Goal: Task Accomplishment & Management: Manage account settings

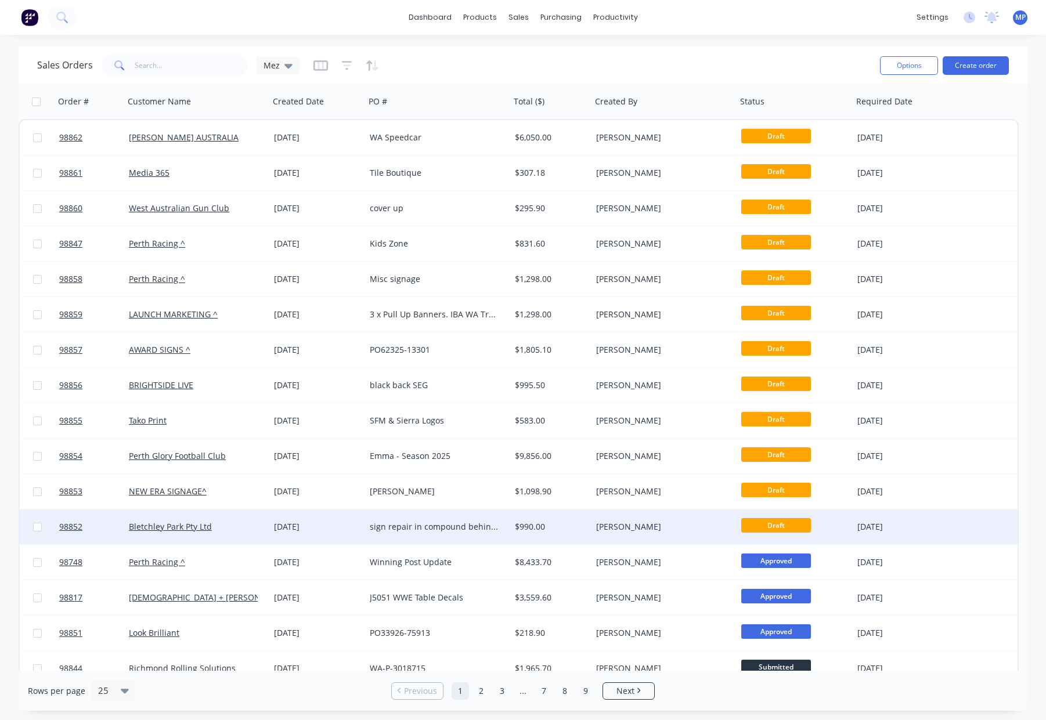
click at [468, 524] on div "sign repair in compound behind mesh 4 x 2 Sign" at bounding box center [434, 527] width 129 height 12
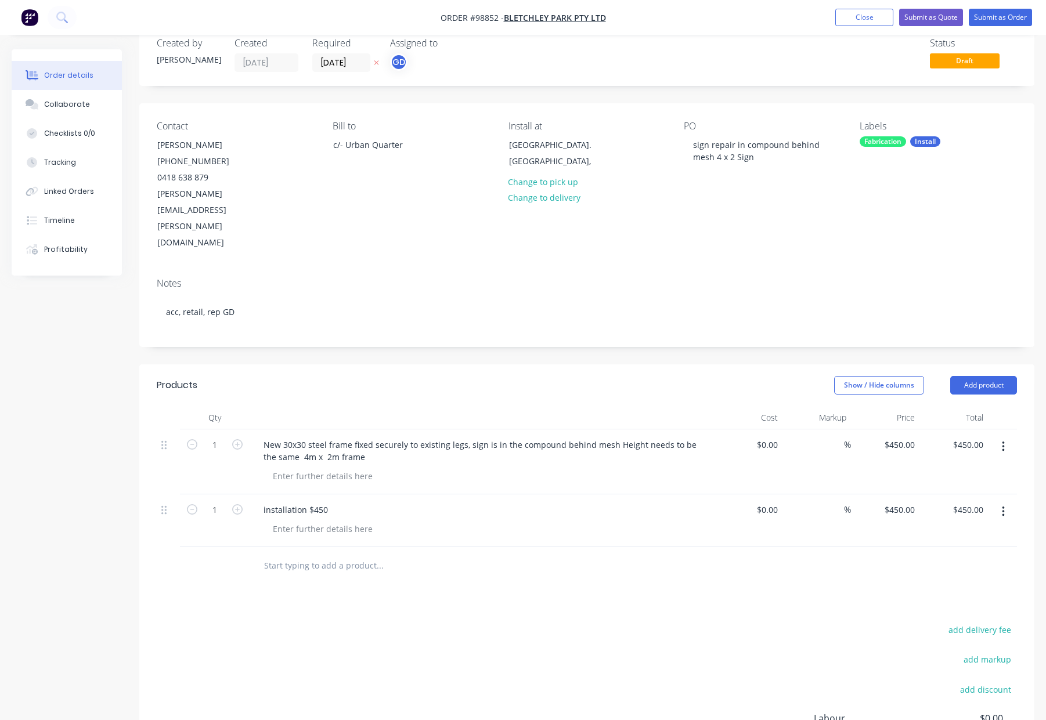
scroll to position [35, 0]
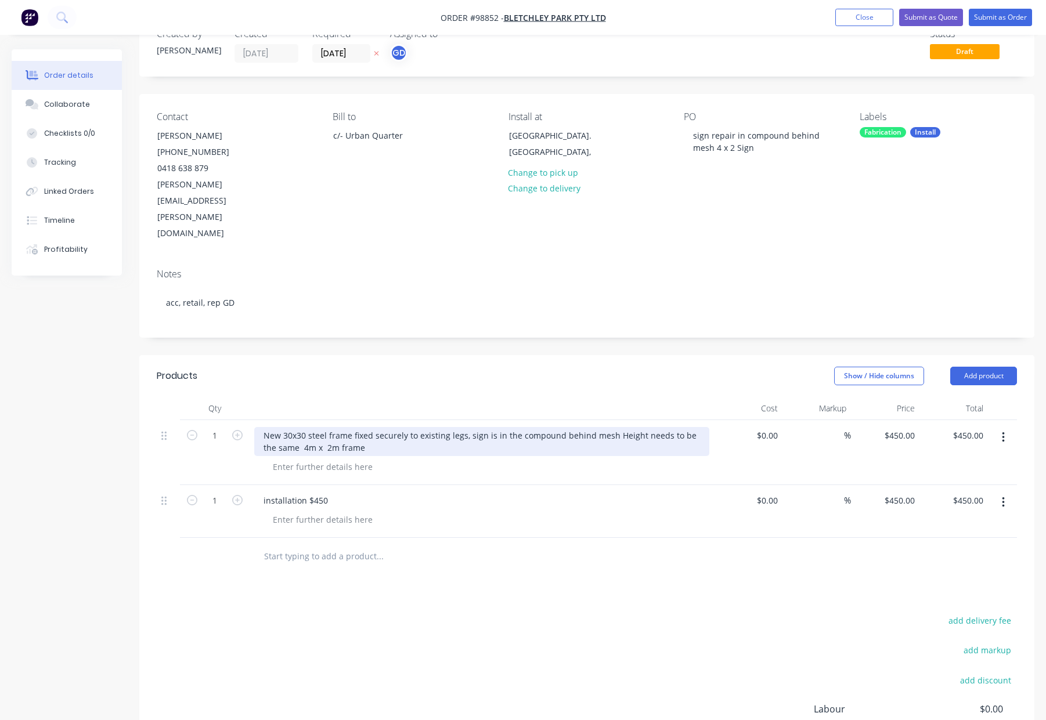
click at [610, 427] on div "New 30x30 steel frame fixed securely to existing legs, sign is in the compound …" at bounding box center [481, 441] width 455 height 29
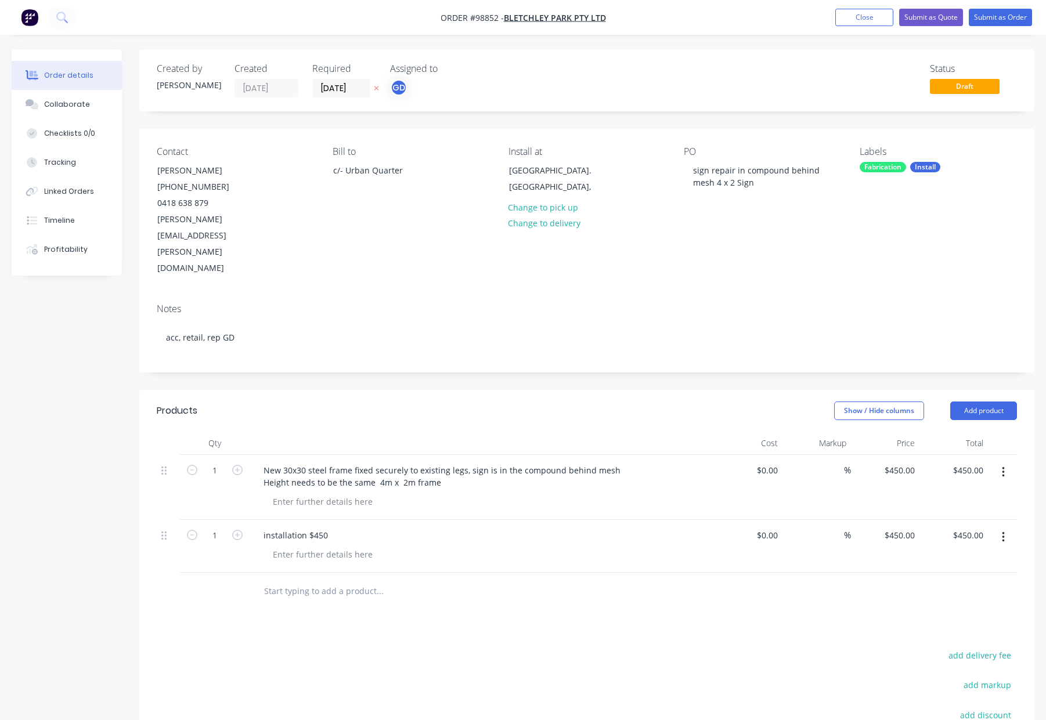
click at [881, 167] on div "Fabrication" at bounding box center [883, 167] width 46 height 10
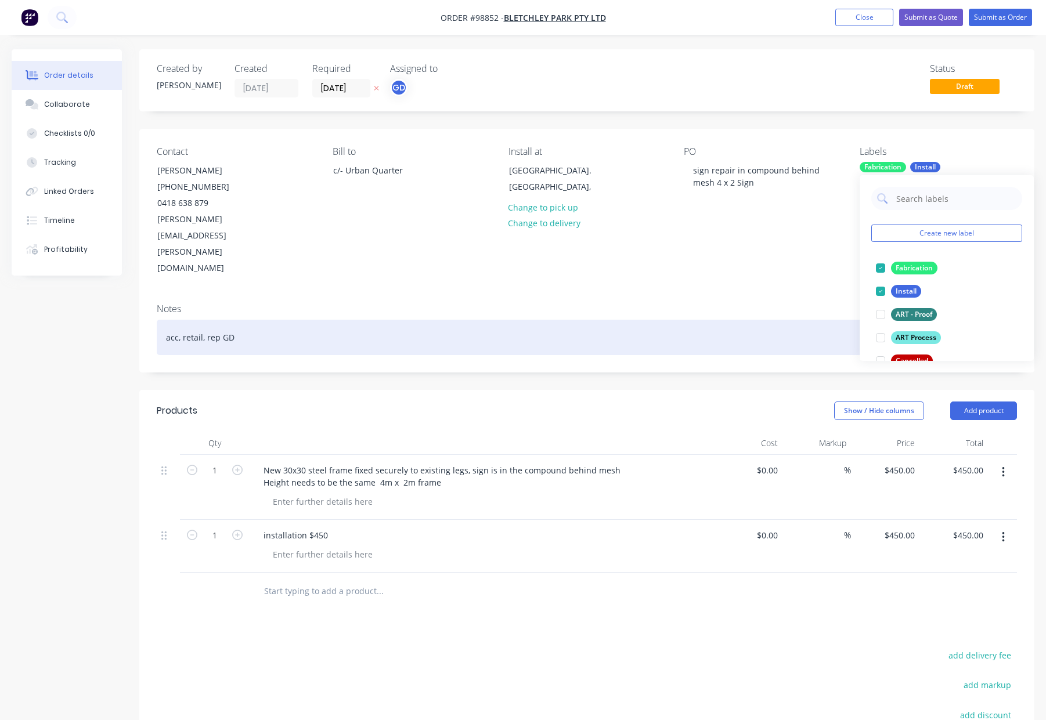
click at [795, 320] on div "acc, retail, rep GD" at bounding box center [587, 337] width 860 height 35
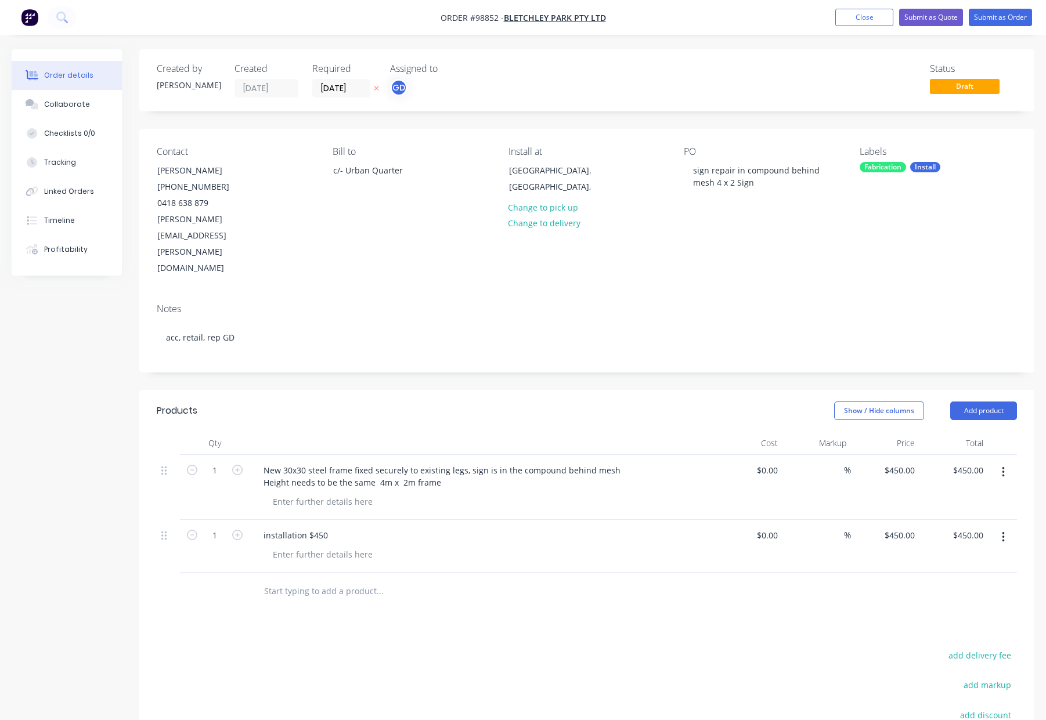
click at [899, 160] on div "Labels Fabrication Install" at bounding box center [938, 211] width 157 height 131
click at [899, 164] on div "Fabrication" at bounding box center [883, 167] width 46 height 10
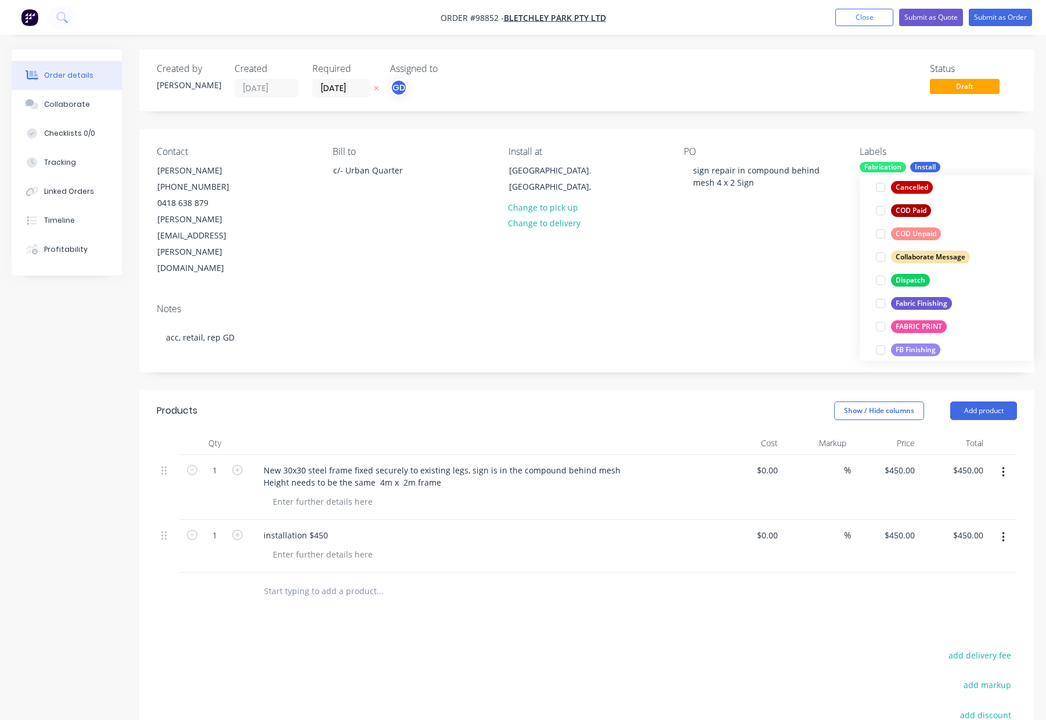
scroll to position [178, 0]
click at [912, 273] on div "Dispatch" at bounding box center [910, 275] width 39 height 13
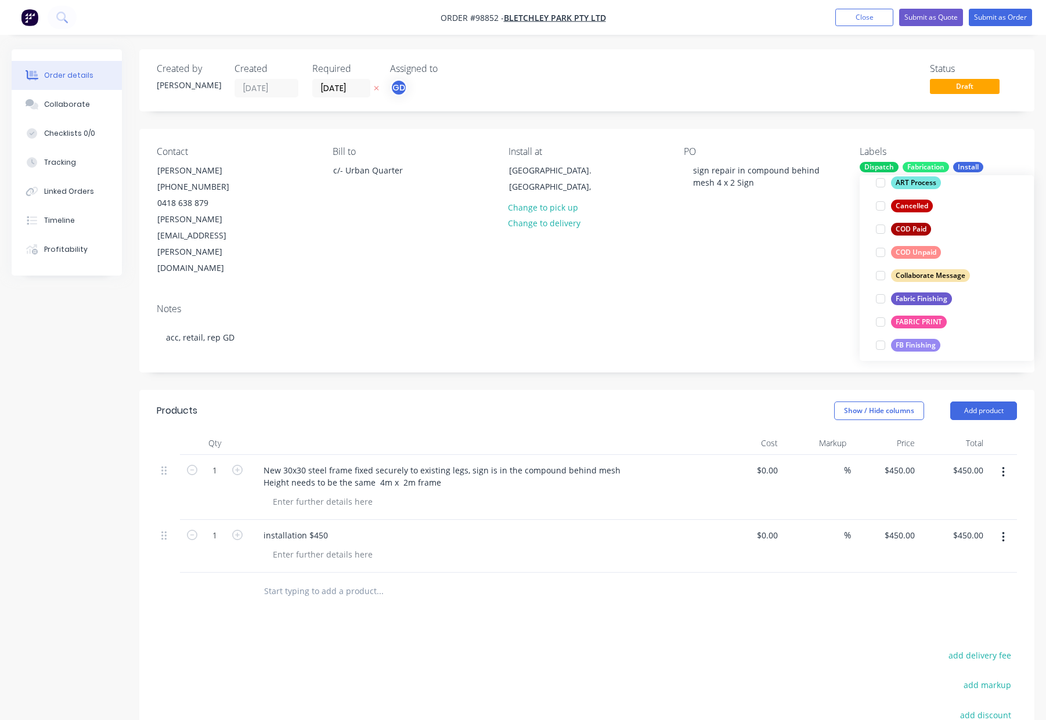
scroll to position [0, 0]
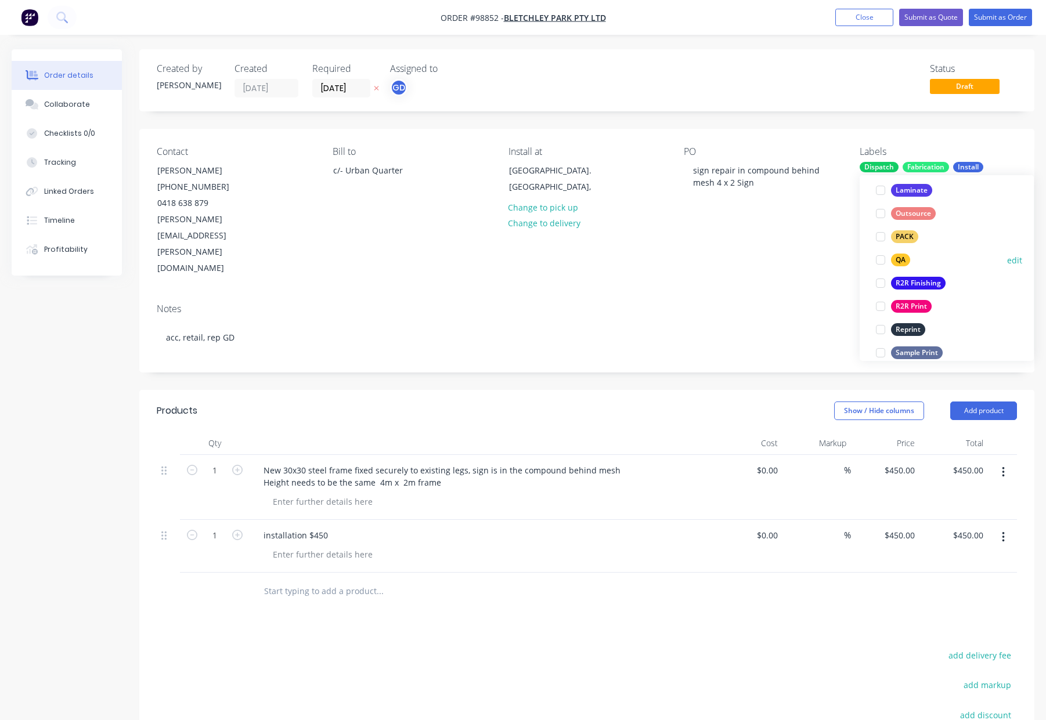
click at [900, 257] on div "QA" at bounding box center [900, 260] width 19 height 13
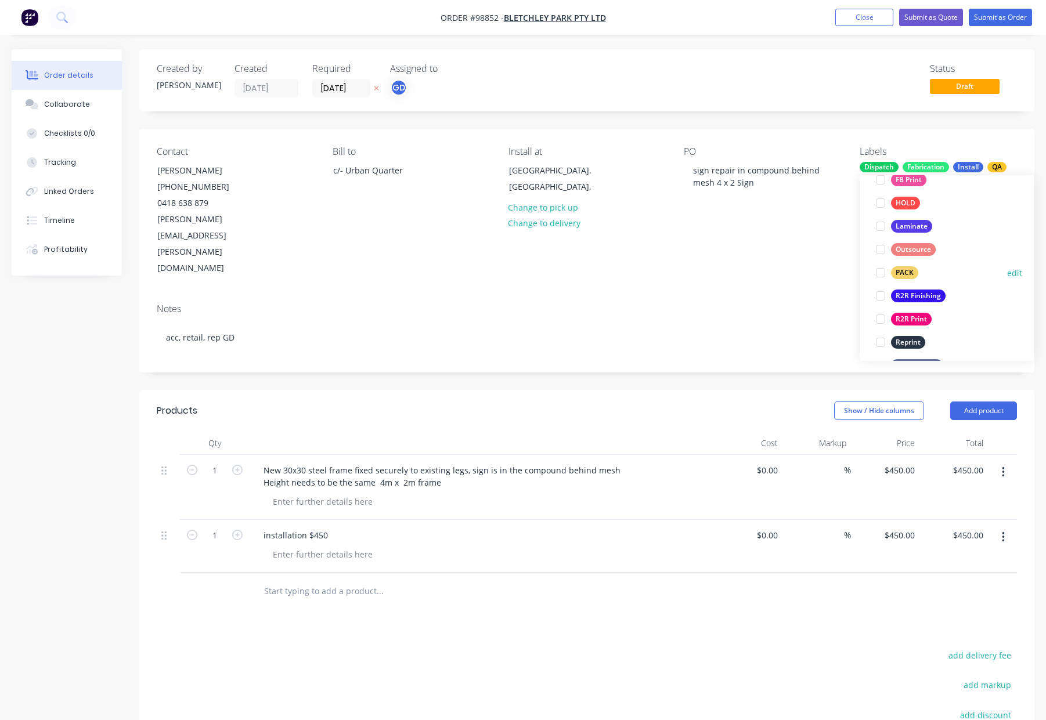
click at [904, 273] on div "PACK" at bounding box center [904, 272] width 27 height 13
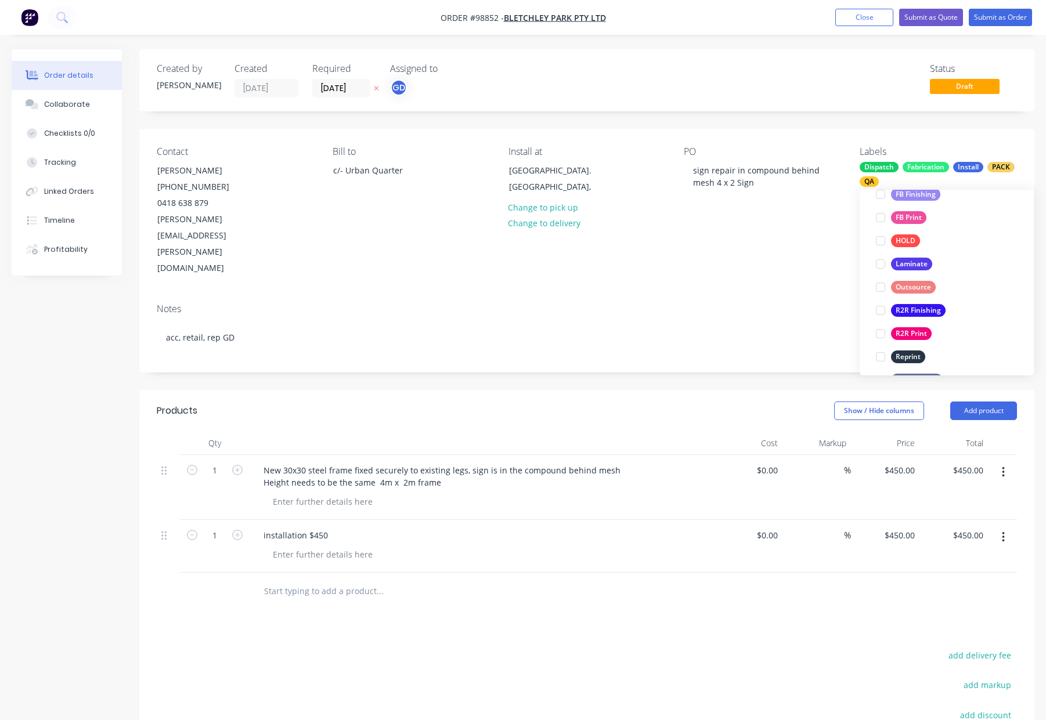
scroll to position [65, 0]
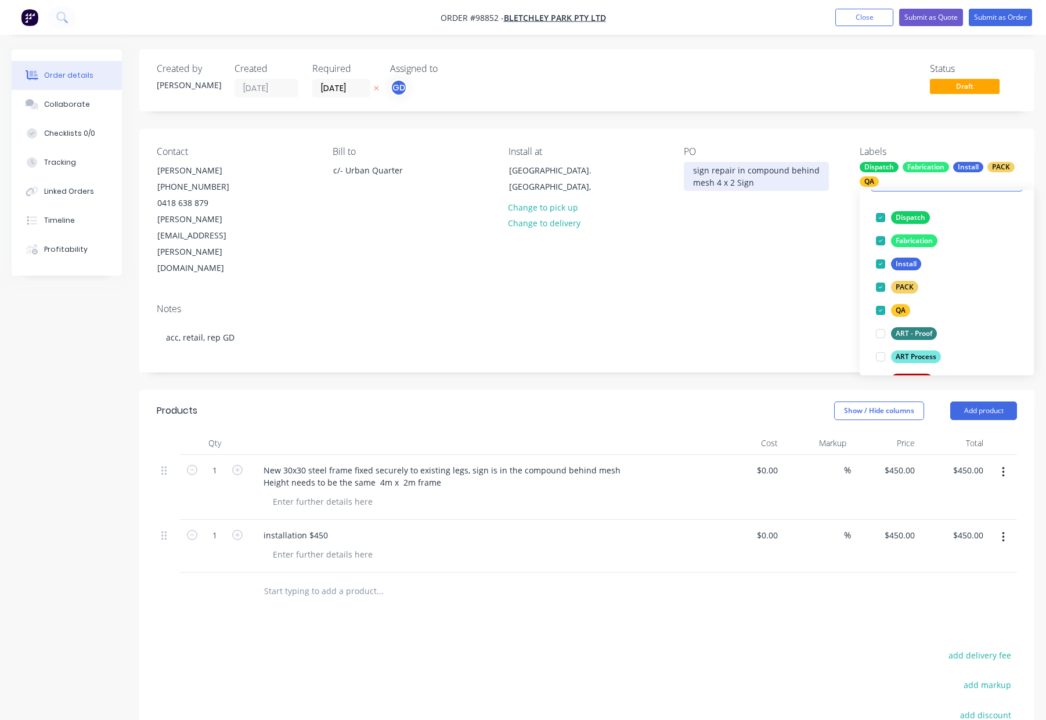
click at [788, 189] on div "sign repair in compound behind mesh 4 x 2 Sign" at bounding box center [756, 176] width 145 height 29
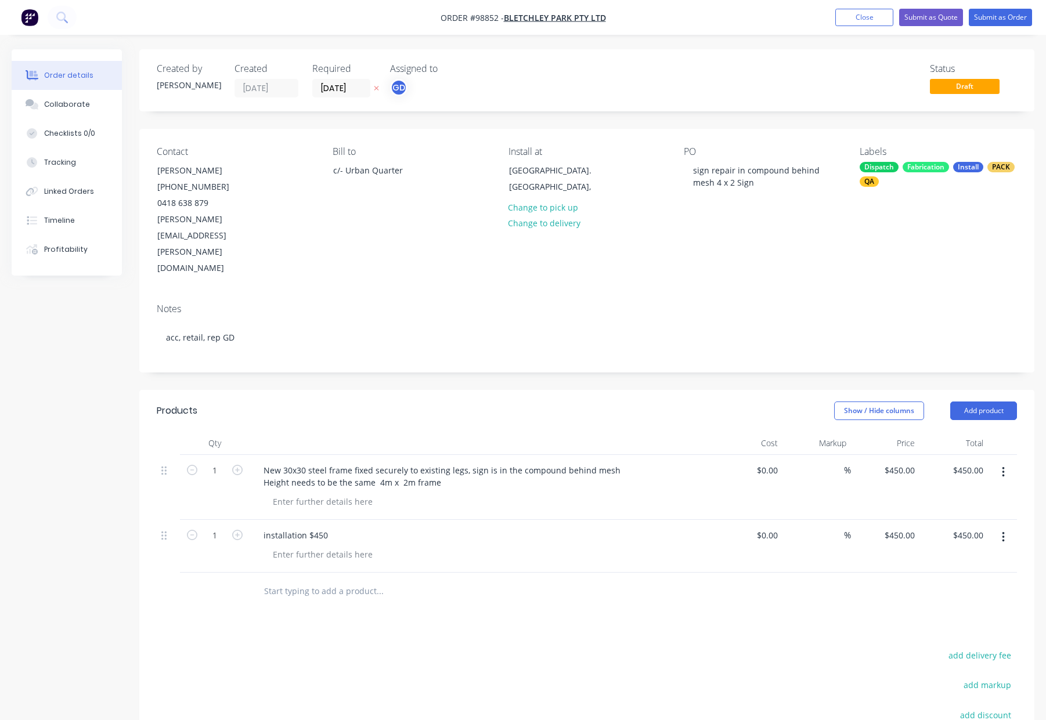
click at [791, 233] on div "Contact [PERSON_NAME] [PHONE_NUMBER] [PERSON_NAME][EMAIL_ADDRESS][PERSON_NAME][…" at bounding box center [586, 211] width 895 height 165
click at [997, 18] on button "Submit as Order" at bounding box center [1000, 17] width 63 height 17
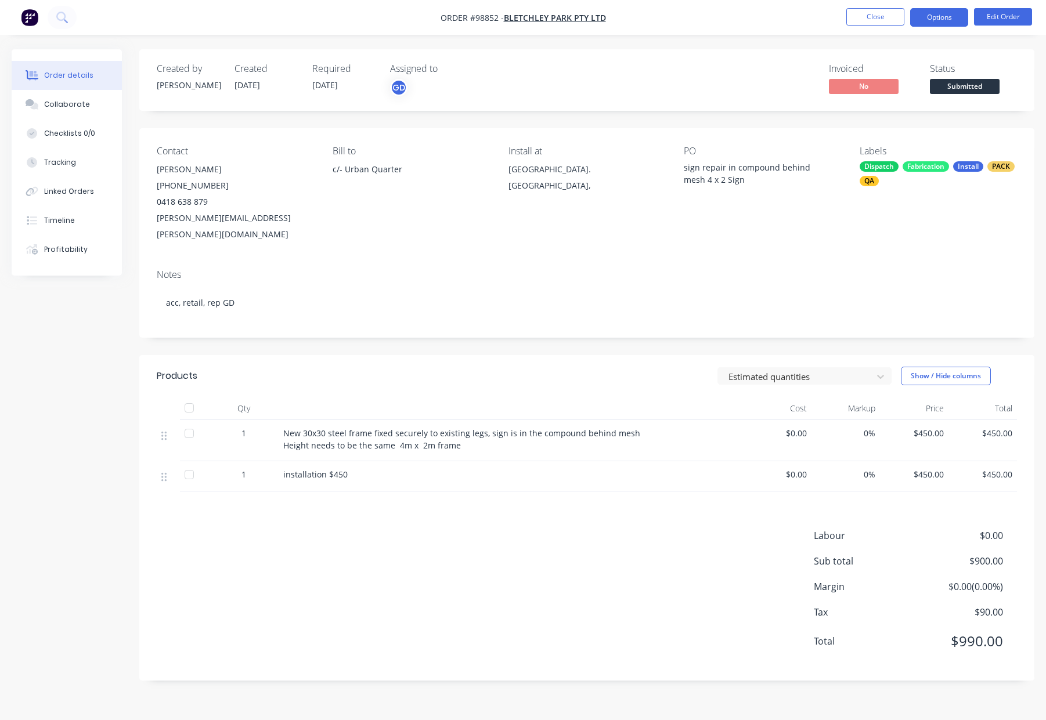
click at [942, 16] on button "Options" at bounding box center [939, 17] width 58 height 19
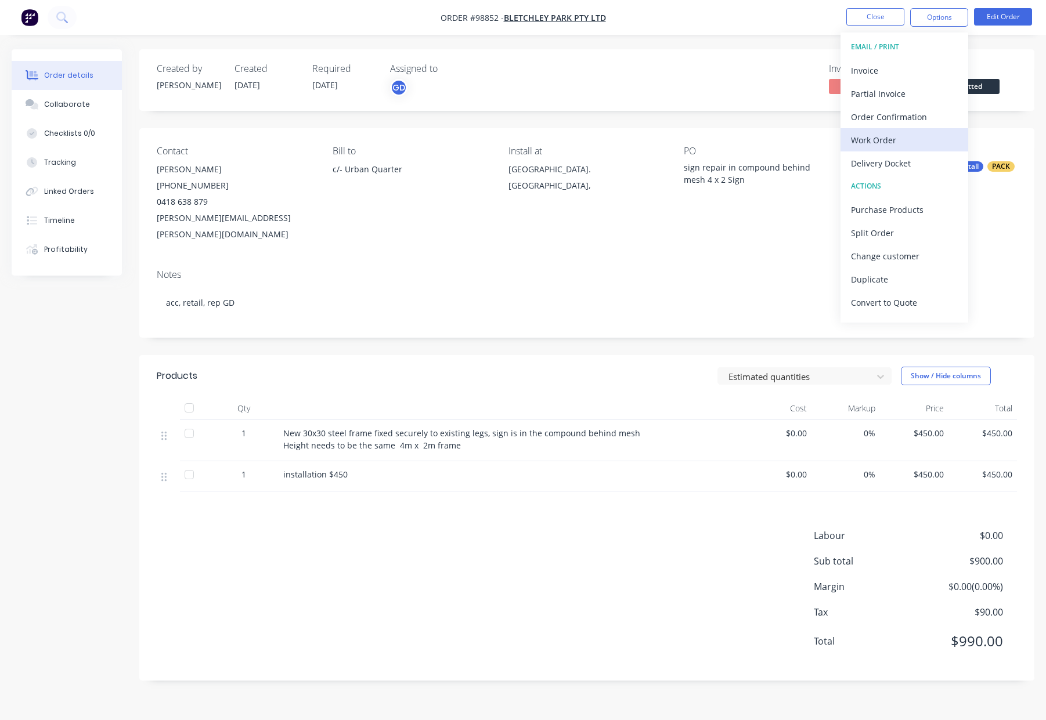
click at [896, 146] on div "Work Order" at bounding box center [904, 140] width 107 height 17
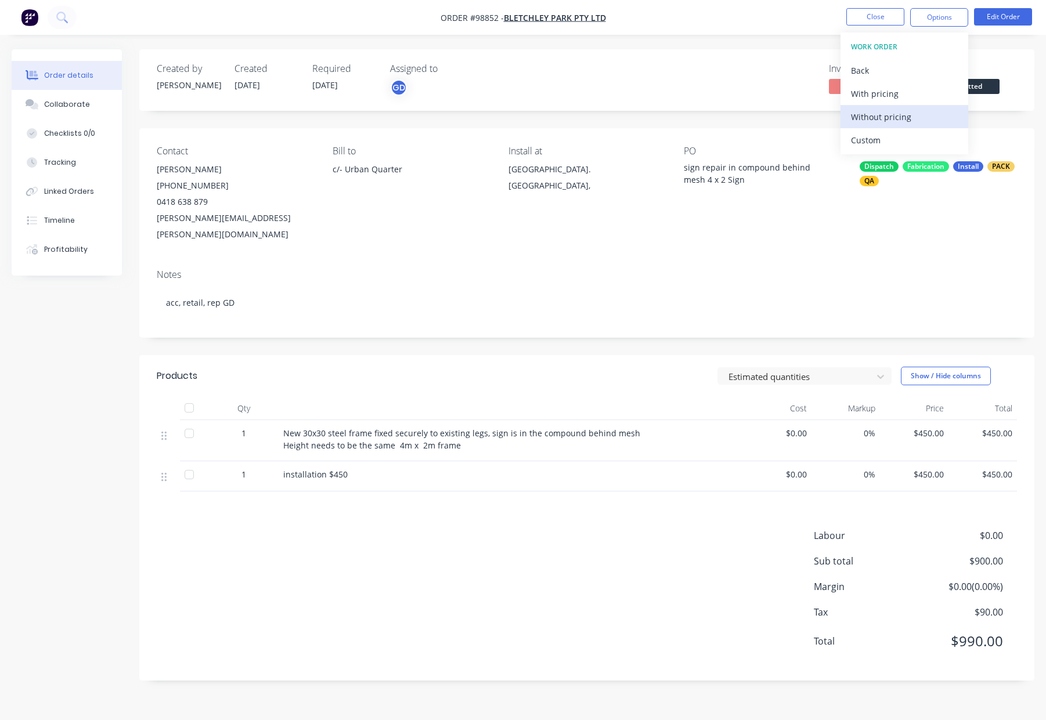
click at [897, 123] on div "Without pricing" at bounding box center [904, 117] width 107 height 17
click at [865, 16] on button "Close" at bounding box center [875, 16] width 58 height 17
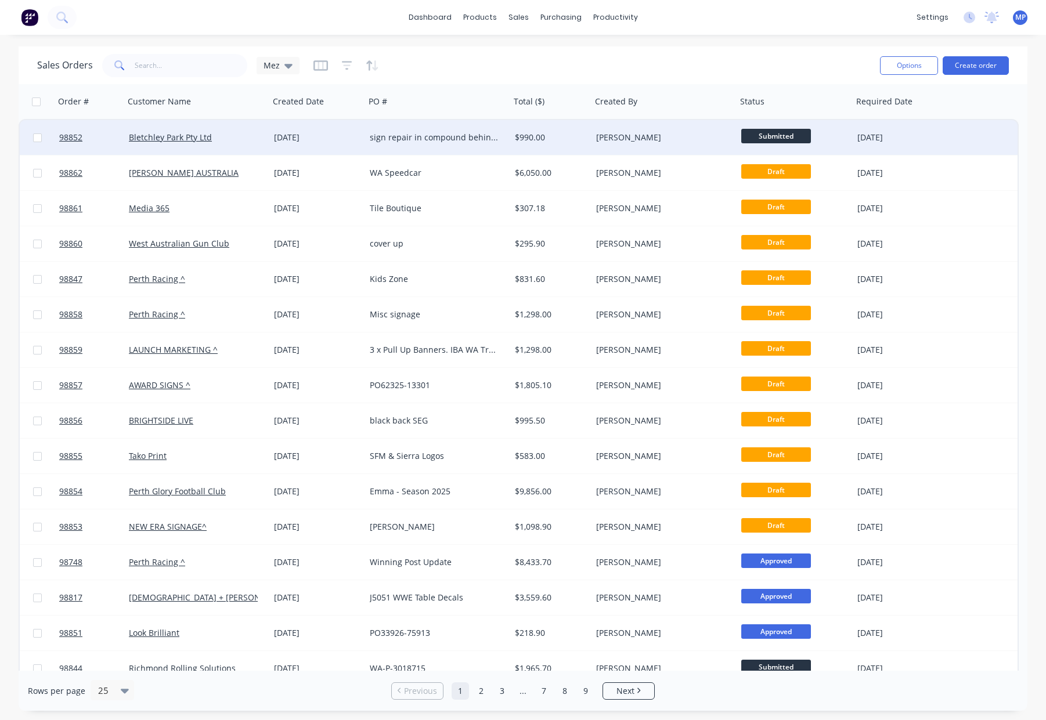
click at [452, 139] on div "sign repair in compound behind mesh 4 x 2 Sign" at bounding box center [434, 138] width 129 height 12
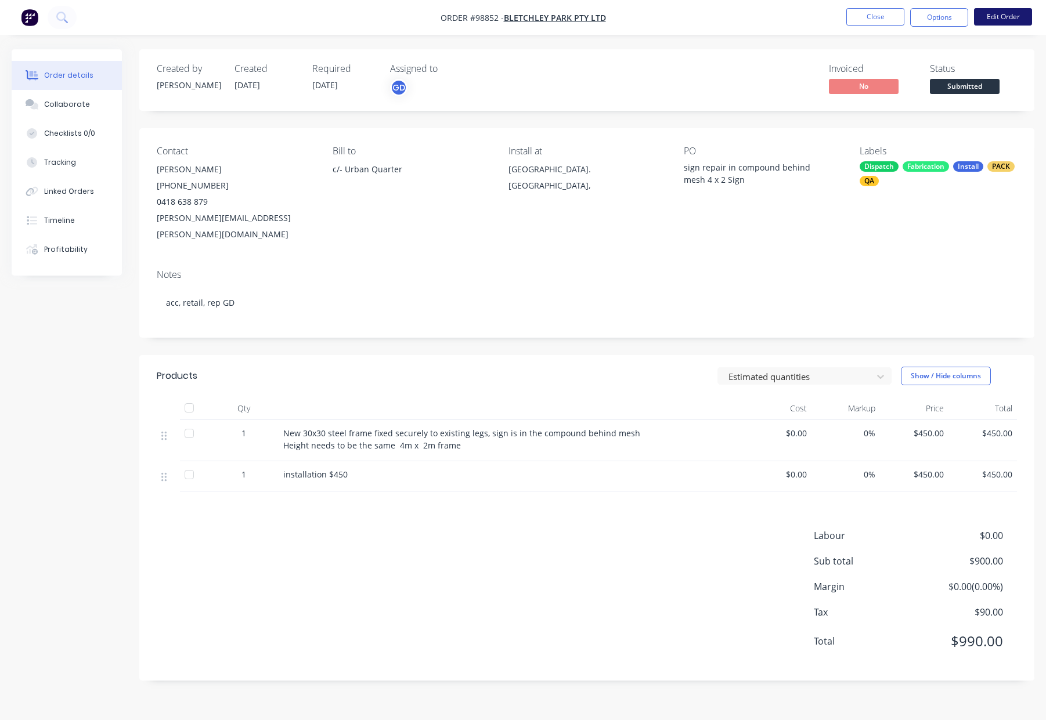
click at [991, 20] on button "Edit Order" at bounding box center [1003, 16] width 58 height 17
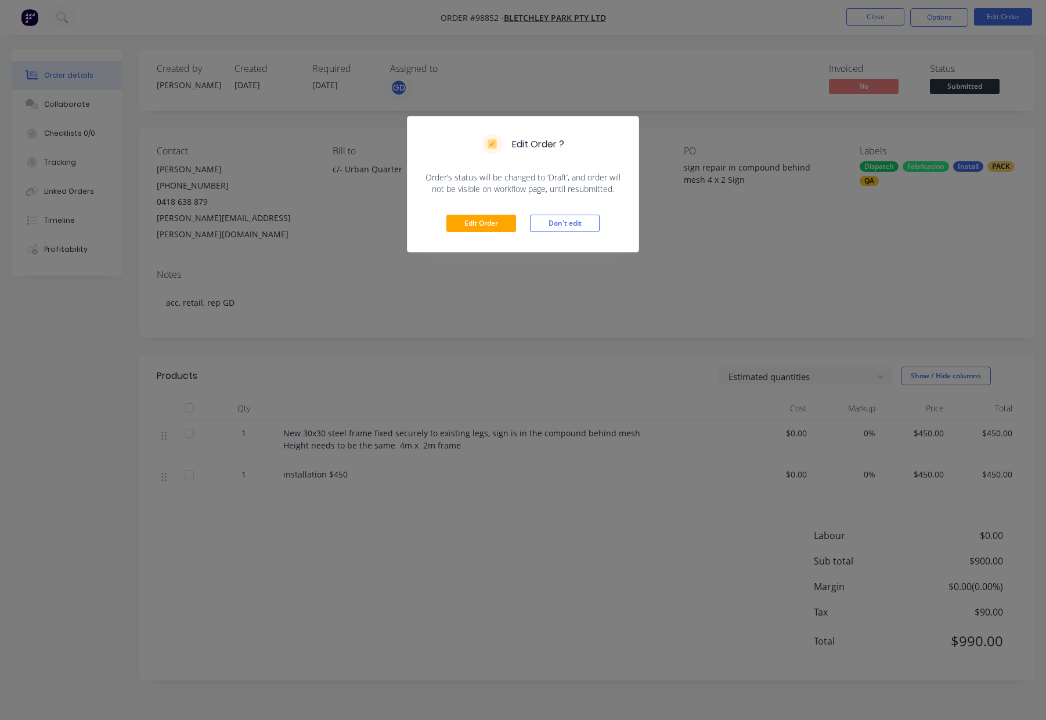
click at [490, 235] on div "Edit Order Don't edit" at bounding box center [522, 223] width 231 height 57
click at [494, 226] on button "Edit Order" at bounding box center [481, 223] width 70 height 17
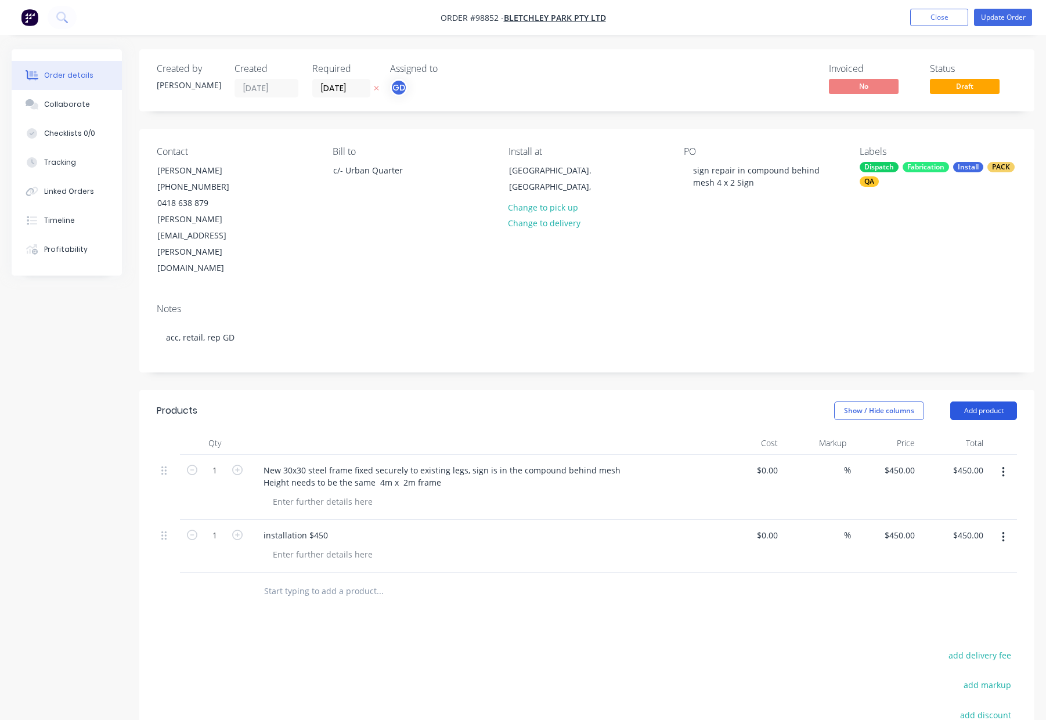
drag, startPoint x: 983, startPoint y: 366, endPoint x: 984, endPoint y: 376, distance: 9.9
click at [983, 402] on button "Add product" at bounding box center [983, 411] width 67 height 19
click at [966, 571] on div "Notes (Internal)" at bounding box center [961, 579] width 89 height 17
click at [285, 580] on div at bounding box center [296, 588] width 84 height 17
paste div
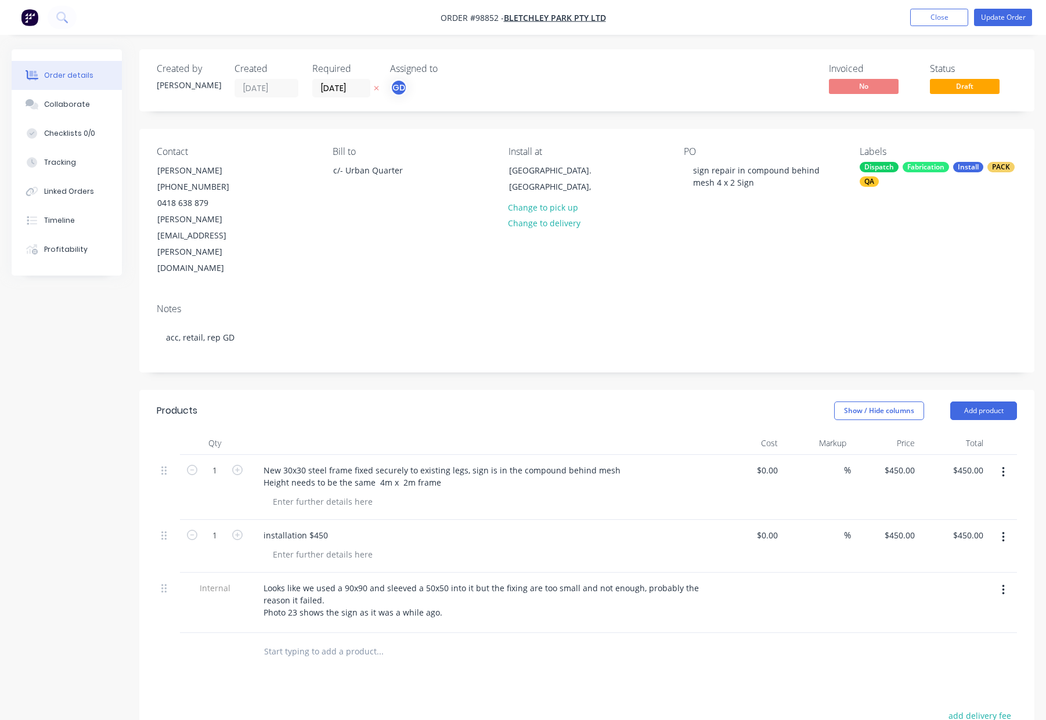
click at [558, 640] on div at bounding box center [428, 651] width 348 height 23
click at [994, 12] on button "Update Order" at bounding box center [1003, 17] width 58 height 17
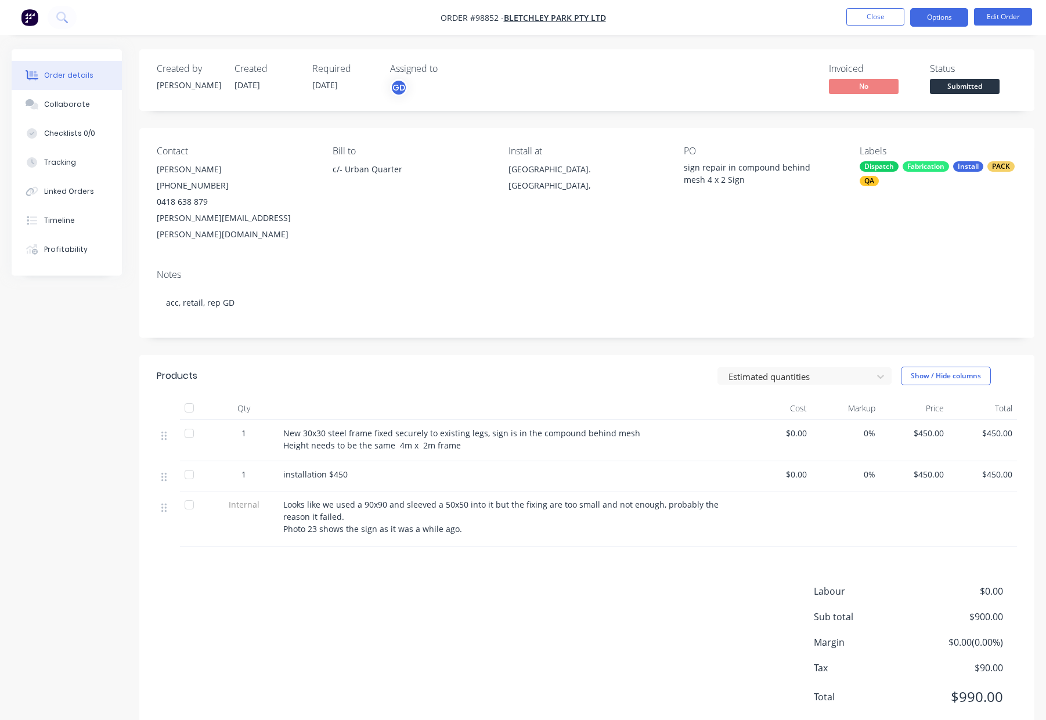
click at [937, 16] on button "Options" at bounding box center [939, 17] width 58 height 19
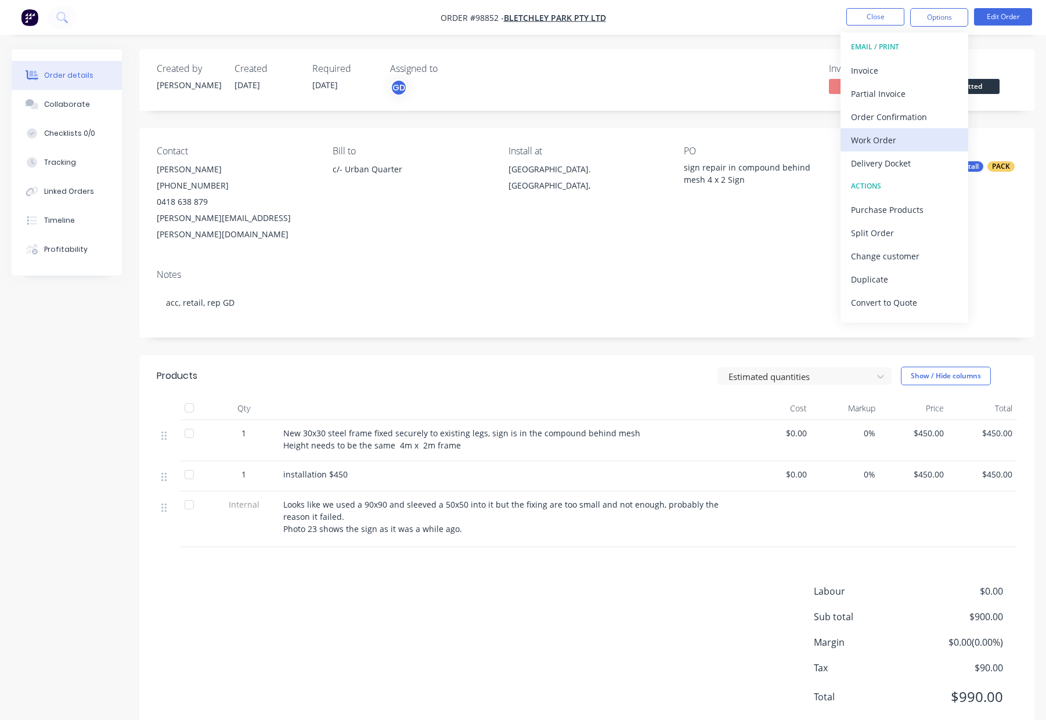
click at [889, 147] on div "Work Order" at bounding box center [904, 140] width 107 height 17
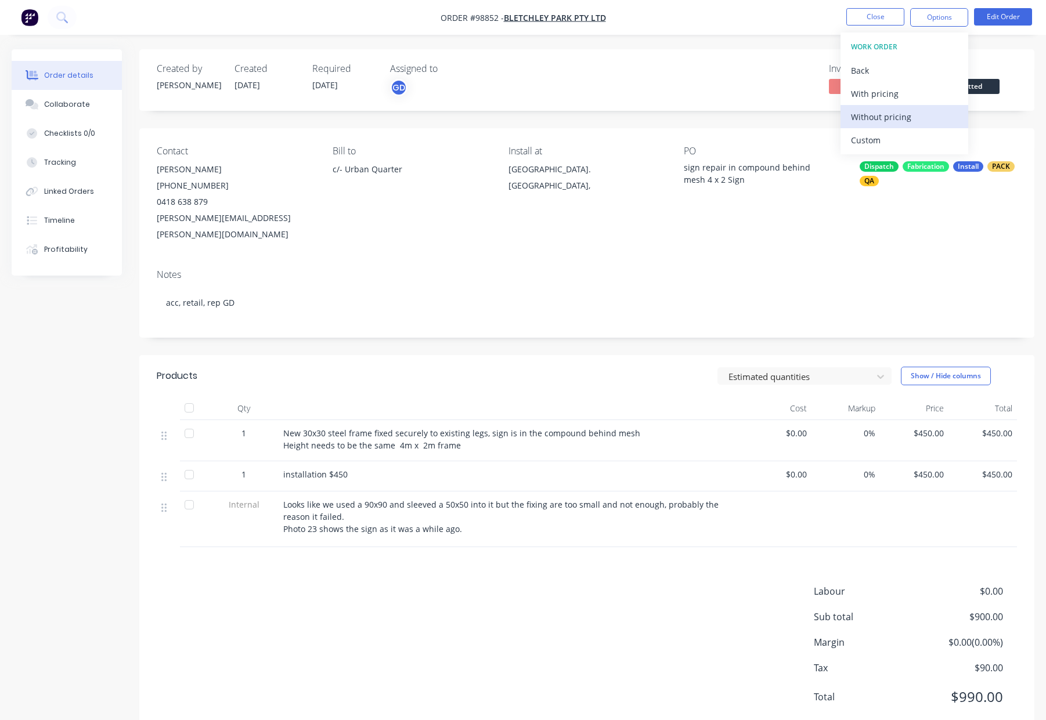
click at [902, 117] on div "Without pricing" at bounding box center [904, 117] width 107 height 17
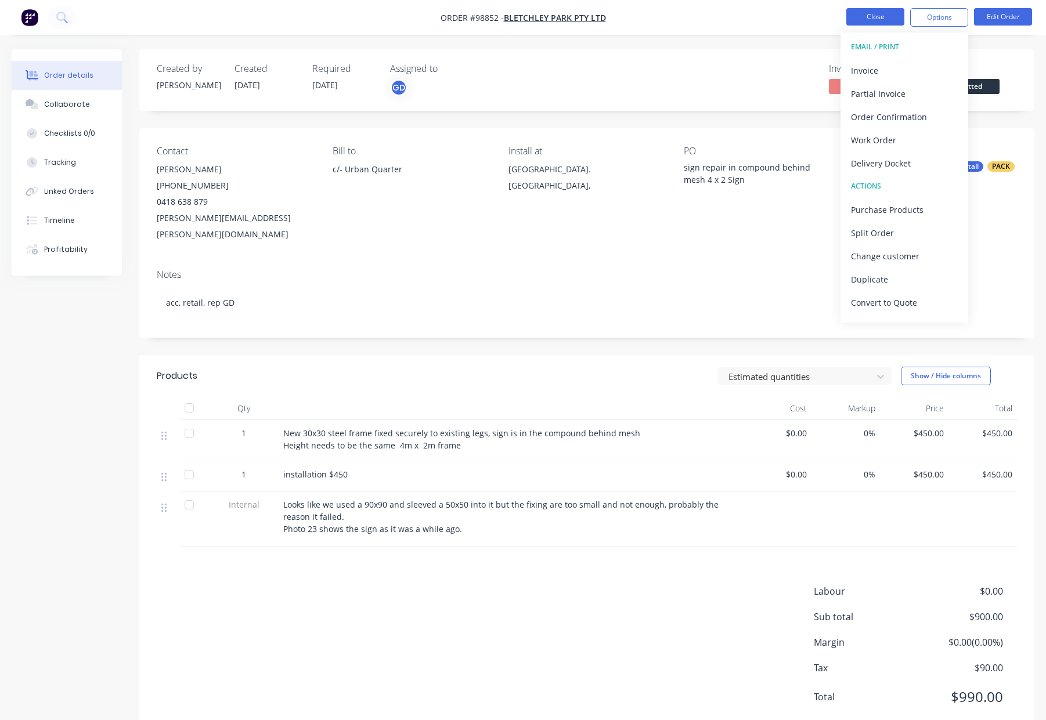
click at [872, 13] on button "Close" at bounding box center [875, 16] width 58 height 17
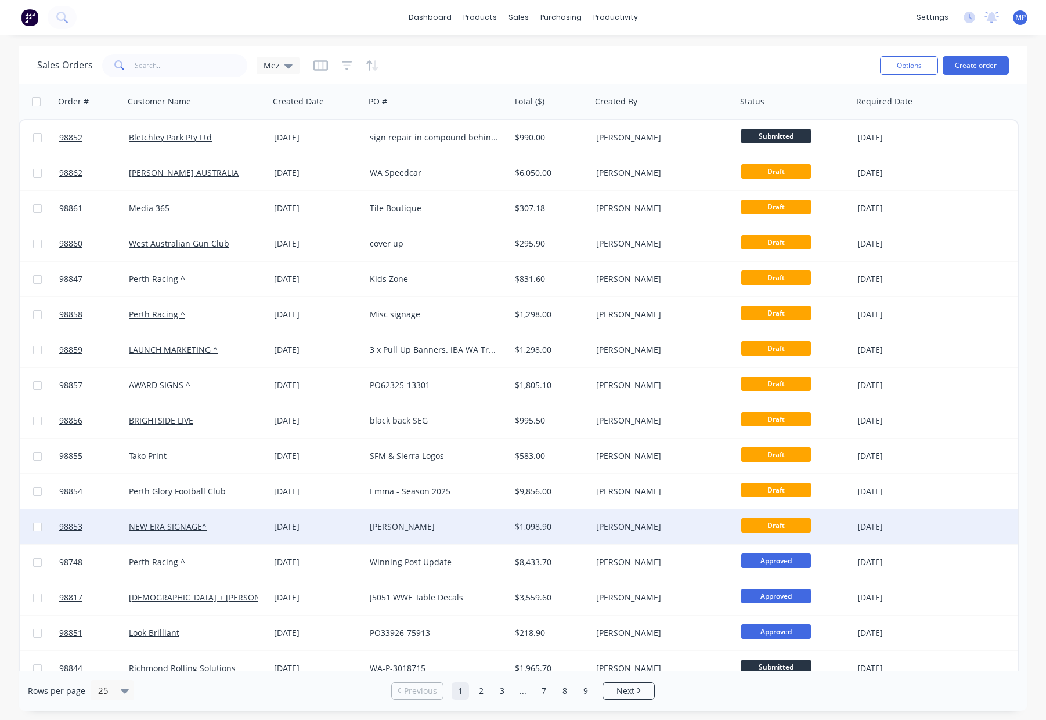
click at [450, 528] on div "[PERSON_NAME]" at bounding box center [434, 527] width 129 height 12
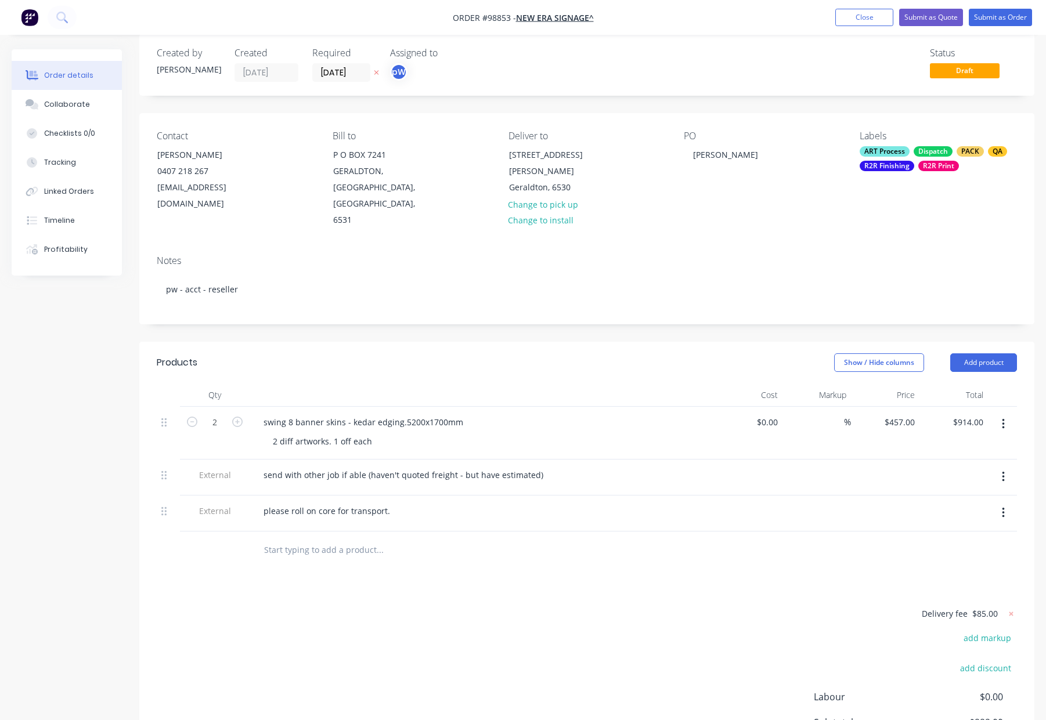
scroll to position [17, 0]
drag, startPoint x: 267, startPoint y: 390, endPoint x: 293, endPoint y: 392, distance: 26.2
click at [268, 413] on div "swing 8 banner skins - kedar edging.5200x1700mm" at bounding box center [363, 421] width 218 height 17
drag, startPoint x: 342, startPoint y: 390, endPoint x: 367, endPoint y: 396, distance: 26.3
click at [343, 413] on div "Swing 8 banner skins - kedar edging.5200x1700mm" at bounding box center [363, 421] width 219 height 17
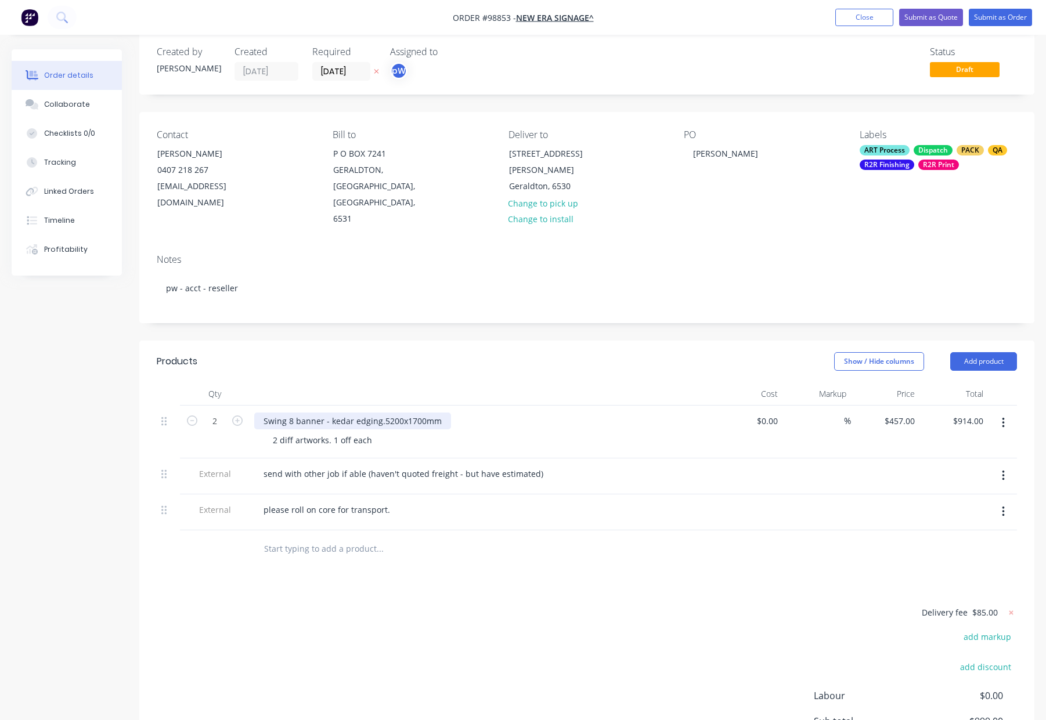
click at [328, 413] on div "Swing 8 banner - kedar edging.5200x1700mm" at bounding box center [352, 421] width 197 height 17
drag, startPoint x: 399, startPoint y: 387, endPoint x: 408, endPoint y: 393, distance: 10.5
click at [399, 413] on div "Swing 8 banner - with [PERSON_NAME] edging.5200x1700mm" at bounding box center [383, 421] width 259 height 17
click at [390, 413] on div "Swing 8 banner - with [PERSON_NAME] - 5200x1700mm" at bounding box center [371, 421] width 235 height 17
click at [455, 352] on div "Show / Hide columns Add product" at bounding box center [678, 361] width 677 height 19
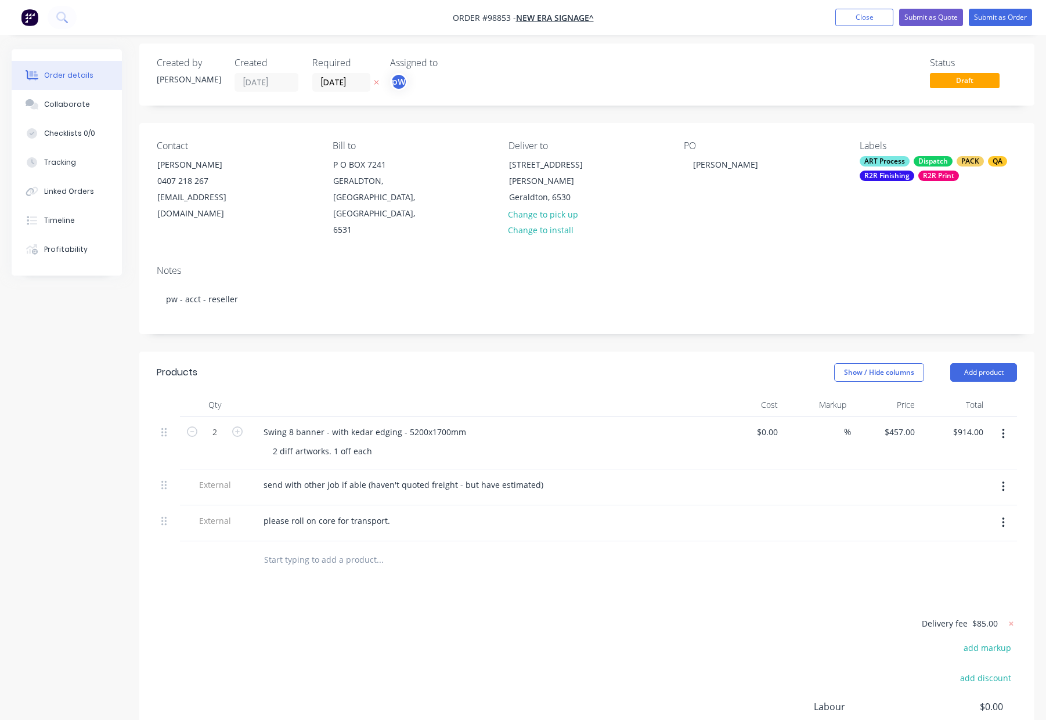
scroll to position [0, 0]
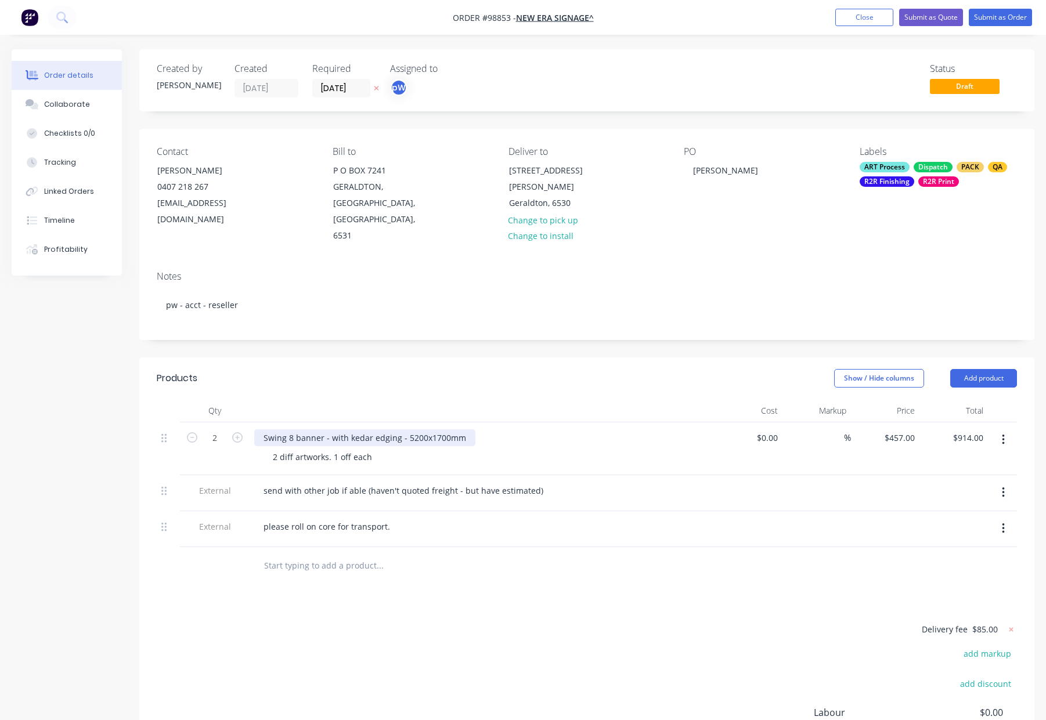
click at [423, 430] on div "Swing 8 banner - with kedar edging - 5200x1700mm" at bounding box center [364, 438] width 221 height 17
click at [427, 430] on div "Swing 8 banner - with kedar edging - 5200 x1700mm" at bounding box center [365, 438] width 223 height 17
click at [434, 399] on div at bounding box center [482, 410] width 464 height 23
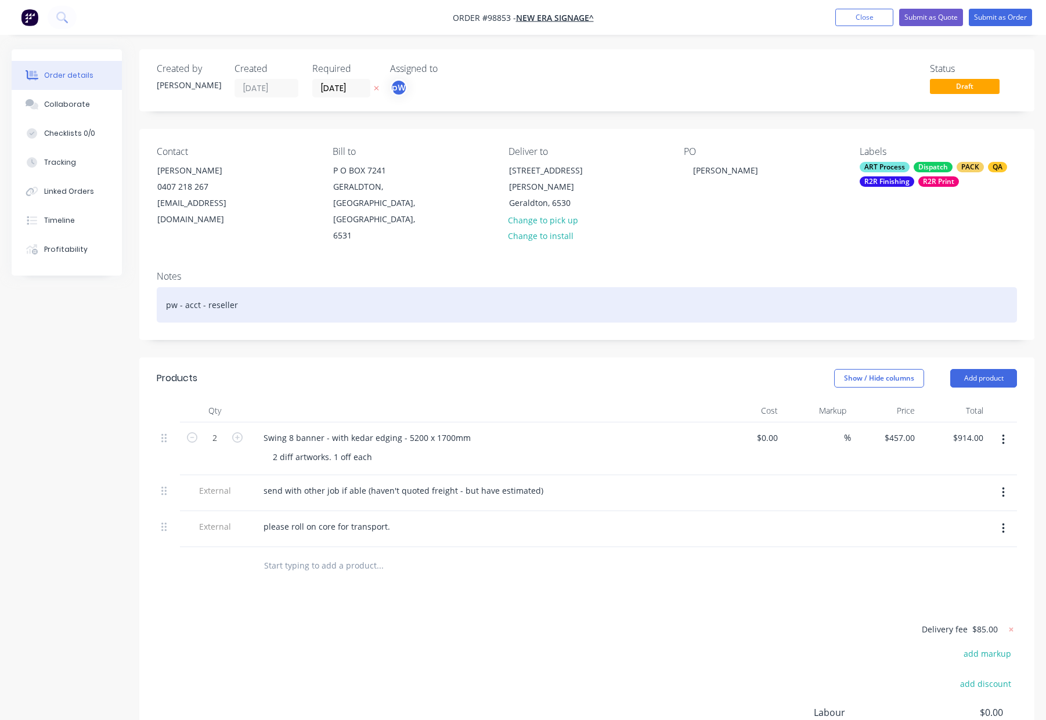
drag, startPoint x: 345, startPoint y: 284, endPoint x: 367, endPoint y: 282, distance: 22.1
click at [346, 287] on div "pw - acct - reseller" at bounding box center [587, 304] width 860 height 35
click at [245, 287] on div "pw - acct - reseller -mno proof" at bounding box center [587, 304] width 860 height 35
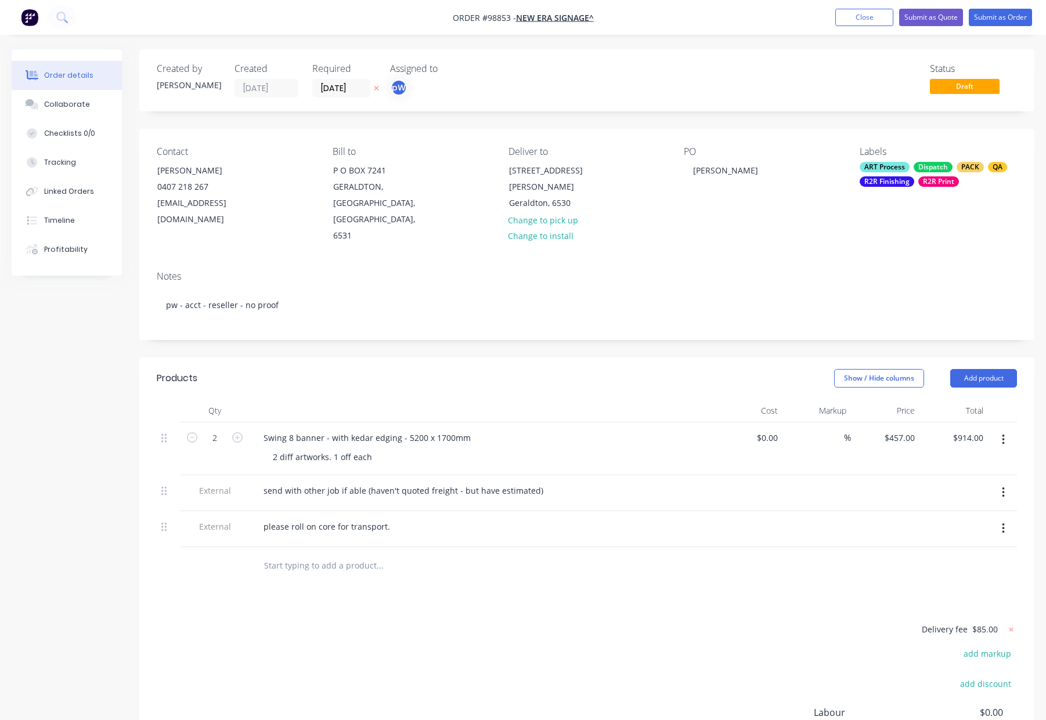
drag, startPoint x: 331, startPoint y: 313, endPoint x: 342, endPoint y: 311, distance: 12.0
click at [331, 313] on div "Created by [PERSON_NAME] Created [DATE] Required [DATE] Assigned to pW Status D…" at bounding box center [586, 453] width 895 height 809
click at [947, 183] on div "R2R Print" at bounding box center [938, 181] width 41 height 10
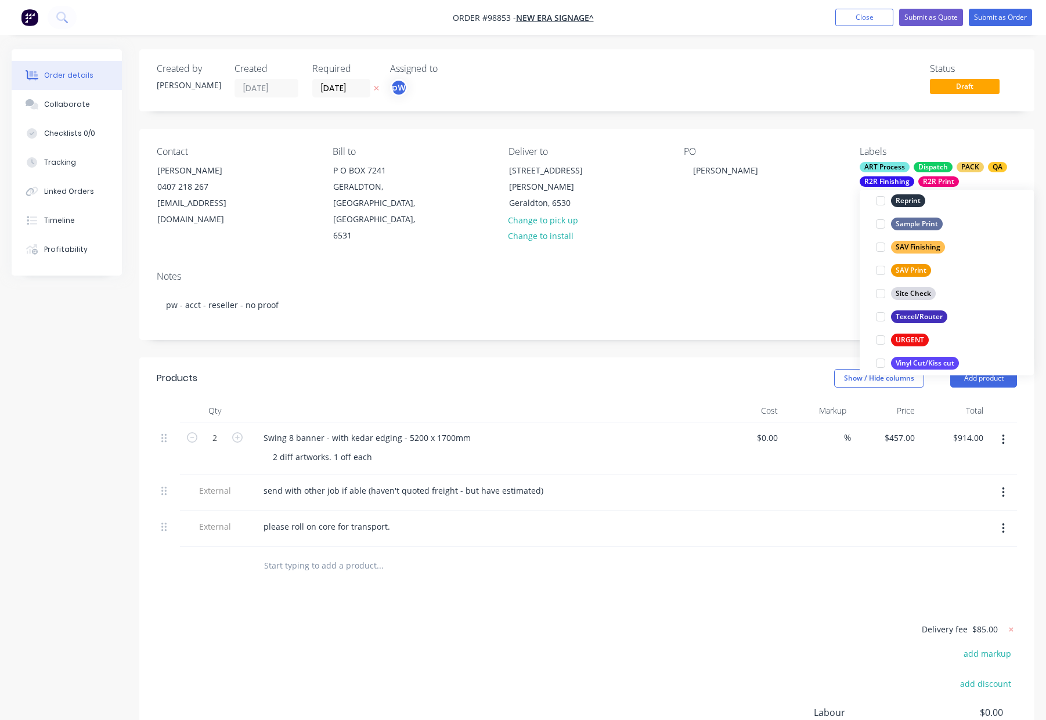
scroll to position [557, 0]
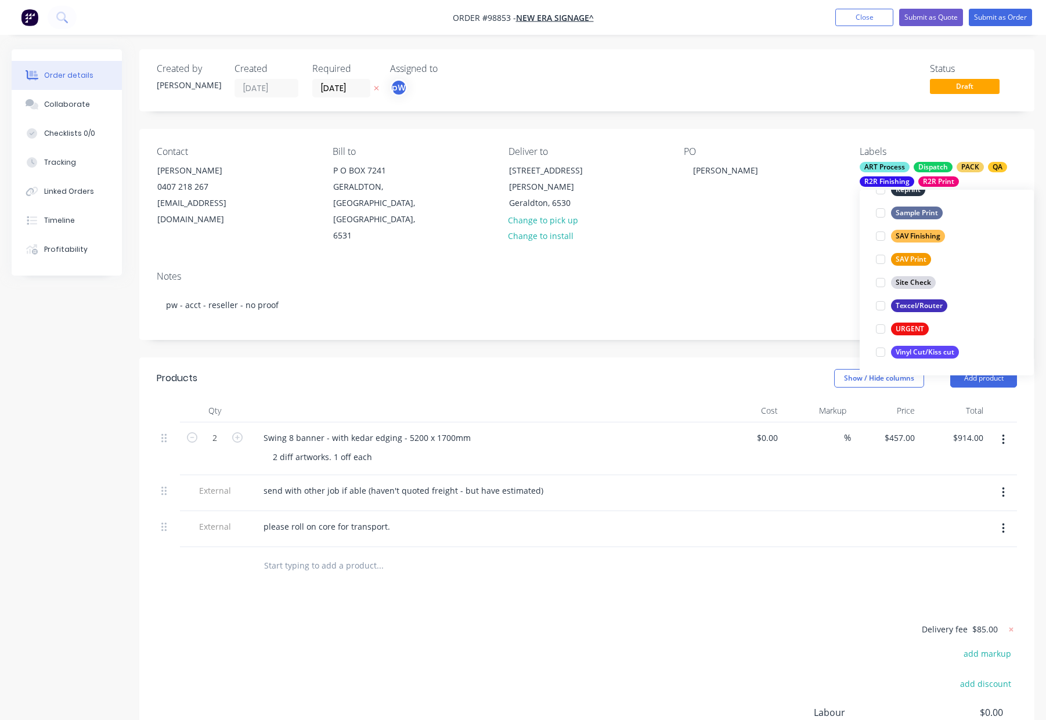
click at [775, 271] on div "Notes" at bounding box center [587, 276] width 860 height 11
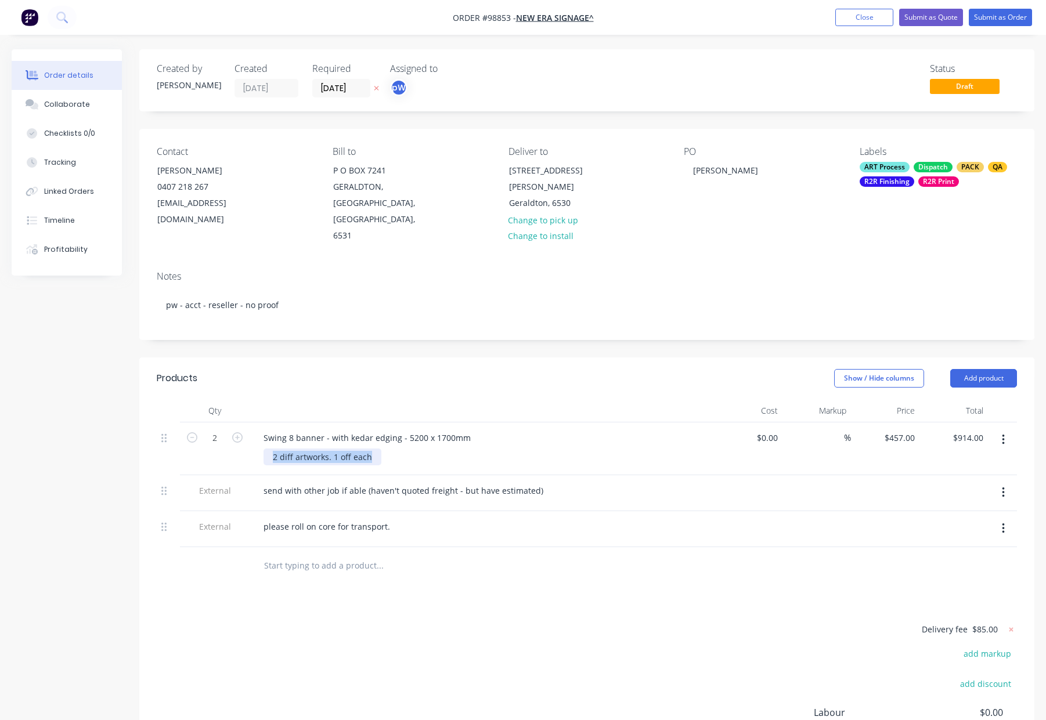
drag, startPoint x: 271, startPoint y: 424, endPoint x: 460, endPoint y: 431, distance: 188.8
click at [460, 449] on div "2 diff artworks. 1 off each" at bounding box center [487, 457] width 446 height 17
drag, startPoint x: 404, startPoint y: 405, endPoint x: 474, endPoint y: 407, distance: 69.7
click at [475, 430] on div "Swing 8 banner - with kedar edging - 5200 x 1700mm" at bounding box center [481, 438] width 455 height 17
copy div "5200 x 1700mm"
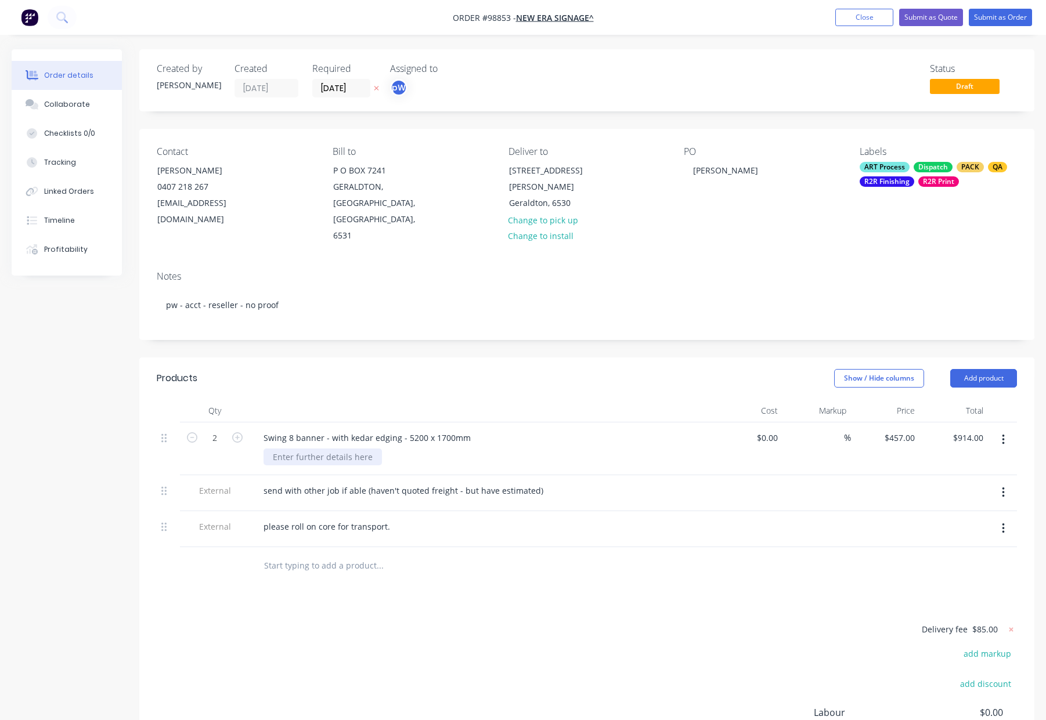
drag, startPoint x: 315, startPoint y: 422, endPoint x: 308, endPoint y: 426, distance: 8.1
click at [314, 449] on div at bounding box center [323, 457] width 118 height 17
click at [308, 449] on div at bounding box center [323, 457] width 118 height 17
drag, startPoint x: 399, startPoint y: 406, endPoint x: 483, endPoint y: 407, distance: 83.6
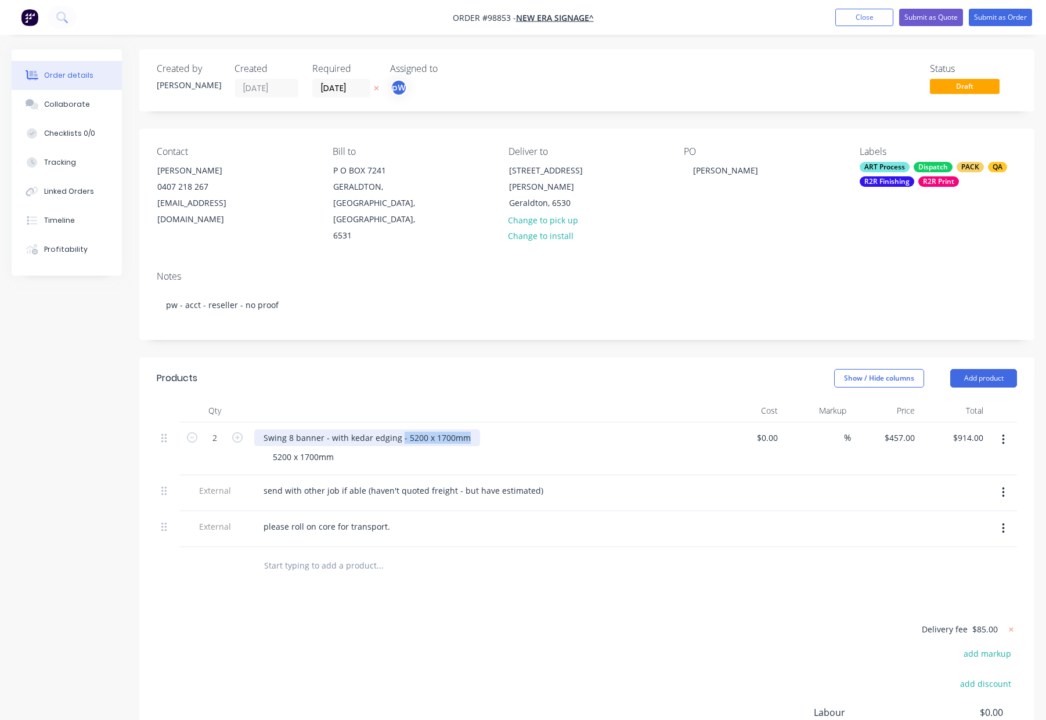
click at [483, 430] on div "Swing 8 banner - with kedar edging - 5200 x 1700mm" at bounding box center [481, 438] width 455 height 17
click at [432, 358] on header "Products Show / Hide columns Add product" at bounding box center [586, 379] width 895 height 42
click at [987, 15] on button "Submit as Order" at bounding box center [1000, 17] width 63 height 17
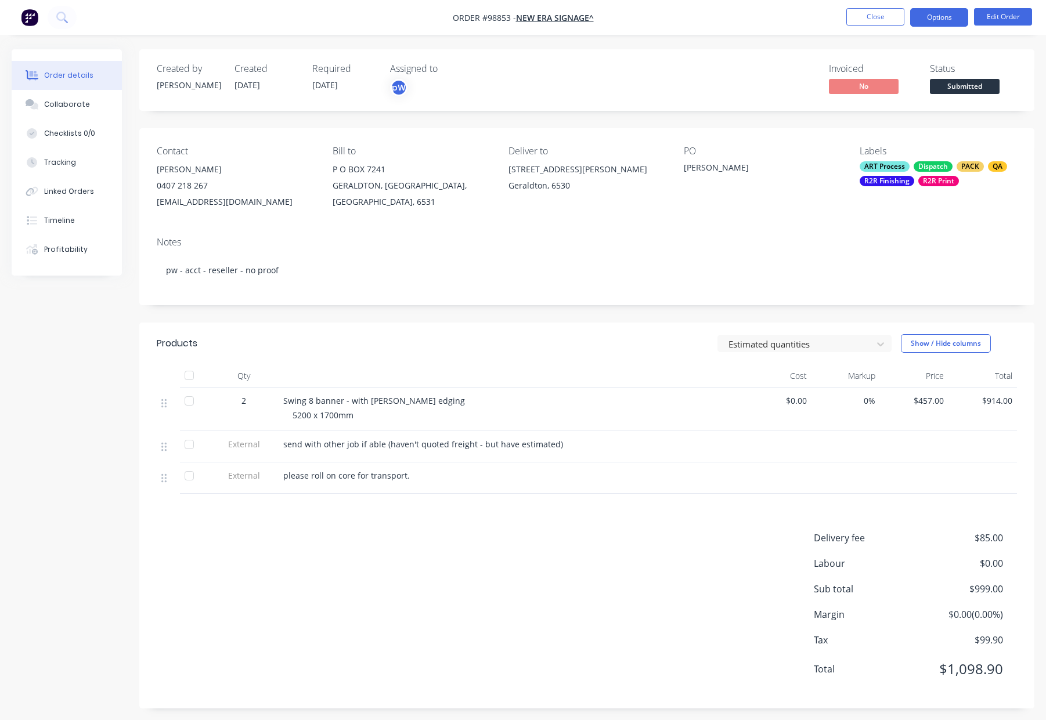
click at [933, 17] on button "Options" at bounding box center [939, 17] width 58 height 19
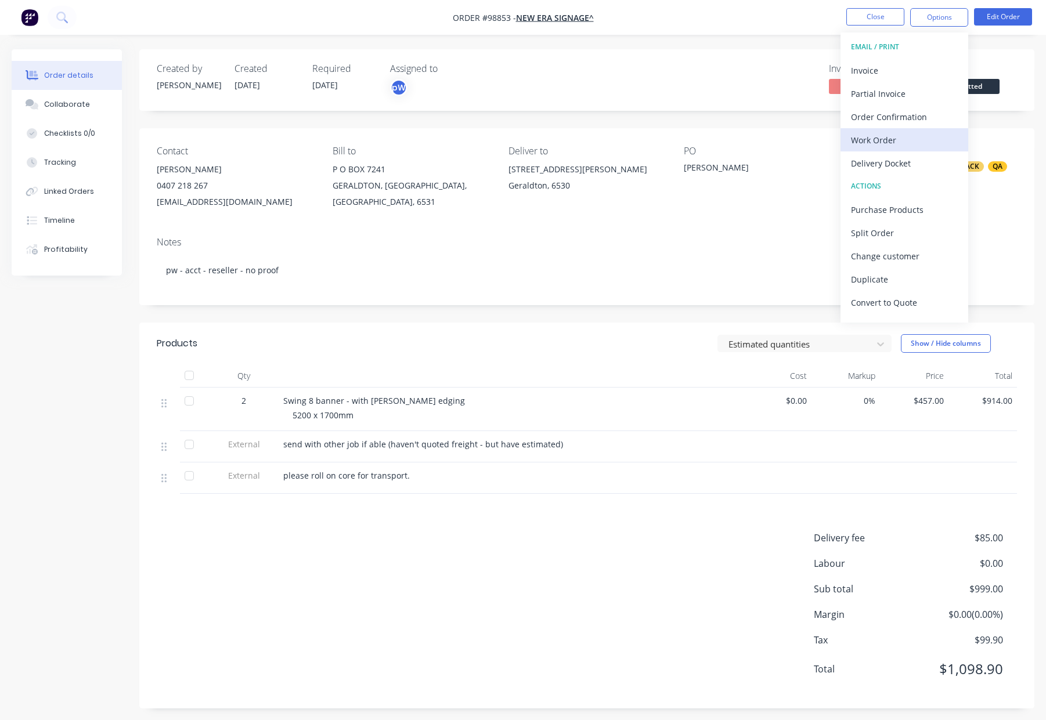
click at [884, 130] on button "Work Order" at bounding box center [905, 139] width 128 height 23
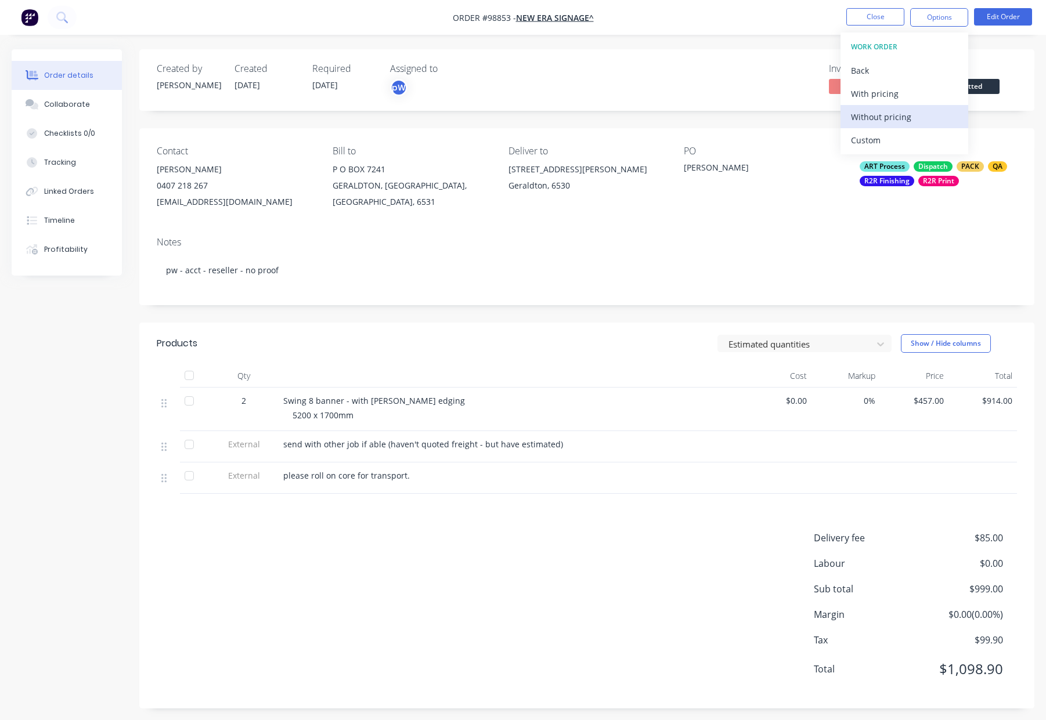
click at [889, 117] on div "Without pricing" at bounding box center [904, 117] width 107 height 17
click at [857, 19] on button "Close" at bounding box center [875, 16] width 58 height 17
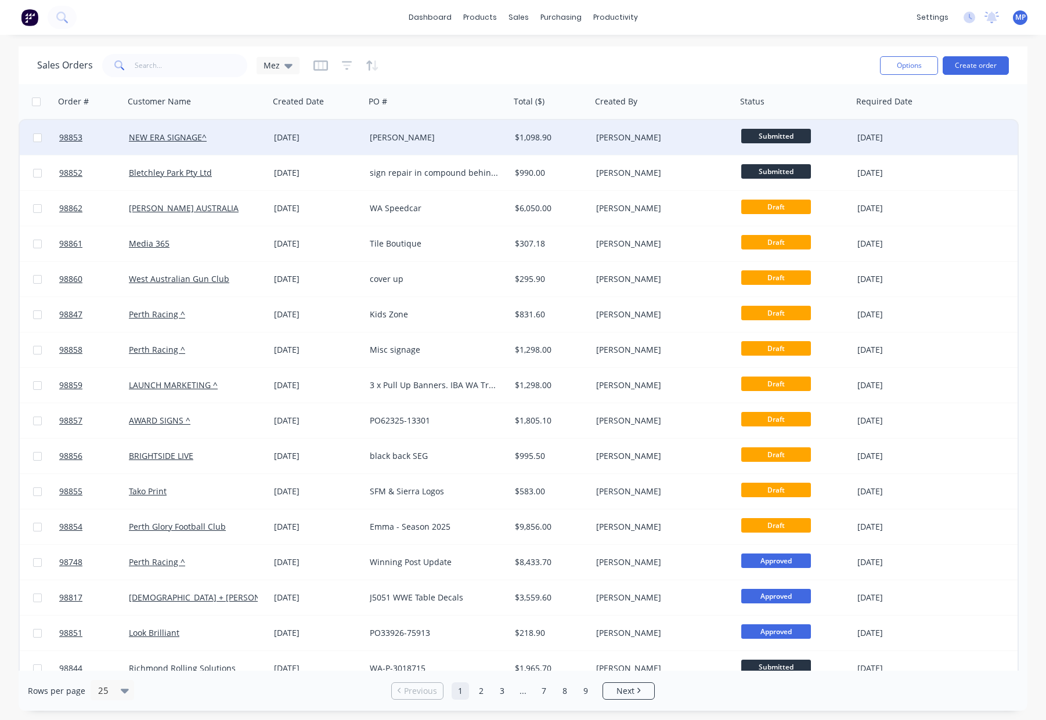
click at [484, 133] on div "[PERSON_NAME]" at bounding box center [434, 138] width 129 height 12
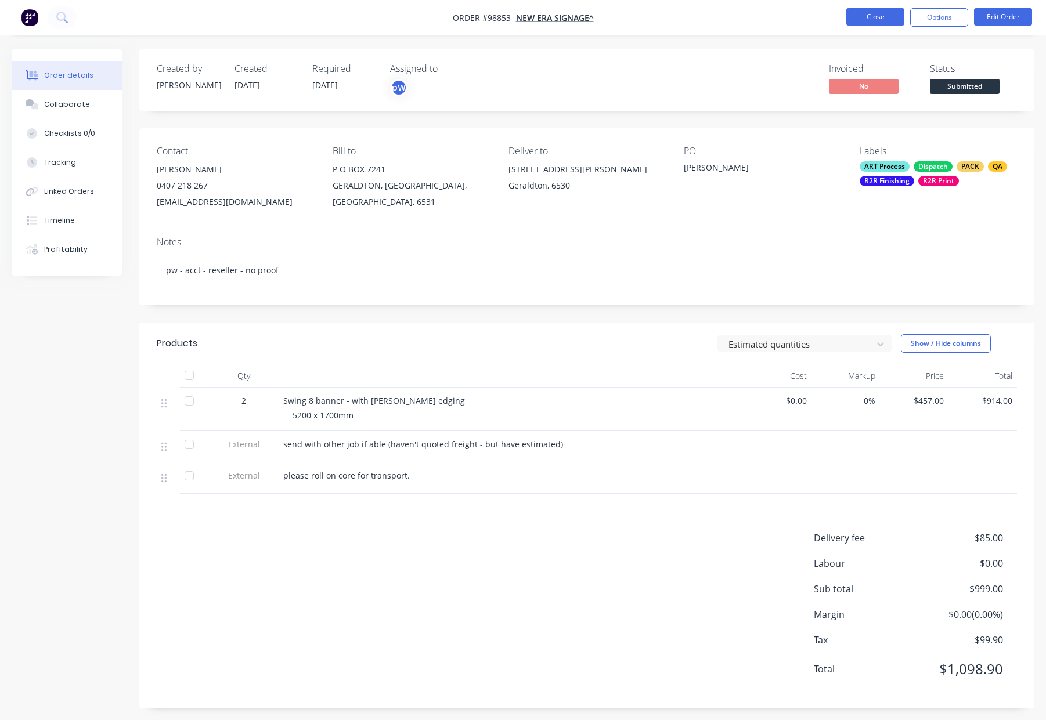
click at [868, 17] on button "Close" at bounding box center [875, 16] width 58 height 17
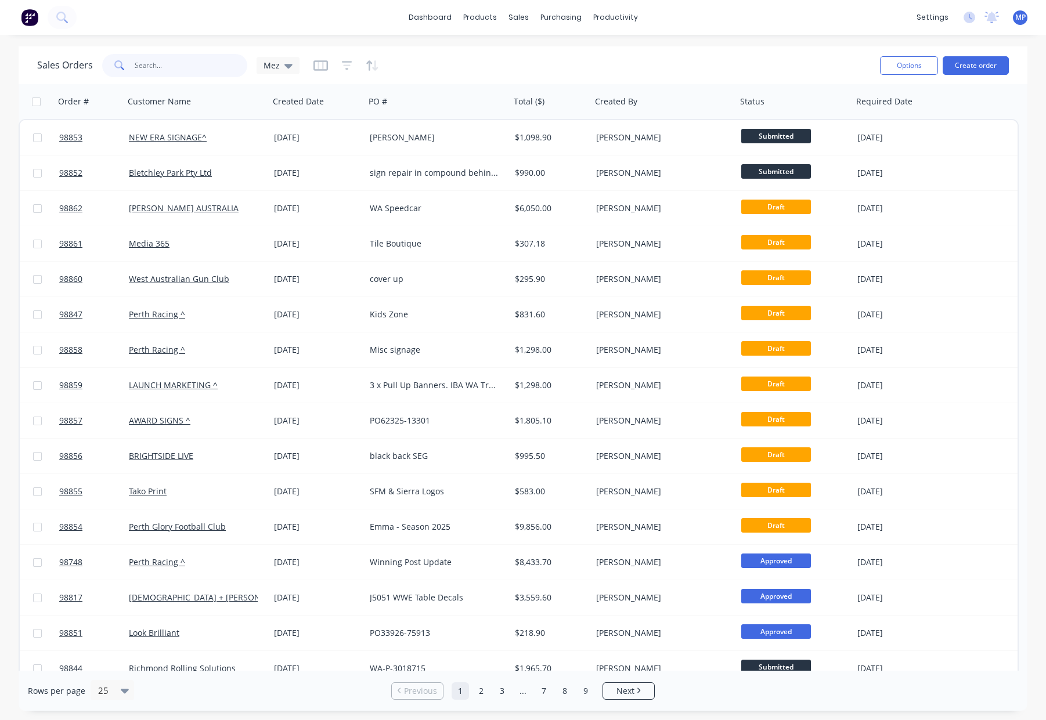
click at [152, 67] on input "text" at bounding box center [191, 65] width 113 height 23
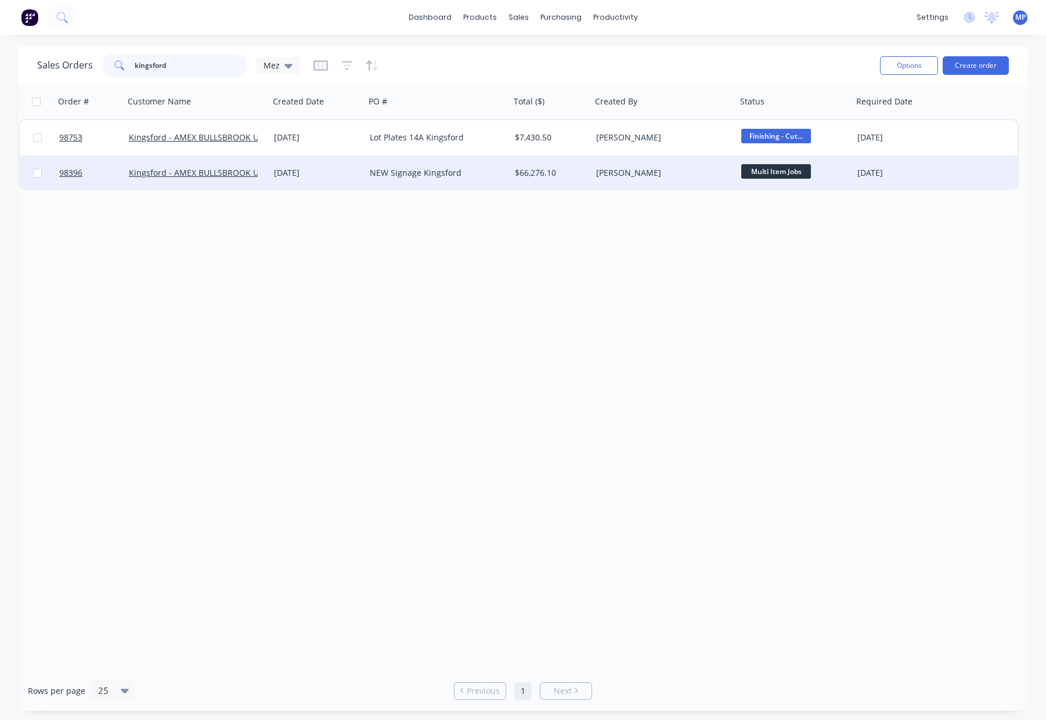
type input "kingsford"
click at [506, 171] on div "NEW Signage Kingsford" at bounding box center [437, 173] width 145 height 35
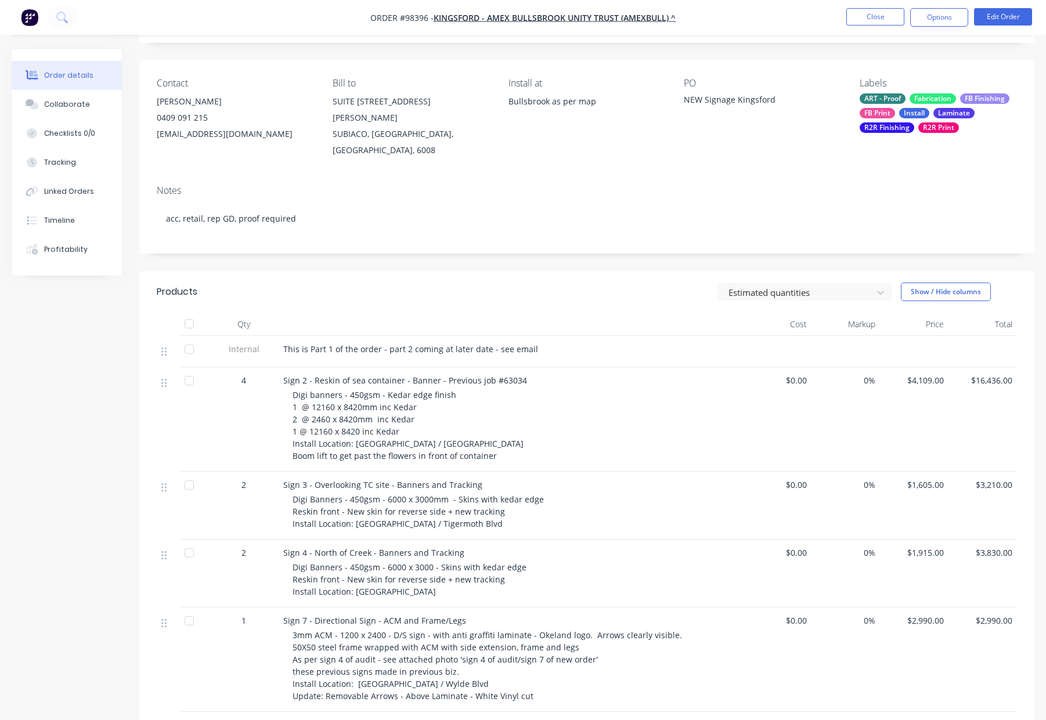
scroll to position [56, 0]
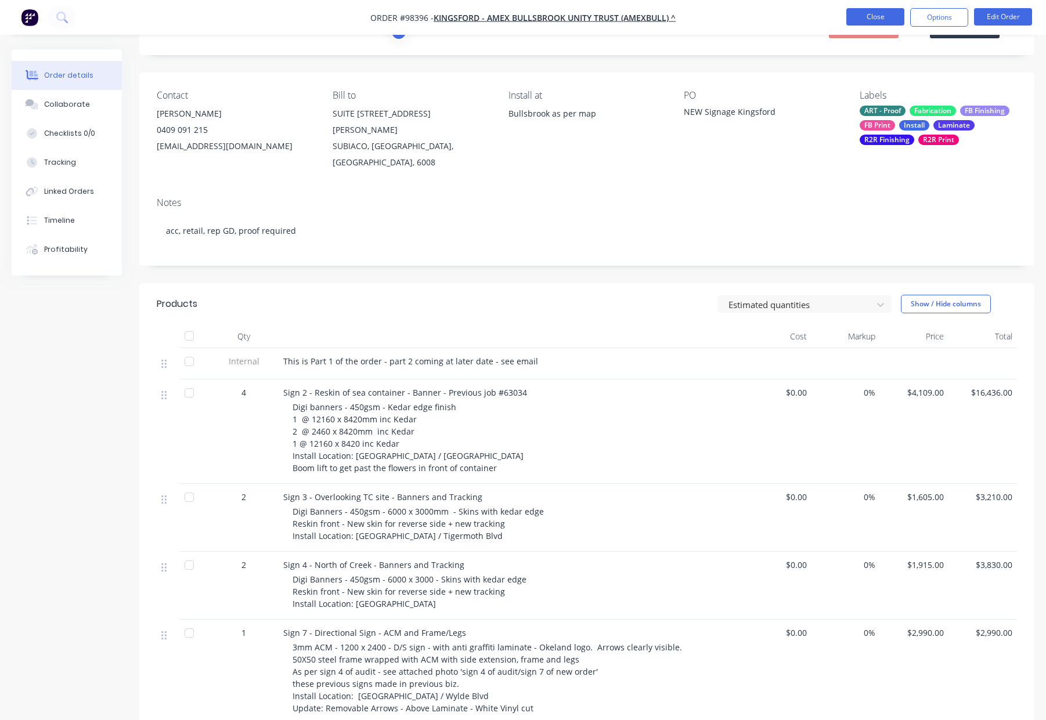
click at [864, 17] on button "Close" at bounding box center [875, 16] width 58 height 17
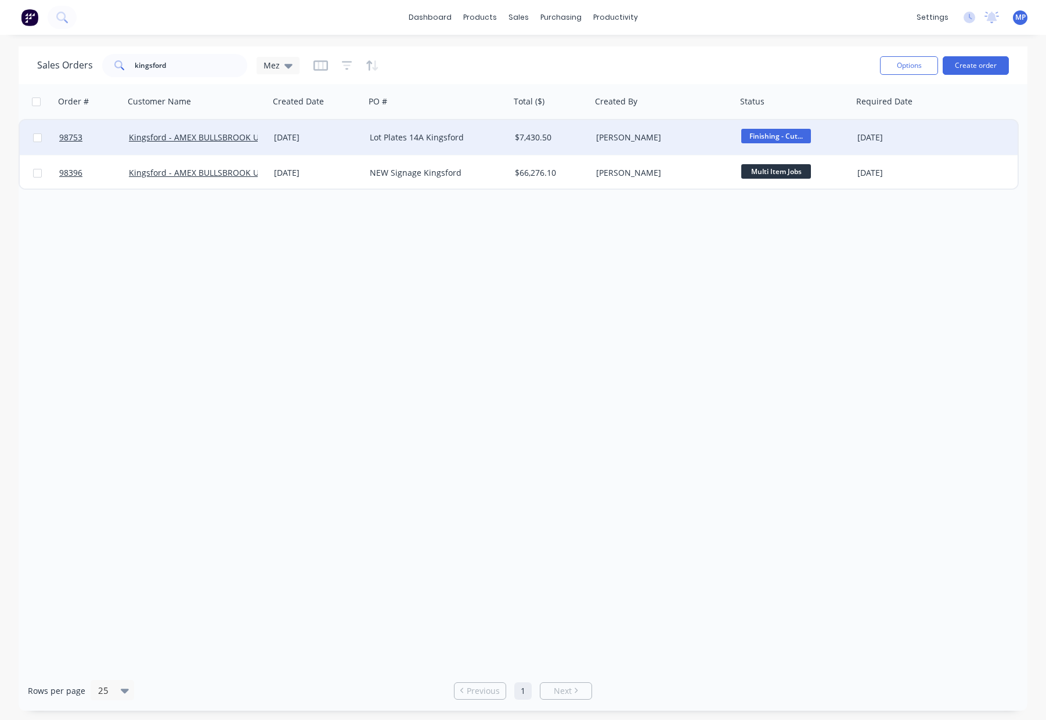
click at [593, 143] on div "[PERSON_NAME]" at bounding box center [664, 137] width 145 height 35
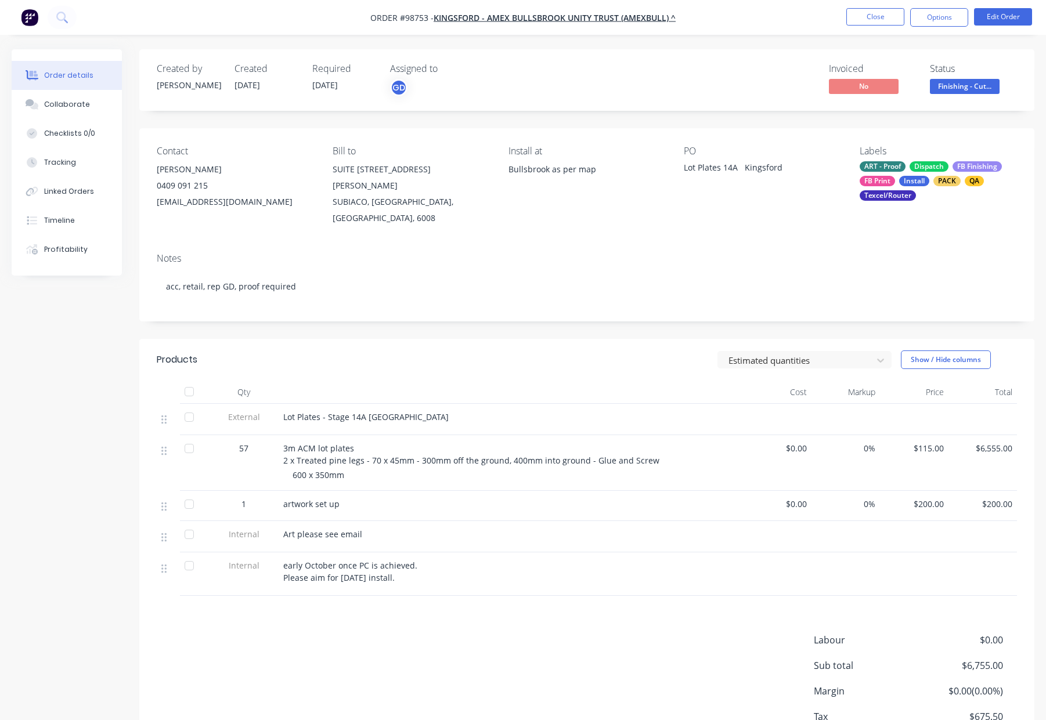
click at [905, 175] on div "ART - Proof Dispatch FB Finishing FB Print Install PACK QA Texcel/Router" at bounding box center [938, 180] width 157 height 39
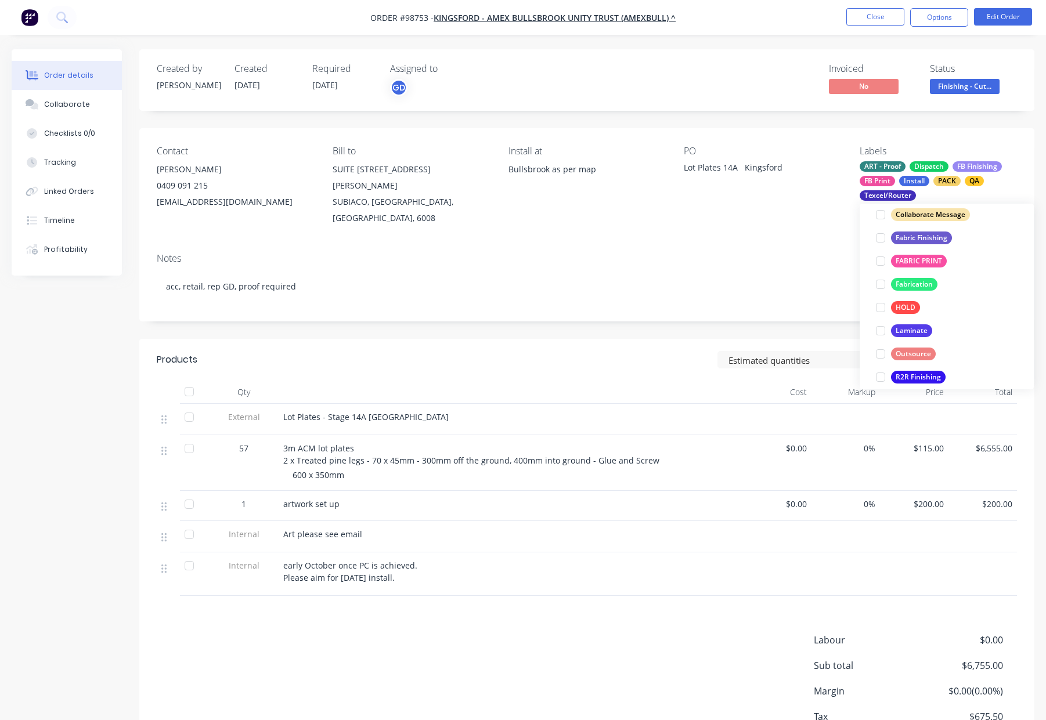
scroll to position [369, 0]
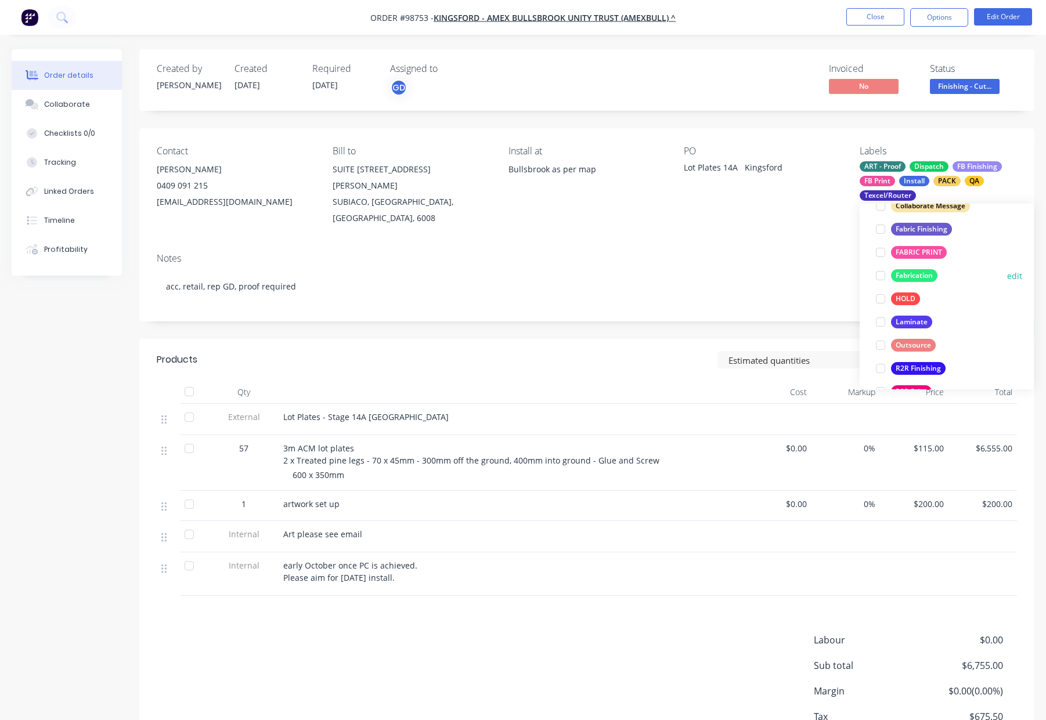
click at [911, 266] on div "Fabrication edit" at bounding box center [946, 275] width 151 height 23
click at [915, 275] on div "Fabrication" at bounding box center [914, 275] width 46 height 13
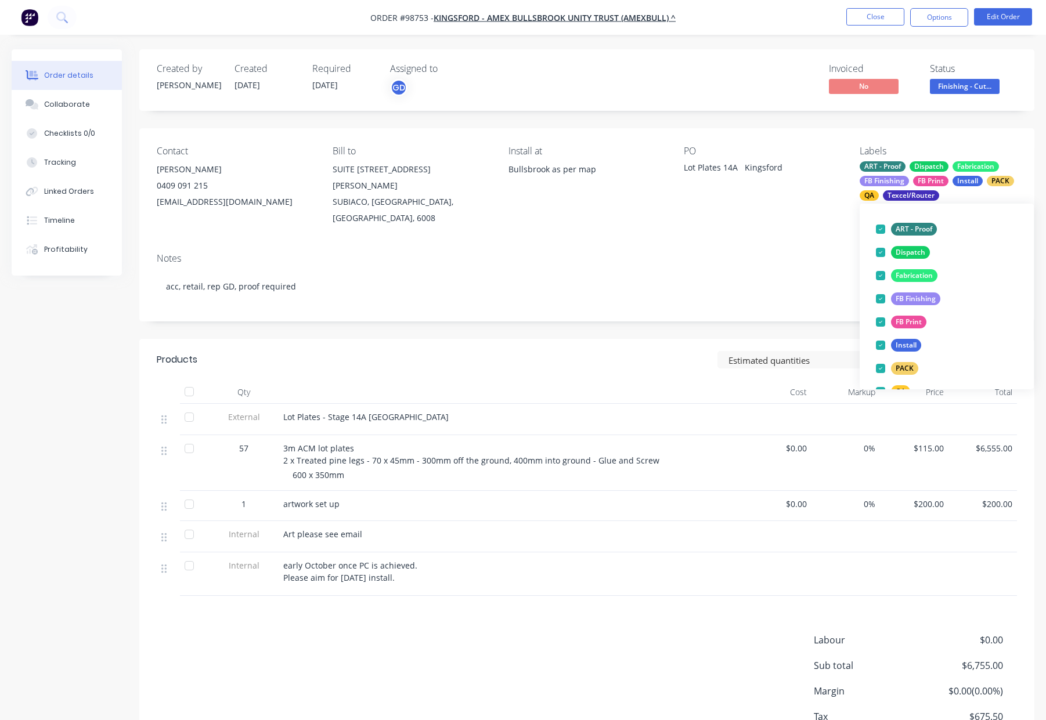
click at [777, 204] on div "PO Lot Plates 14A Kingsford" at bounding box center [762, 186] width 157 height 81
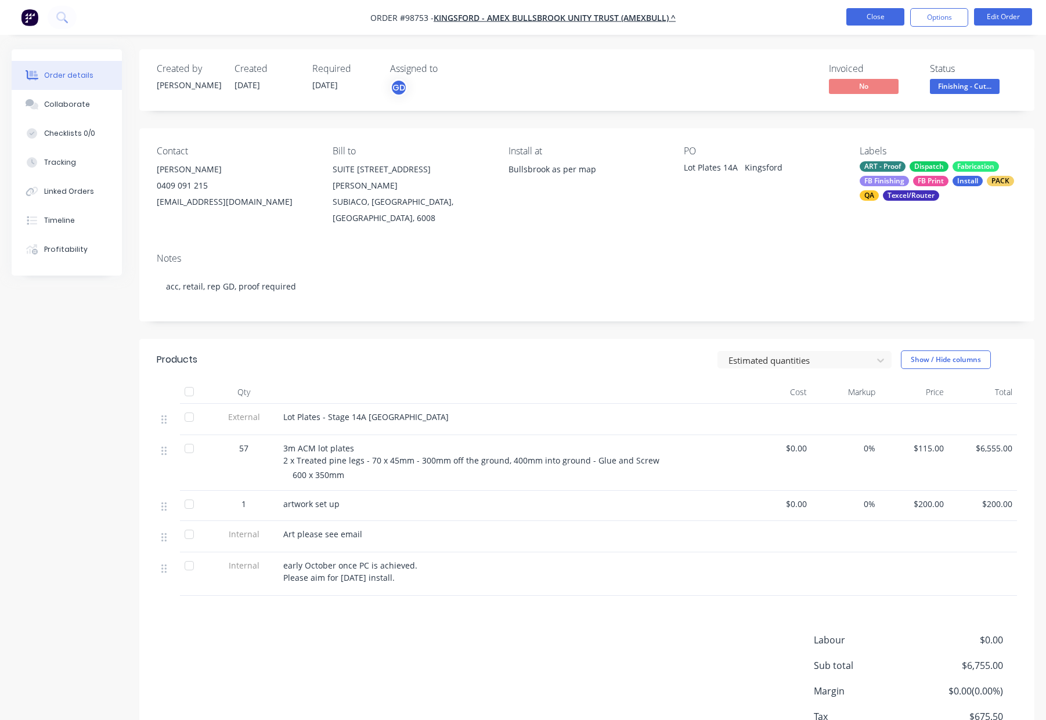
click at [868, 16] on button "Close" at bounding box center [875, 16] width 58 height 17
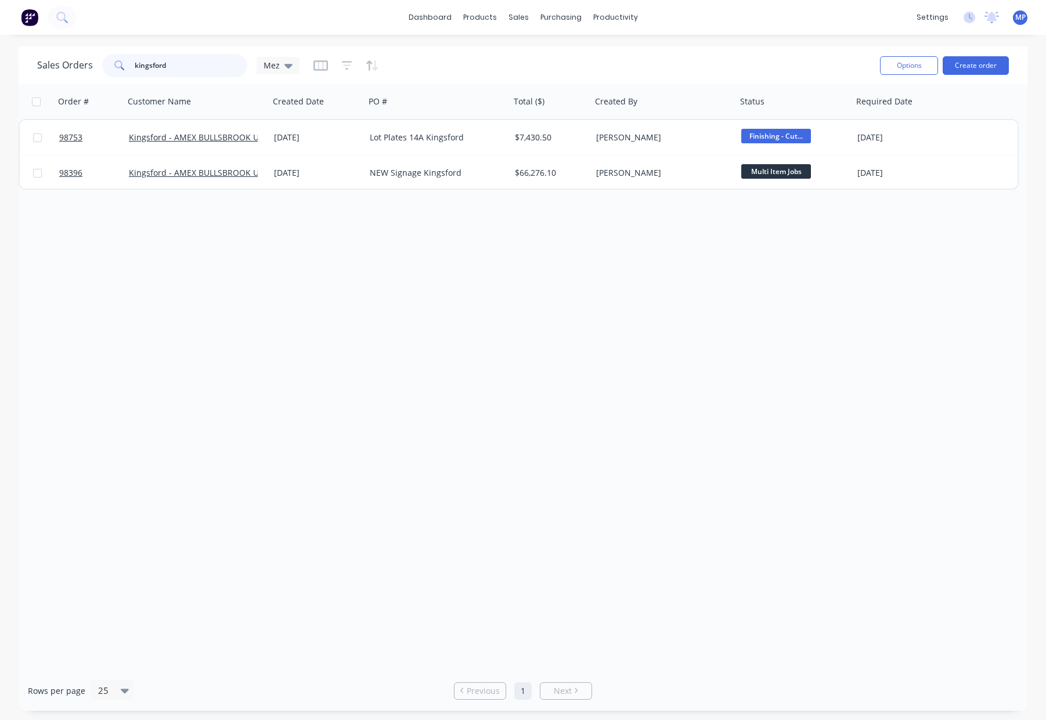
click at [195, 64] on input "kingsford" at bounding box center [191, 65] width 113 height 23
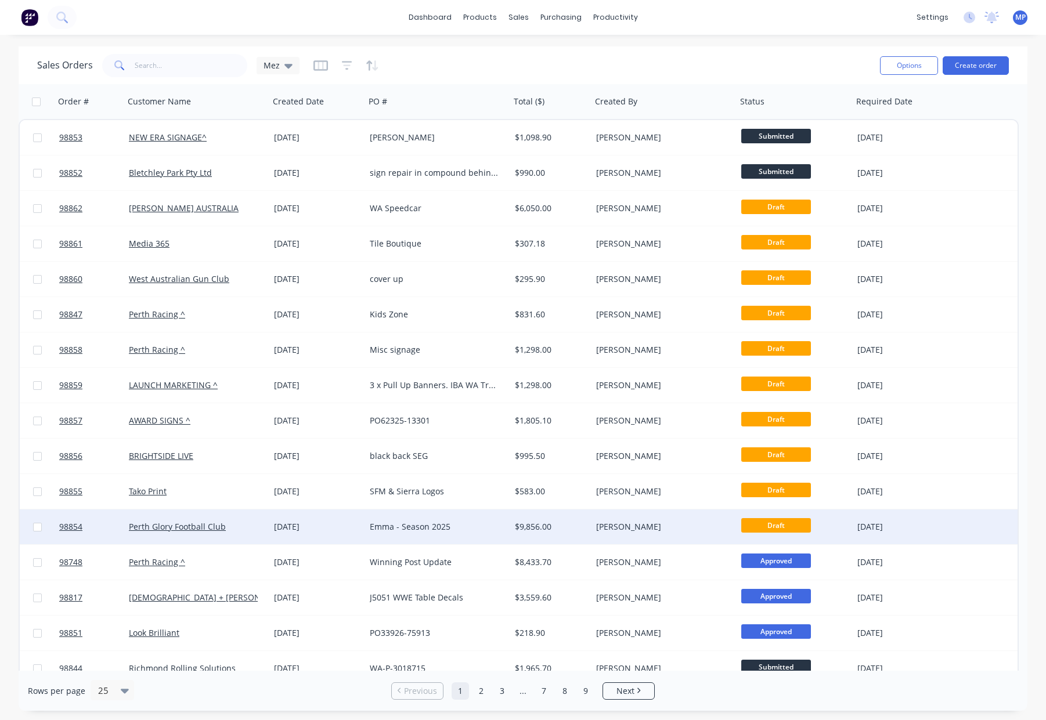
click at [554, 529] on div "$9,856.00" at bounding box center [549, 527] width 68 height 12
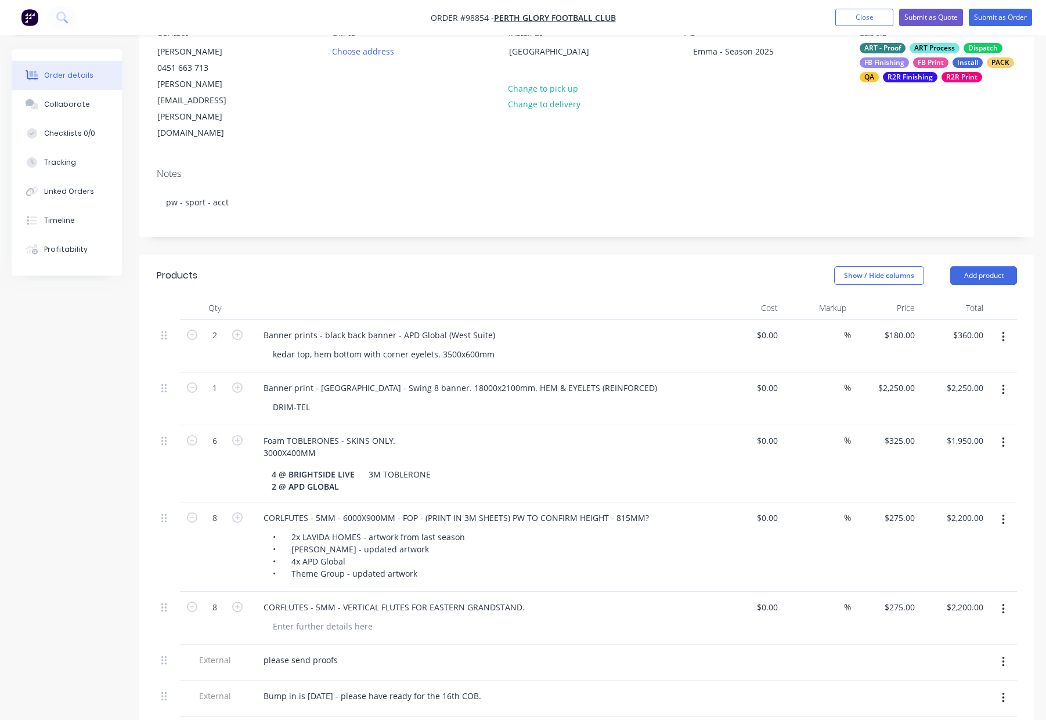
scroll to position [137, 0]
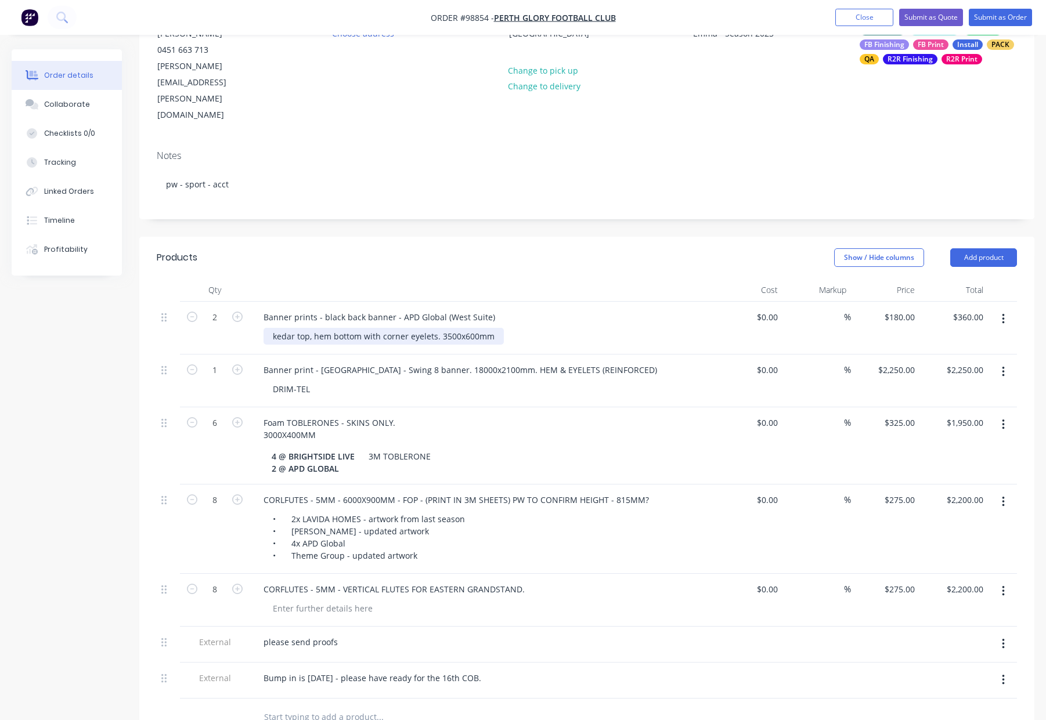
click at [441, 328] on div "kedar top, hem bottom with corner eyelets. 3500x600mm" at bounding box center [384, 336] width 240 height 17
drag, startPoint x: 439, startPoint y: 286, endPoint x: 449, endPoint y: 287, distance: 10.5
click at [439, 328] on div "kedar top, hem bottom with corner eyelets. 3500x600mm" at bounding box center [384, 336] width 240 height 17
click at [550, 237] on header "Products Show / Hide columns Add product" at bounding box center [586, 258] width 895 height 42
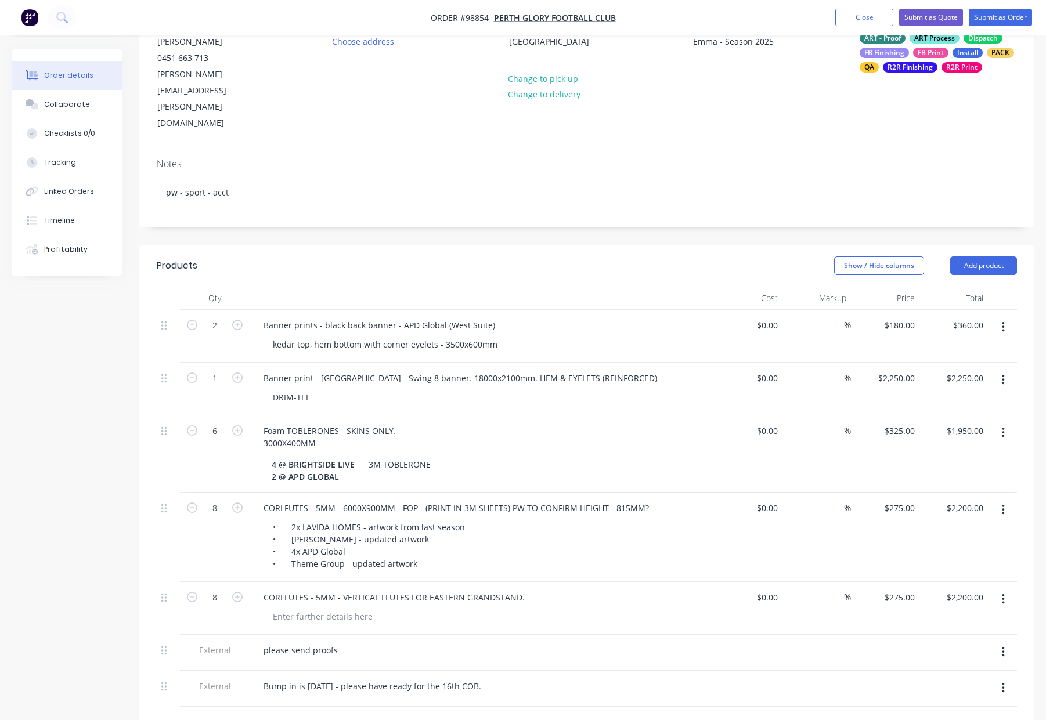
scroll to position [0, 0]
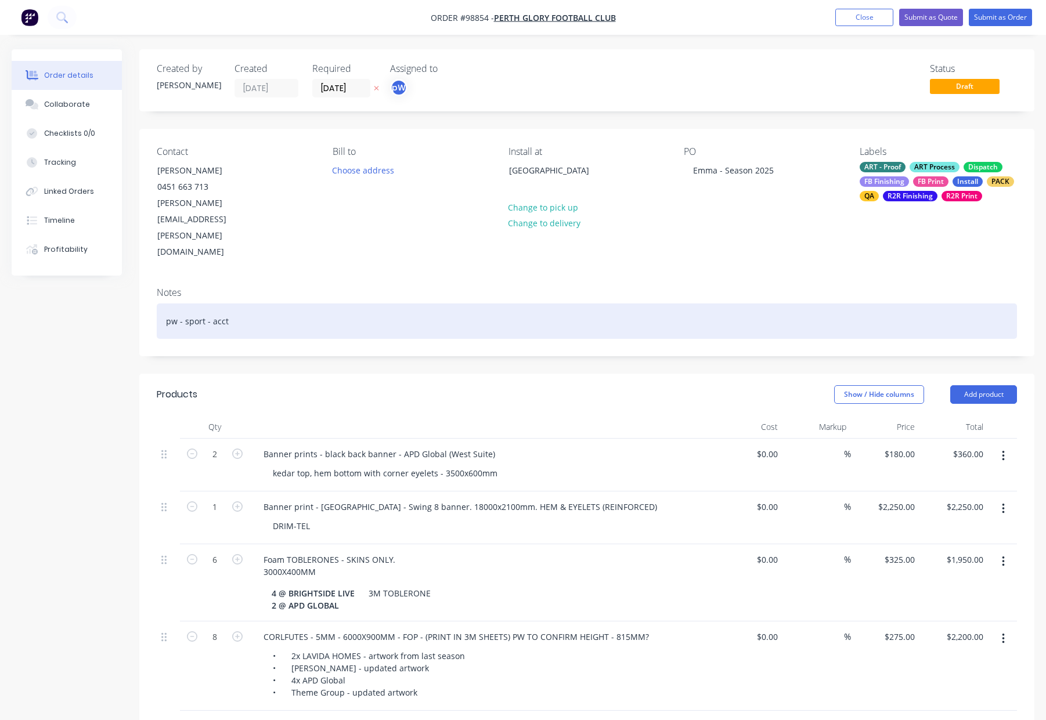
click at [575, 304] on div "pw - sport - acct" at bounding box center [587, 321] width 860 height 35
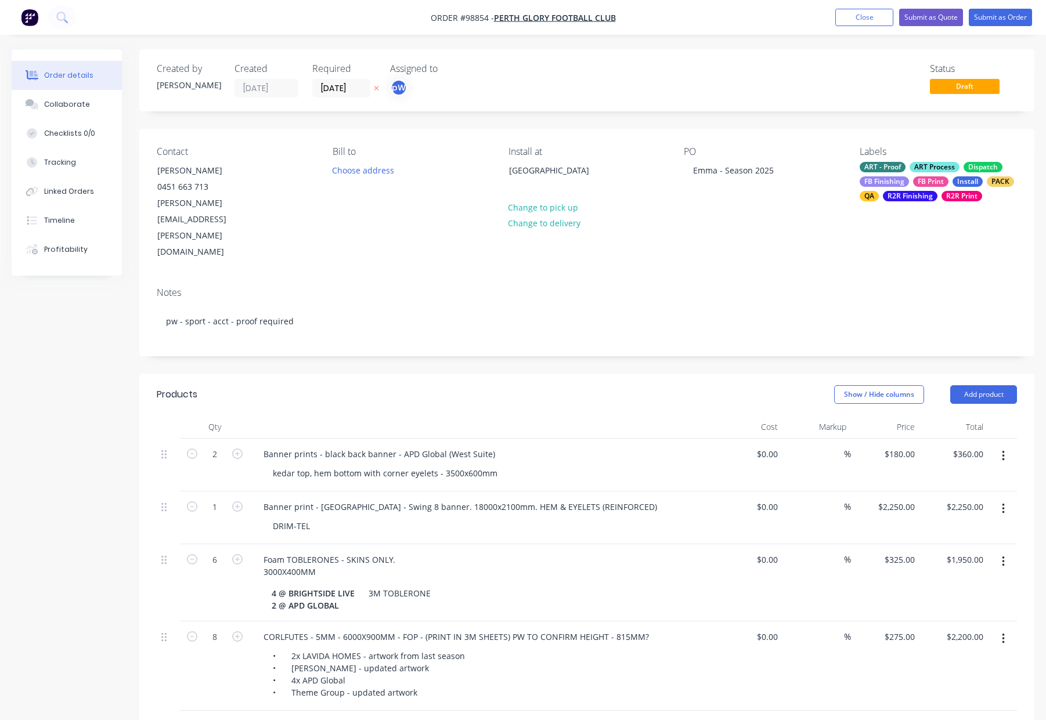
click at [654, 322] on div "Created by [PERSON_NAME] Created [DATE] Required [DATE] Assigned to pW Status D…" at bounding box center [586, 600] width 895 height 1103
click at [978, 18] on button "Submit as Order" at bounding box center [1000, 17] width 63 height 17
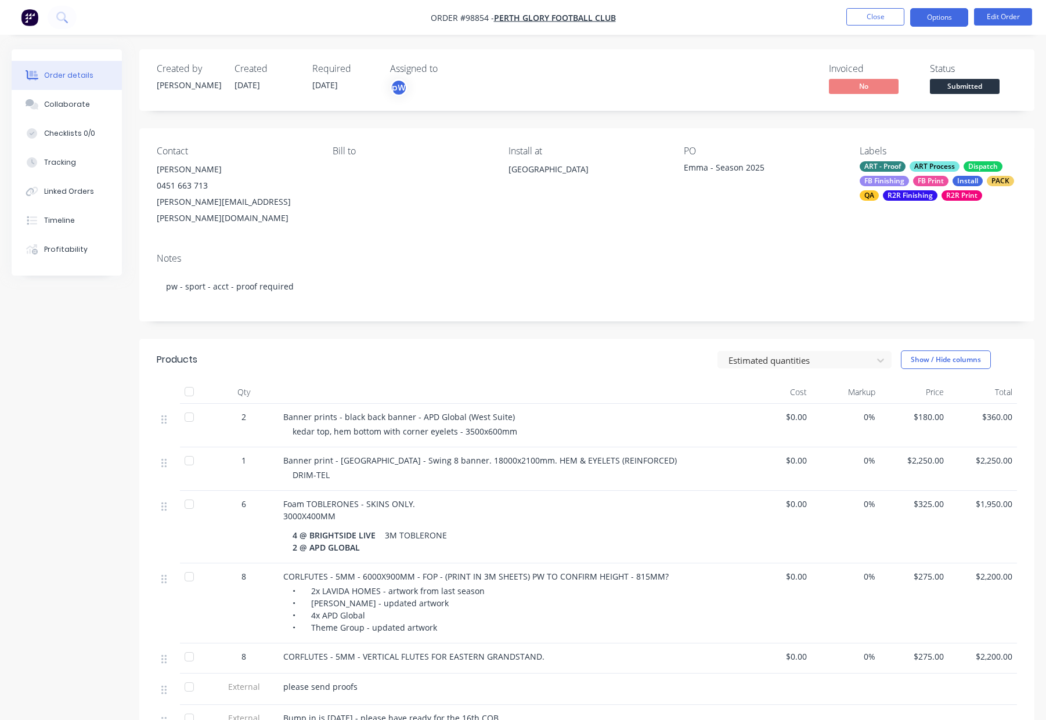
click at [942, 17] on button "Options" at bounding box center [939, 17] width 58 height 19
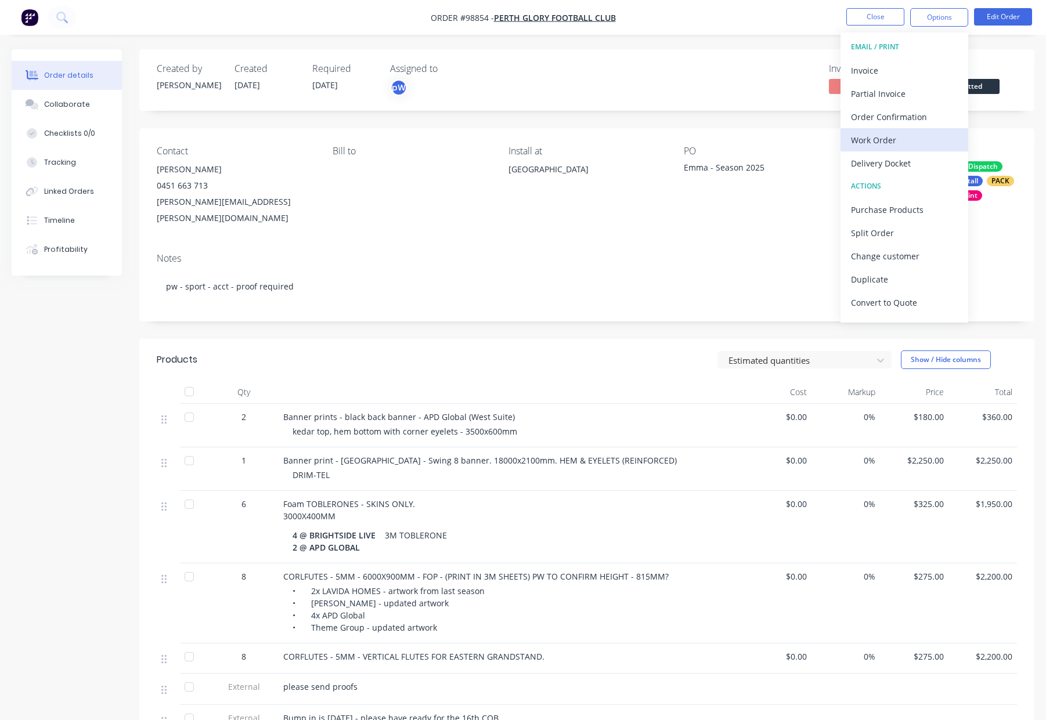
click at [910, 136] on div "Work Order" at bounding box center [904, 140] width 107 height 17
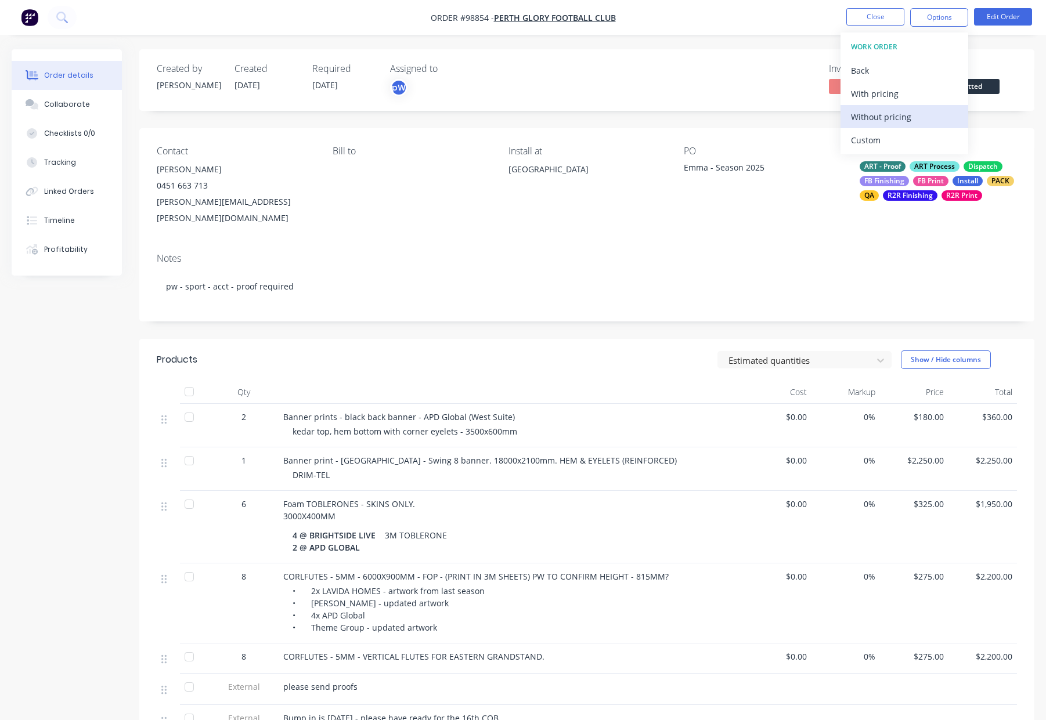
click at [913, 120] on div "Without pricing" at bounding box center [904, 117] width 107 height 17
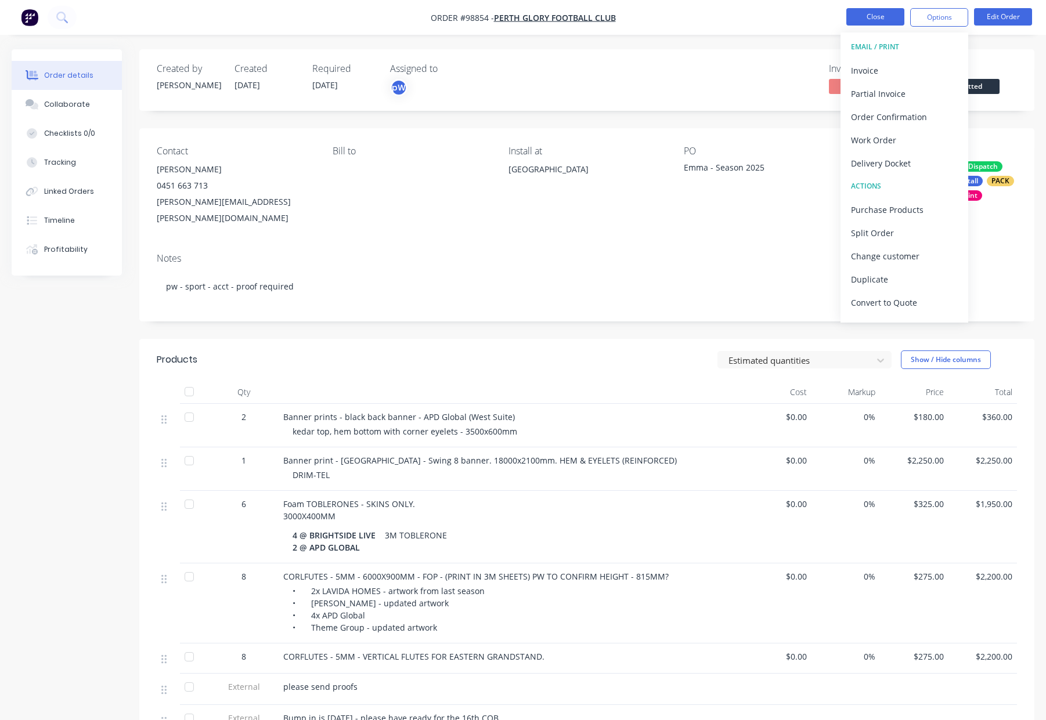
click at [862, 18] on button "Close" at bounding box center [875, 16] width 58 height 17
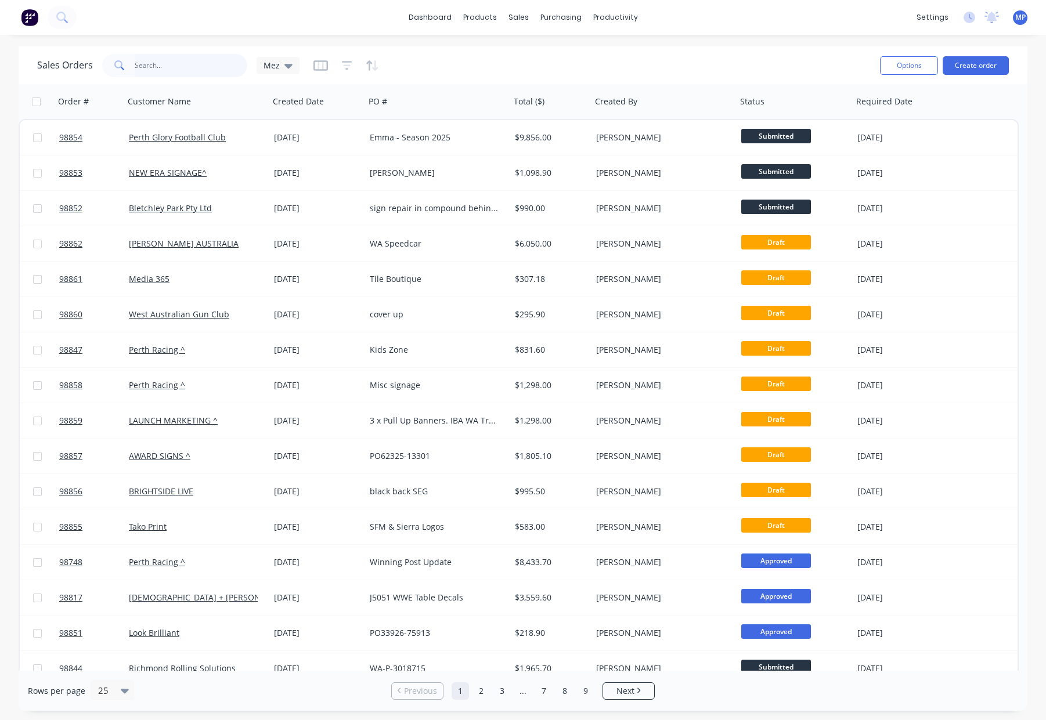
click at [168, 63] on input "text" at bounding box center [191, 65] width 113 height 23
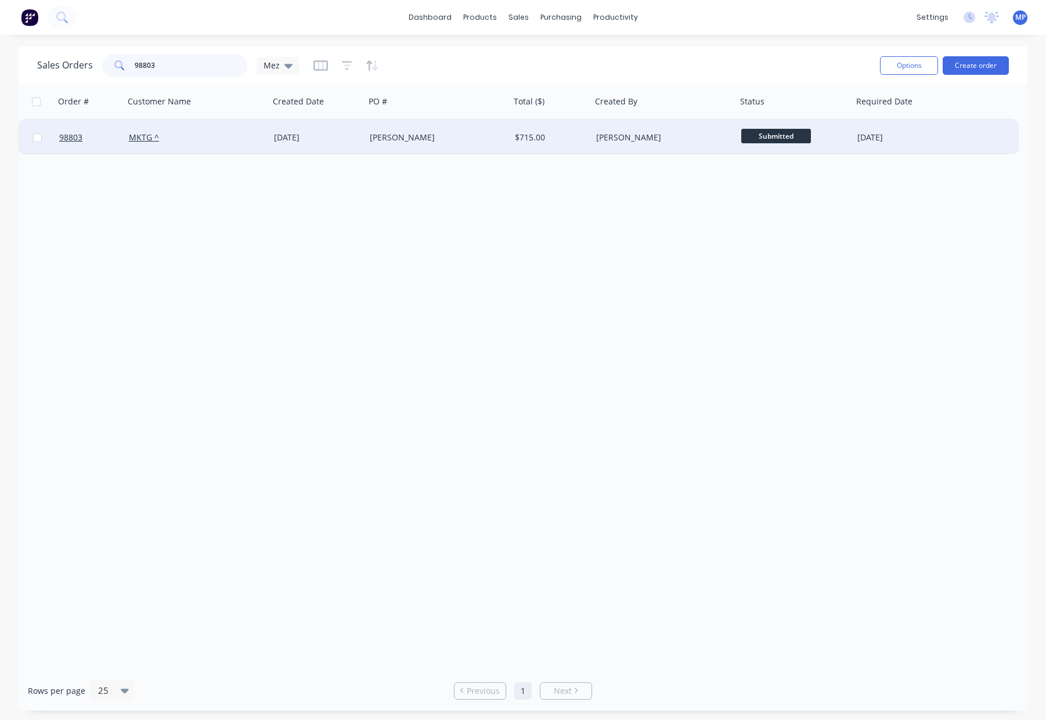
type input "98803"
click at [452, 136] on div "[PERSON_NAME]" at bounding box center [434, 138] width 129 height 12
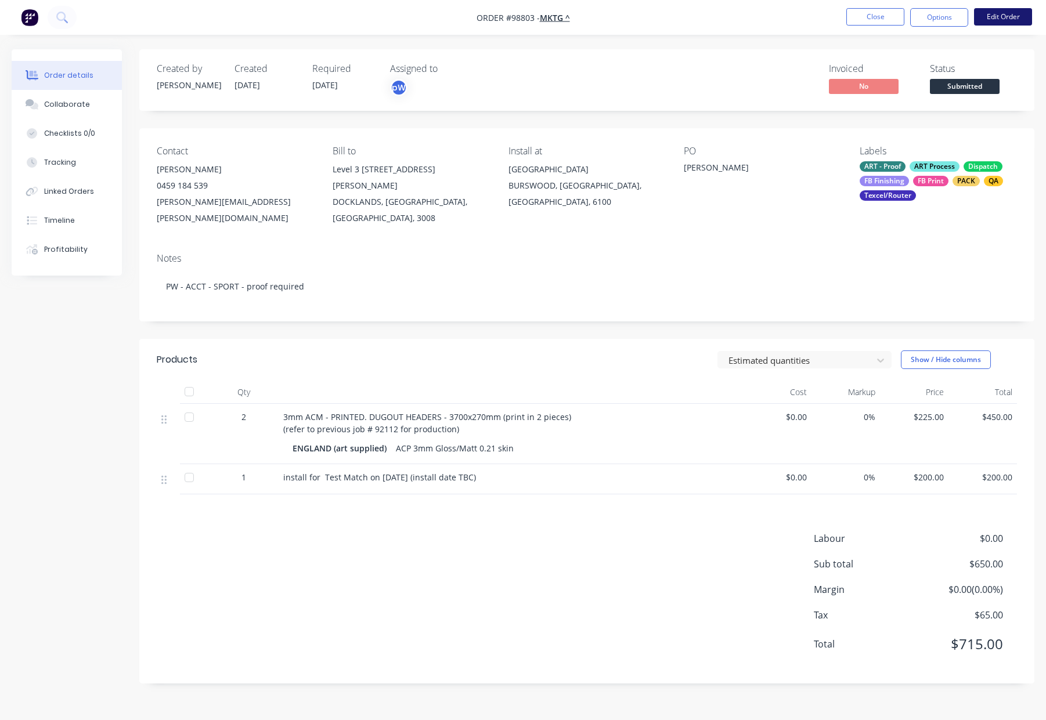
click at [983, 19] on button "Edit Order" at bounding box center [1003, 16] width 58 height 17
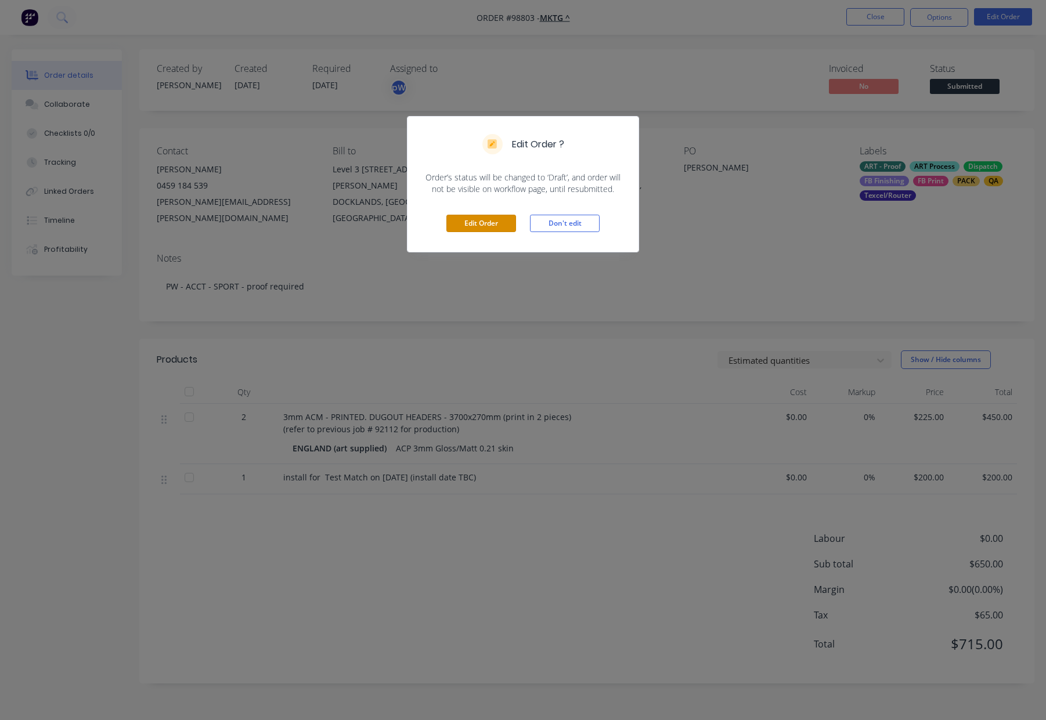
click at [481, 226] on button "Edit Order" at bounding box center [481, 223] width 70 height 17
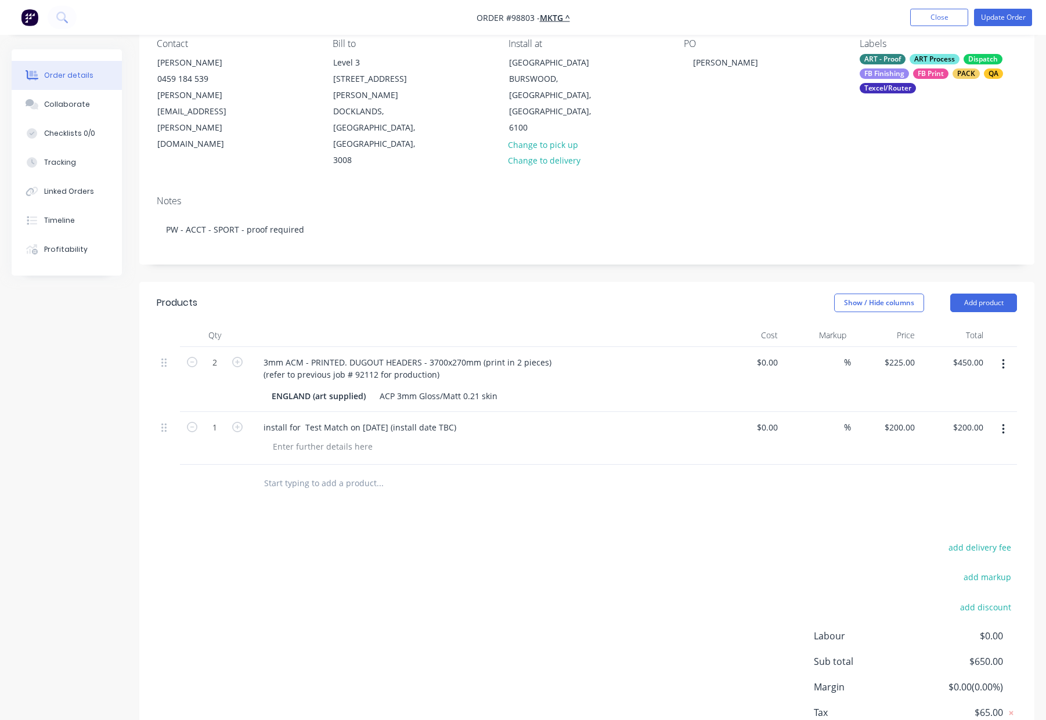
scroll to position [121, 0]
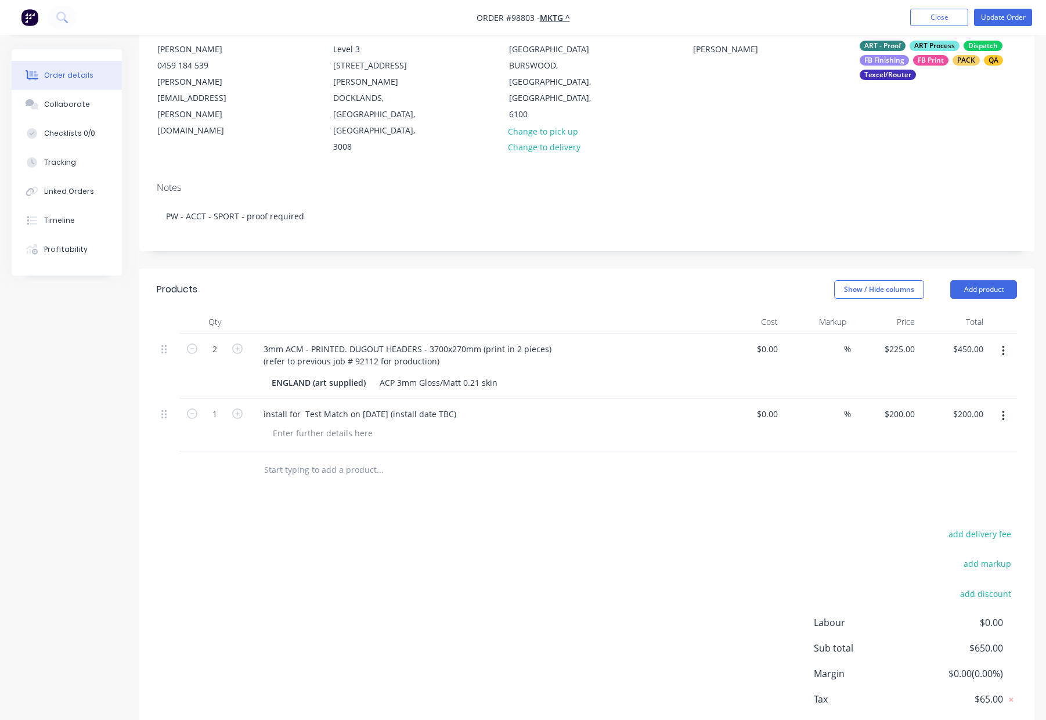
drag, startPoint x: 329, startPoint y: 413, endPoint x: 563, endPoint y: 402, distance: 234.8
click at [330, 459] on input "text" at bounding box center [380, 470] width 232 height 23
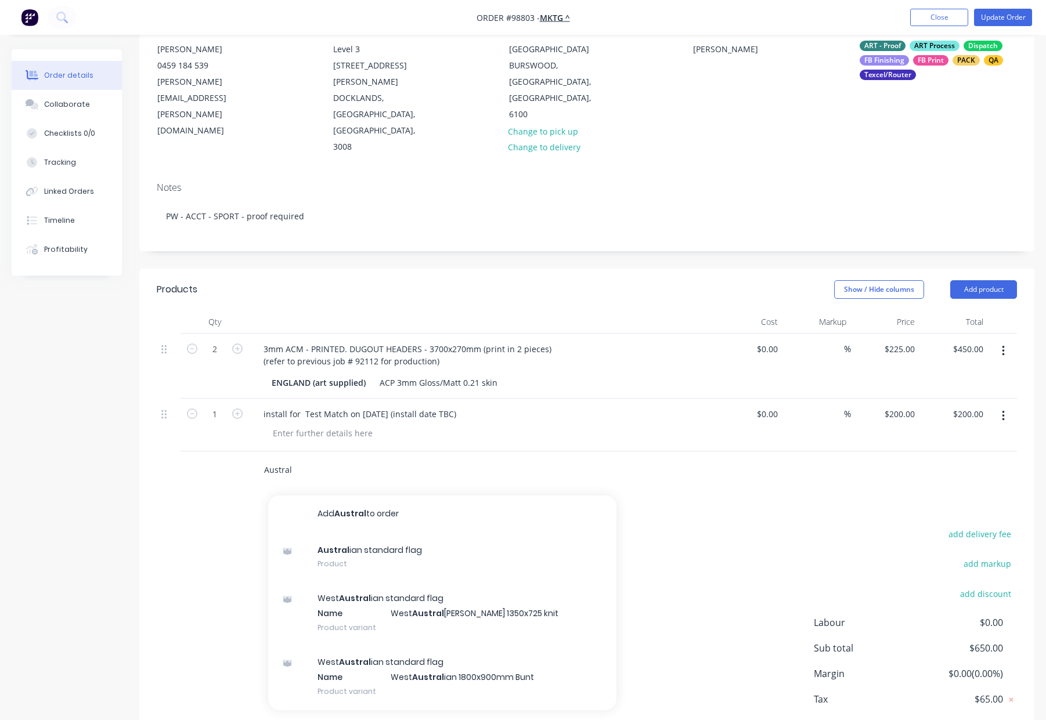
type input "Austral"
drag, startPoint x: 304, startPoint y: 406, endPoint x: 249, endPoint y: 406, distance: 55.1
click at [230, 452] on div "Austral Add Austral to order Austral ian standard flag Product West Austral ian…" at bounding box center [587, 471] width 860 height 38
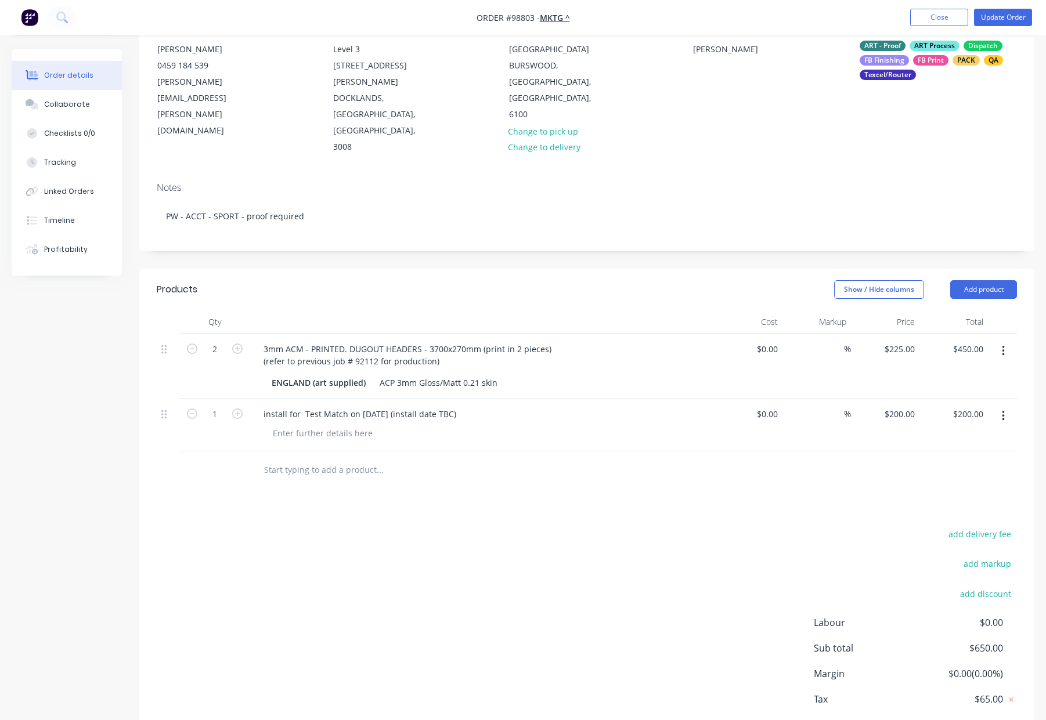
click at [692, 452] on div at bounding box center [587, 471] width 860 height 38
click at [497, 280] on div "Show / Hide columns Add product" at bounding box center [678, 289] width 677 height 19
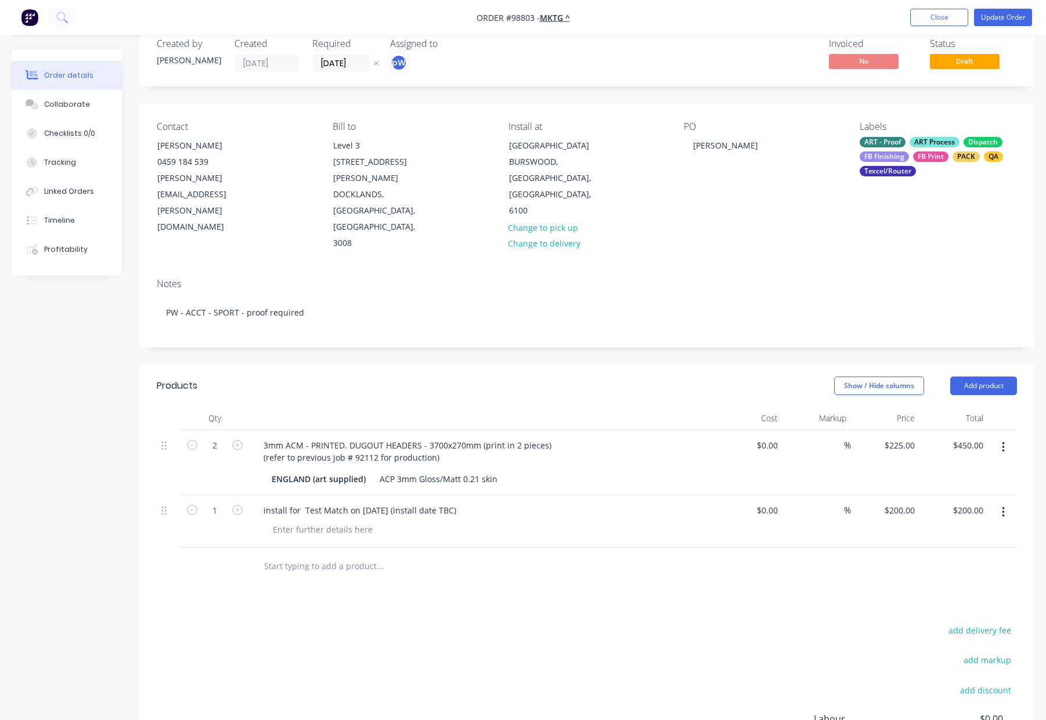
scroll to position [29, 0]
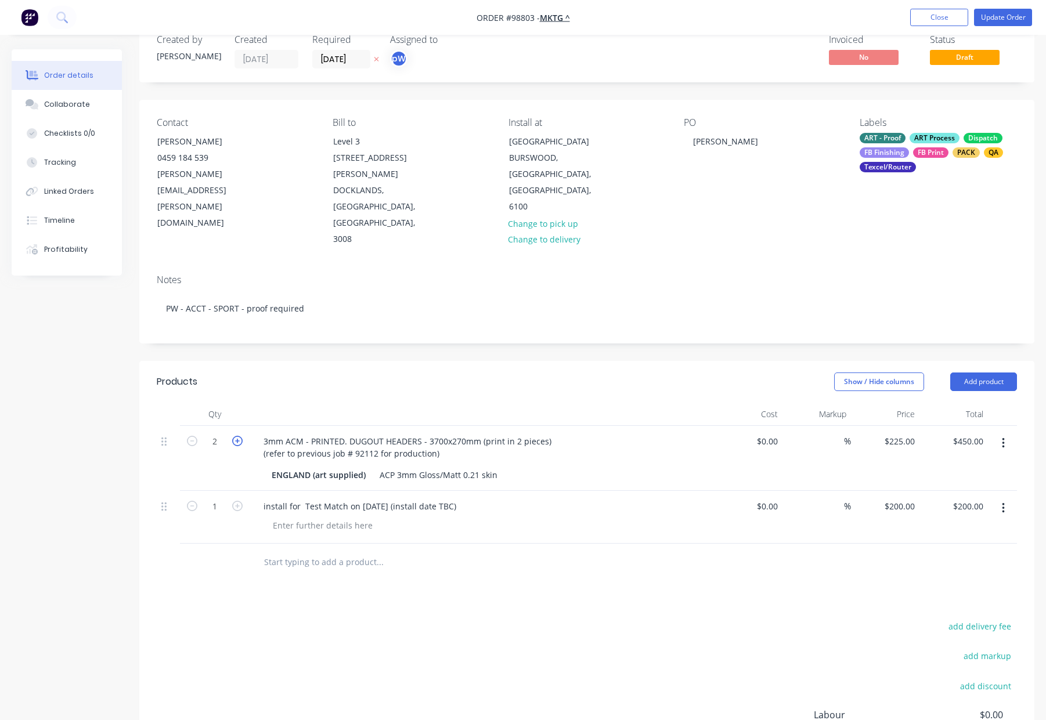
click at [235, 436] on icon "button" at bounding box center [237, 441] width 10 height 10
type input "3"
type input "$675.00"
click at [235, 436] on icon "button" at bounding box center [237, 441] width 10 height 10
type input "4"
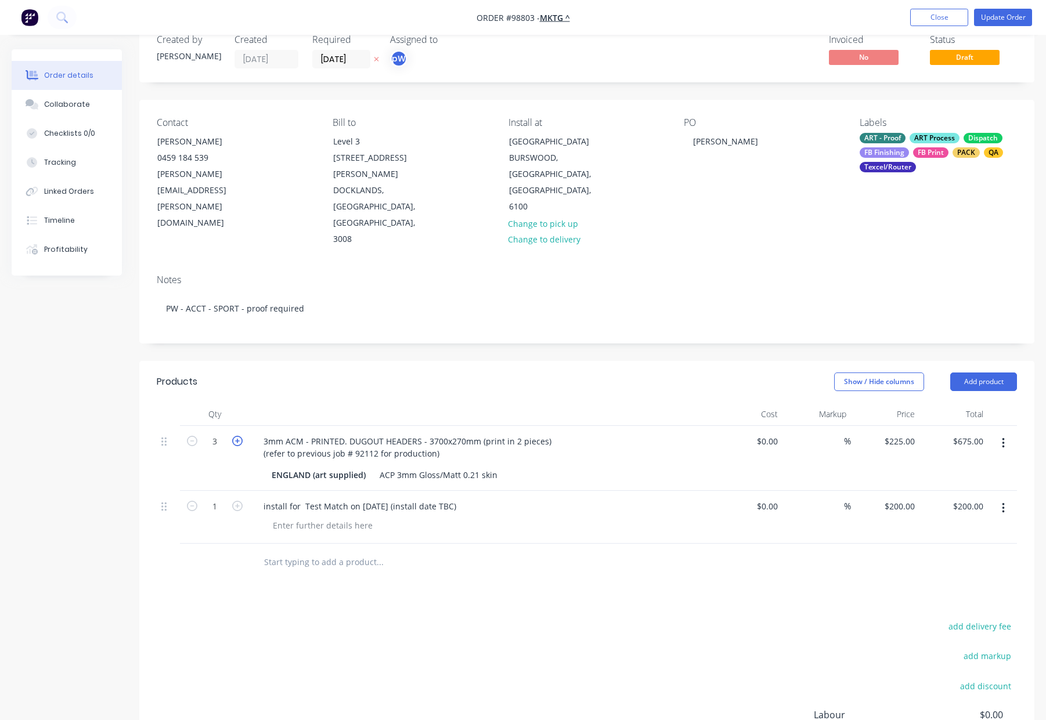
type input "$900.00"
click at [236, 436] on icon "button" at bounding box center [237, 441] width 10 height 10
type input "5"
type input "$1,125.00"
click at [236, 436] on icon "button" at bounding box center [237, 441] width 10 height 10
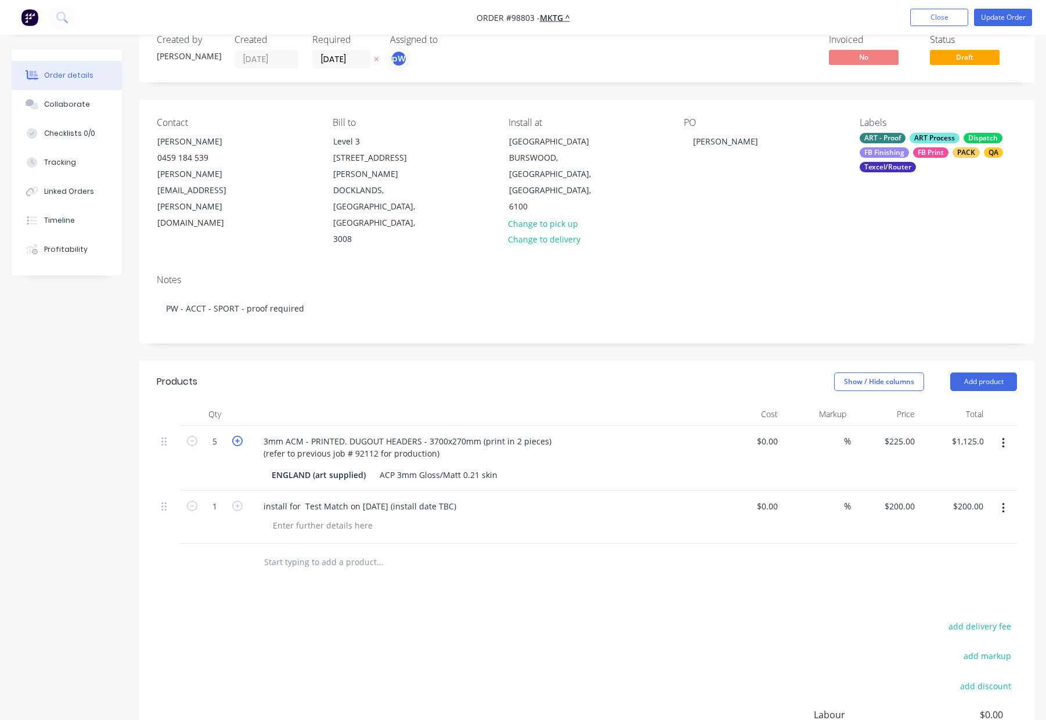
type input "6"
type input "$1,350.00"
click at [318, 467] on div "ENGLAND (art supplied)" at bounding box center [318, 475] width 103 height 17
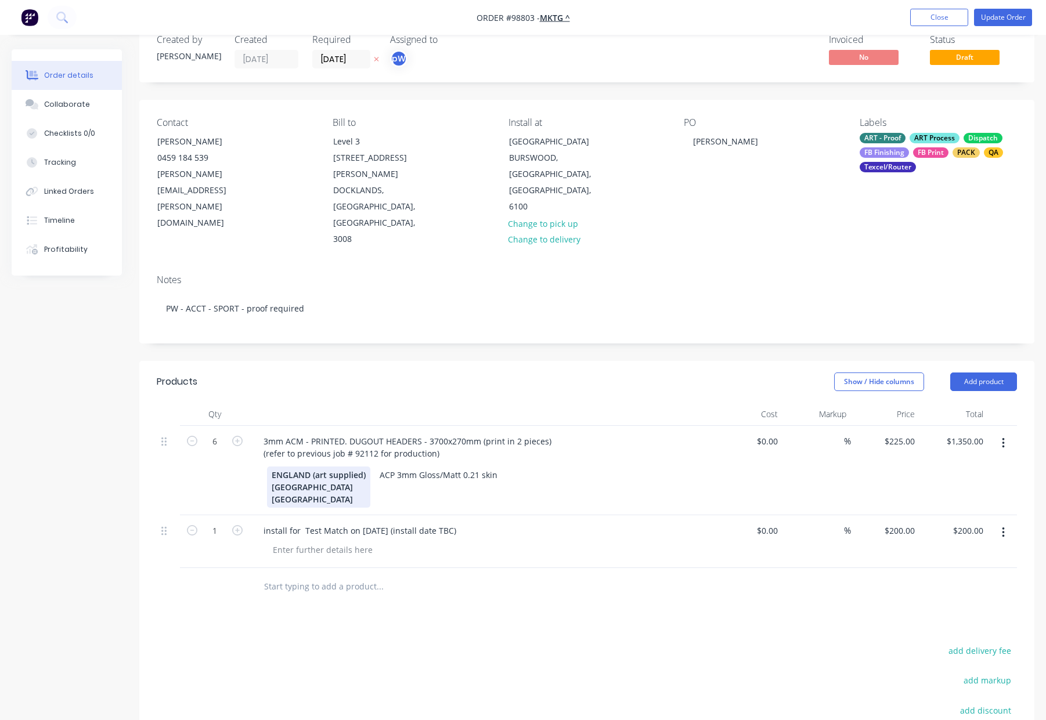
drag, startPoint x: 272, startPoint y: 410, endPoint x: 290, endPoint y: 416, distance: 18.9
click at [272, 467] on div "[GEOGRAPHIC_DATA] (art supplied) [GEOGRAPHIC_DATA] [GEOGRAPHIC_DATA]" at bounding box center [318, 487] width 103 height 41
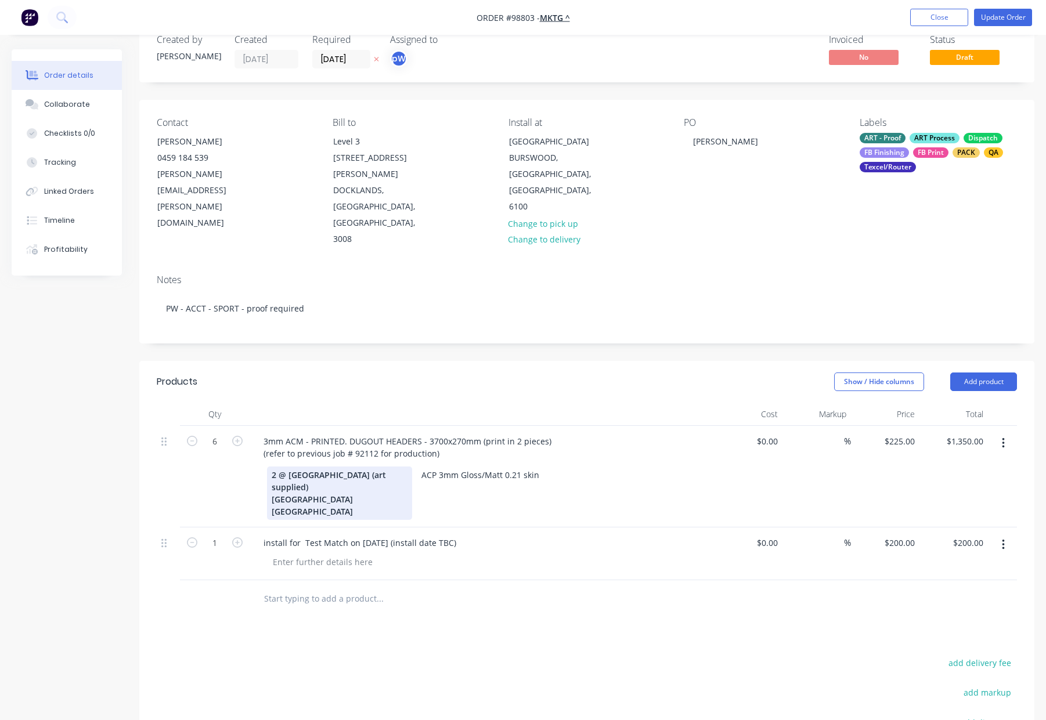
click at [267, 467] on div "2 @ [GEOGRAPHIC_DATA] (art supplied) [GEOGRAPHIC_DATA] [GEOGRAPHIC_DATA]" at bounding box center [339, 493] width 145 height 53
click at [271, 467] on div "2 @ [GEOGRAPHIC_DATA] (art supplied) 2 @[GEOGRAPHIC_DATA] [GEOGRAPHIC_DATA]" at bounding box center [339, 493] width 145 height 53
click at [286, 467] on div "2 @ [GEOGRAPHIC_DATA] (art supplied) 2 @[GEOGRAPHIC_DATA] 2 @ [GEOGRAPHIC_DATA]" at bounding box center [339, 493] width 145 height 53
click at [405, 542] on div "Products Show / Hide columns Add product Qty Cost Markup Price Total 6 3mm ACM …" at bounding box center [586, 629] width 895 height 536
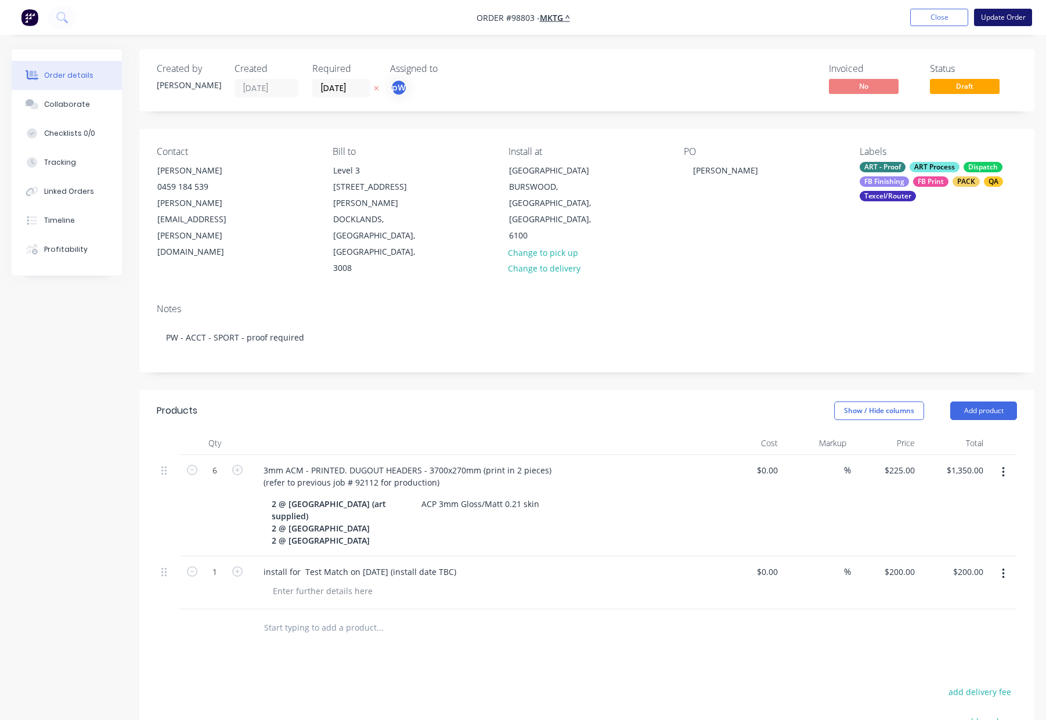
click at [989, 19] on button "Update Order" at bounding box center [1003, 17] width 58 height 17
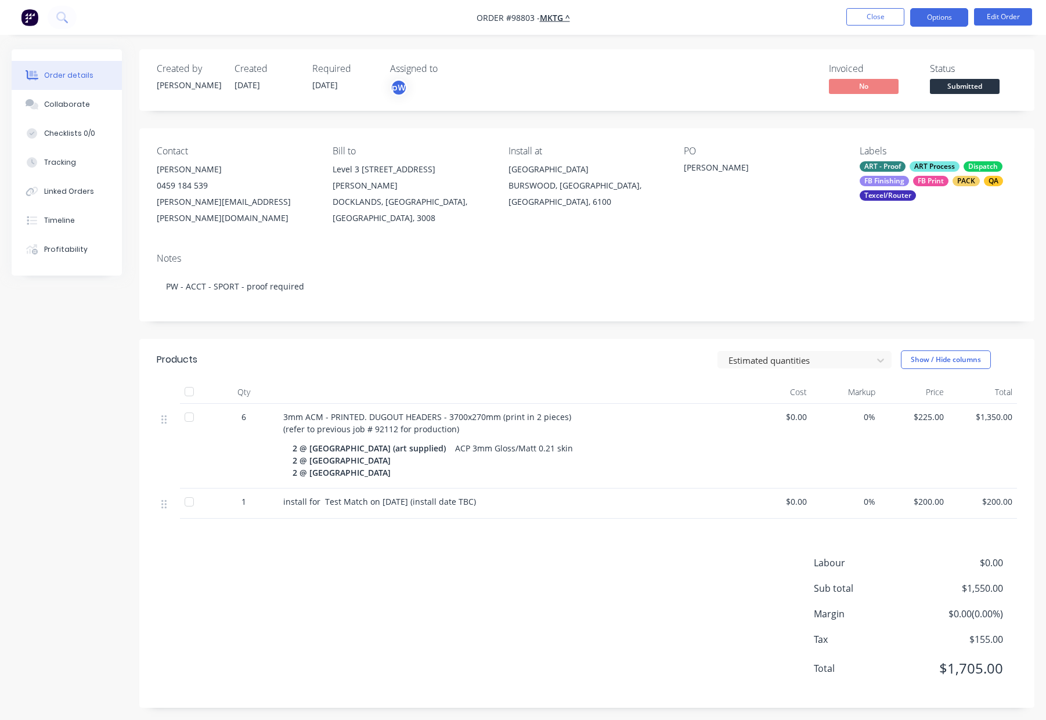
click at [932, 17] on button "Options" at bounding box center [939, 17] width 58 height 19
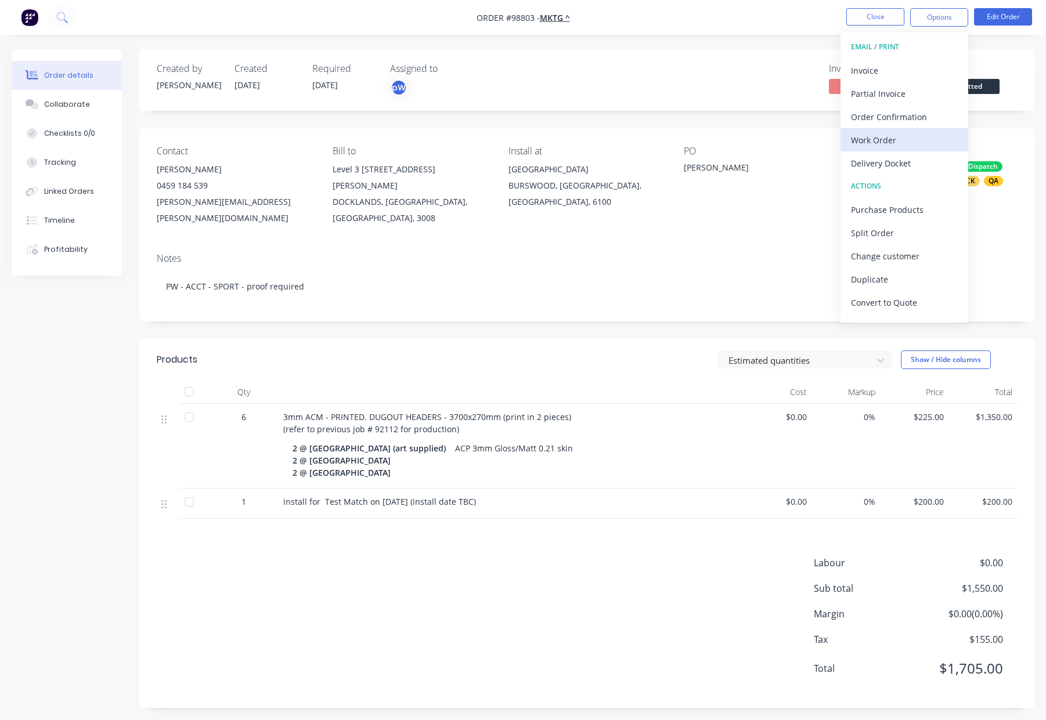
click at [915, 142] on div "Work Order" at bounding box center [904, 140] width 107 height 17
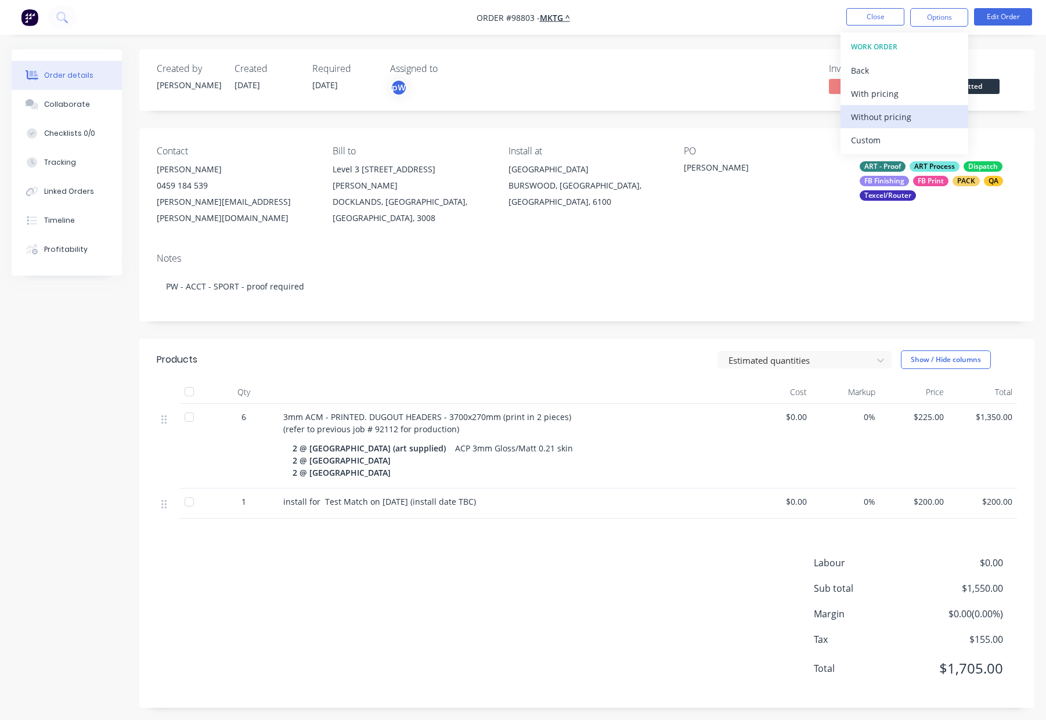
click at [914, 114] on div "Without pricing" at bounding box center [904, 117] width 107 height 17
click at [871, 16] on button "Close" at bounding box center [875, 16] width 58 height 17
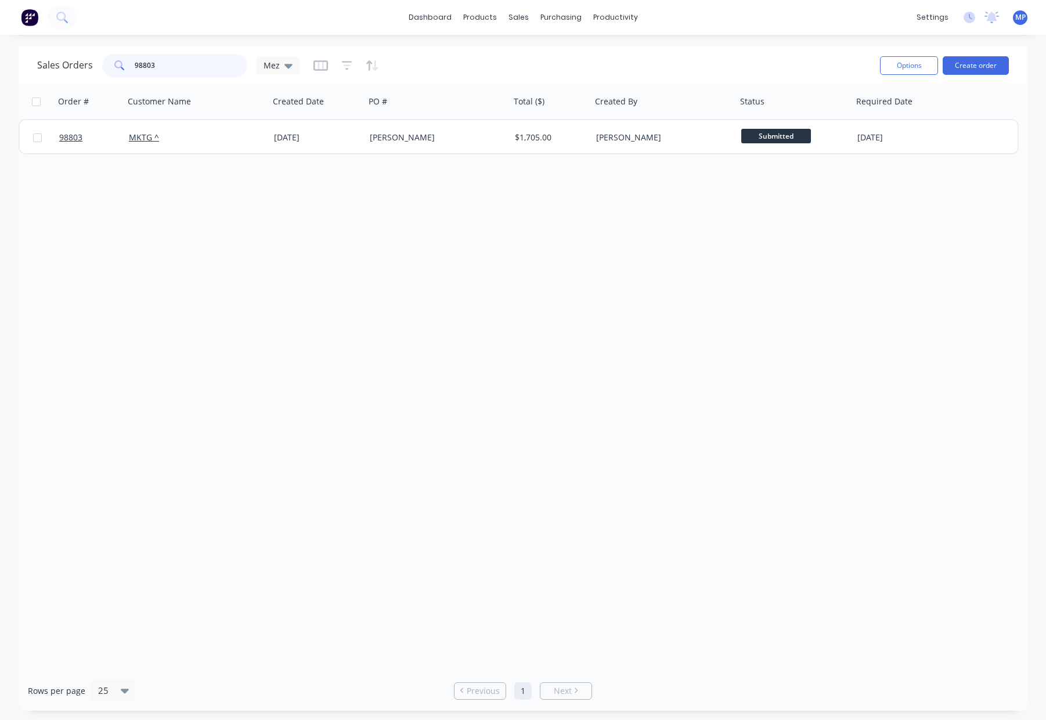
drag, startPoint x: 178, startPoint y: 64, endPoint x: 119, endPoint y: 64, distance: 59.2
click at [114, 65] on div "98803" at bounding box center [174, 65] width 145 height 23
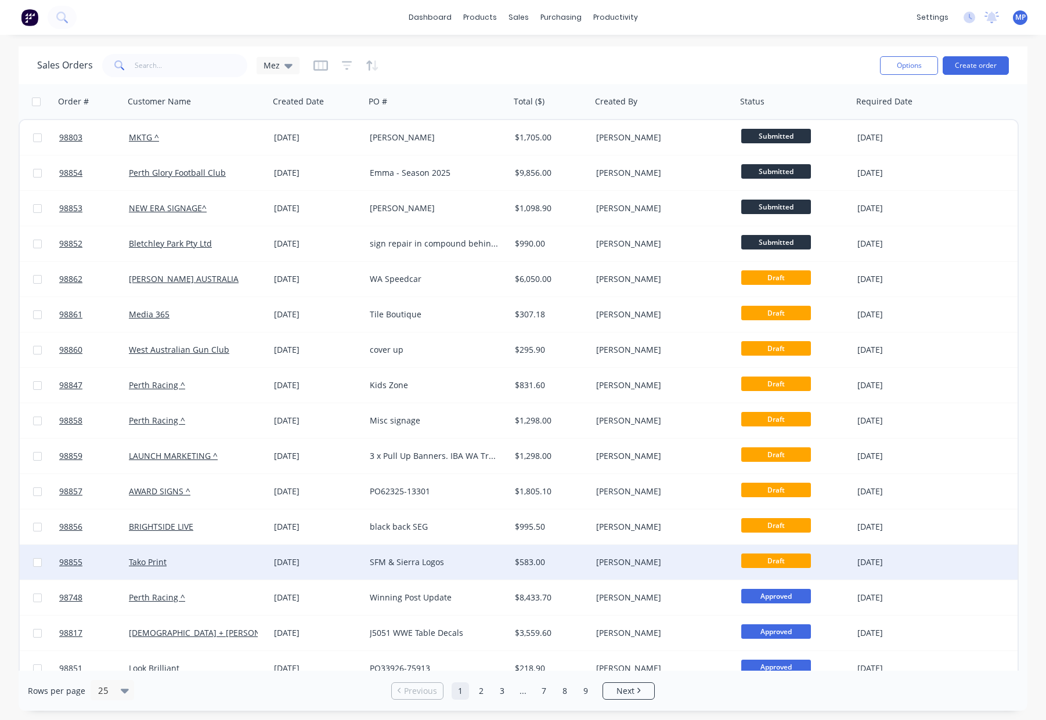
click at [615, 547] on div "[PERSON_NAME]" at bounding box center [664, 562] width 145 height 35
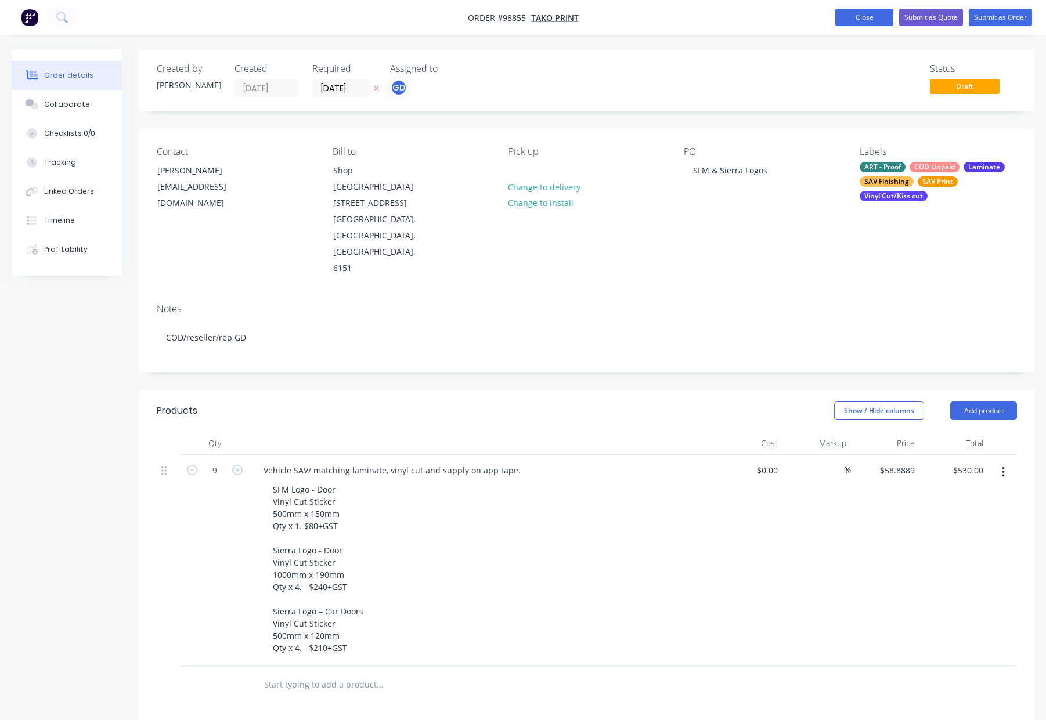
click at [865, 15] on button "Close" at bounding box center [864, 17] width 58 height 17
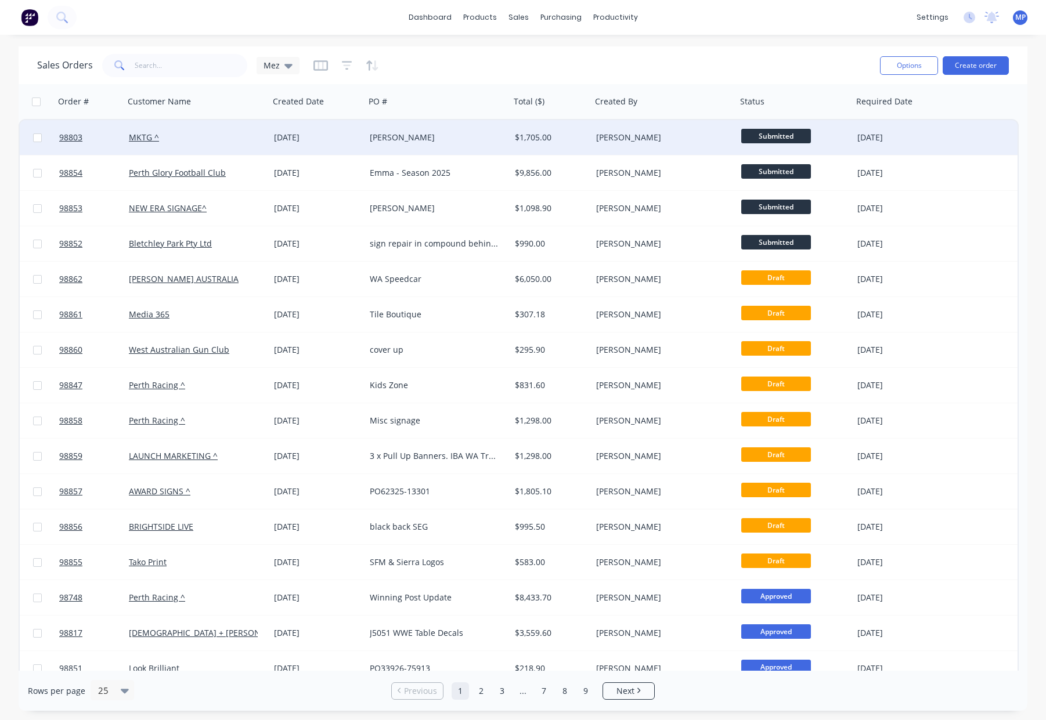
click at [642, 138] on div "[PERSON_NAME]" at bounding box center [660, 138] width 129 height 12
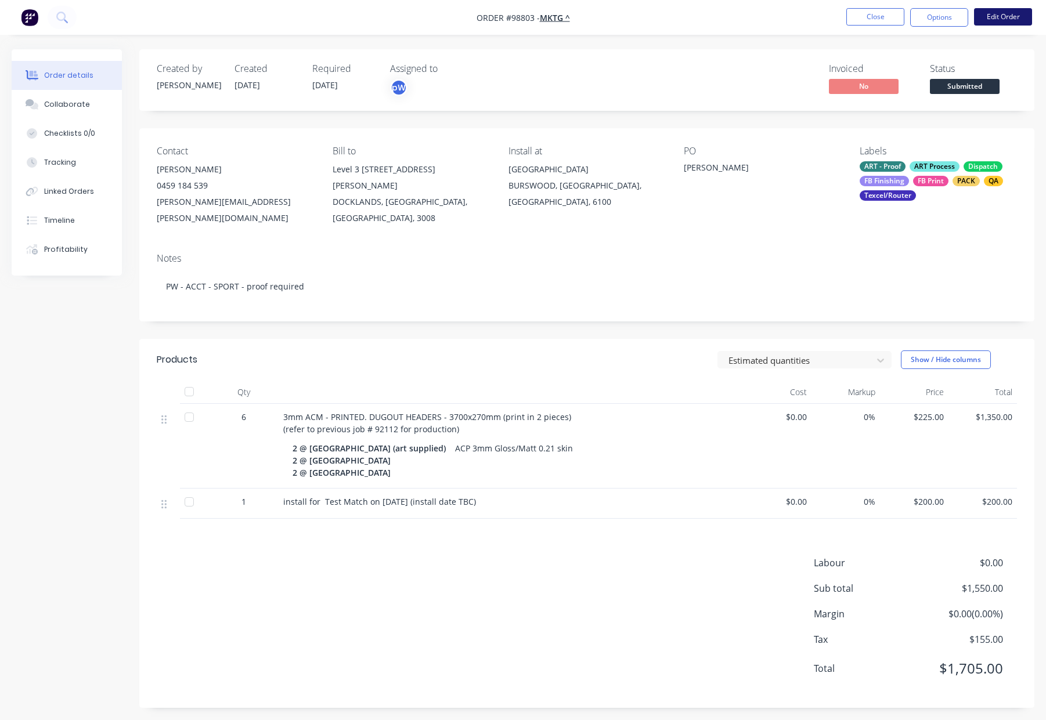
click at [994, 21] on button "Edit Order" at bounding box center [1003, 16] width 58 height 17
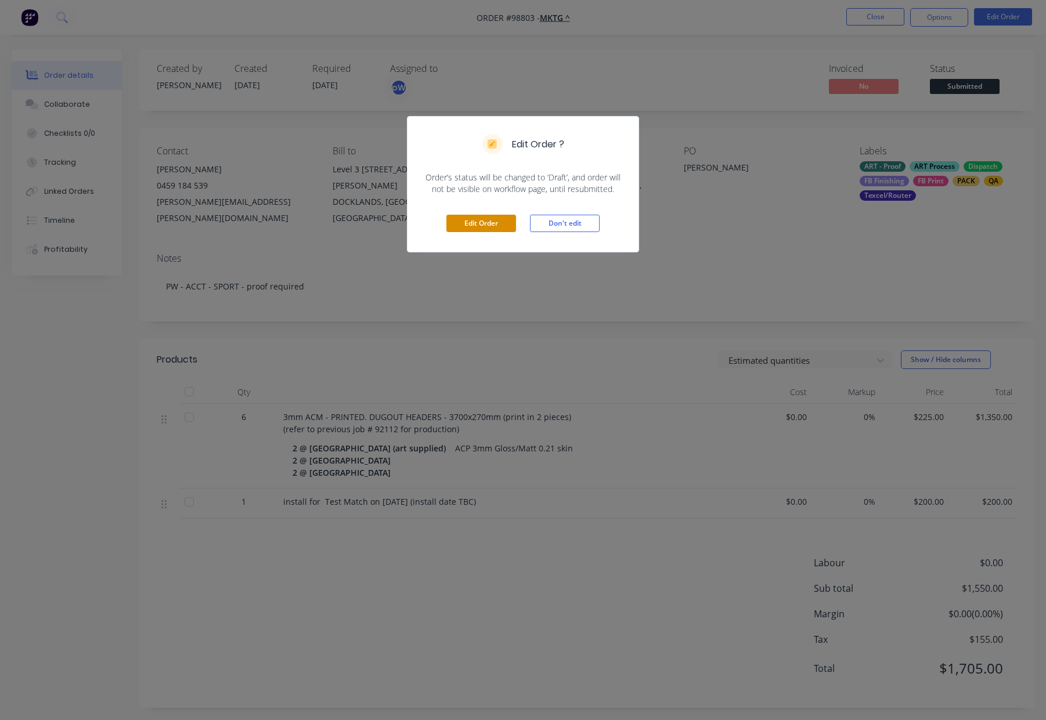
click at [488, 222] on button "Edit Order" at bounding box center [481, 223] width 70 height 17
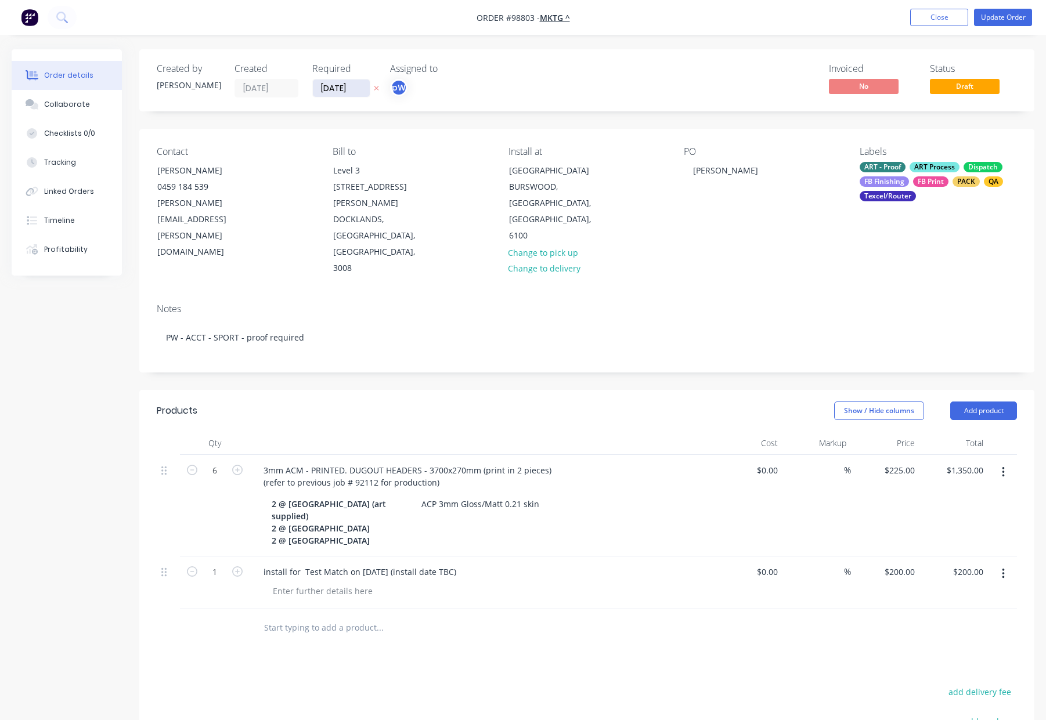
click at [333, 86] on input "[DATE]" at bounding box center [341, 88] width 57 height 17
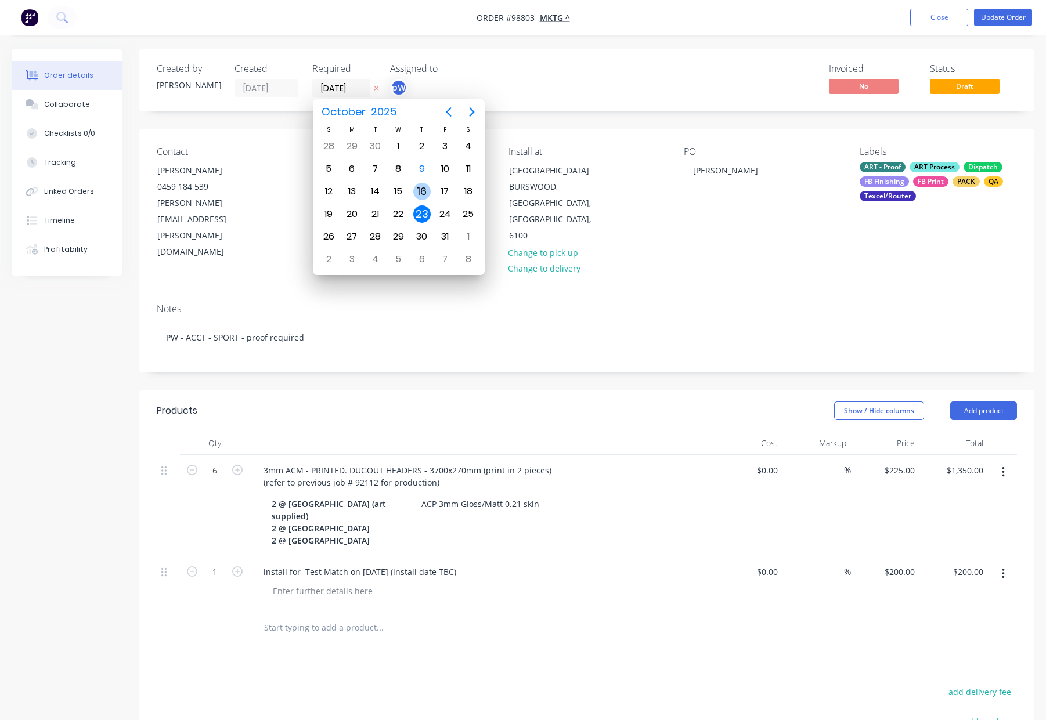
click at [420, 198] on div "16" at bounding box center [421, 191] width 17 height 17
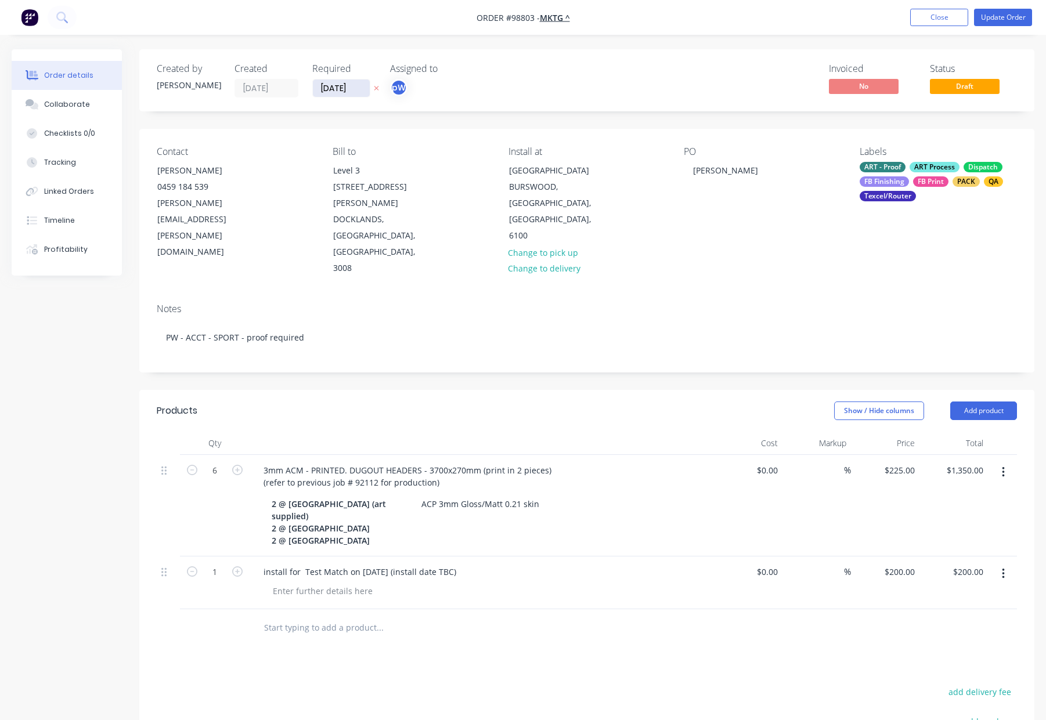
click at [344, 93] on input "[DATE]" at bounding box center [341, 88] width 57 height 17
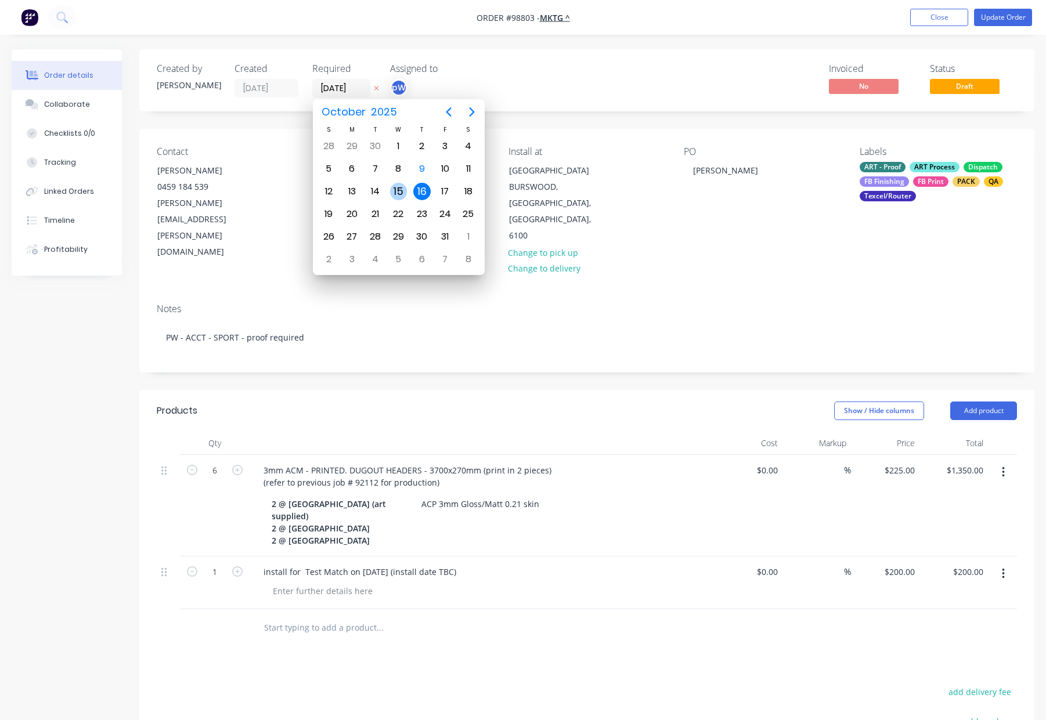
click at [399, 185] on div "15" at bounding box center [398, 191] width 17 height 17
type input "[DATE]"
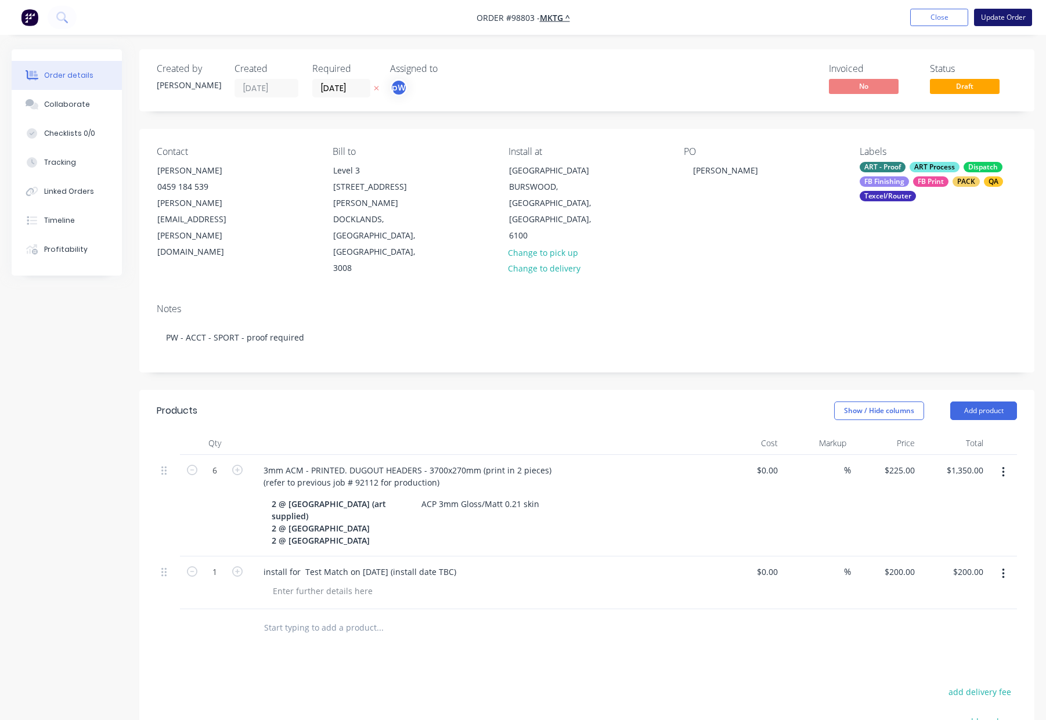
click at [986, 14] on button "Update Order" at bounding box center [1003, 17] width 58 height 17
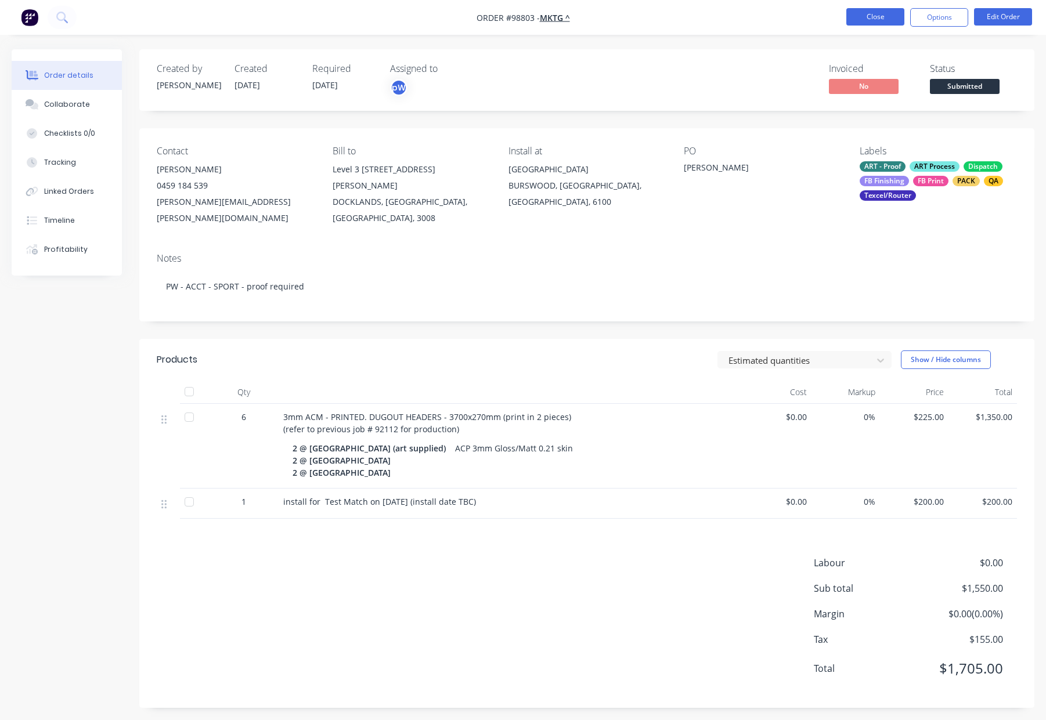
click at [862, 17] on button "Close" at bounding box center [875, 16] width 58 height 17
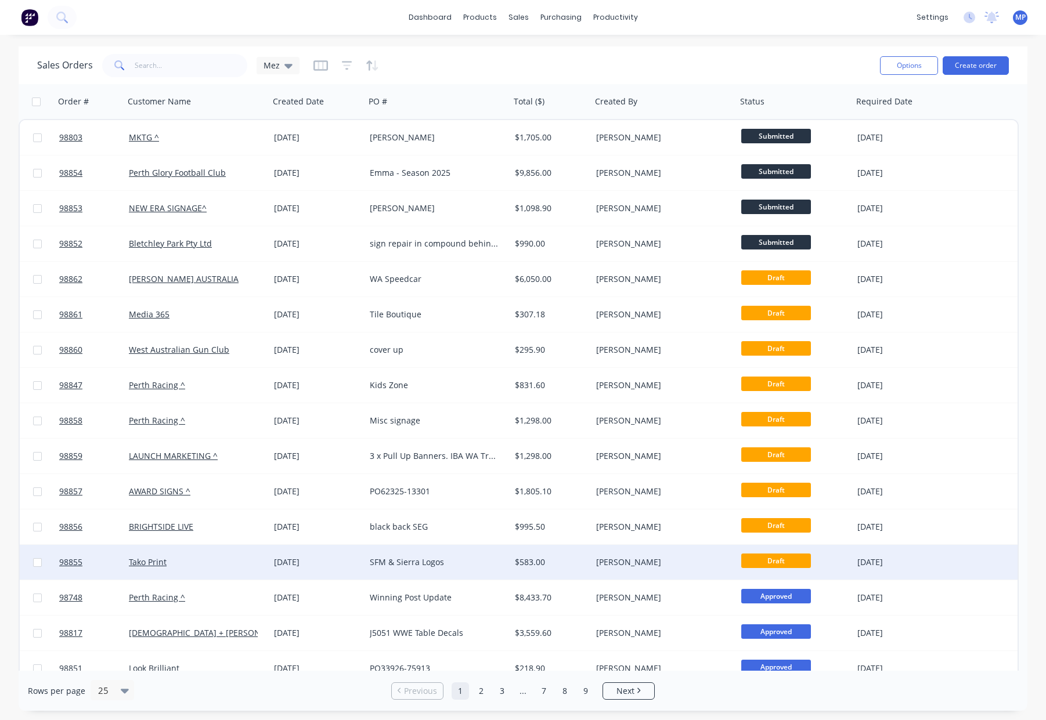
click at [353, 560] on div "[DATE]" at bounding box center [317, 563] width 86 height 12
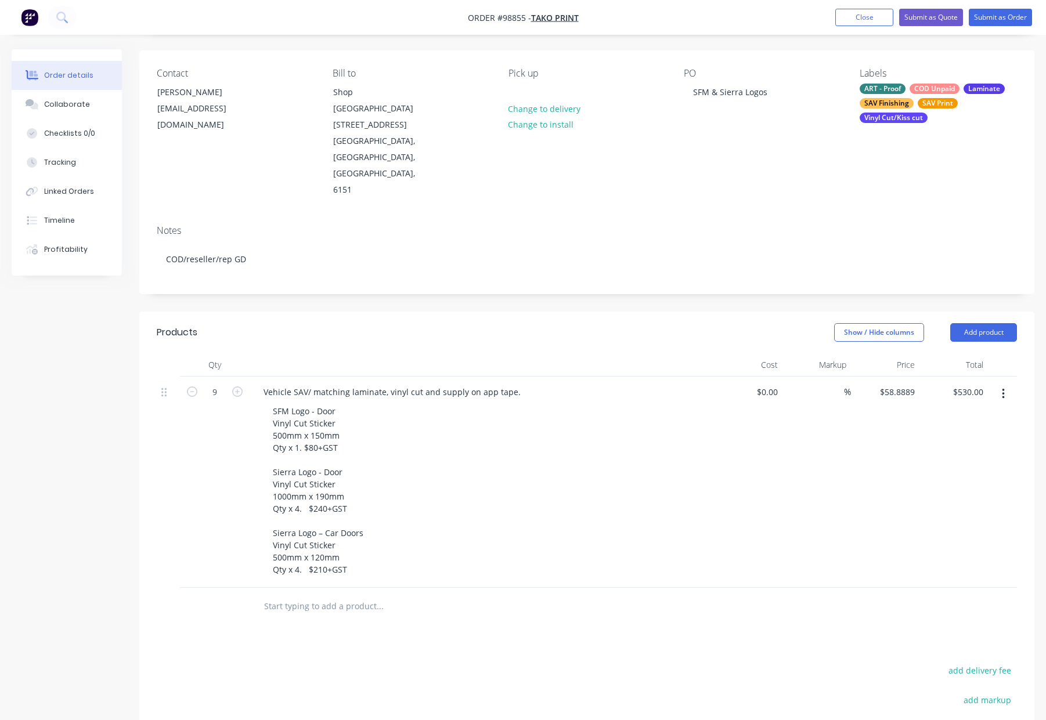
scroll to position [84, 0]
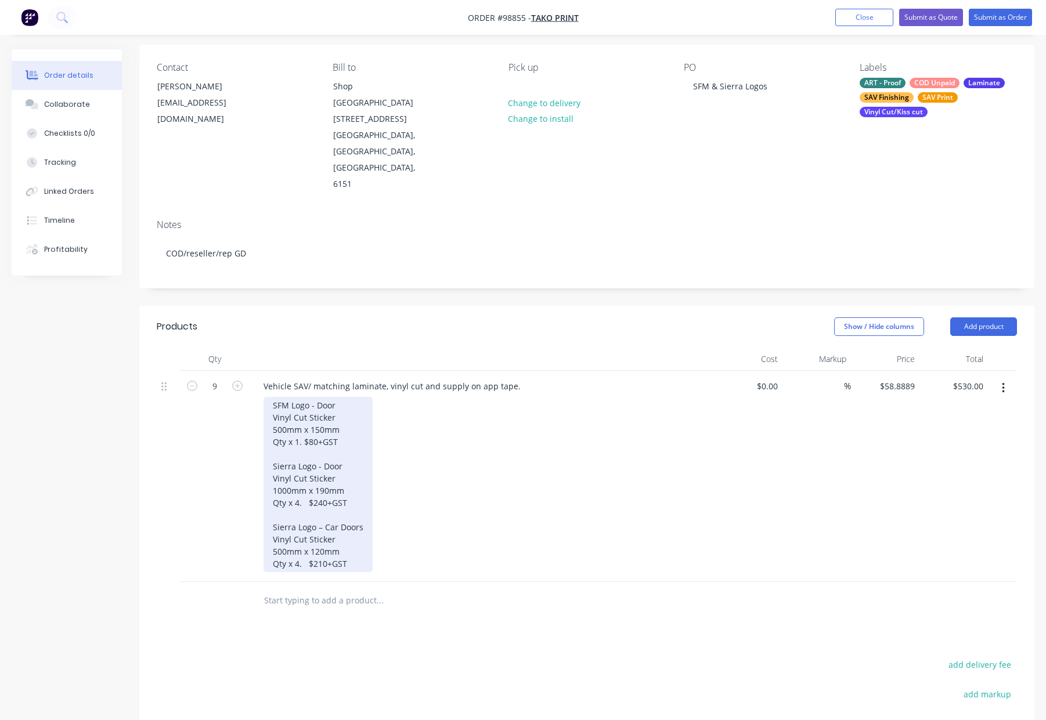
click at [271, 397] on div "SFM Logo - Door Vinyl Cut Sticker 500mm x 150mm Qty x 1. $80+GST Sierra Logo - …" at bounding box center [318, 484] width 109 height 175
drag, startPoint x: 333, startPoint y: 367, endPoint x: 268, endPoint y: 365, distance: 65.1
click at [268, 397] on div "SFM Logo - Door Vinyl Cut Sticker 500mm x 150mm Qty x 1. $80+GST Sierra Logo - …" at bounding box center [318, 484] width 109 height 175
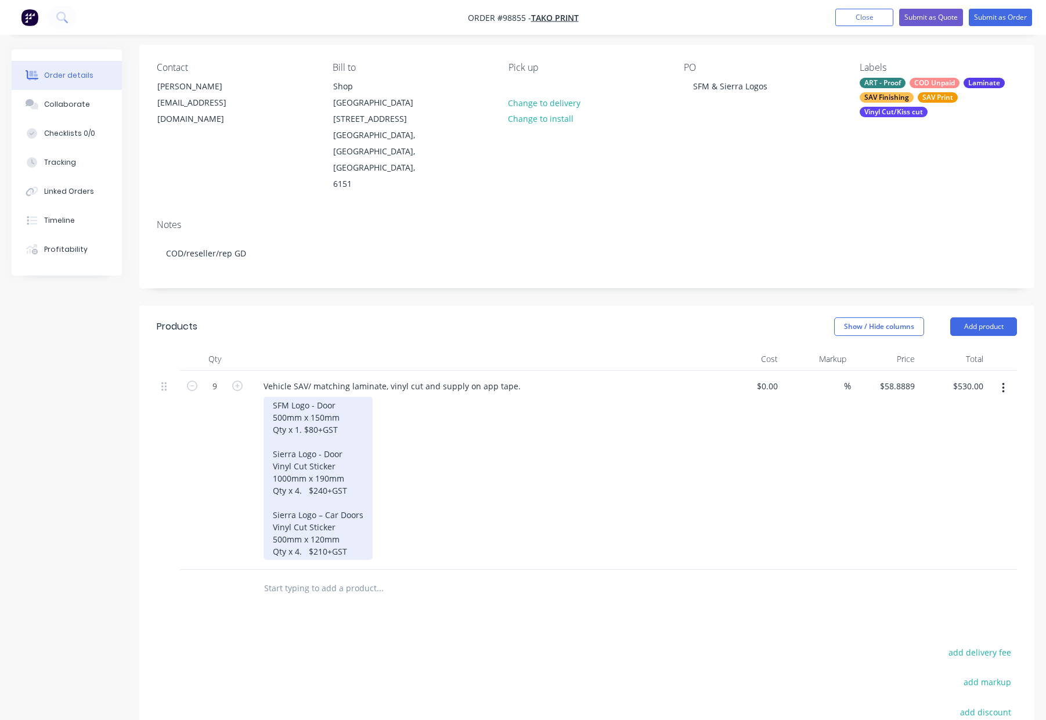
drag, startPoint x: 269, startPoint y: 355, endPoint x: 275, endPoint y: 356, distance: 6.1
click at [269, 397] on div "SFM Logo - Door 500mm x 150mm Qty x 1. $80+GST Sierra Logo - Door Vinyl Cut Sti…" at bounding box center [318, 478] width 109 height 163
click at [269, 397] on div "1 @ SFM Logo - Door 500mm x 150mm Qty x 1. $80+GST Sierra Logo - Door Vinyl Cut…" at bounding box center [318, 478] width 109 height 163
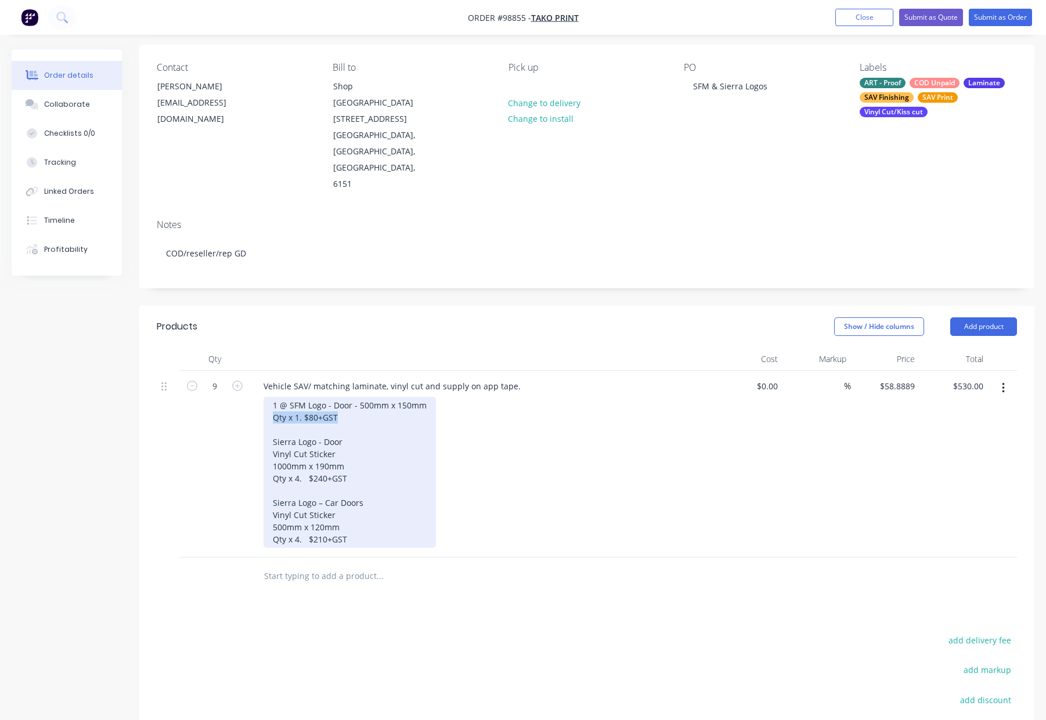
drag, startPoint x: 367, startPoint y: 374, endPoint x: 267, endPoint y: 367, distance: 100.0
click at [267, 397] on div "1 @ SFM Logo - Door - 500mm x 150mm Qty x 1. $80+GST Sierra Logo - Door Vinyl C…" at bounding box center [350, 472] width 172 height 151
click at [271, 397] on div "1 @ SFM Logo - Door - 500mm x 150mm Sierra Logo - Door Vinyl Cut Sticker 1000mm…" at bounding box center [350, 472] width 172 height 151
drag, startPoint x: 277, startPoint y: 393, endPoint x: 286, endPoint y: 394, distance: 8.8
click at [277, 397] on div "1 @ SFM Logo - Door - 500mm x 150mm 1 @ Sierra Logo - Door Vinyl Cut Sticker 10…" at bounding box center [350, 472] width 172 height 151
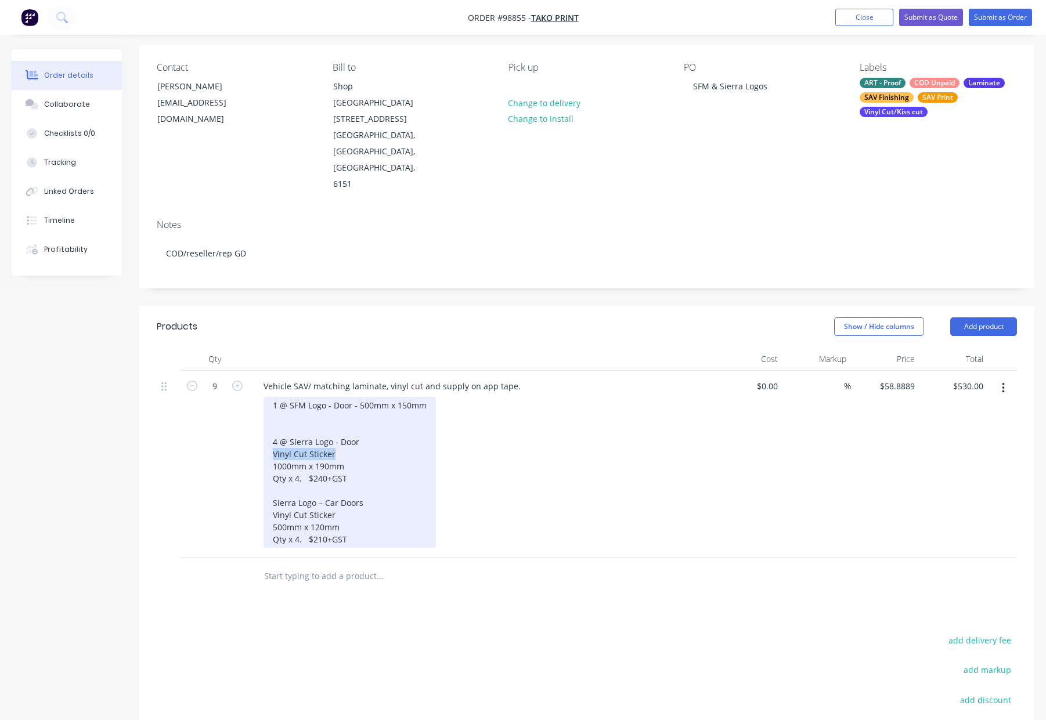
drag, startPoint x: 330, startPoint y: 406, endPoint x: 248, endPoint y: 406, distance: 81.8
click at [248, 406] on div "9 Vehicle SAV/ matching laminate, vinyl cut and supply on app tape. 1 @ SFM Log…" at bounding box center [587, 464] width 860 height 187
click at [271, 414] on div "1 @ SFM Logo - Door - 500mm x 150mm 4 @ Sierra Logo - Door 1000mm x 190mm Qty x…" at bounding box center [350, 472] width 172 height 151
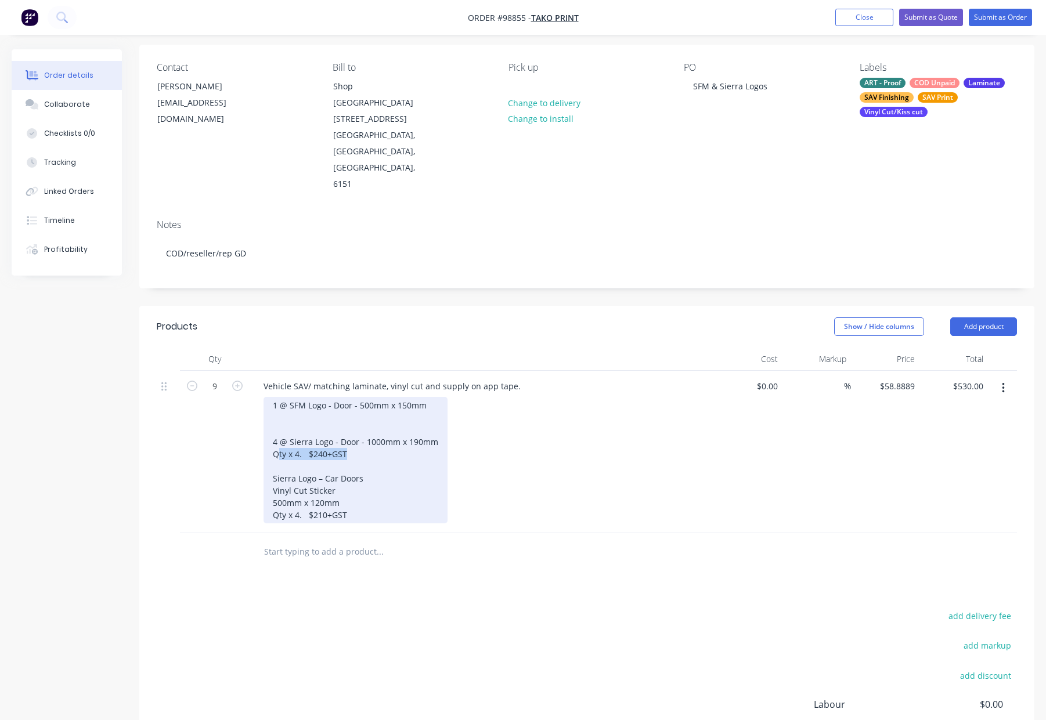
drag, startPoint x: 319, startPoint y: 406, endPoint x: 276, endPoint y: 406, distance: 42.4
click at [277, 406] on div "1 @ SFM Logo - Door - 500mm x 150mm 4 @ Sierra Logo - Door - 1000mm x 190mm Qty…" at bounding box center [356, 460] width 184 height 127
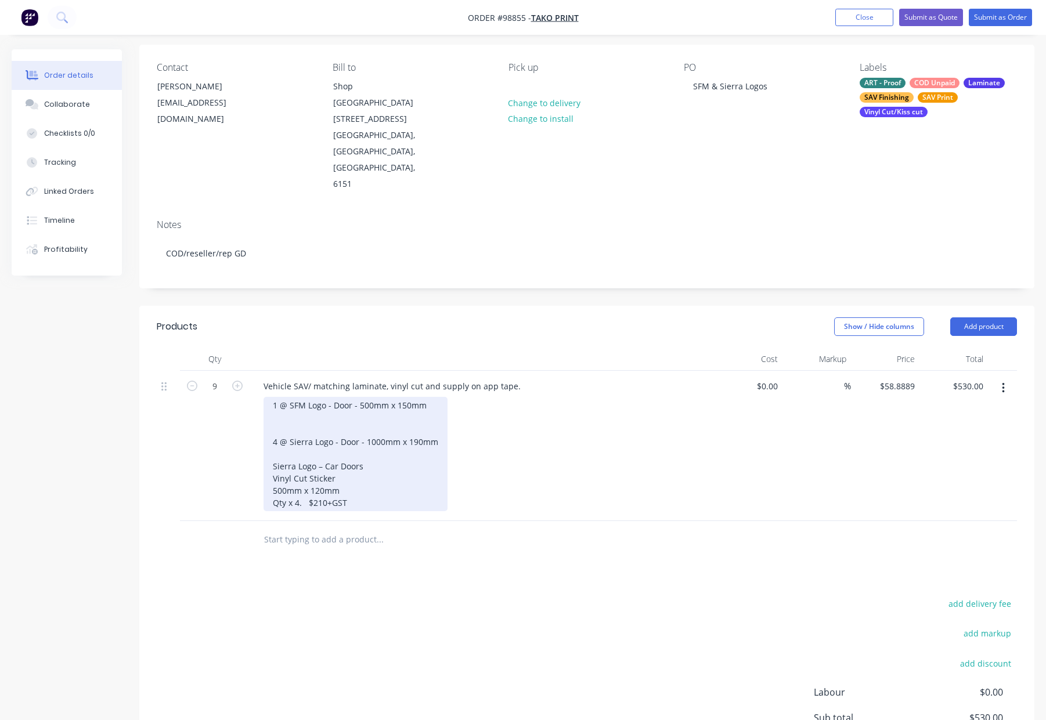
click at [270, 413] on div "1 @ SFM Logo - Door - 500mm x 150mm 4 @ Sierra Logo - Door - 1000mm x 190mm Sie…" at bounding box center [356, 454] width 184 height 114
drag, startPoint x: 328, startPoint y: 431, endPoint x: 260, endPoint y: 428, distance: 68.0
click at [260, 428] on div "Vehicle SAV/ matching laminate, vinyl cut and supply on app tape. 1 @ SFM Logo …" at bounding box center [482, 446] width 464 height 150
click at [271, 442] on div "1 @ SFM Logo - Door - 500mm x 150mm 4 @ Sierra Logo - Door - 1000mm x 190mm 4 @…" at bounding box center [356, 454] width 184 height 114
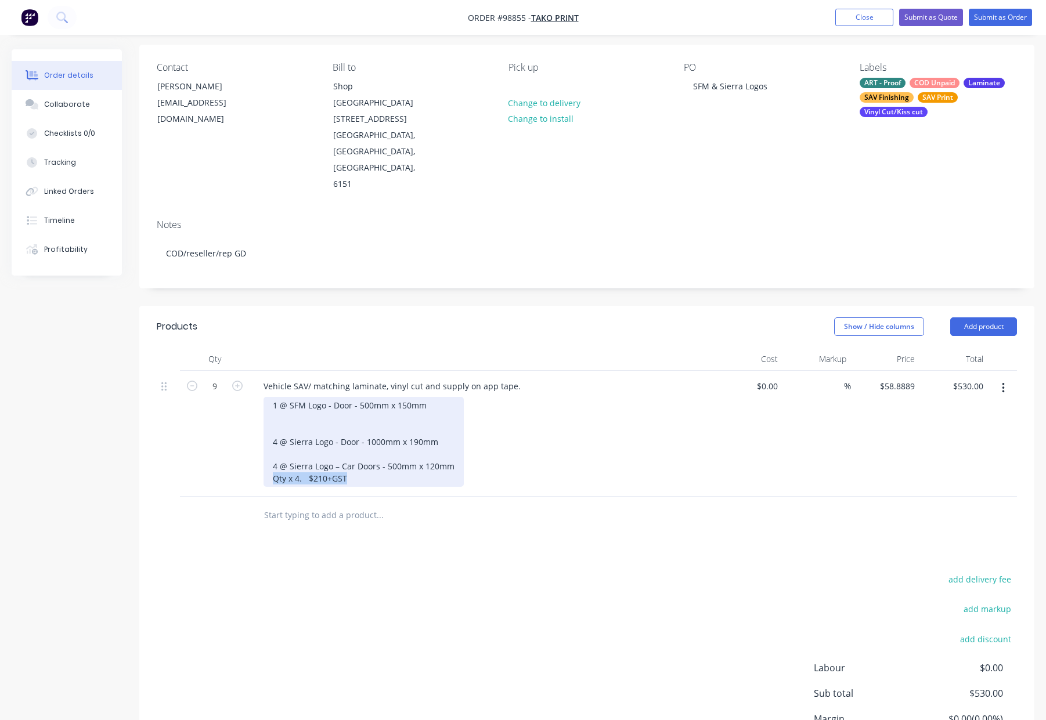
drag, startPoint x: 351, startPoint y: 433, endPoint x: 230, endPoint y: 428, distance: 120.2
click at [232, 429] on div "9 Vehicle SAV/ matching laminate, vinyl cut and supply on app tape. 1 @ SFM Log…" at bounding box center [587, 434] width 860 height 126
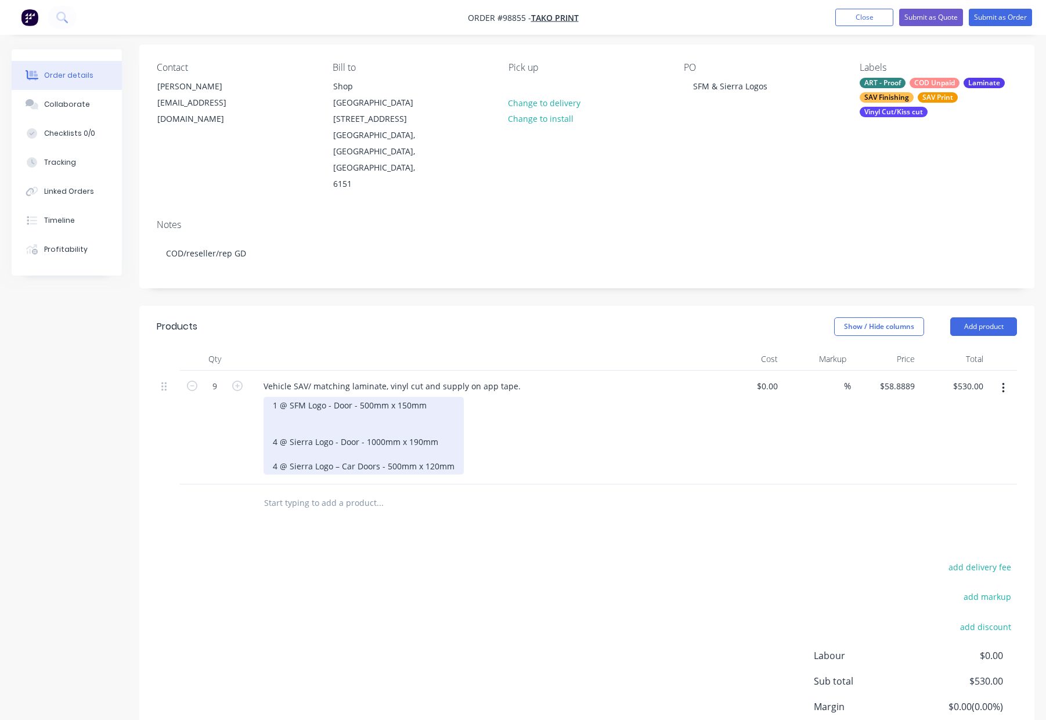
click at [286, 407] on div "1 @ SFM Logo - Door - 500mm x 150mm 4 @ Sierra Logo - Door - 1000mm x 190mm 4 @…" at bounding box center [364, 436] width 200 height 78
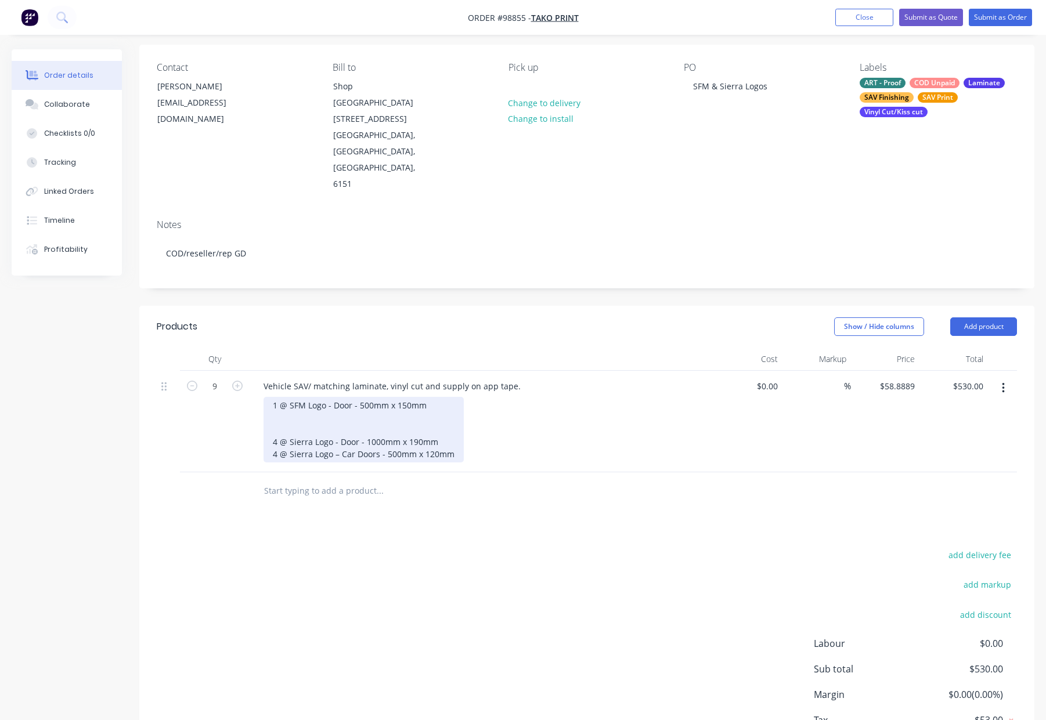
click at [304, 397] on div "1 @ SFM Logo - Door - 500mm x 150mm 4 @ Sierra Logo - Door - 1000mm x 190mm 4 @…" at bounding box center [364, 430] width 200 height 66
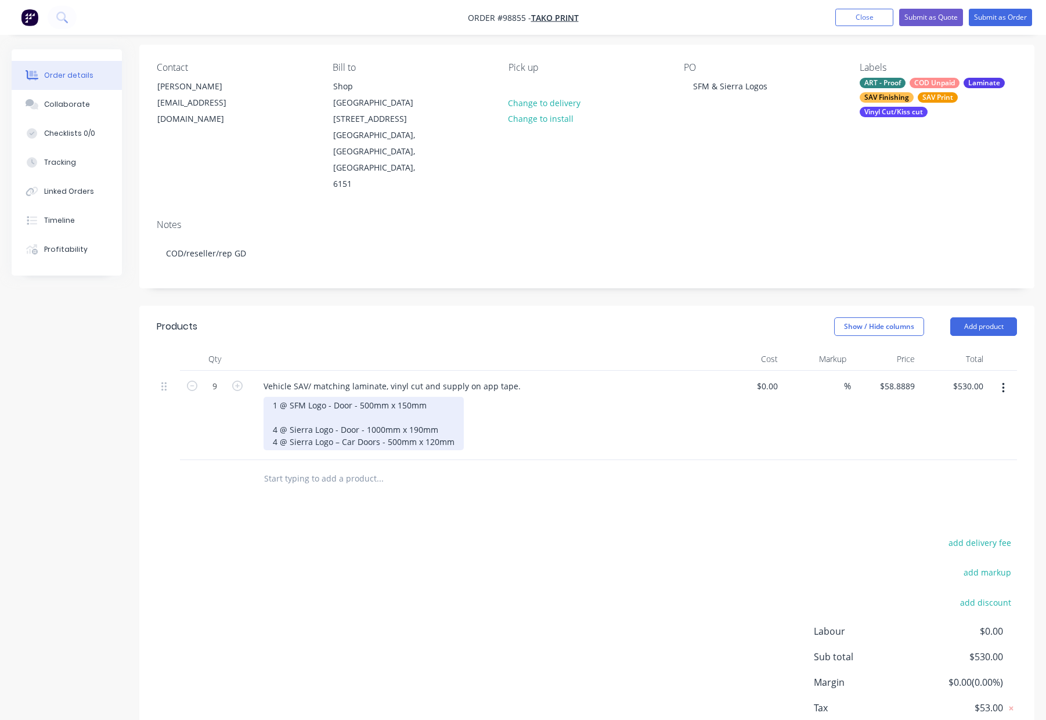
click at [294, 397] on div "1 @ SFM Logo - Door - 500mm x 150mm 4 @ Sierra Logo - Door - 1000mm x 190mm 4 @…" at bounding box center [364, 423] width 200 height 53
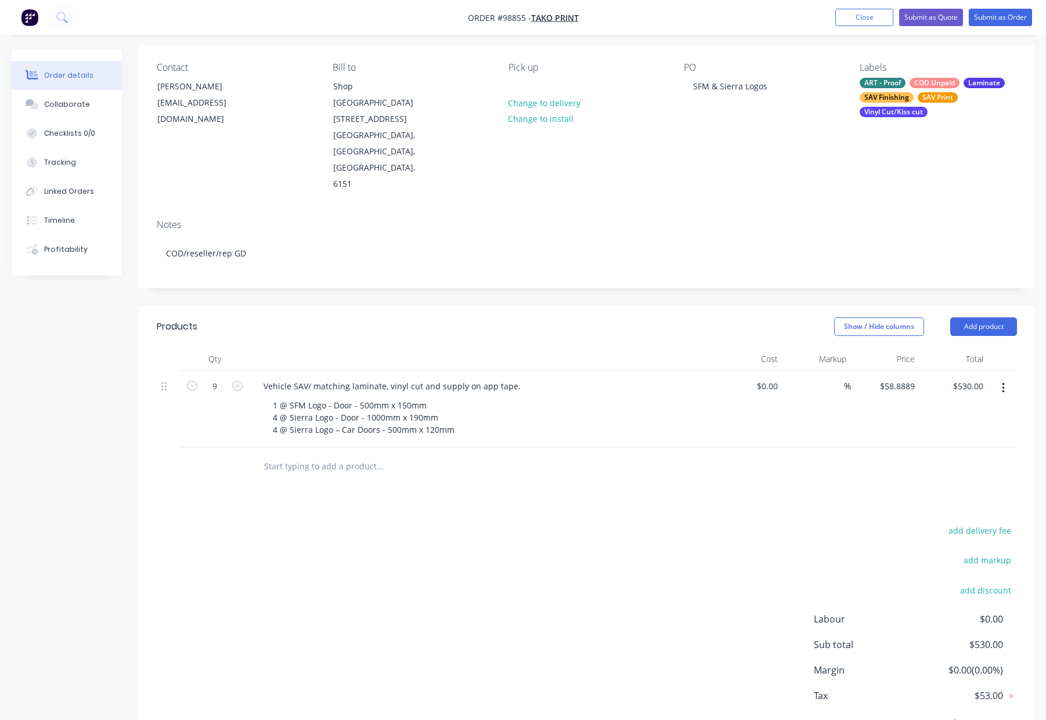
click at [488, 523] on div "add delivery fee add markup add discount Labour $0.00 Sub total $530.00 Margin …" at bounding box center [587, 635] width 860 height 224
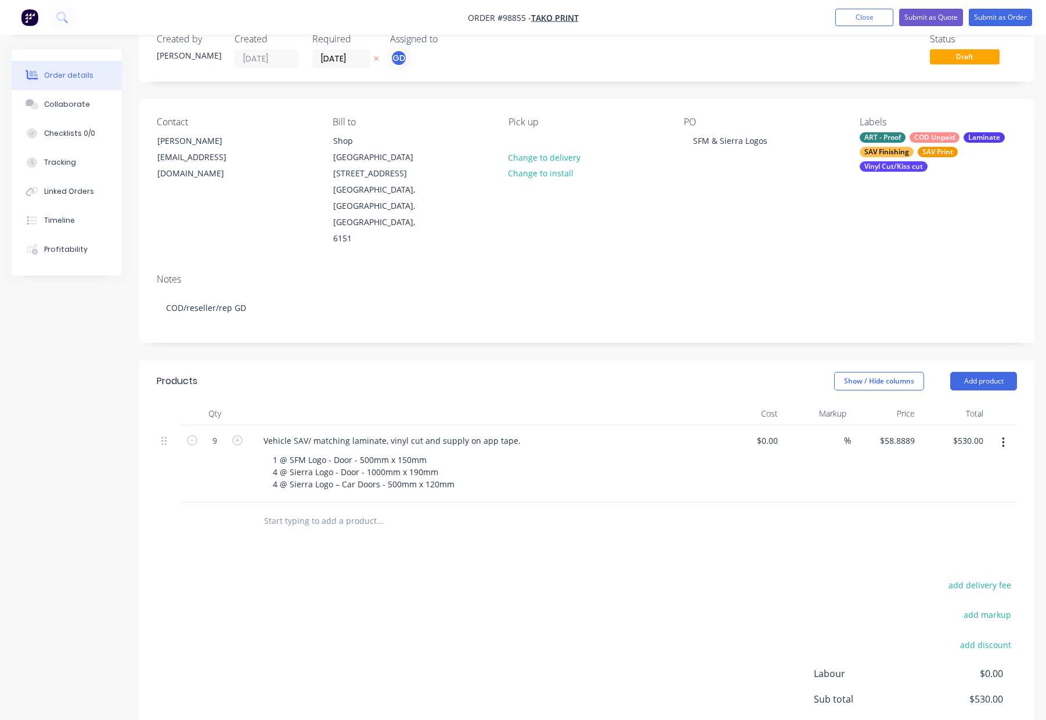
scroll to position [0, 0]
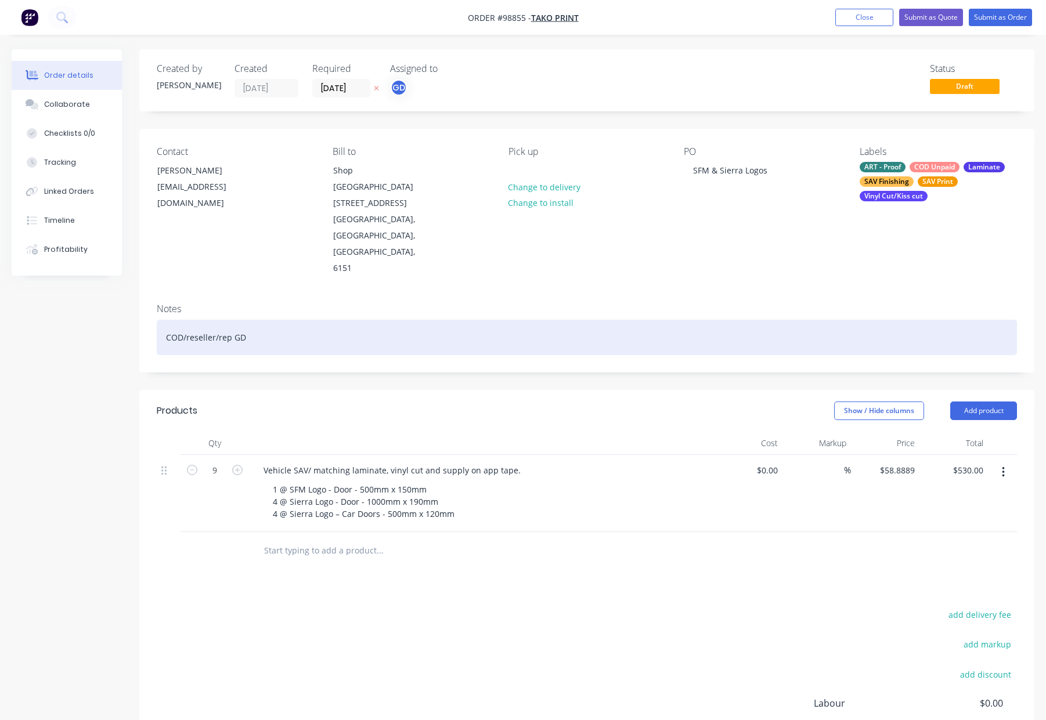
click at [319, 320] on div "COD/reseller/rep GD" at bounding box center [587, 337] width 860 height 35
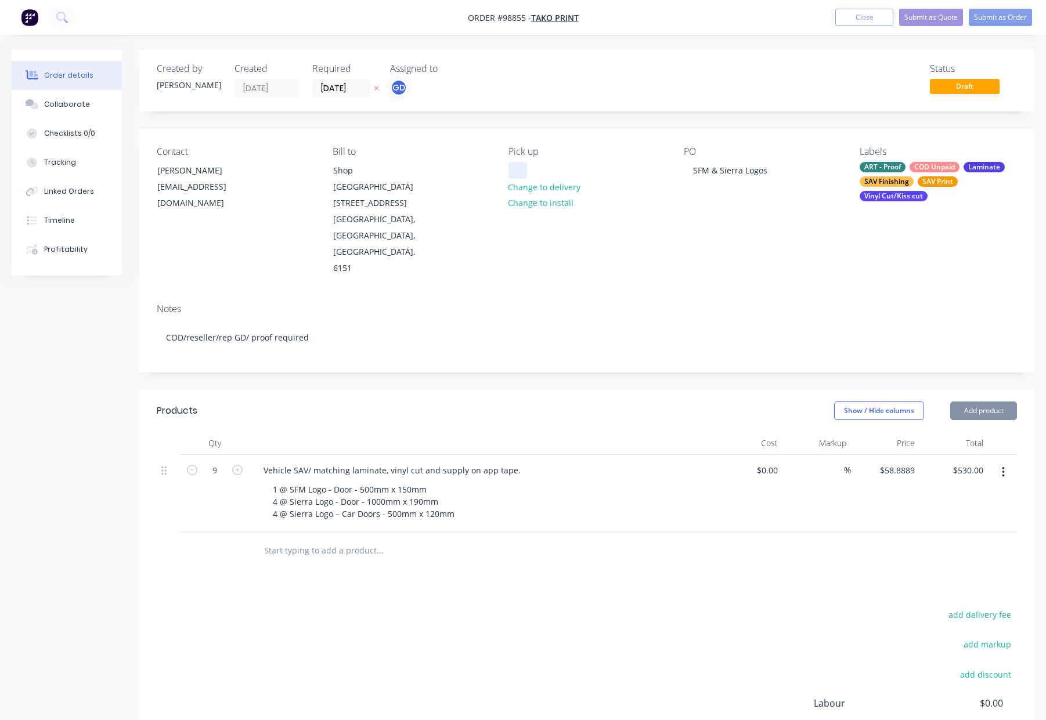
click at [520, 169] on div at bounding box center [517, 170] width 19 height 17
click at [926, 168] on div "COD Unpaid" at bounding box center [935, 167] width 50 height 10
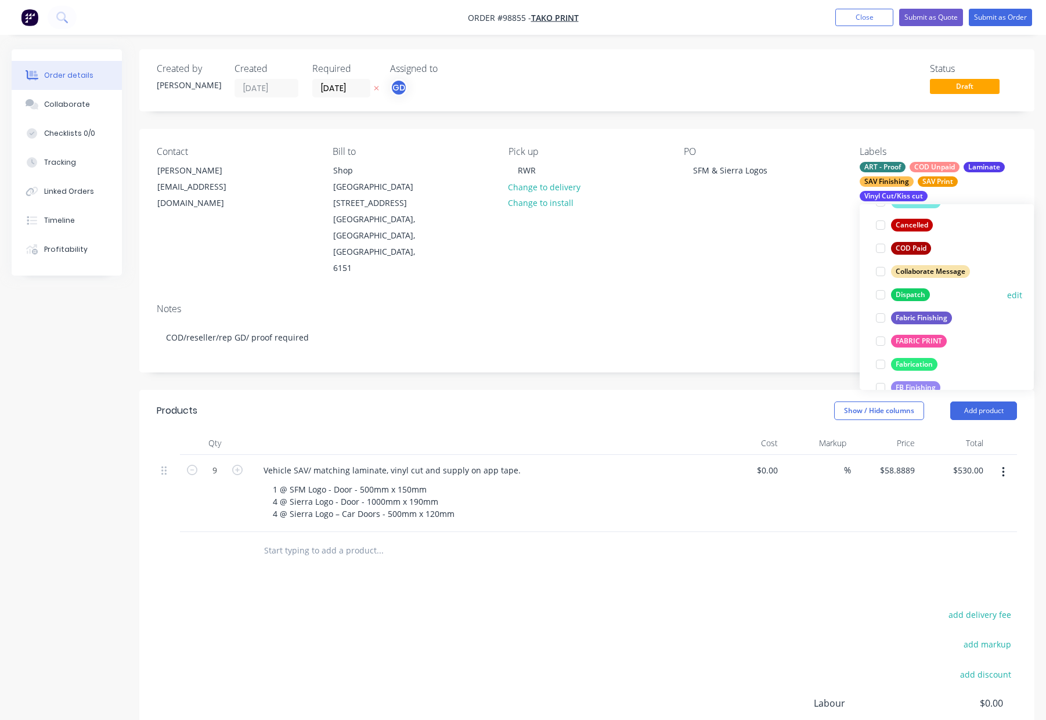
drag, startPoint x: 911, startPoint y: 295, endPoint x: 945, endPoint y: 290, distance: 34.6
click at [911, 295] on div "Dispatch" at bounding box center [910, 294] width 39 height 13
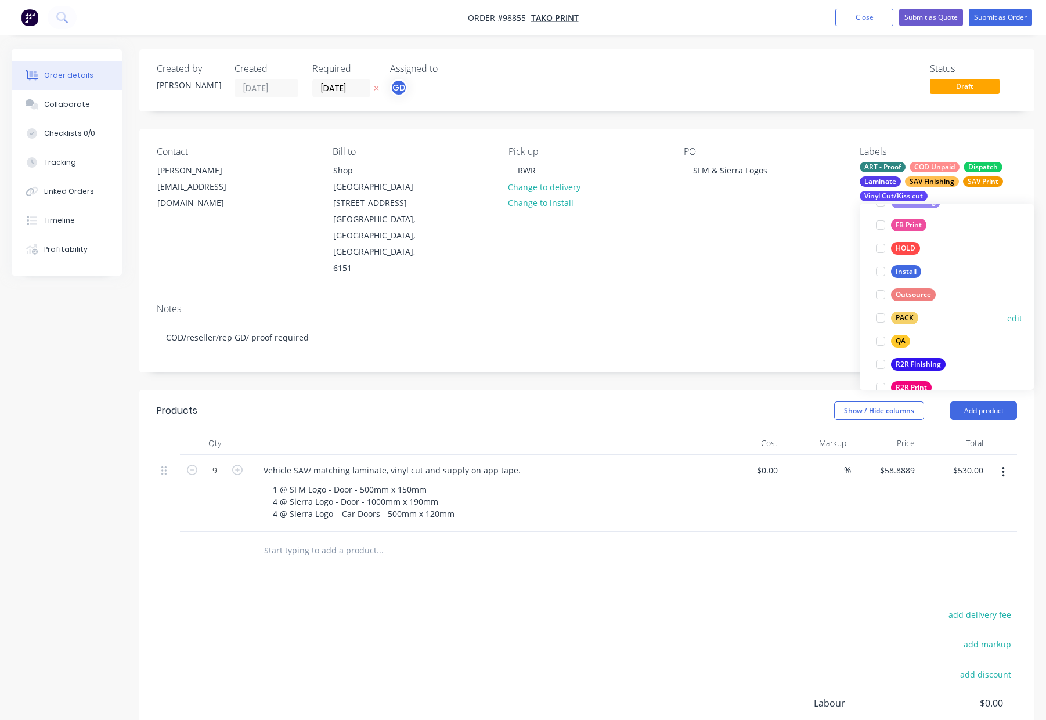
click at [899, 320] on div "PACK" at bounding box center [904, 318] width 27 height 13
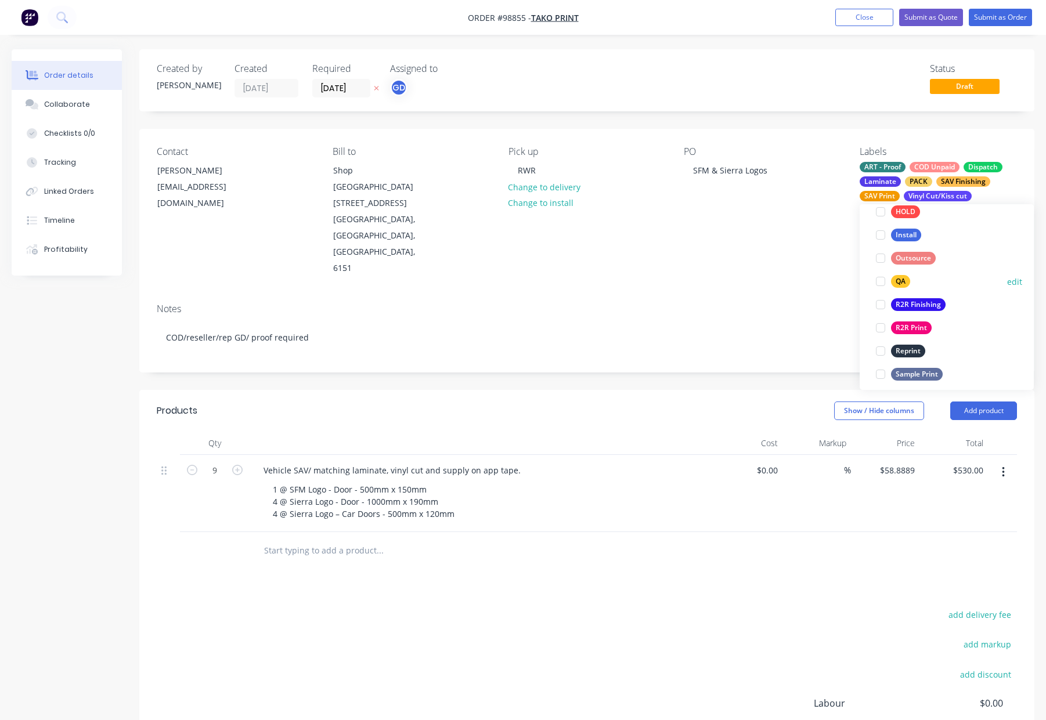
drag, startPoint x: 893, startPoint y: 280, endPoint x: 909, endPoint y: 281, distance: 16.3
click at [895, 280] on div "QA" at bounding box center [900, 281] width 19 height 13
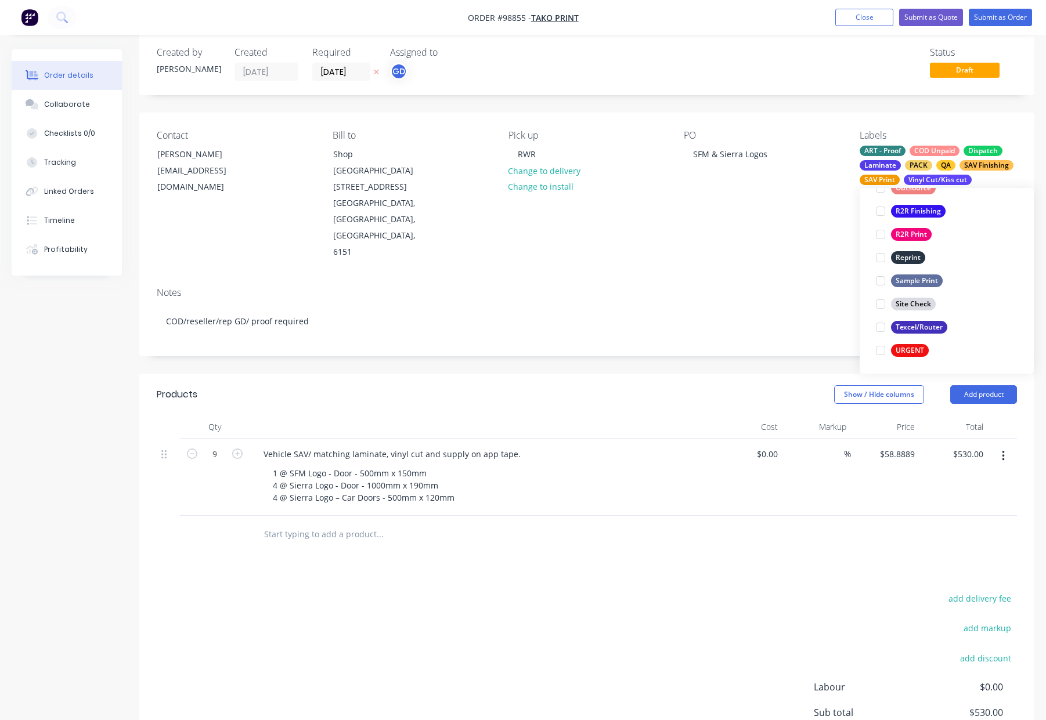
scroll to position [17, 0]
click at [737, 215] on div "Contact [PERSON_NAME] [EMAIL_ADDRESS][DOMAIN_NAME] Bill to Shop [GEOGRAPHIC_DAT…" at bounding box center [586, 194] width 895 height 165
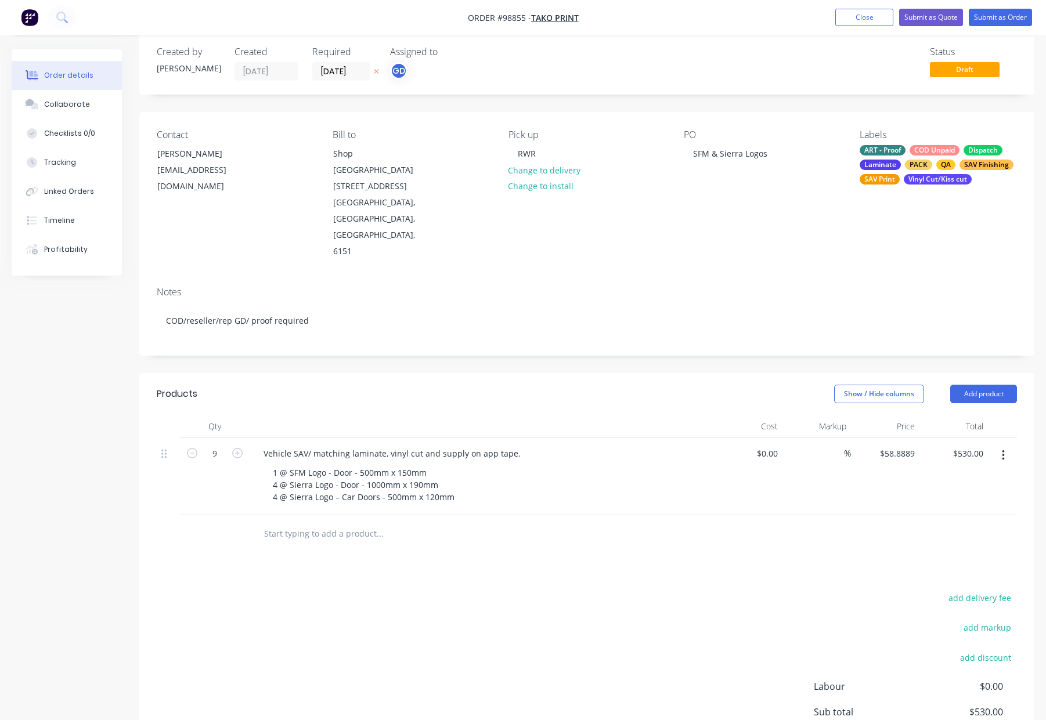
scroll to position [0, 0]
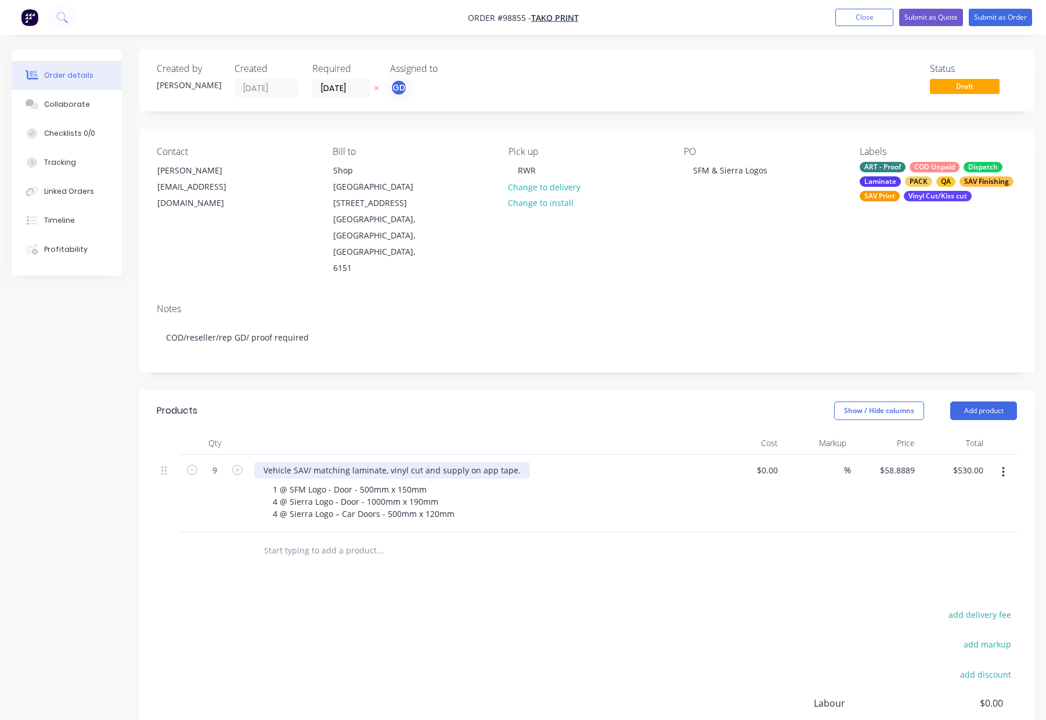
click at [310, 462] on div "Vehicle SAV/ matching laminate, vinyl cut and supply on app tape." at bounding box center [392, 470] width 276 height 17
click at [493, 432] on div at bounding box center [482, 443] width 464 height 23
click at [404, 462] on div "Vehicle SAV with matching laminate, vinyl cut and supply on app tape." at bounding box center [400, 470] width 292 height 17
drag, startPoint x: 402, startPoint y: 421, endPoint x: 410, endPoint y: 423, distance: 8.3
click at [402, 462] on div "Vehicle SAV with matching laminate, vinyl cut and supply on app tape." at bounding box center [400, 470] width 292 height 17
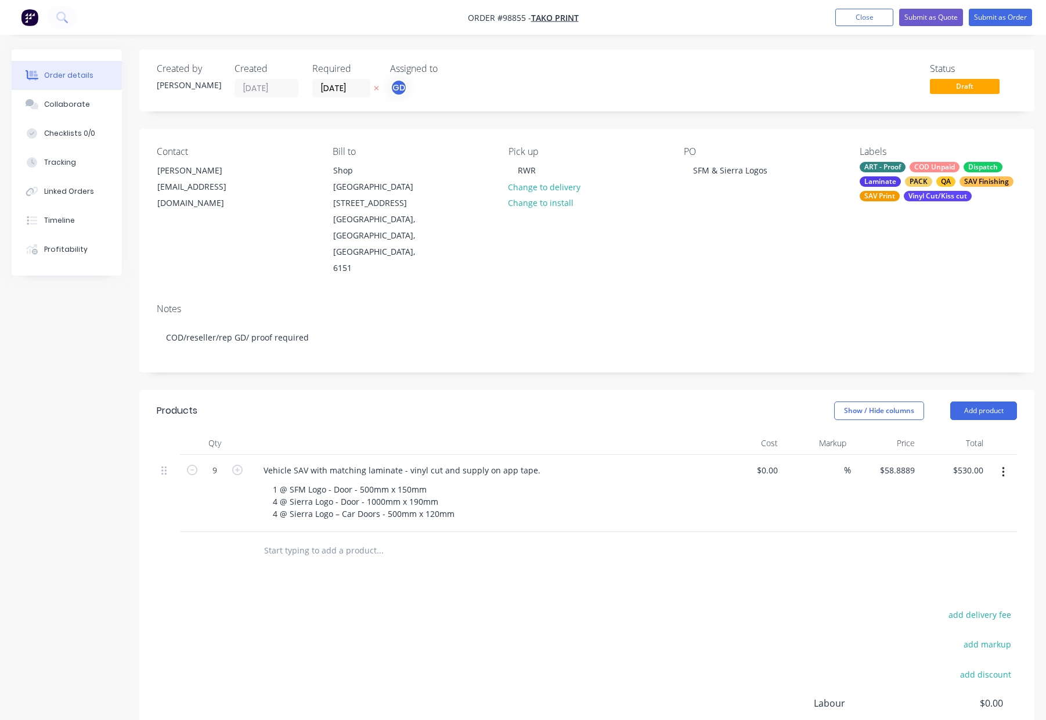
drag, startPoint x: 459, startPoint y: 351, endPoint x: 466, endPoint y: 356, distance: 8.7
click at [459, 390] on header "Products Show / Hide columns Add product" at bounding box center [586, 411] width 895 height 42
click at [1007, 17] on button "Submit as Order" at bounding box center [1000, 17] width 63 height 17
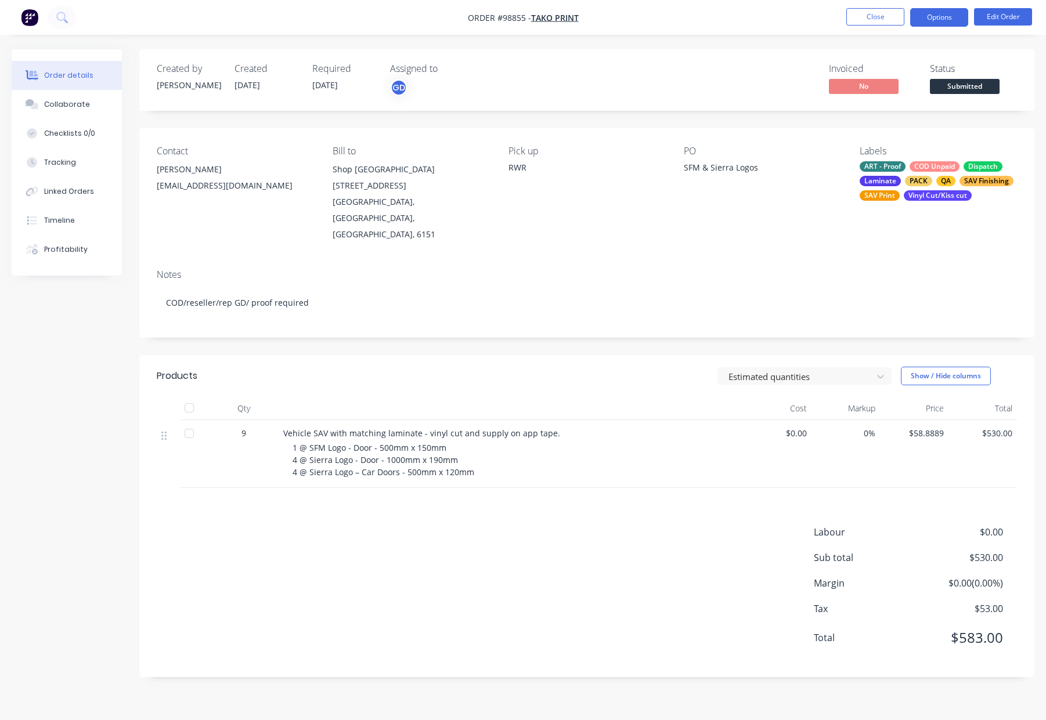
click at [942, 18] on button "Options" at bounding box center [939, 17] width 58 height 19
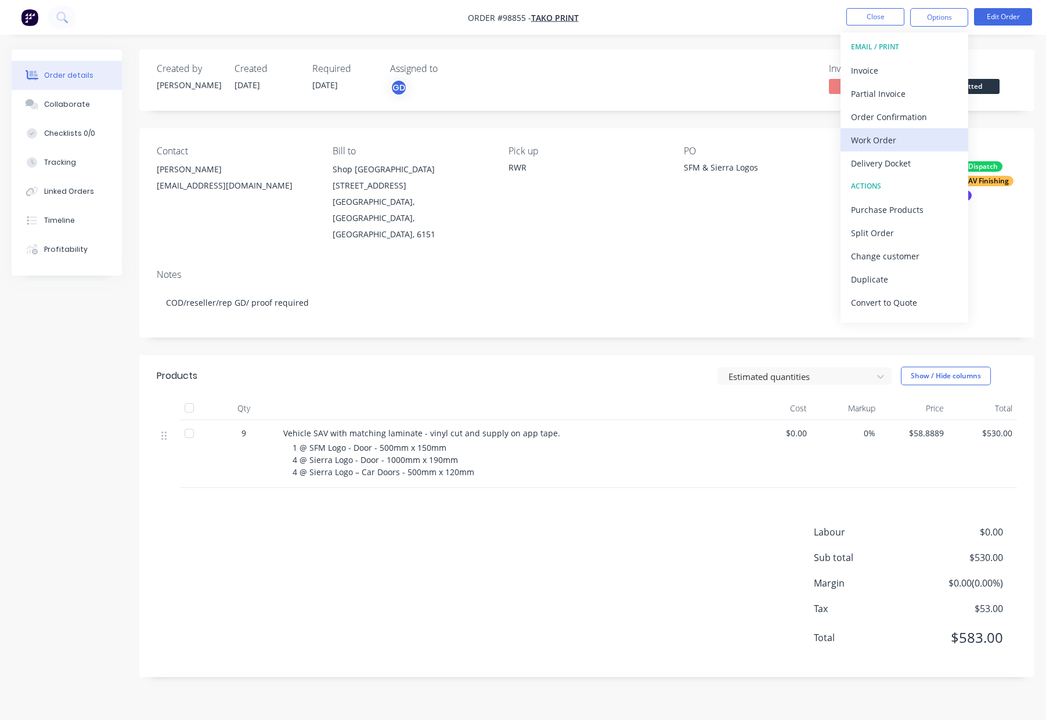
click at [913, 143] on div "Work Order" at bounding box center [904, 140] width 107 height 17
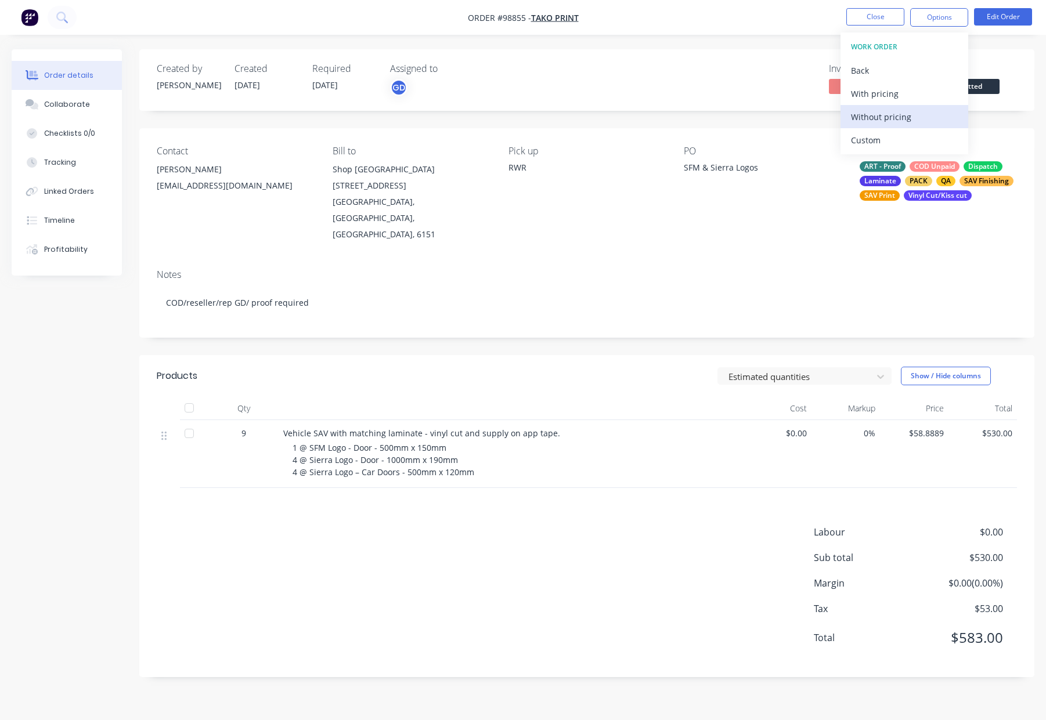
click at [912, 120] on div "Without pricing" at bounding box center [904, 117] width 107 height 17
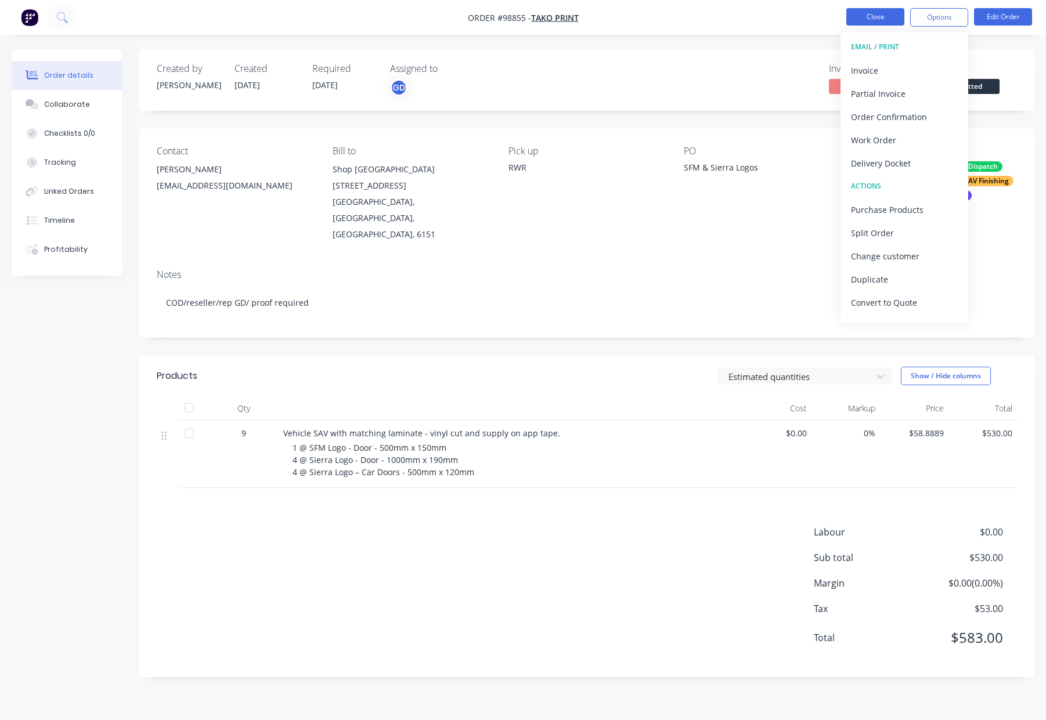
click at [873, 15] on button "Close" at bounding box center [875, 16] width 58 height 17
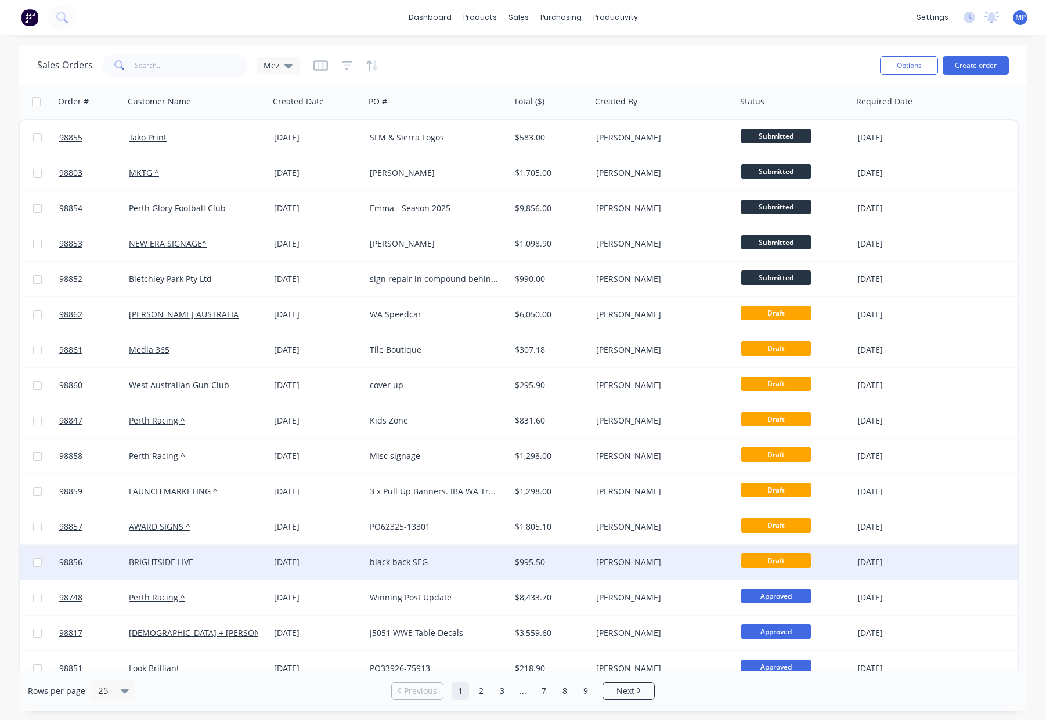
click at [294, 566] on div "[DATE]" at bounding box center [317, 563] width 86 height 12
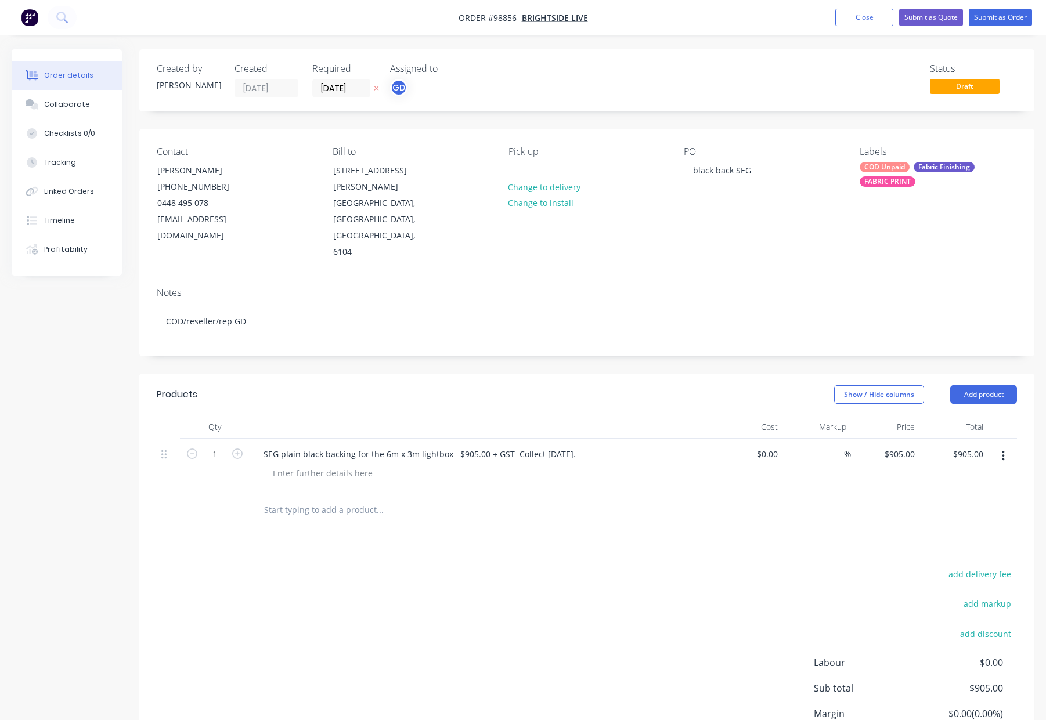
scroll to position [13, 0]
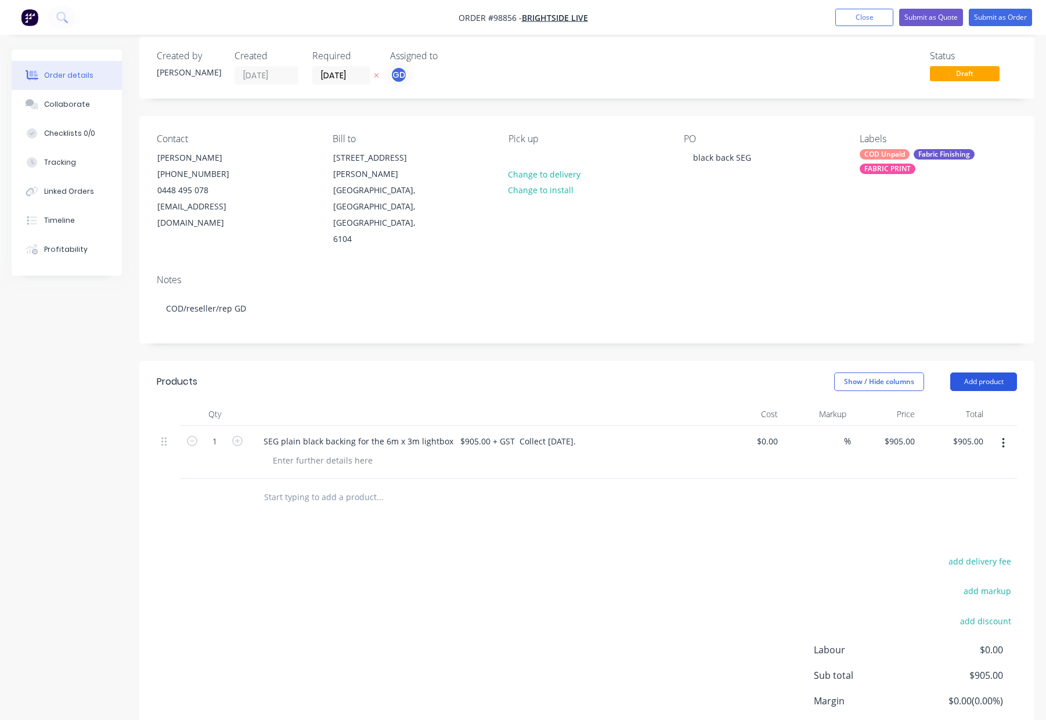
drag, startPoint x: 976, startPoint y: 342, endPoint x: 979, endPoint y: 354, distance: 11.6
click at [976, 373] on button "Add product" at bounding box center [983, 382] width 67 height 19
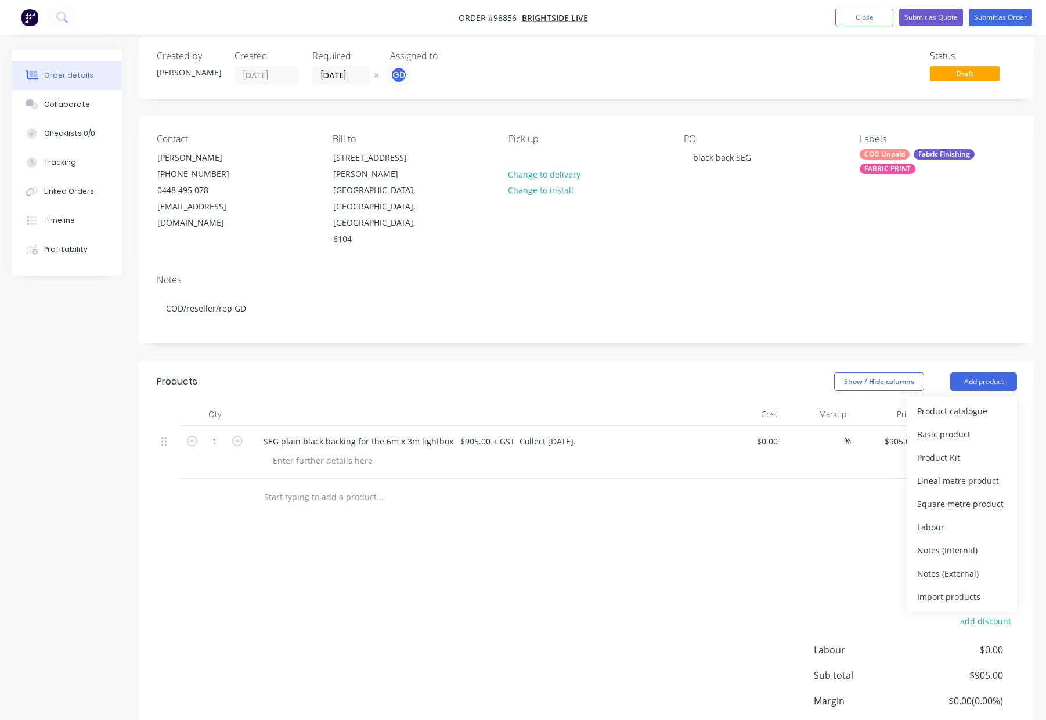
click at [968, 542] on div "Notes (Internal)" at bounding box center [961, 550] width 89 height 17
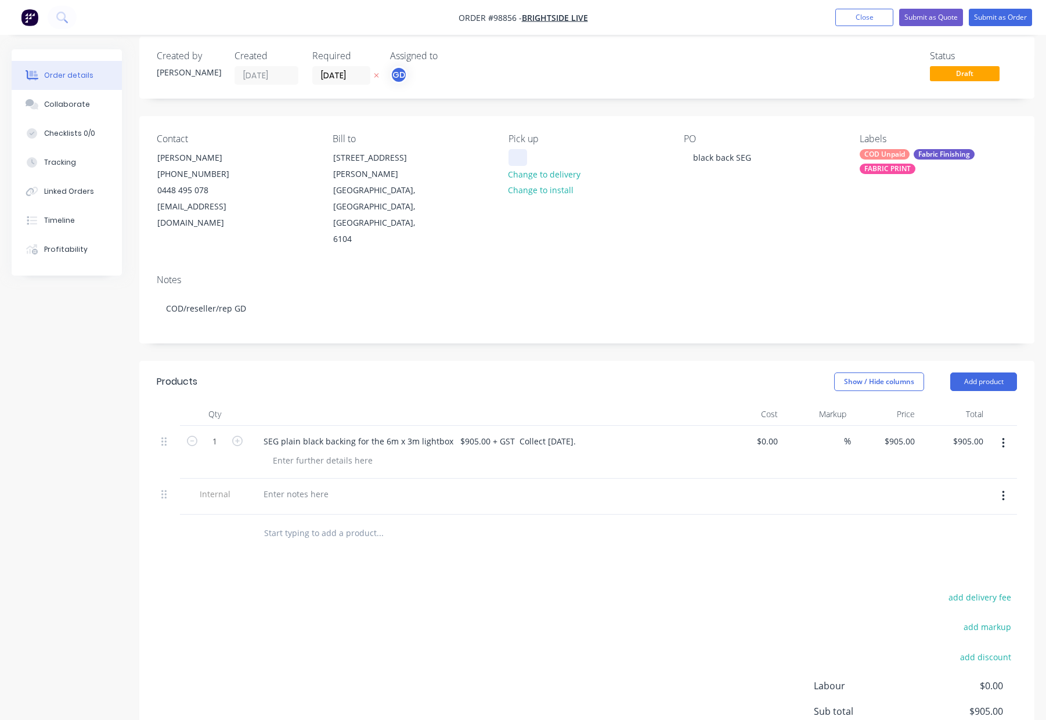
click at [518, 154] on div at bounding box center [517, 157] width 19 height 17
click at [852, 13] on button "Close" at bounding box center [864, 17] width 58 height 17
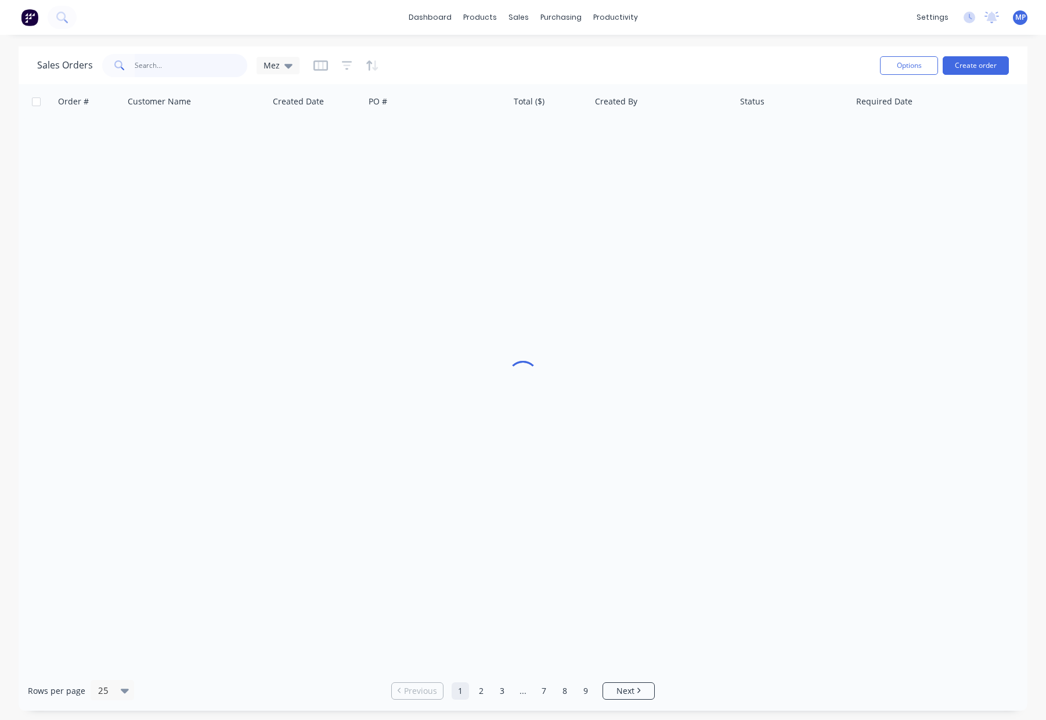
click at [175, 62] on input "text" at bounding box center [191, 65] width 113 height 23
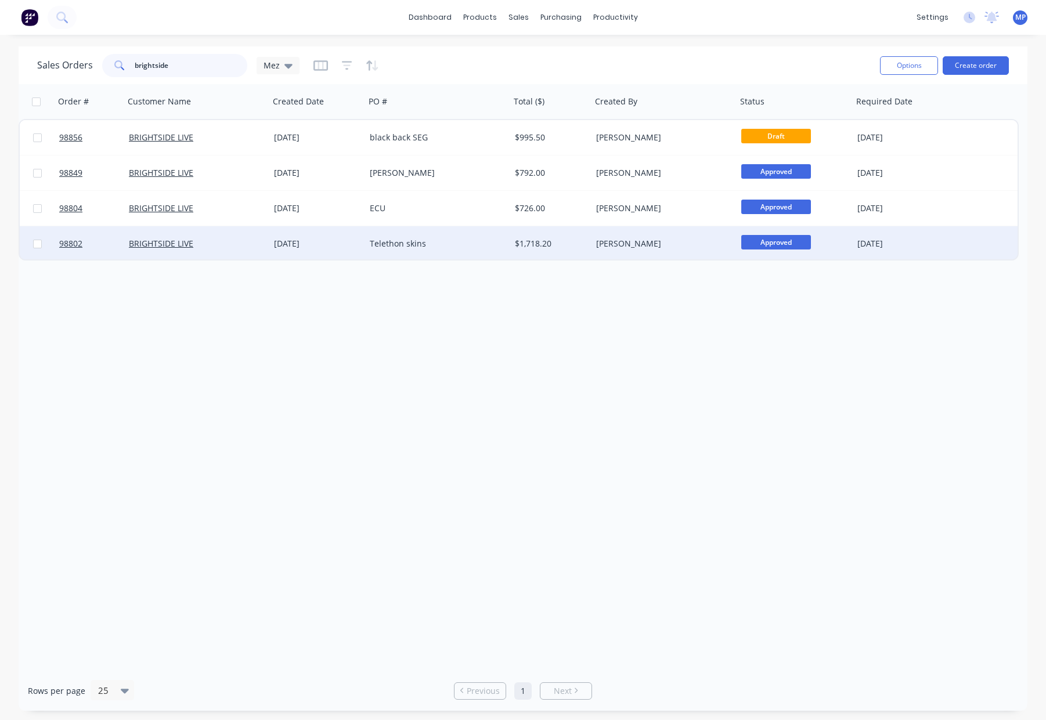
type input "brightside"
click at [449, 238] on div "Telethon skins" at bounding box center [434, 244] width 129 height 12
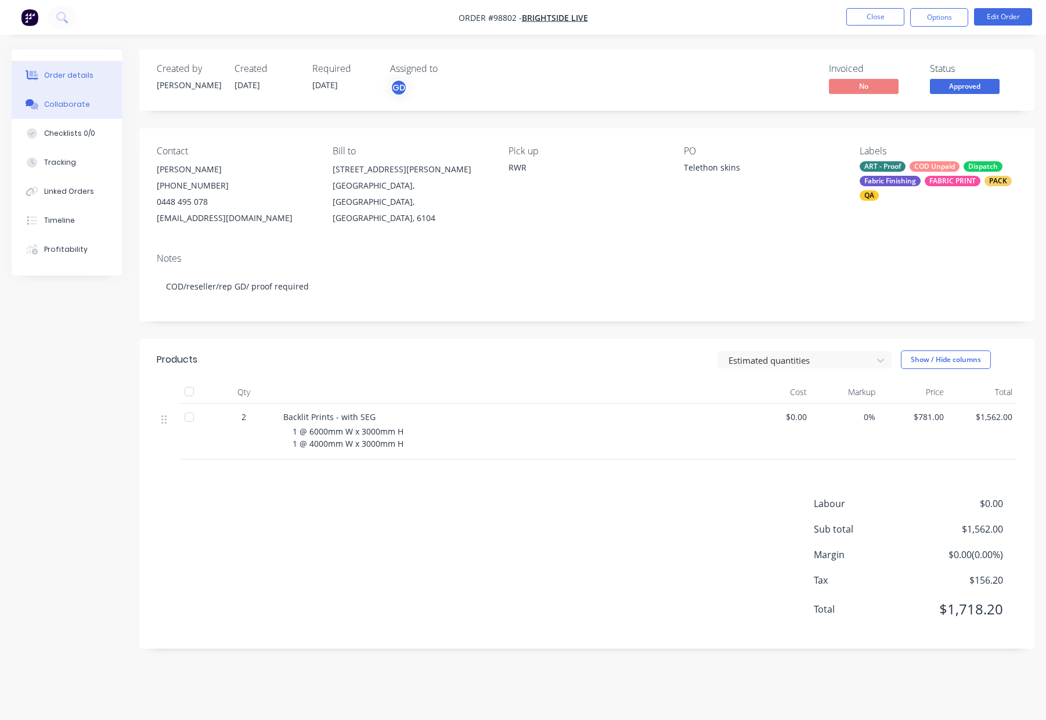
click at [88, 106] on button "Collaborate" at bounding box center [67, 104] width 110 height 29
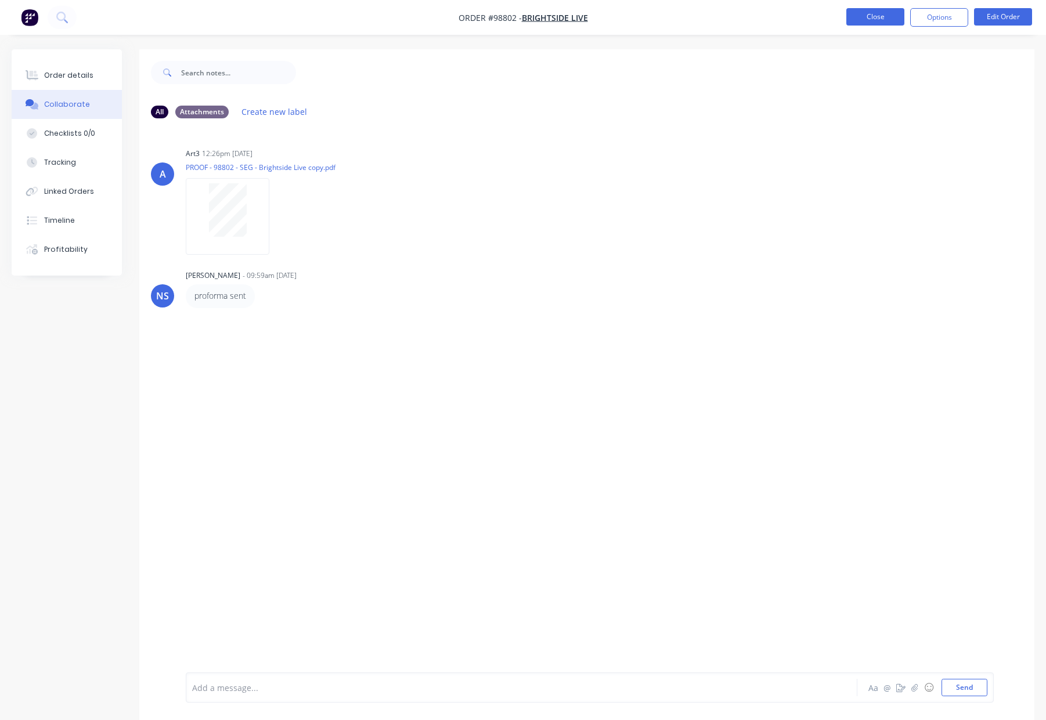
click at [864, 16] on button "Close" at bounding box center [875, 16] width 58 height 17
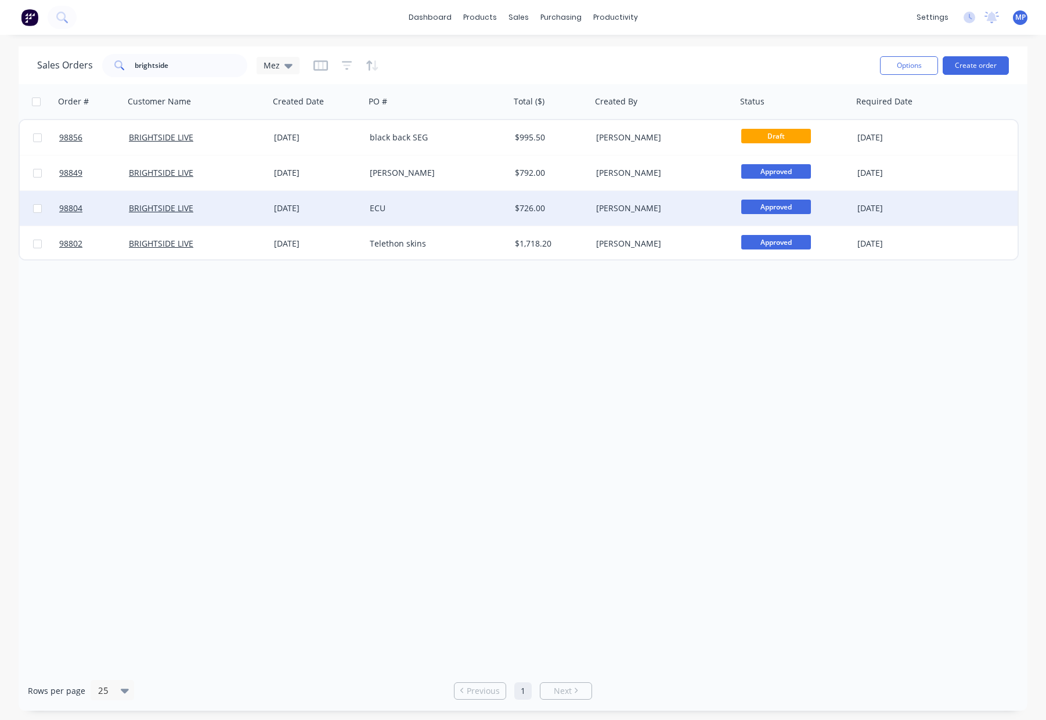
click at [305, 218] on div "[DATE]" at bounding box center [317, 208] width 96 height 35
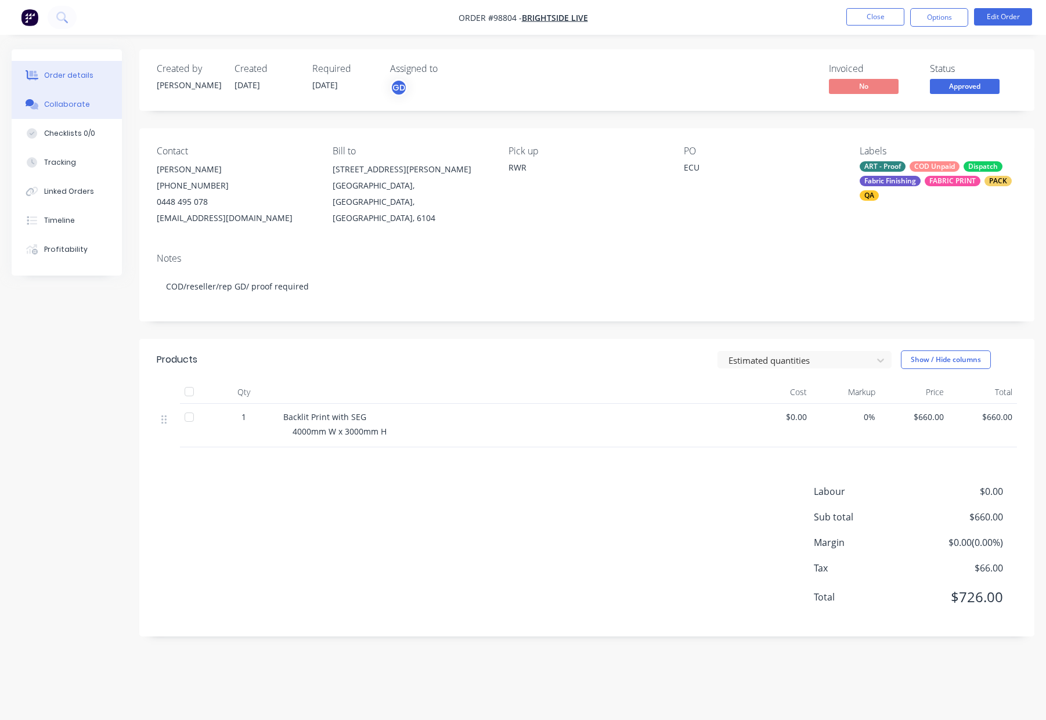
click at [71, 110] on button "Collaborate" at bounding box center [67, 104] width 110 height 29
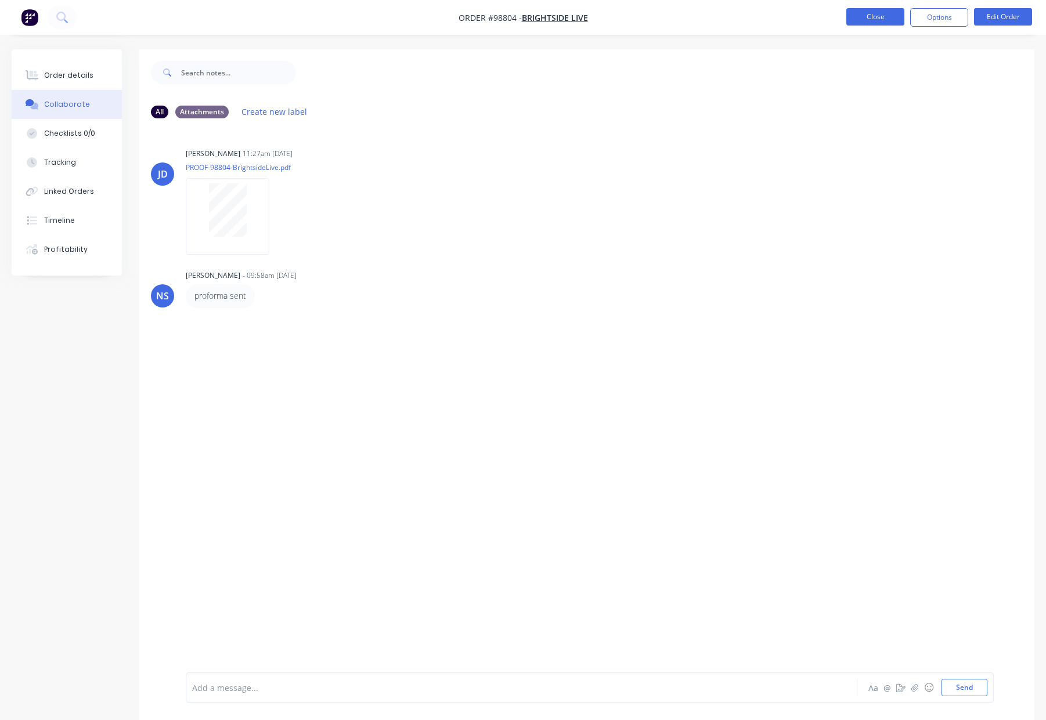
click at [878, 13] on button "Close" at bounding box center [875, 16] width 58 height 17
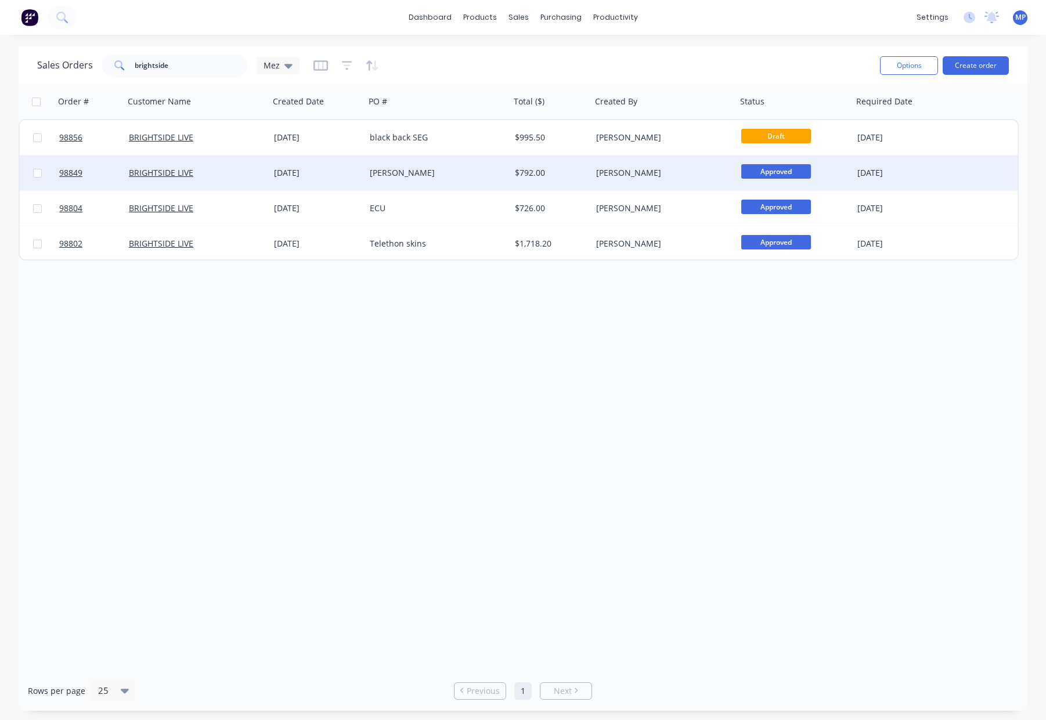
click at [463, 172] on div "[PERSON_NAME]" at bounding box center [434, 173] width 129 height 12
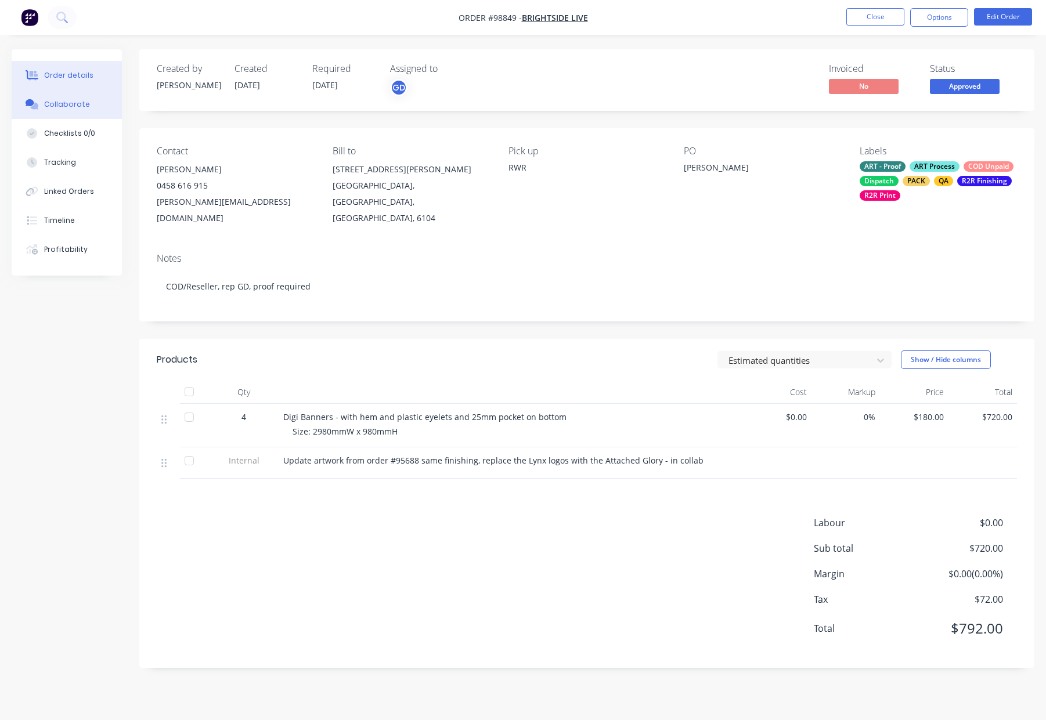
click at [80, 106] on div "Collaborate" at bounding box center [67, 104] width 46 height 10
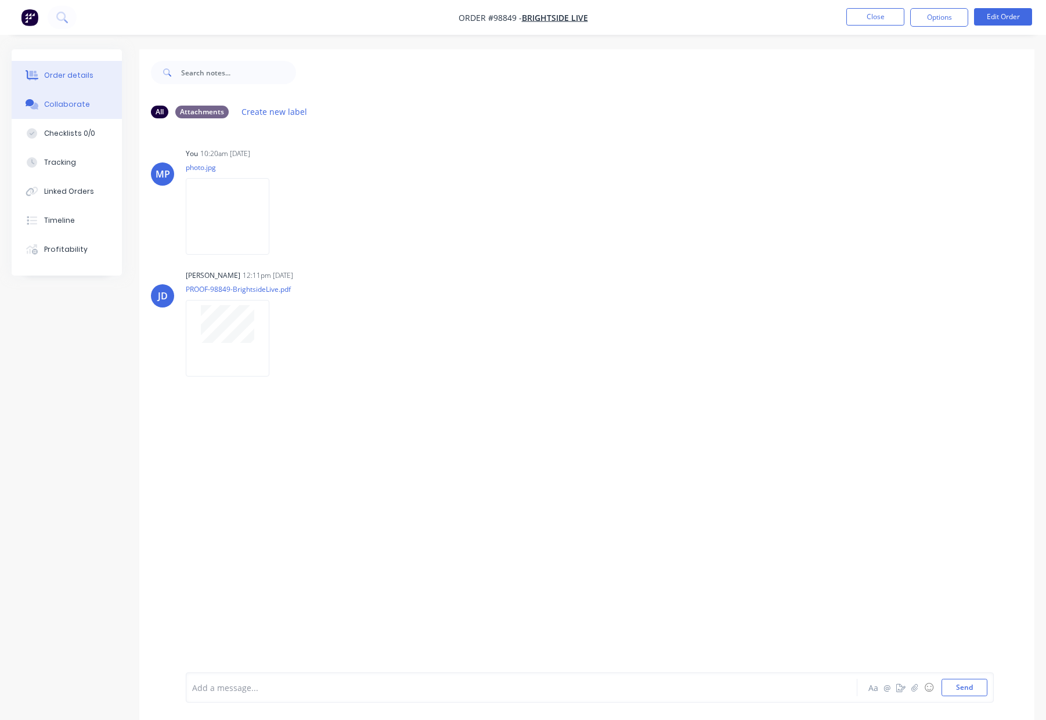
click at [67, 75] on div "Order details" at bounding box center [68, 75] width 49 height 10
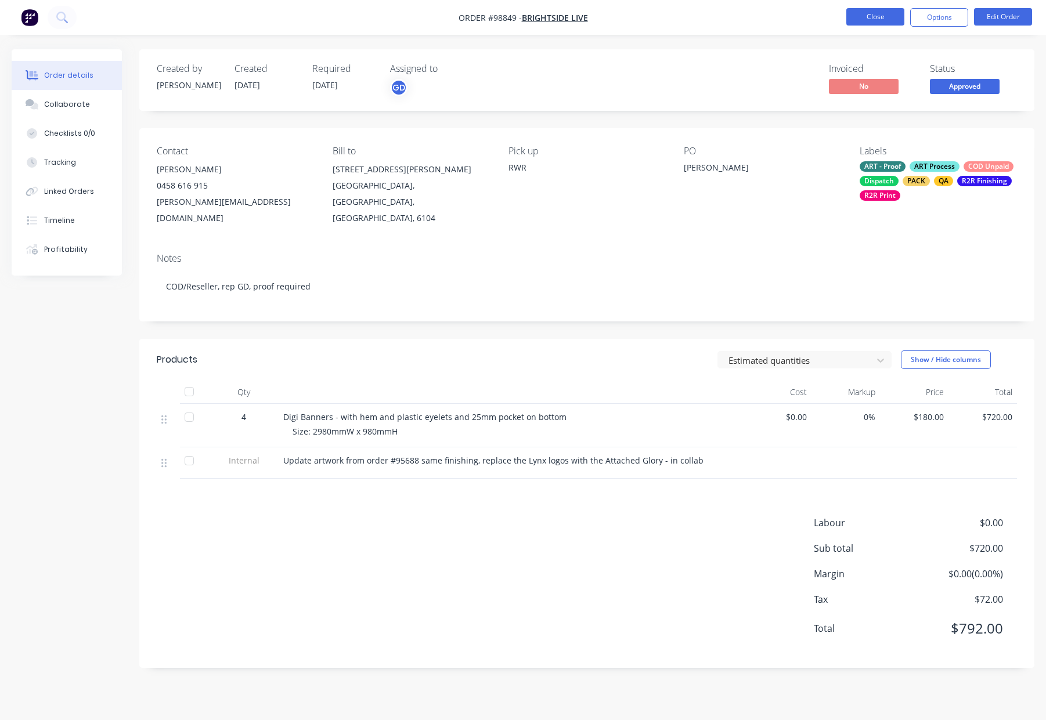
click at [877, 17] on button "Close" at bounding box center [875, 16] width 58 height 17
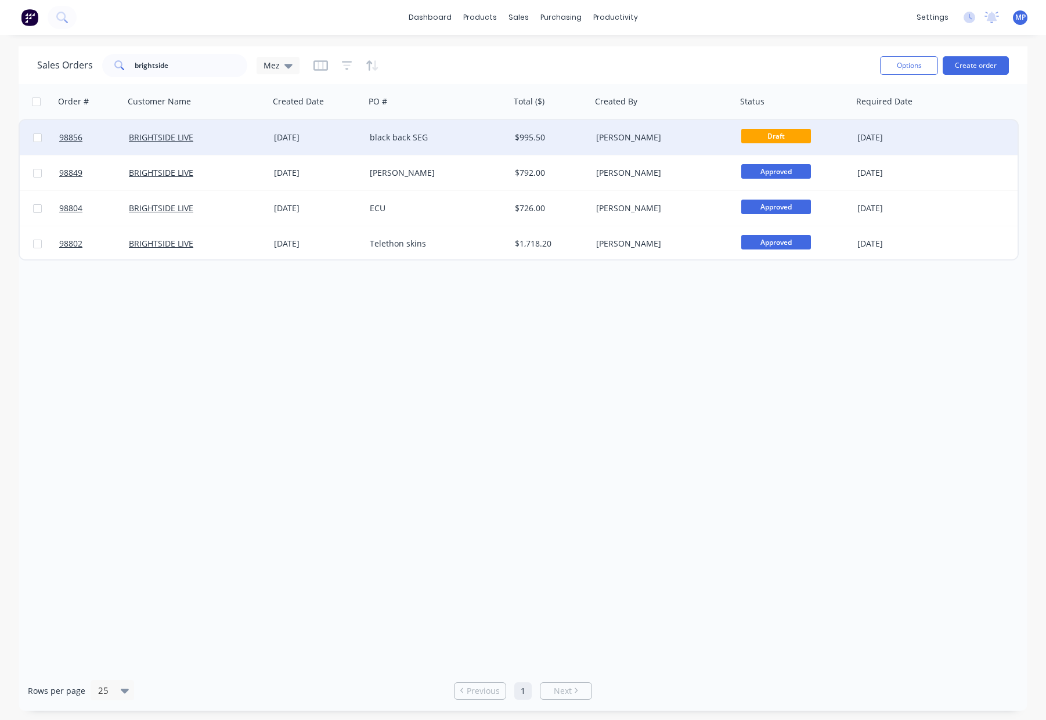
click at [566, 135] on div "$995.50" at bounding box center [549, 138] width 68 height 12
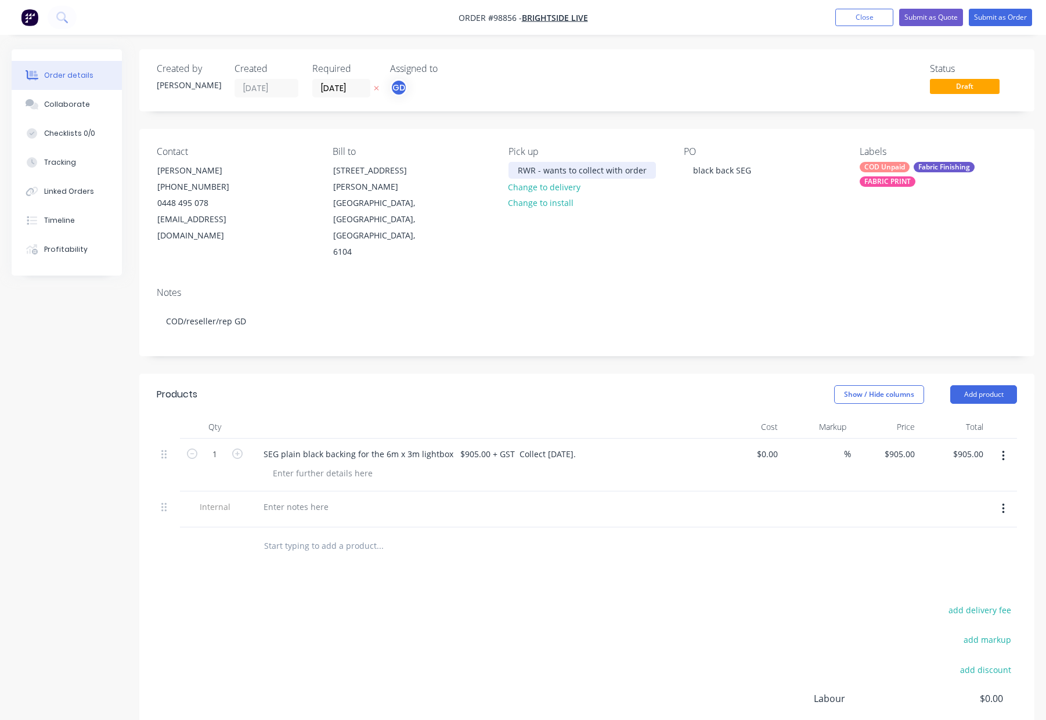
click at [645, 169] on div "RWR - wants to collect with order" at bounding box center [581, 170] width 147 height 17
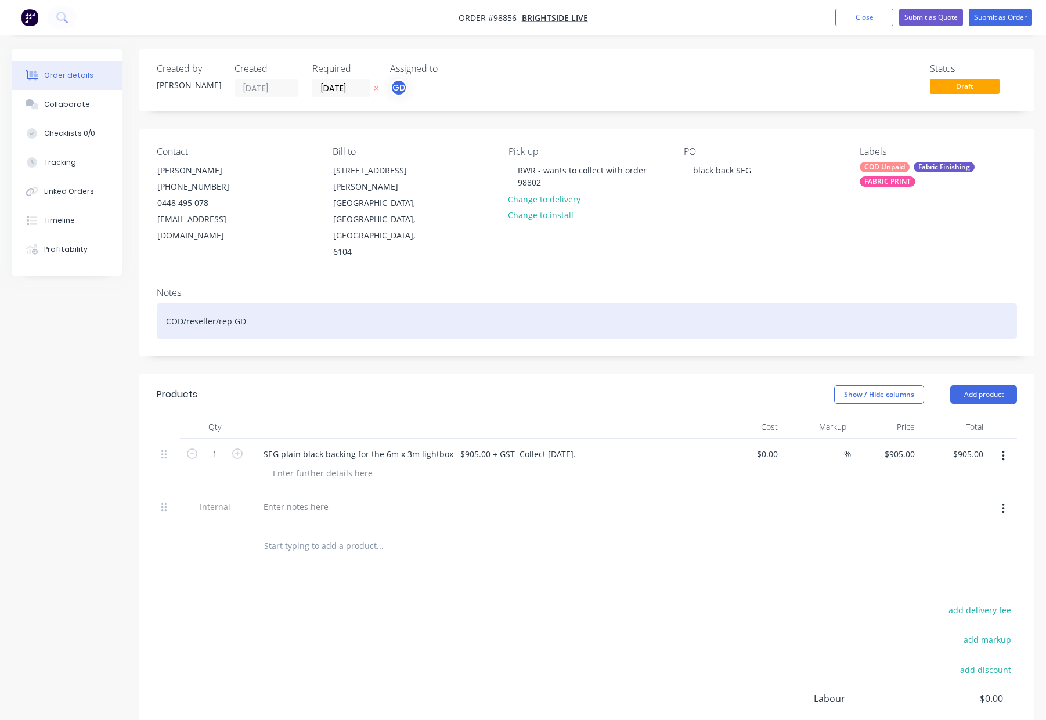
click at [481, 304] on div "COD/reseller/rep GD" at bounding box center [587, 321] width 860 height 35
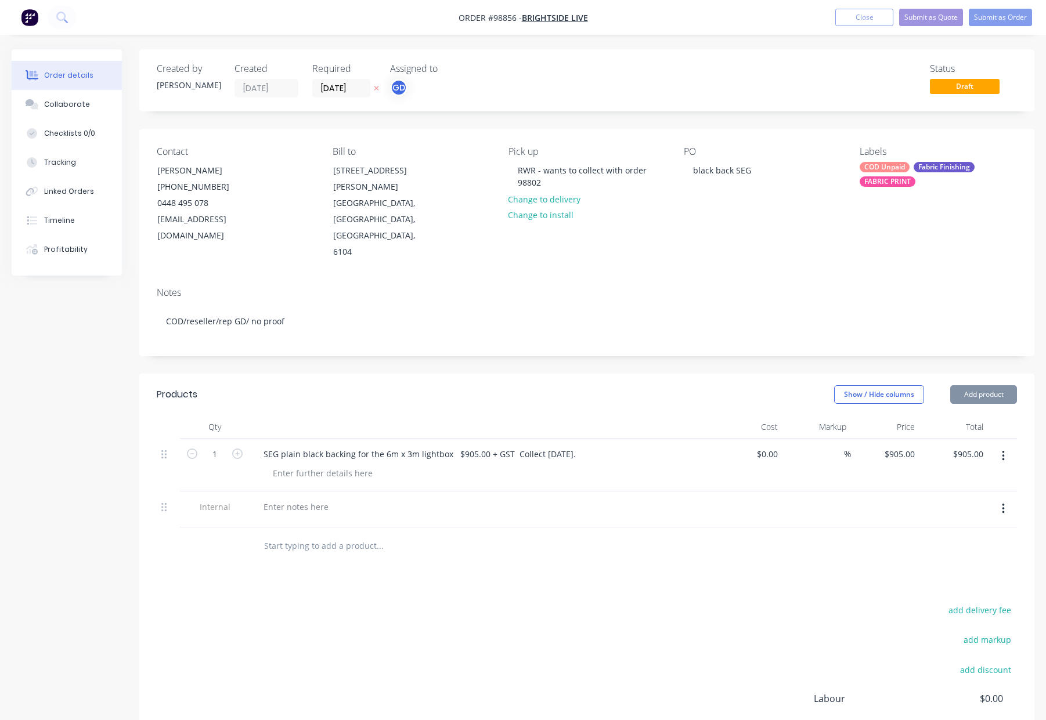
click at [473, 340] on div "Created by [PERSON_NAME] Created [DATE] Required [DATE] Assigned to GD Status D…" at bounding box center [586, 446] width 895 height 795
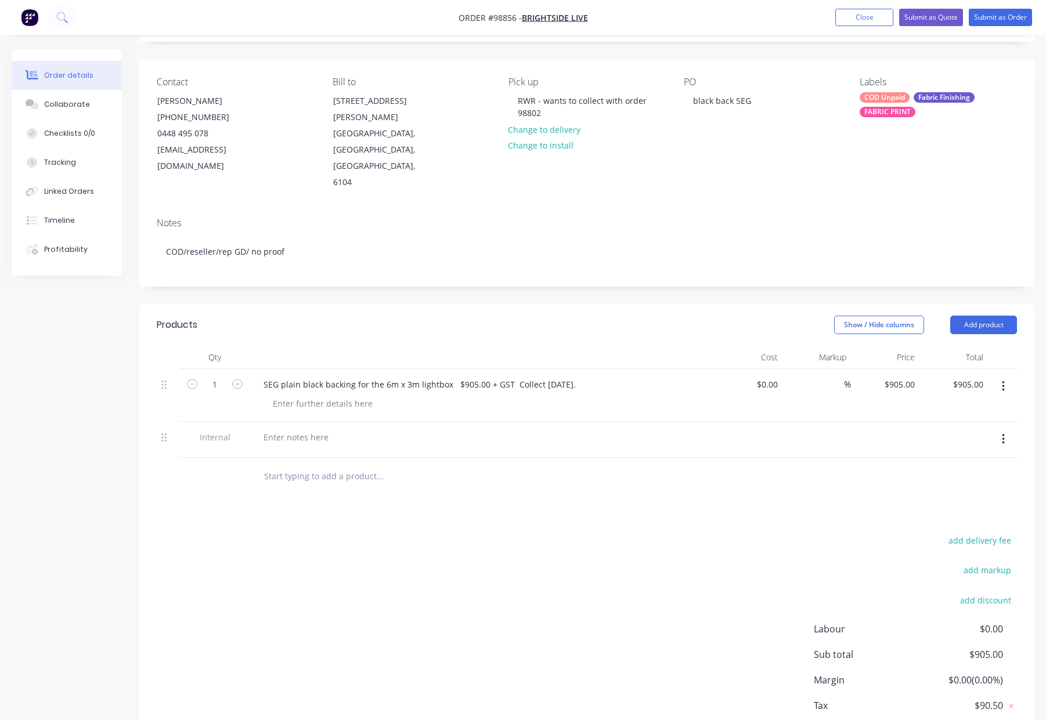
scroll to position [71, 0]
drag, startPoint x: 593, startPoint y: 349, endPoint x: 483, endPoint y: 351, distance: 110.3
click at [448, 374] on div "SEG plain black backing for the 6m x 3m lightbox $905.00 + GST Collect [DATE]." at bounding box center [419, 382] width 331 height 17
click at [865, 16] on button "Close" at bounding box center [864, 17] width 58 height 17
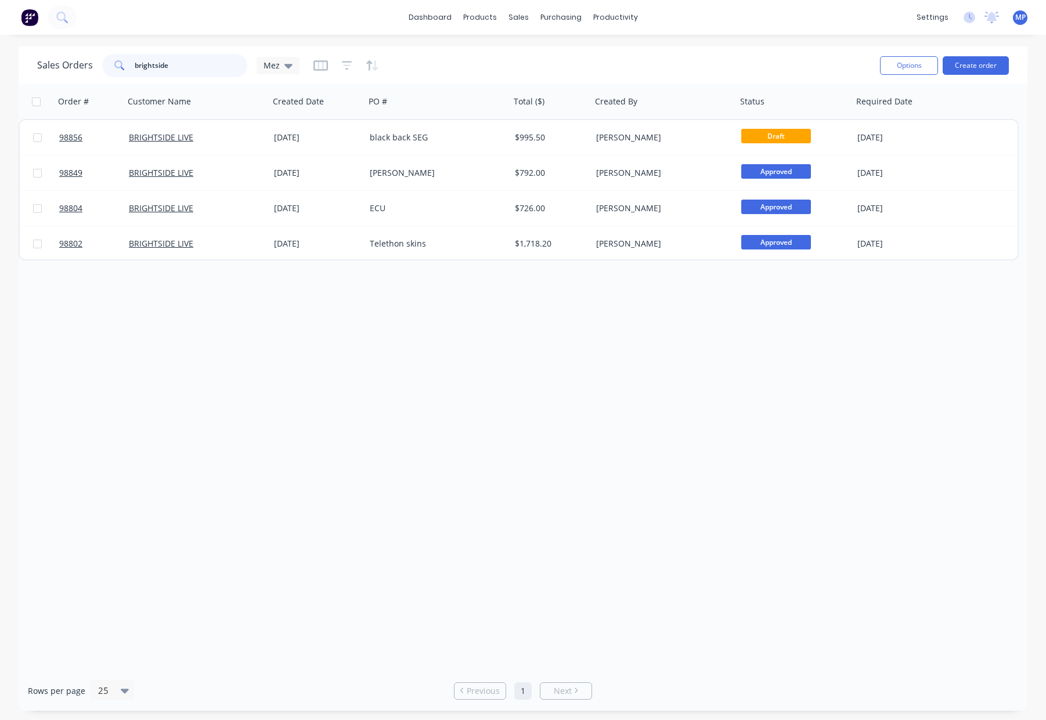
drag, startPoint x: 185, startPoint y: 62, endPoint x: 111, endPoint y: 60, distance: 73.7
click at [111, 60] on div "brightside" at bounding box center [174, 65] width 145 height 23
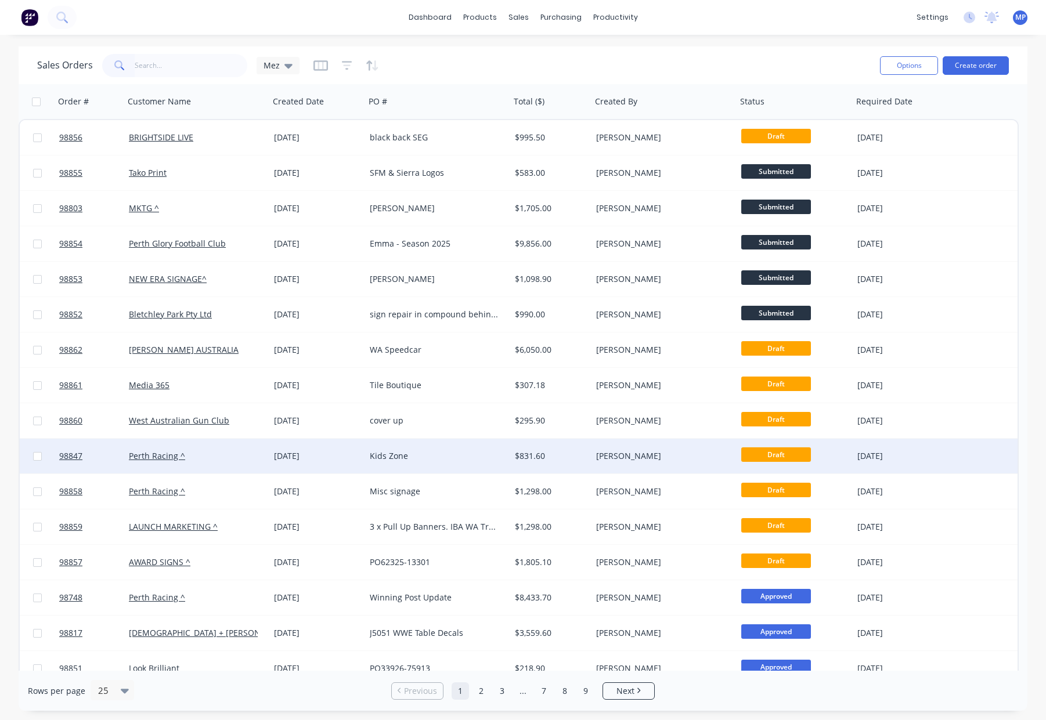
click at [437, 452] on div "Kids Zone" at bounding box center [434, 456] width 129 height 12
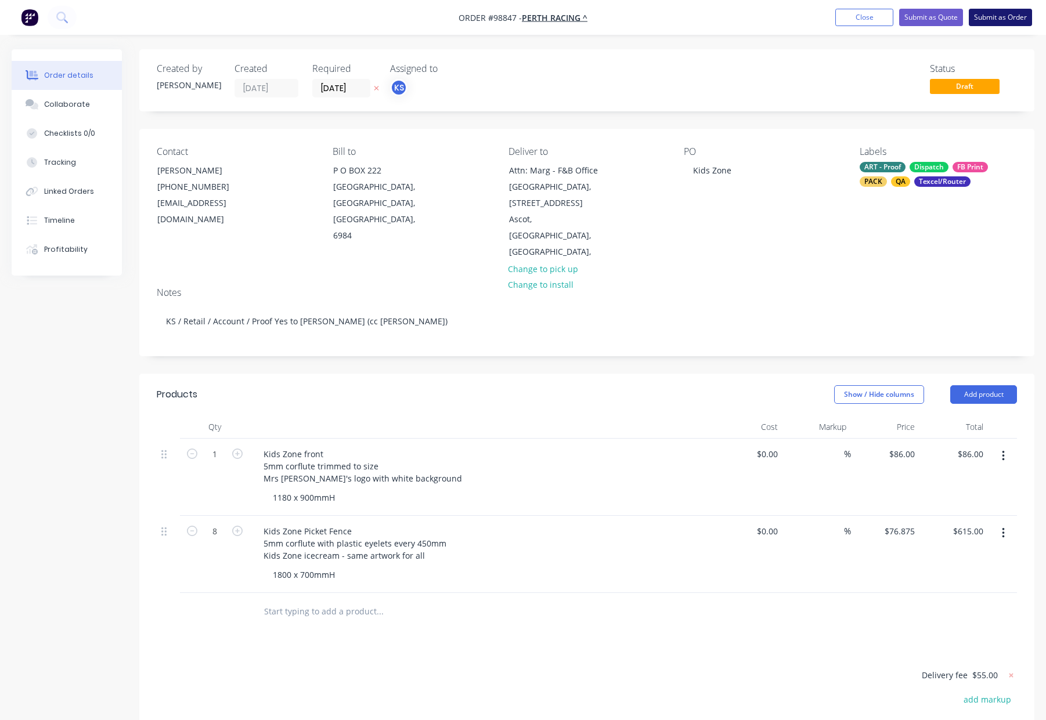
click at [989, 15] on button "Submit as Order" at bounding box center [1000, 17] width 63 height 17
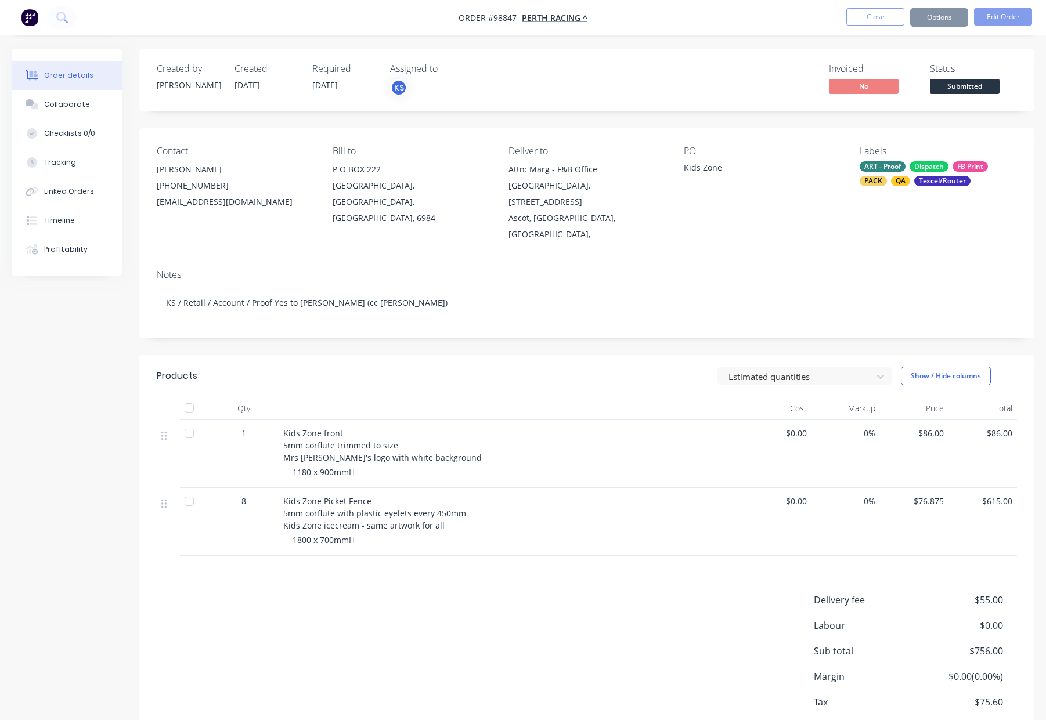
click at [926, 17] on button "Options" at bounding box center [939, 17] width 58 height 19
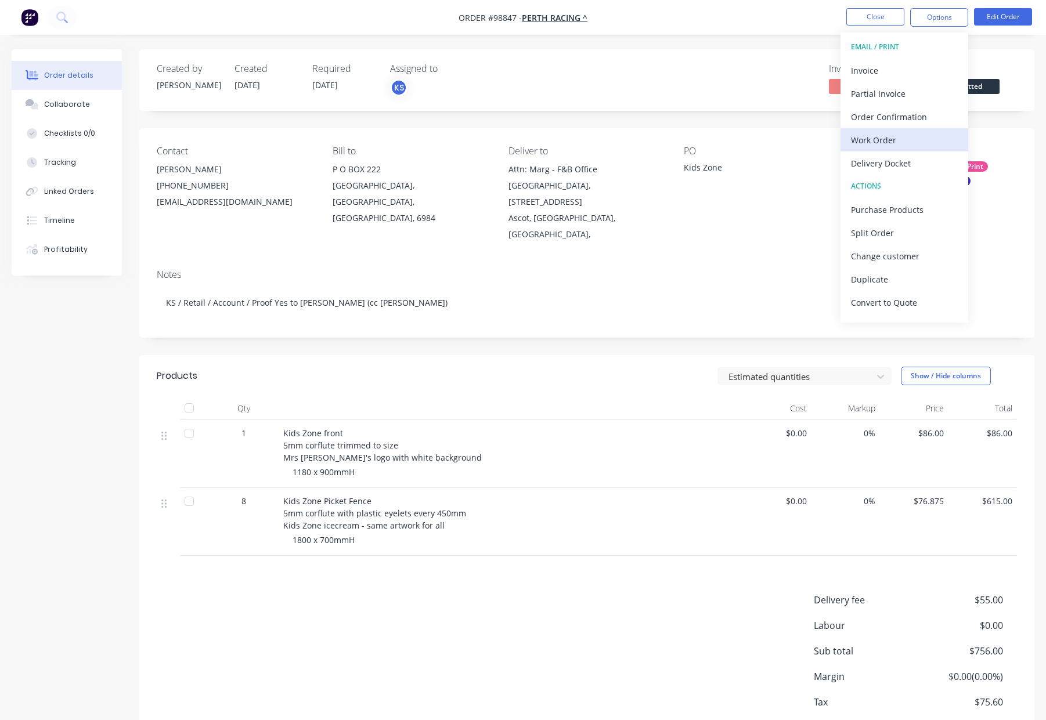
click at [896, 145] on div "Work Order" at bounding box center [904, 140] width 107 height 17
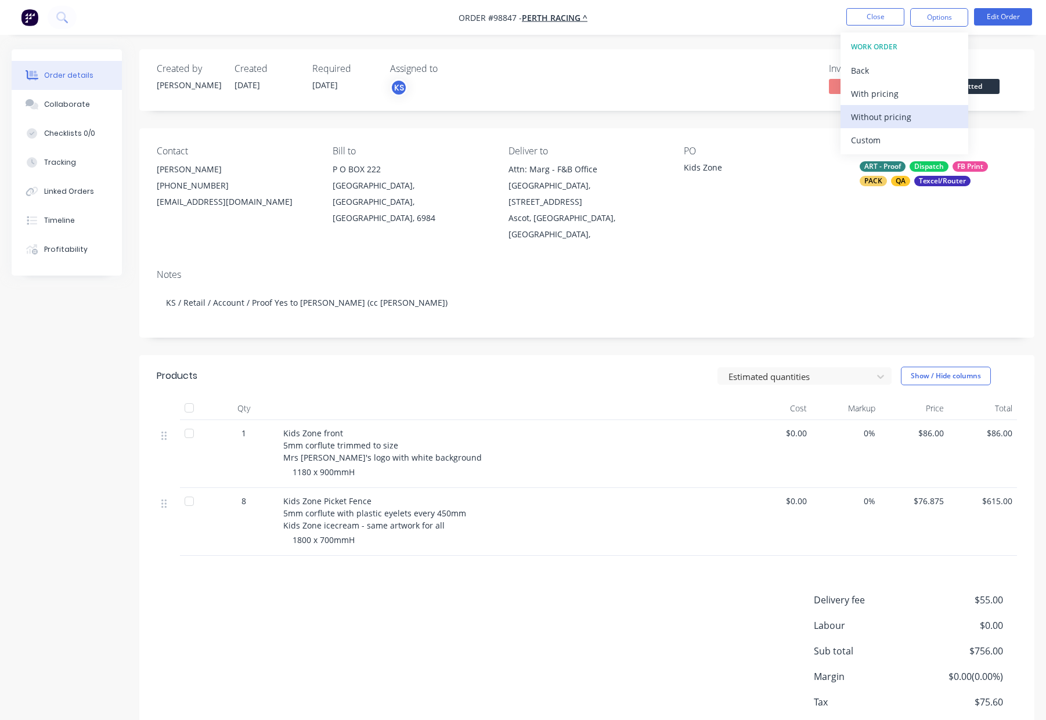
click at [903, 117] on div "Without pricing" at bounding box center [904, 117] width 107 height 17
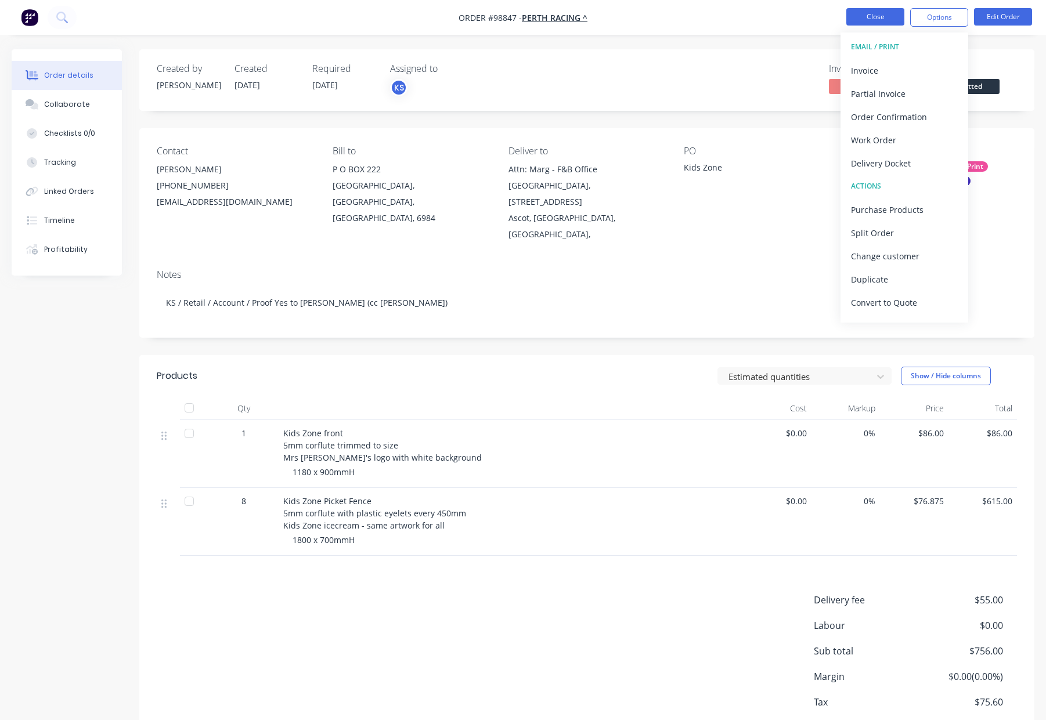
click at [879, 19] on button "Close" at bounding box center [875, 16] width 58 height 17
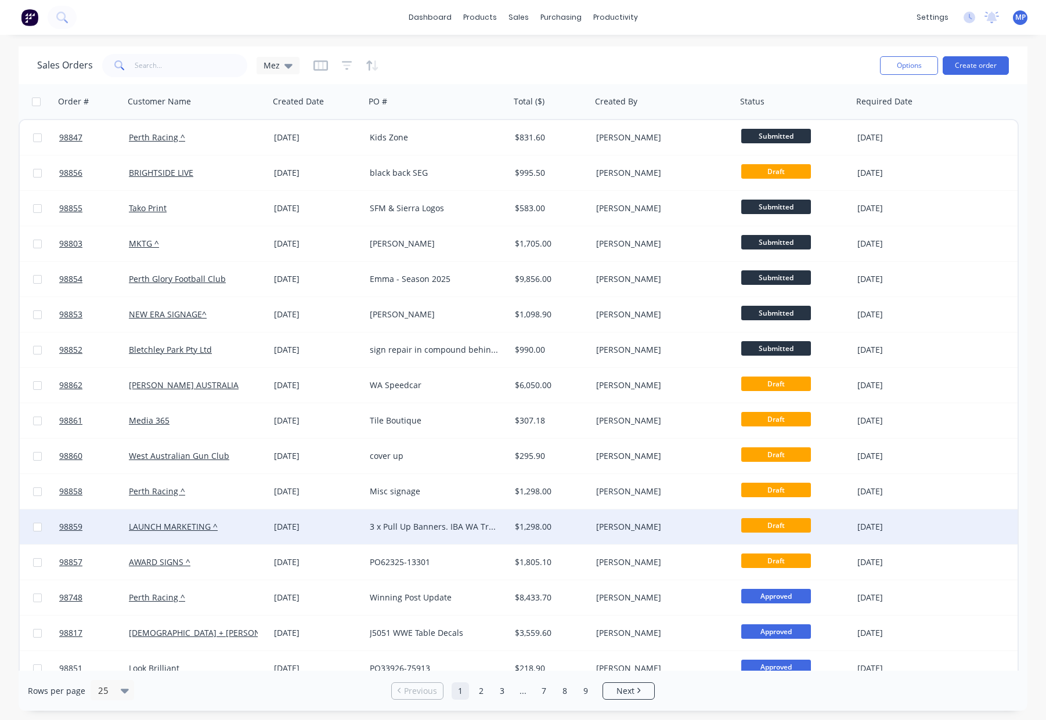
click at [564, 524] on div "$1,298.00" at bounding box center [549, 527] width 68 height 12
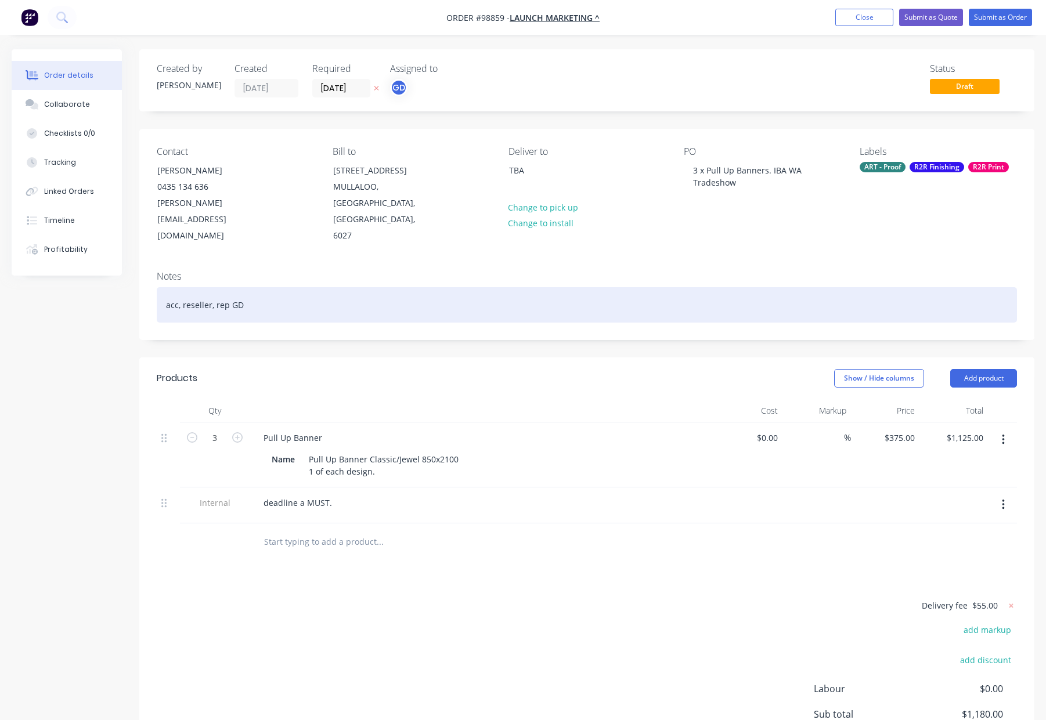
click at [353, 287] on div "acc, reseller, rep GD" at bounding box center [587, 304] width 860 height 35
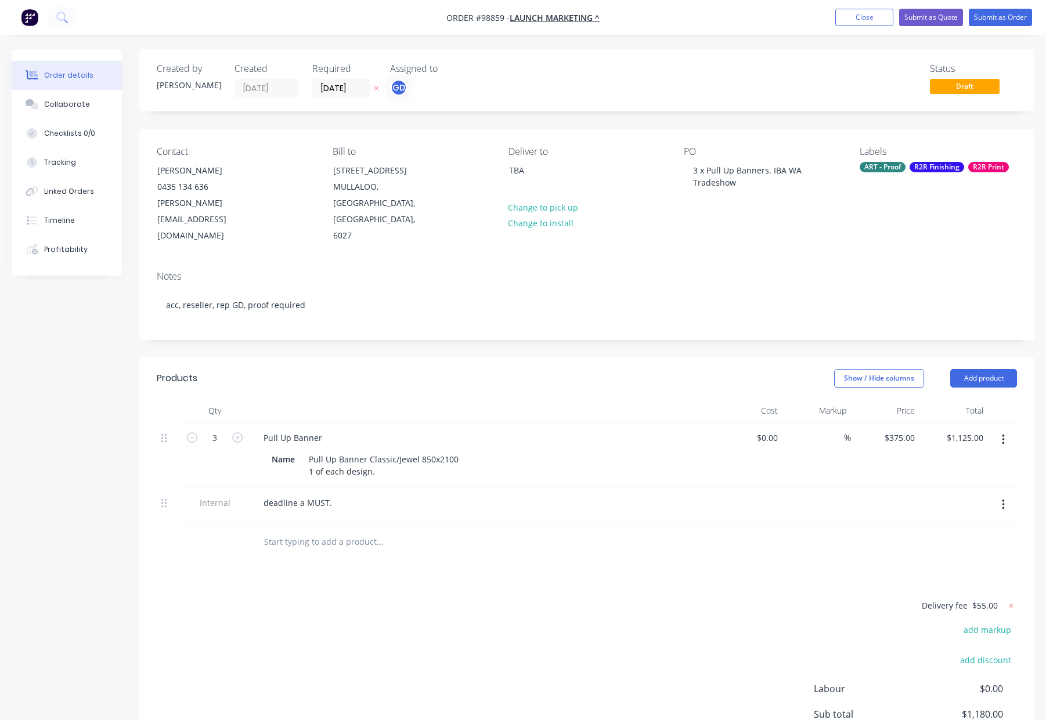
click at [893, 168] on div "ART - Proof" at bounding box center [883, 167] width 46 height 10
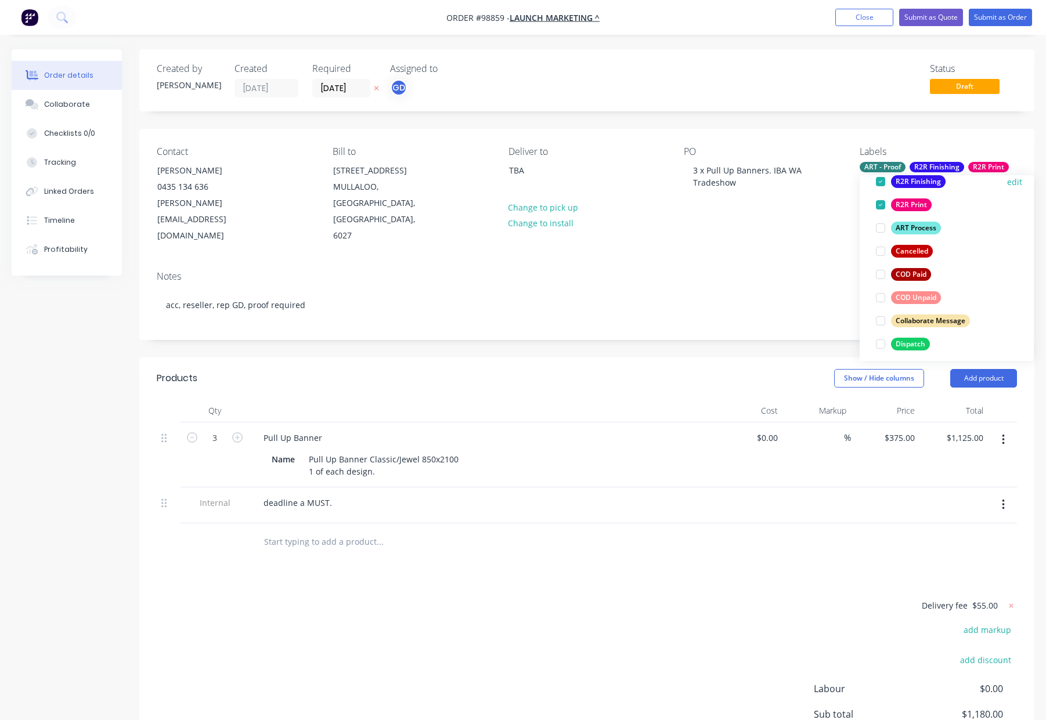
scroll to position [139, 0]
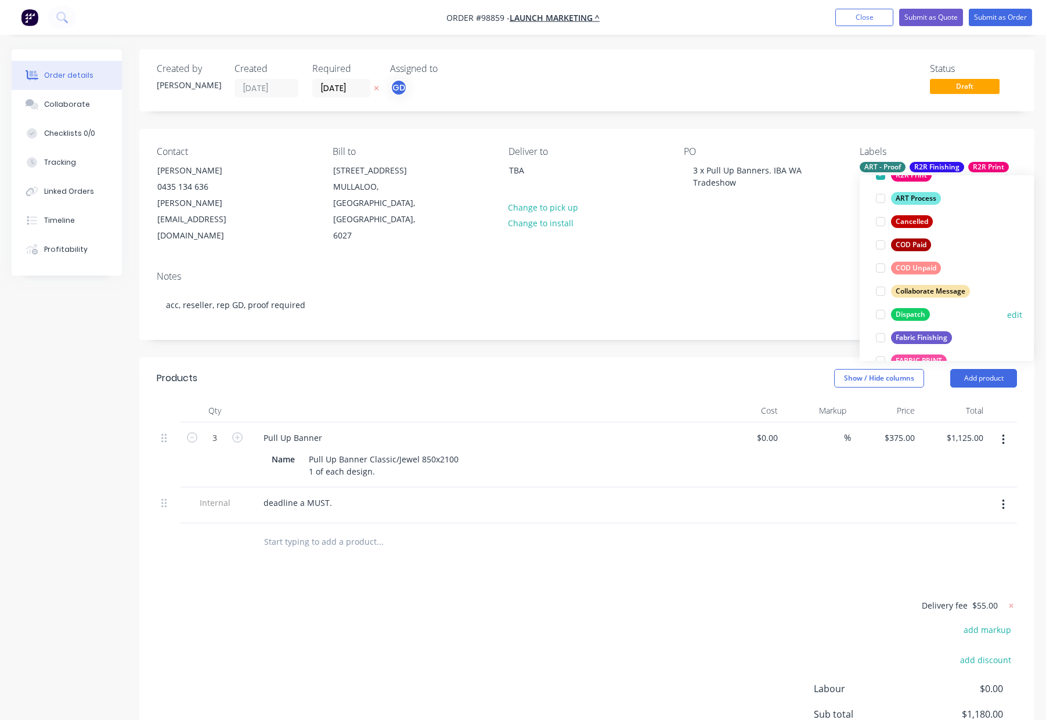
click at [913, 307] on button "Dispatch" at bounding box center [902, 314] width 63 height 16
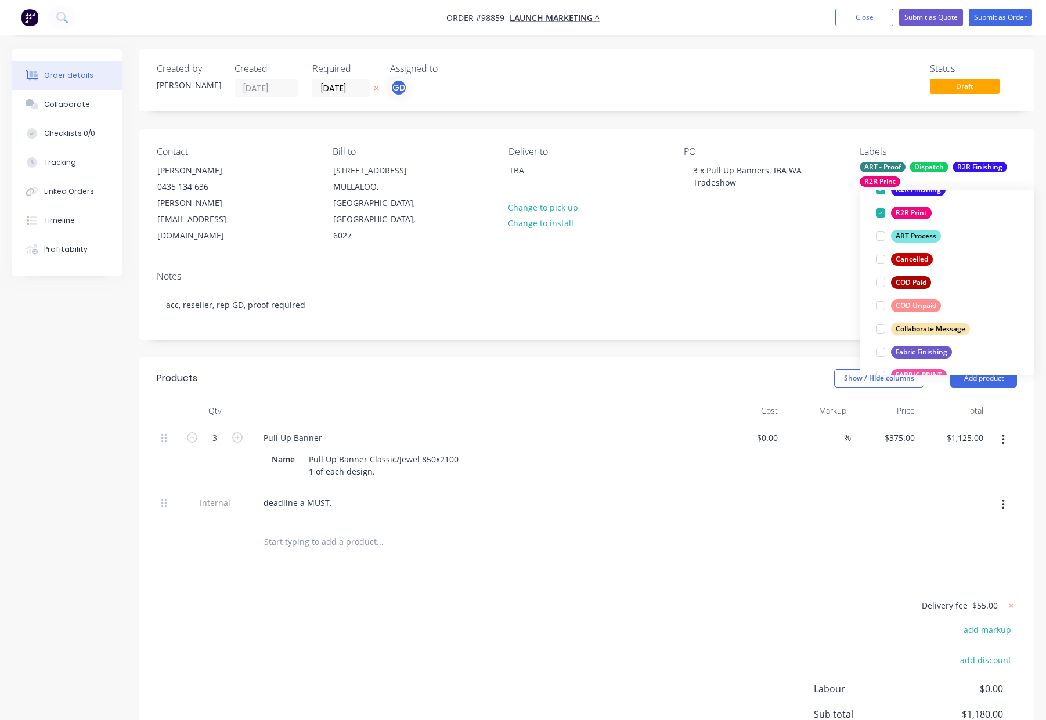
scroll to position [0, 0]
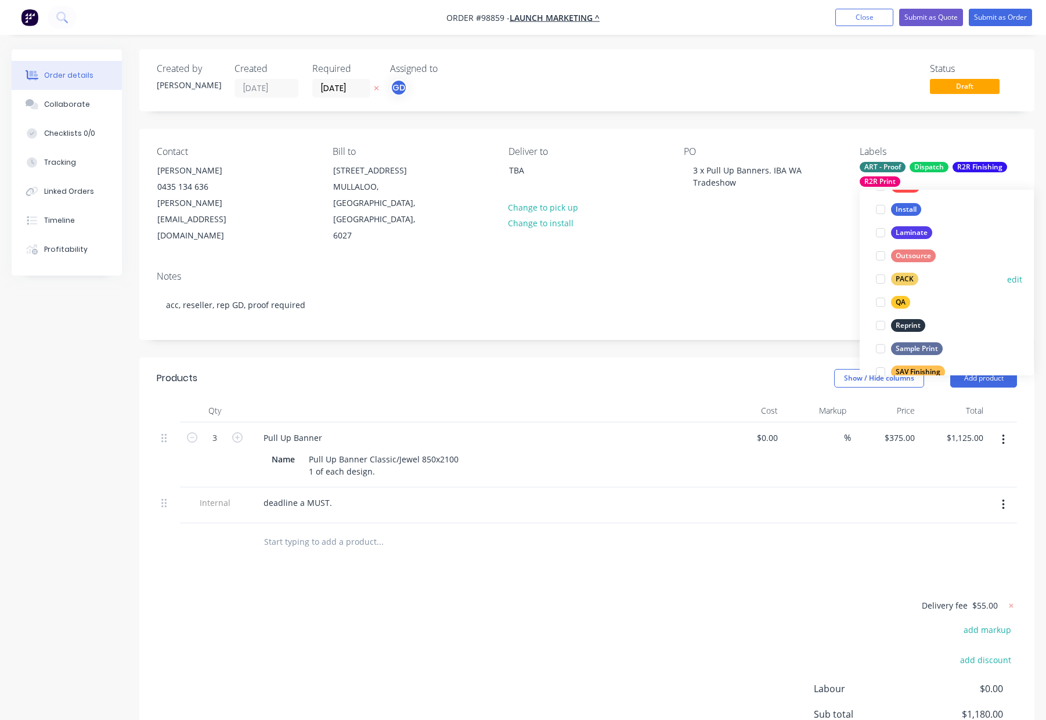
click at [910, 272] on button "PACK" at bounding box center [897, 279] width 52 height 16
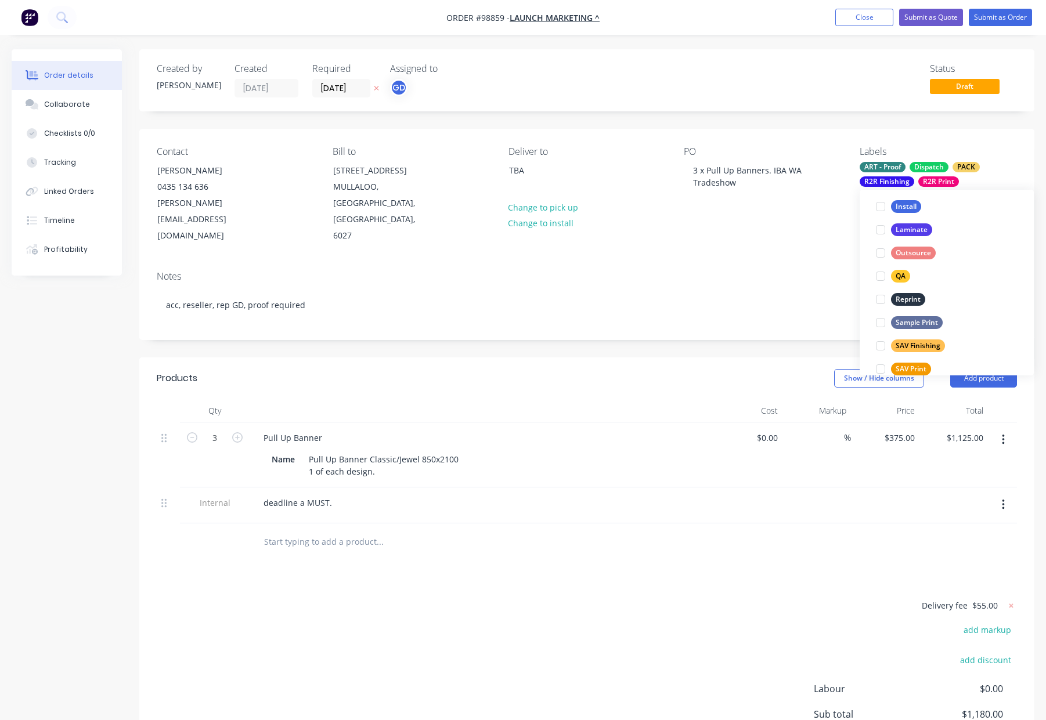
scroll to position [463, 0]
click at [906, 258] on div "QA" at bounding box center [900, 260] width 19 height 13
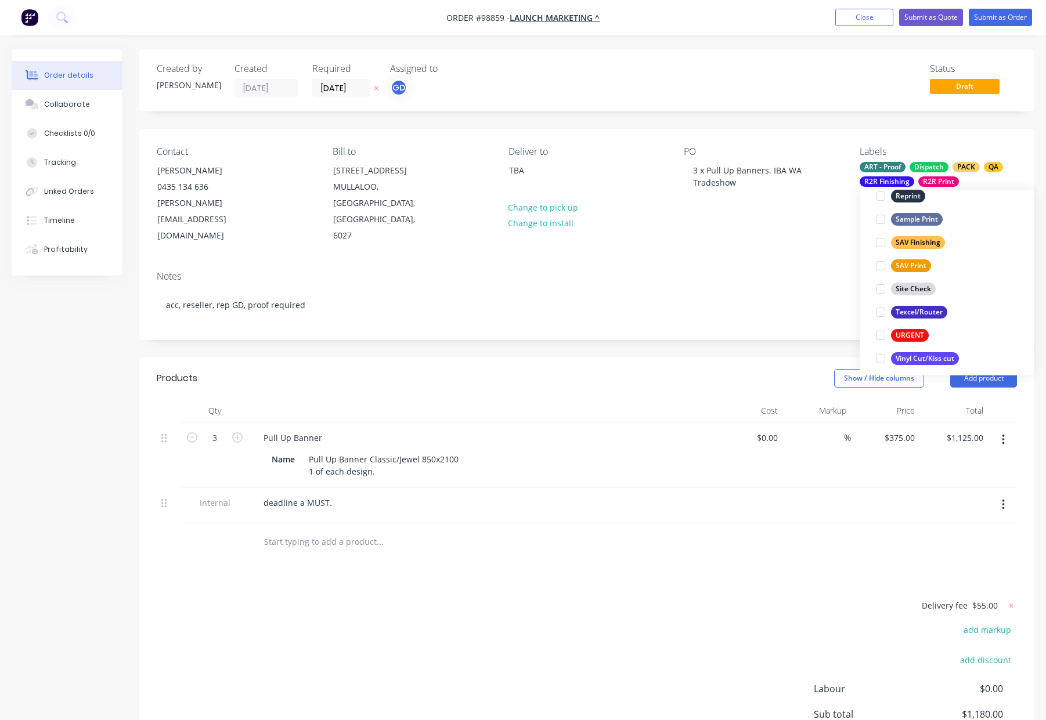
scroll to position [557, 0]
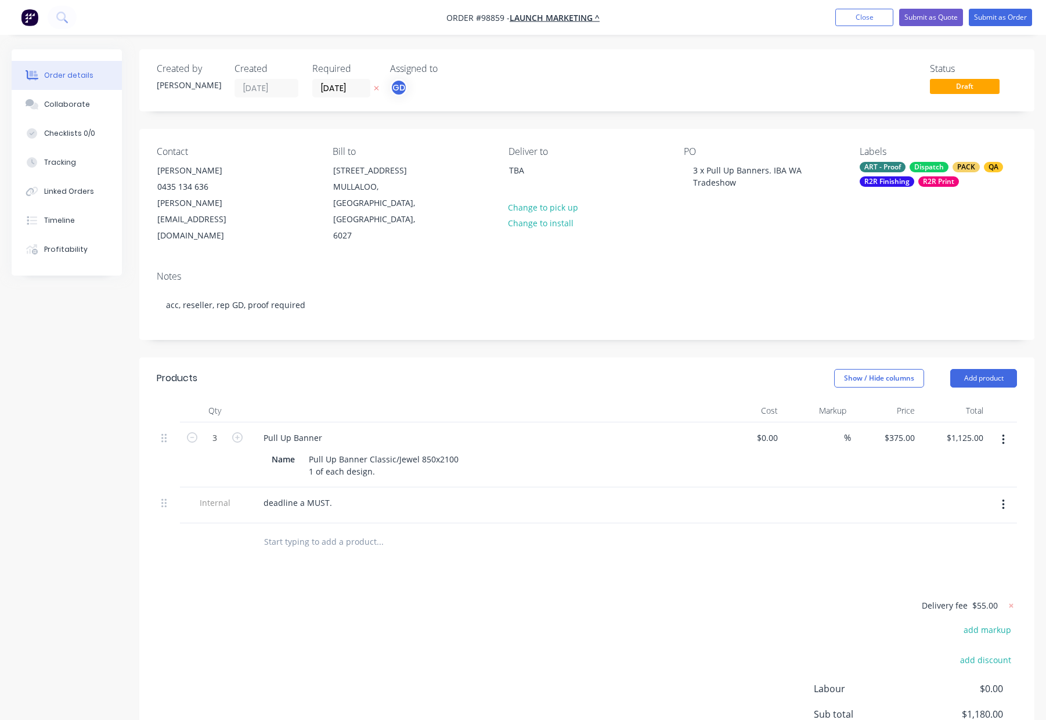
drag, startPoint x: 768, startPoint y: 230, endPoint x: 784, endPoint y: 247, distance: 22.6
click at [769, 262] on div "Notes acc, reseller, rep GD, proof required" at bounding box center [586, 301] width 895 height 78
drag, startPoint x: 993, startPoint y: 19, endPoint x: 987, endPoint y: 20, distance: 6.5
click at [993, 19] on button "Submit as Order" at bounding box center [1000, 17] width 63 height 17
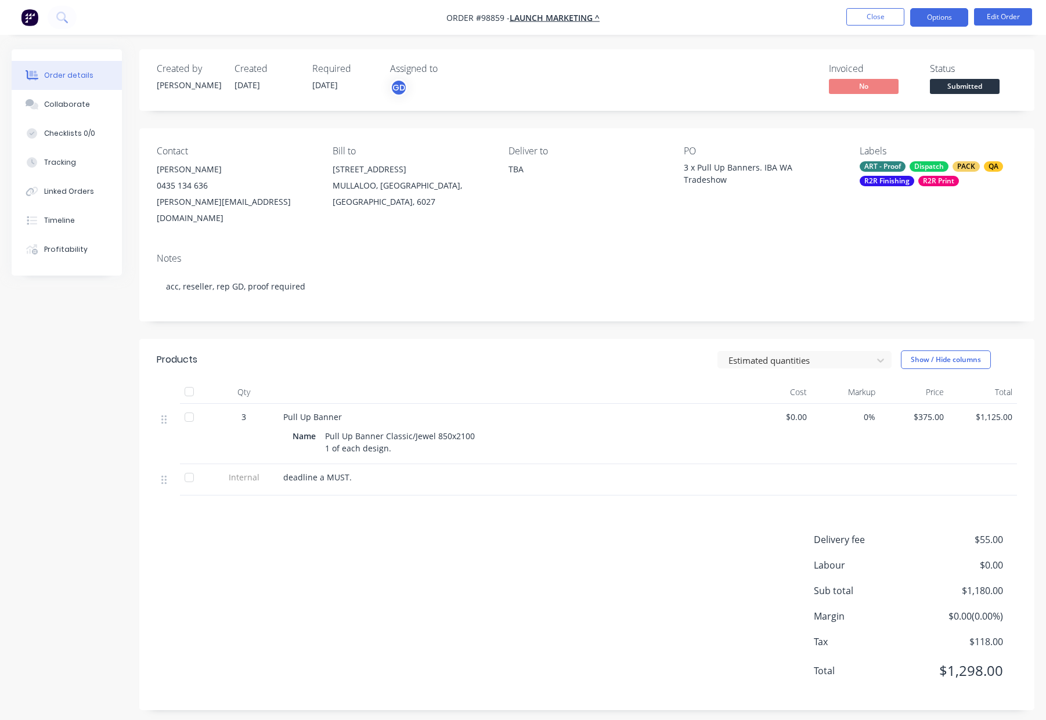
click at [932, 16] on button "Options" at bounding box center [939, 17] width 58 height 19
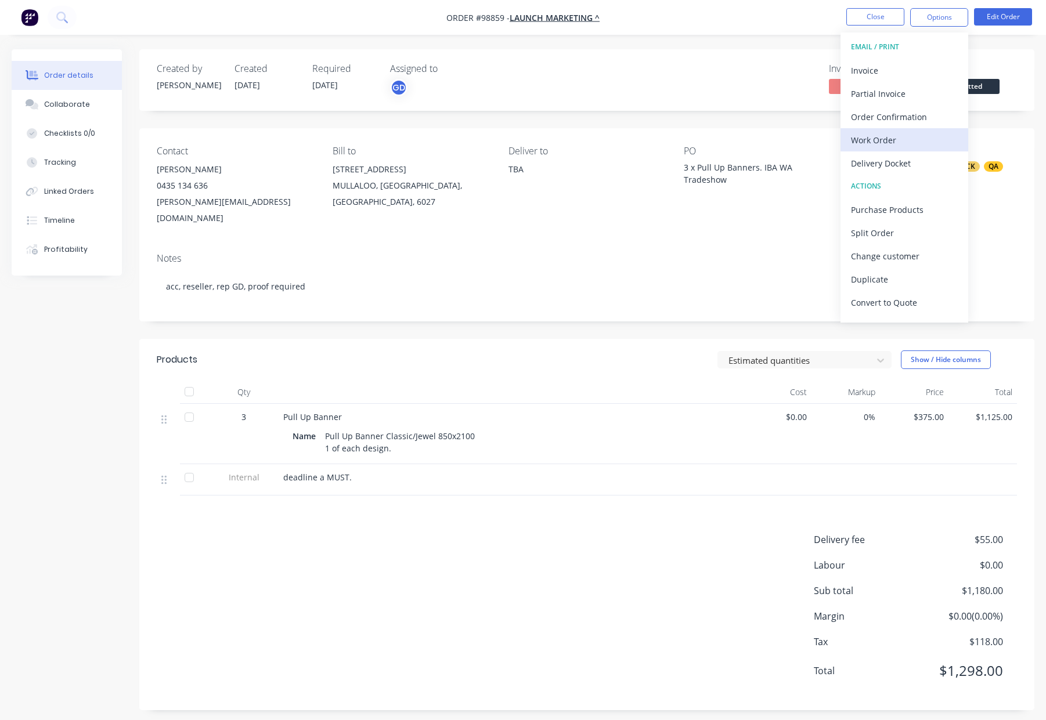
click at [909, 137] on div "Work Order" at bounding box center [904, 140] width 107 height 17
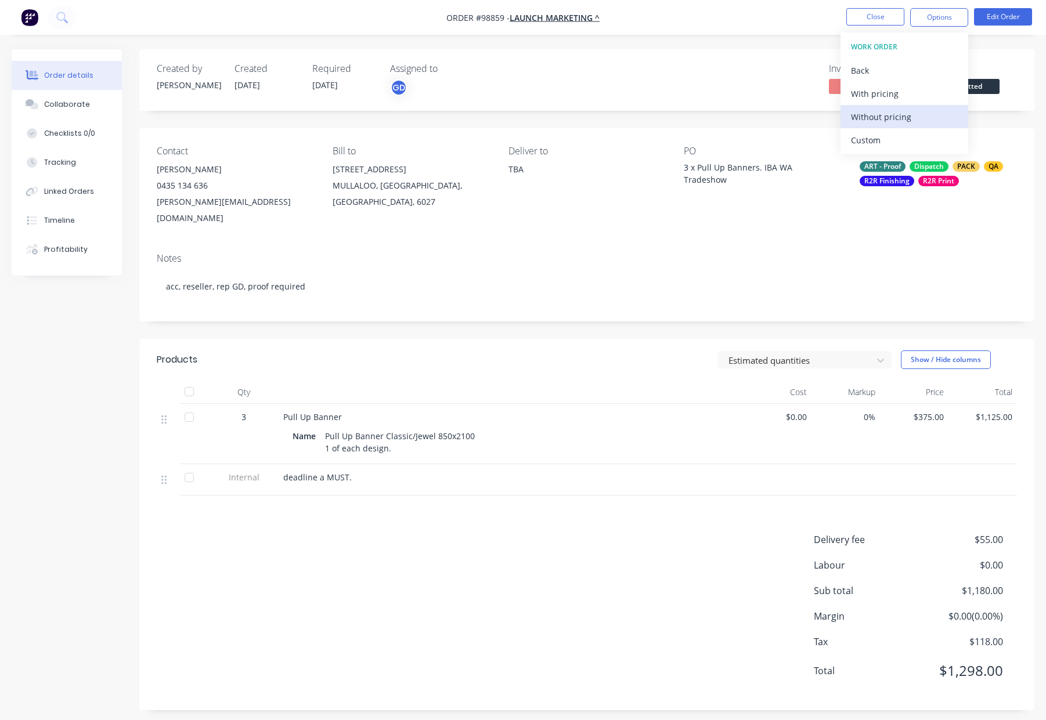
click at [921, 111] on div "Without pricing" at bounding box center [904, 117] width 107 height 17
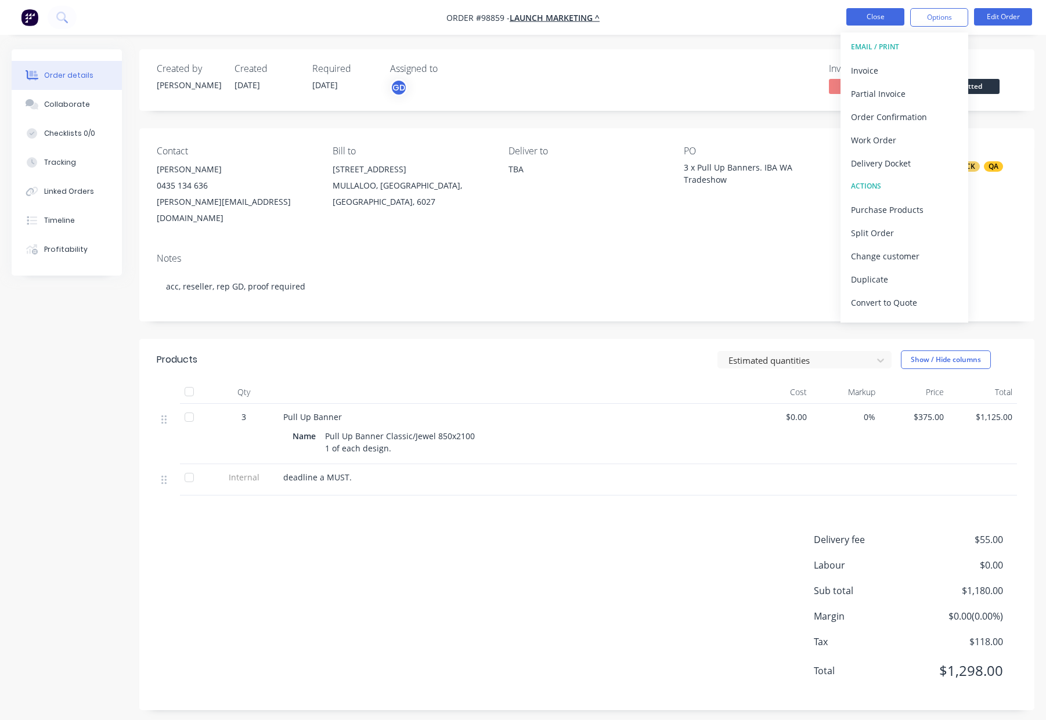
click at [874, 16] on button "Close" at bounding box center [875, 16] width 58 height 17
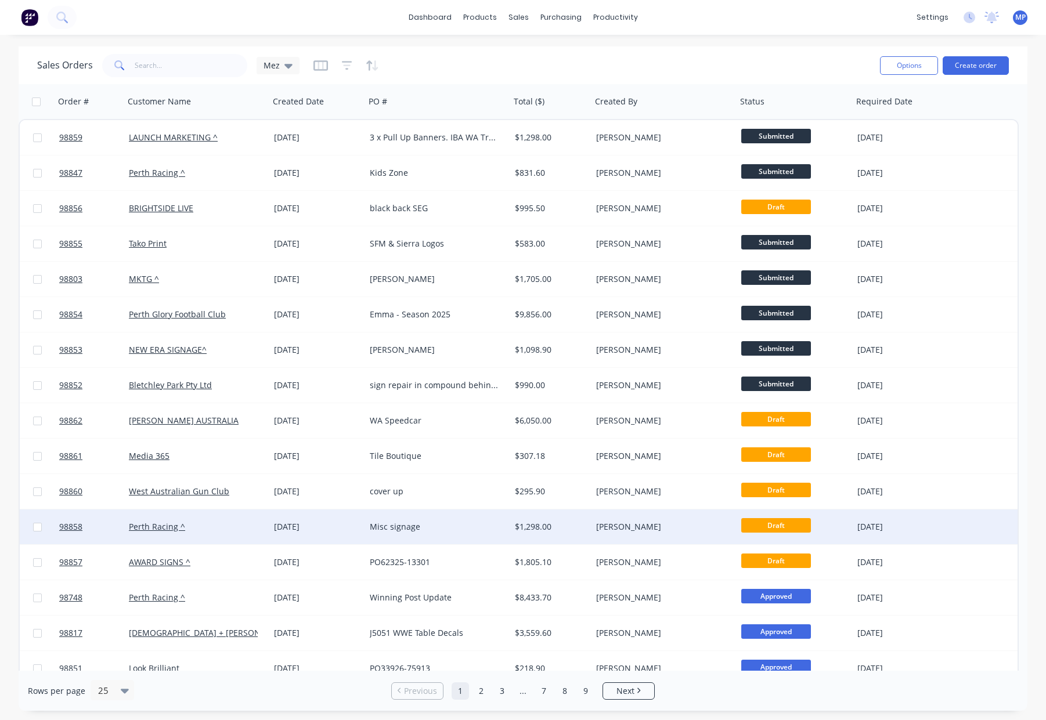
click at [654, 527] on div "[PERSON_NAME]" at bounding box center [660, 527] width 129 height 12
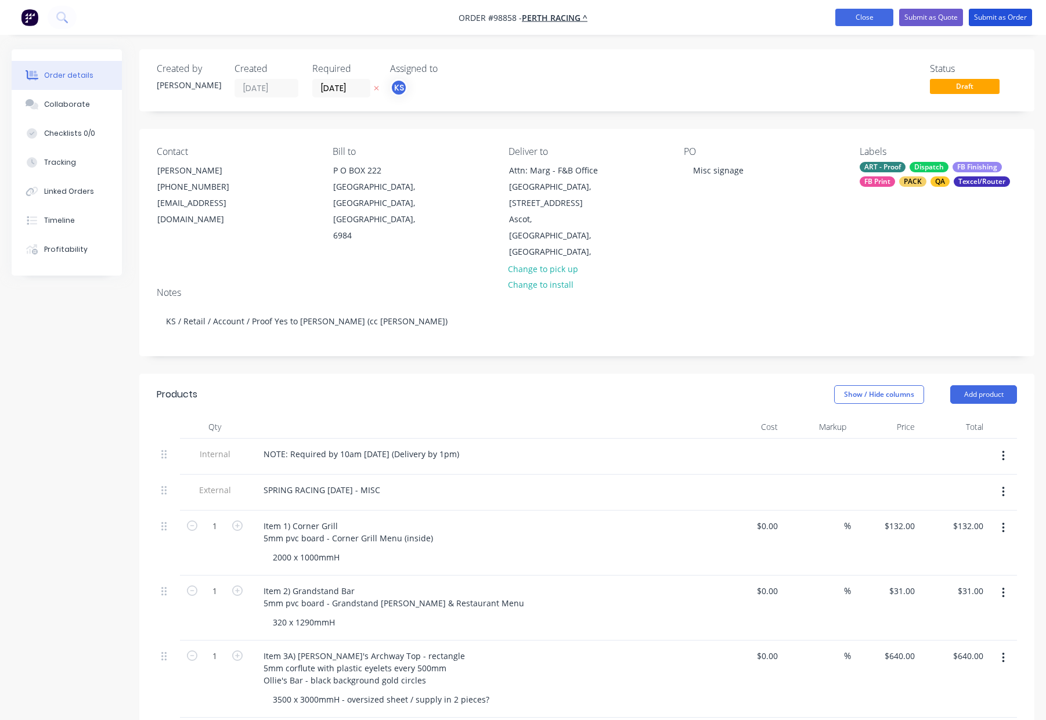
click at [996, 17] on button "Submit as Order" at bounding box center [1000, 17] width 63 height 17
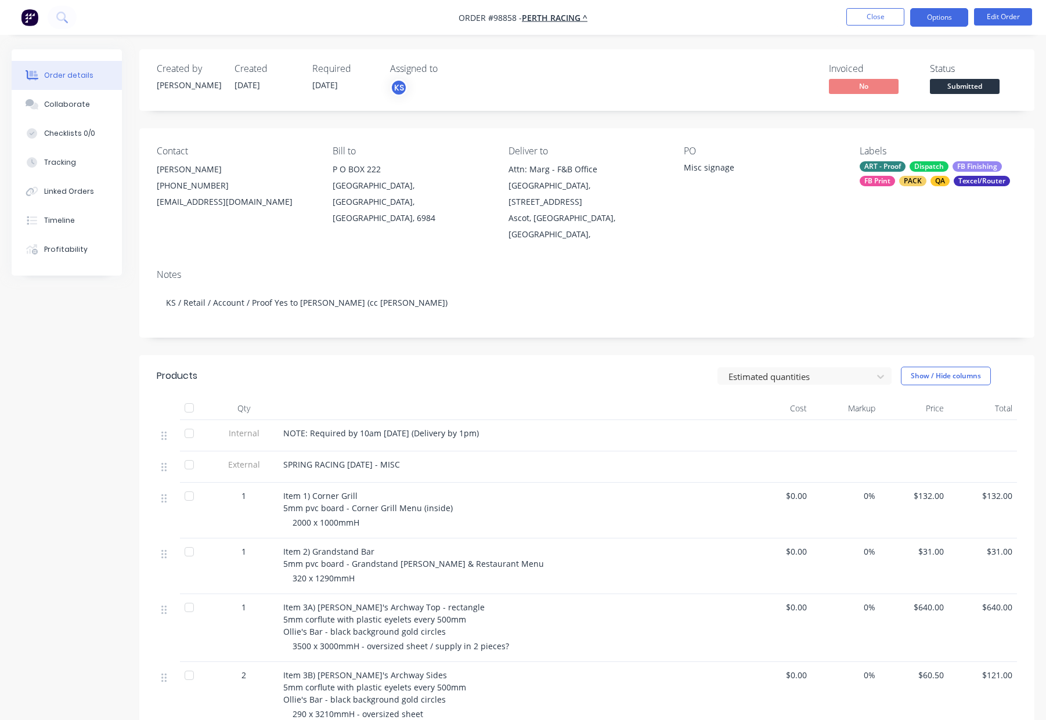
click at [939, 17] on button "Options" at bounding box center [939, 17] width 58 height 19
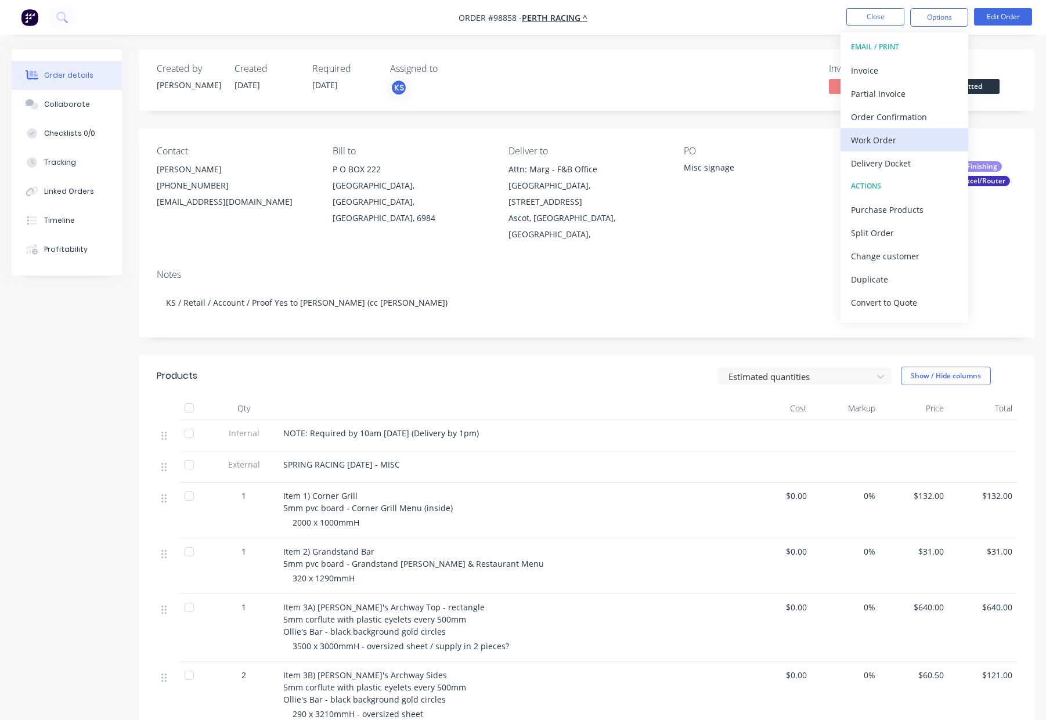
click at [908, 130] on button "Work Order" at bounding box center [905, 139] width 128 height 23
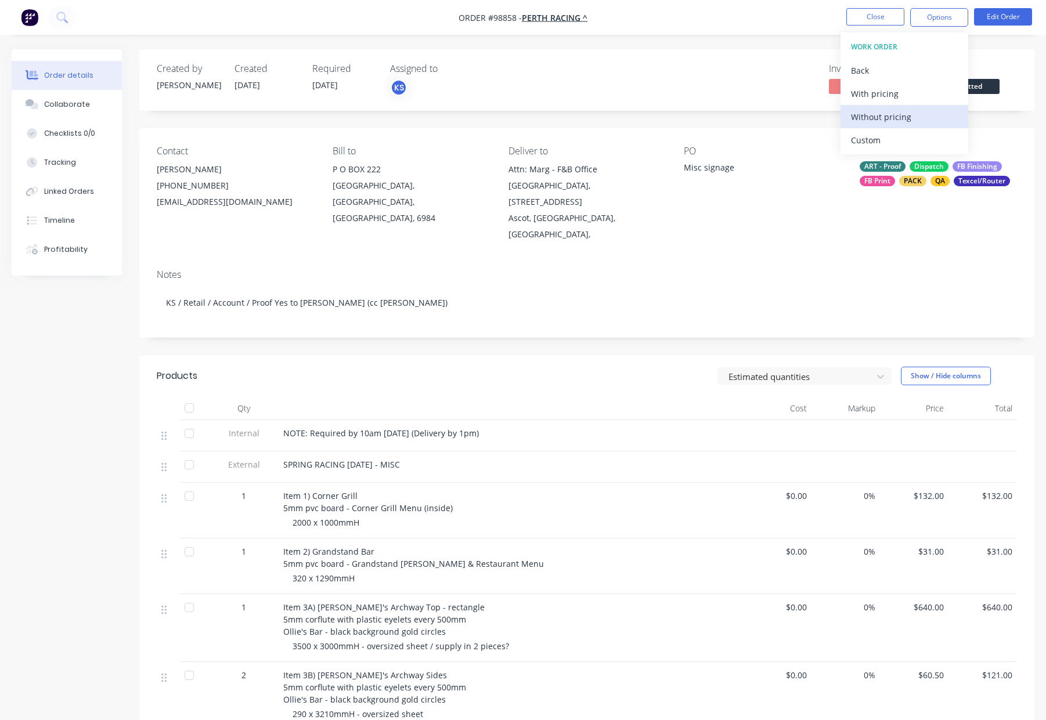
click at [906, 117] on div "Without pricing" at bounding box center [904, 117] width 107 height 17
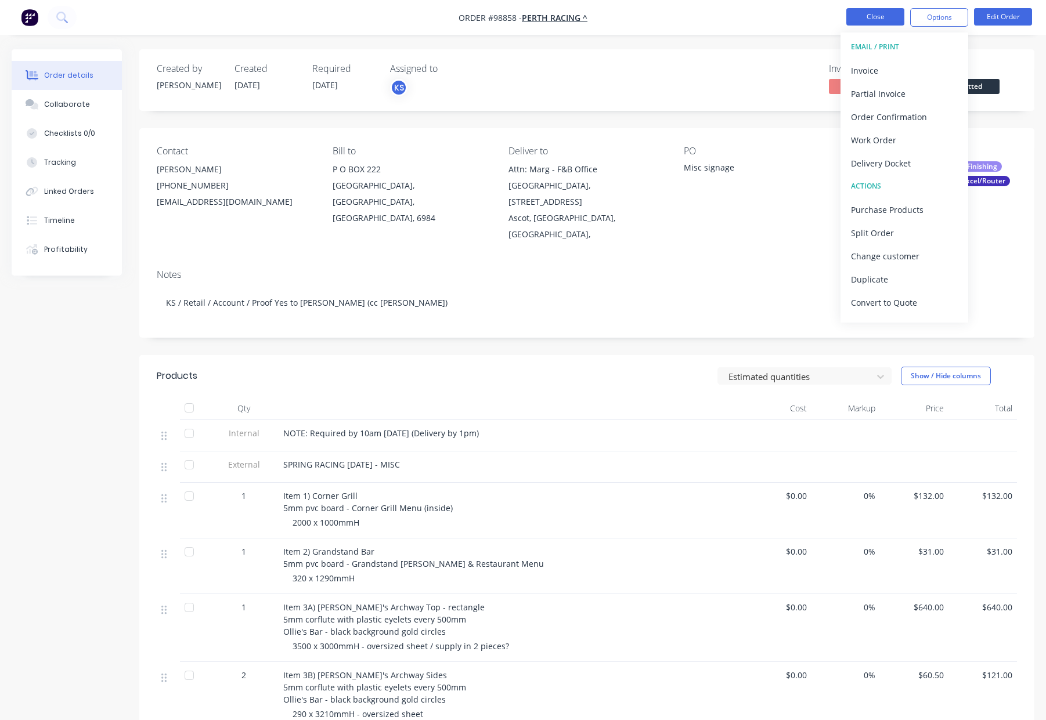
click at [893, 17] on button "Close" at bounding box center [875, 16] width 58 height 17
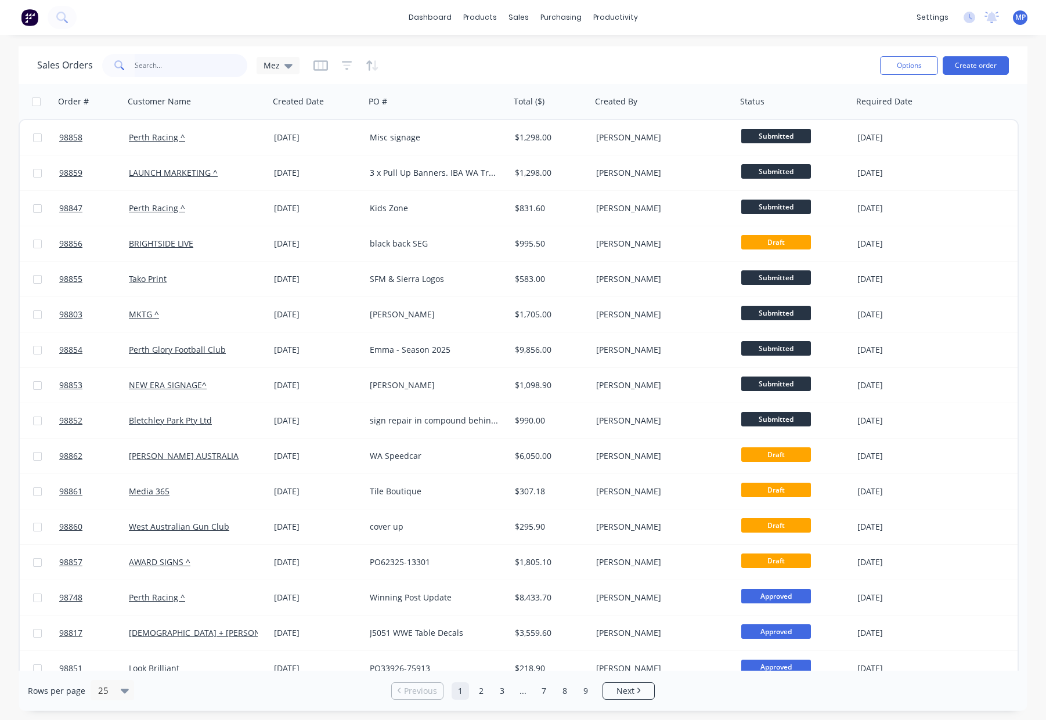
click at [163, 63] on input "text" at bounding box center [191, 65] width 113 height 23
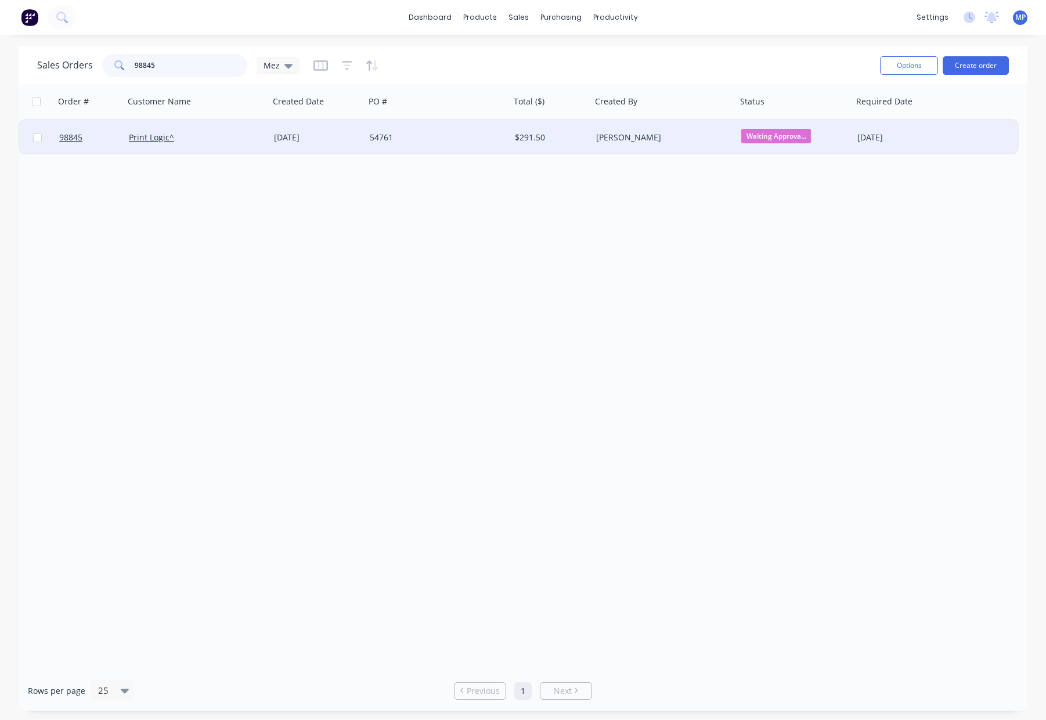
type input "98845"
click at [451, 147] on div "54761" at bounding box center [437, 137] width 145 height 35
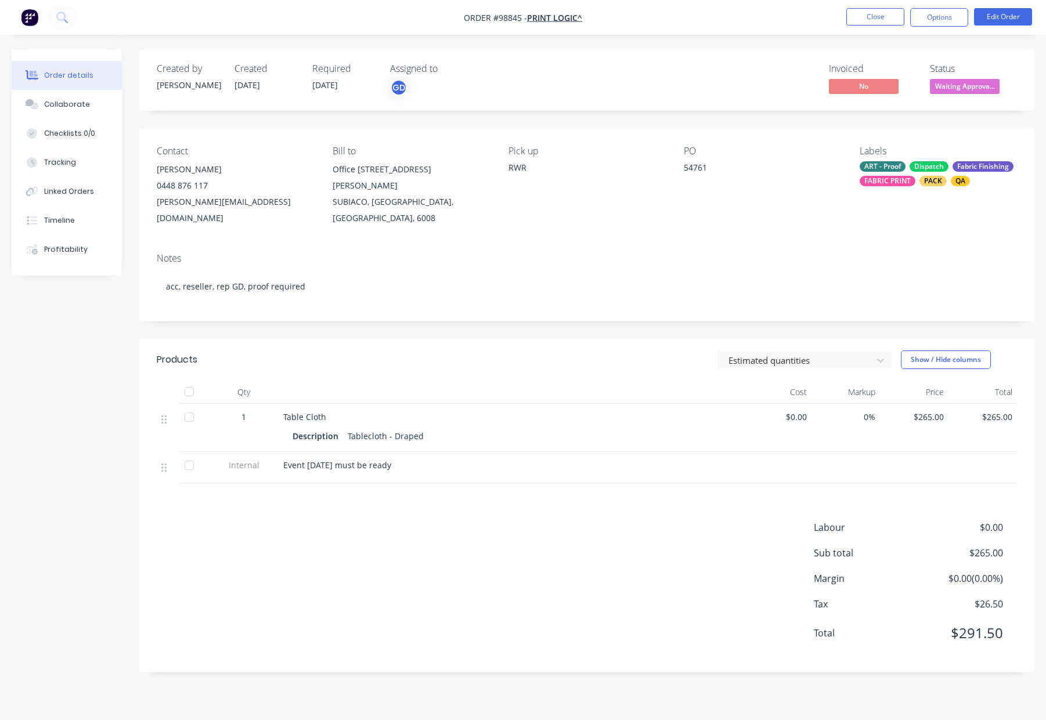
click at [922, 176] on div "PACK" at bounding box center [932, 181] width 27 height 10
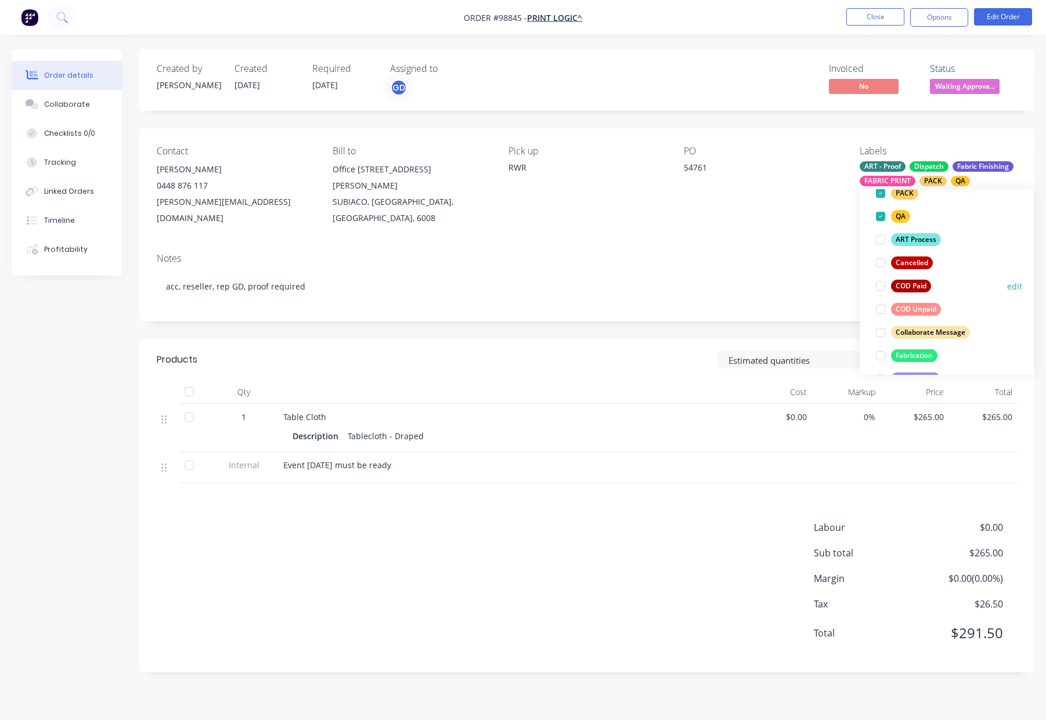
scroll to position [199, 0]
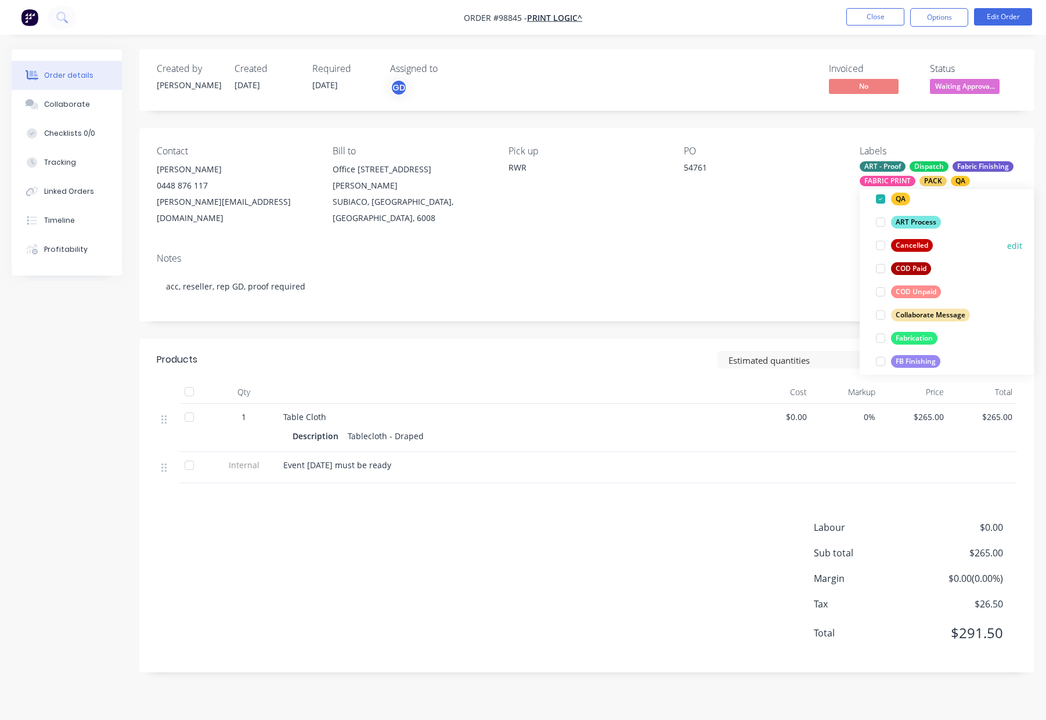
click at [917, 249] on div "Cancelled" at bounding box center [912, 245] width 42 height 13
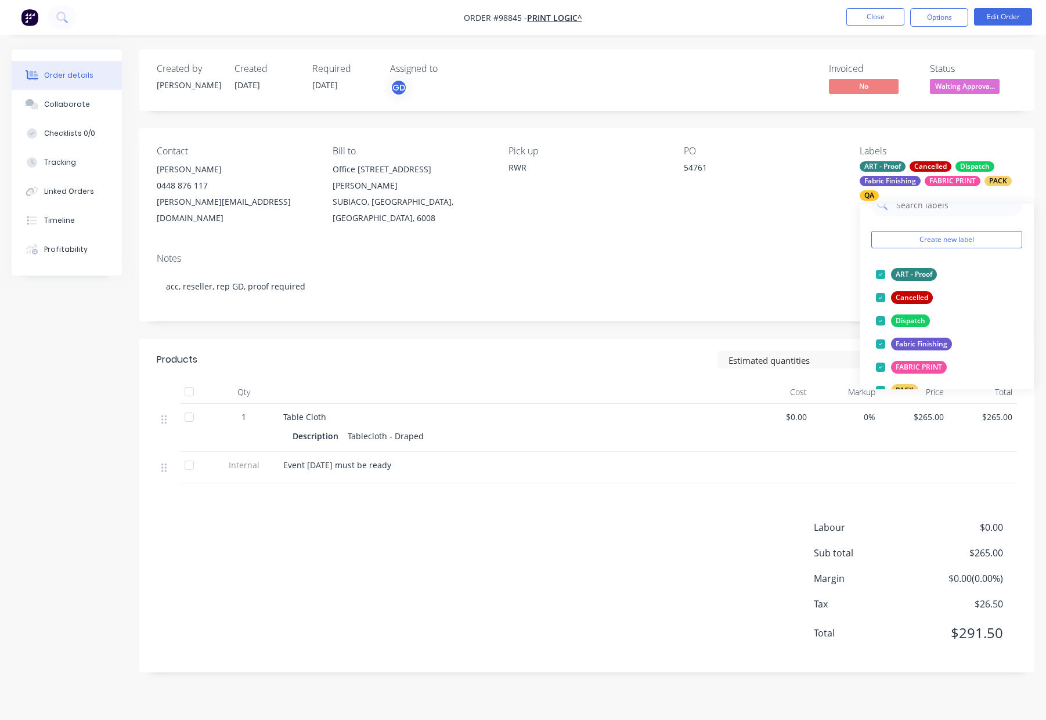
scroll to position [0, 0]
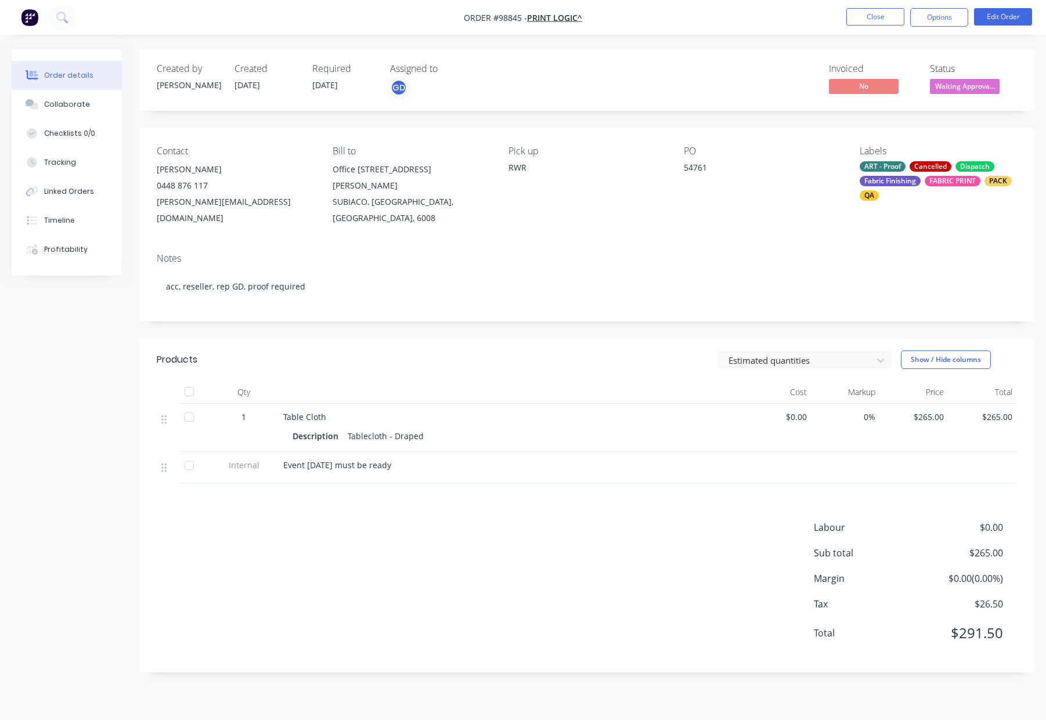
click at [771, 196] on div "PO 54761" at bounding box center [762, 186] width 157 height 81
click at [954, 85] on span "Waiting Approva..." at bounding box center [965, 86] width 70 height 15
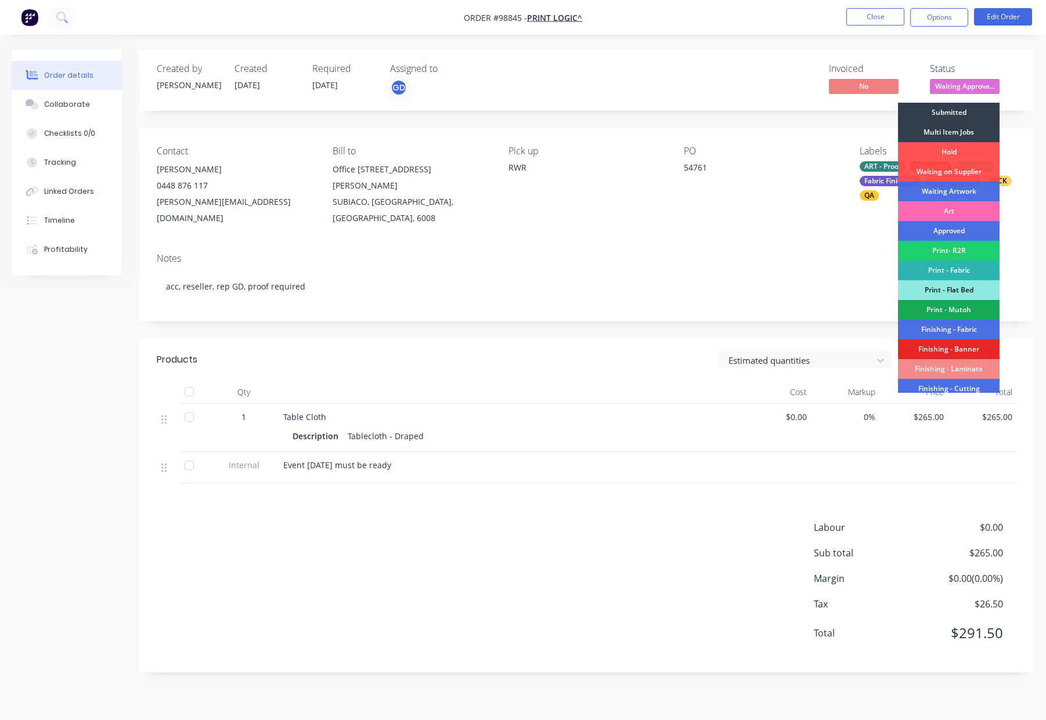
scroll to position [203, 0]
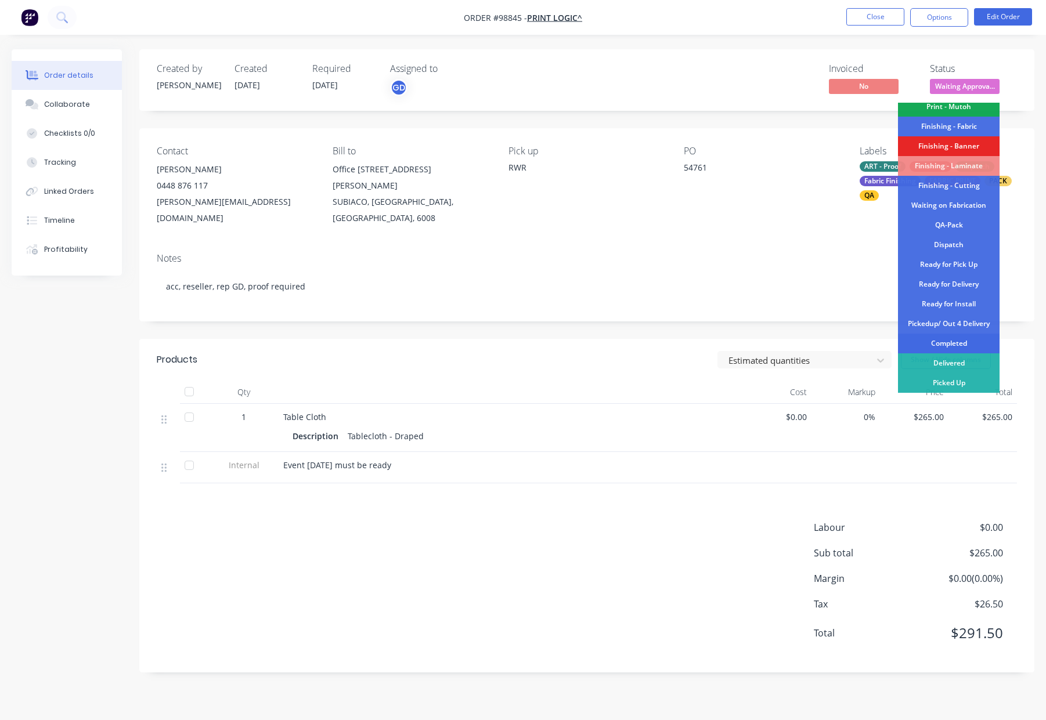
click at [944, 340] on div "Completed" at bounding box center [949, 344] width 102 height 20
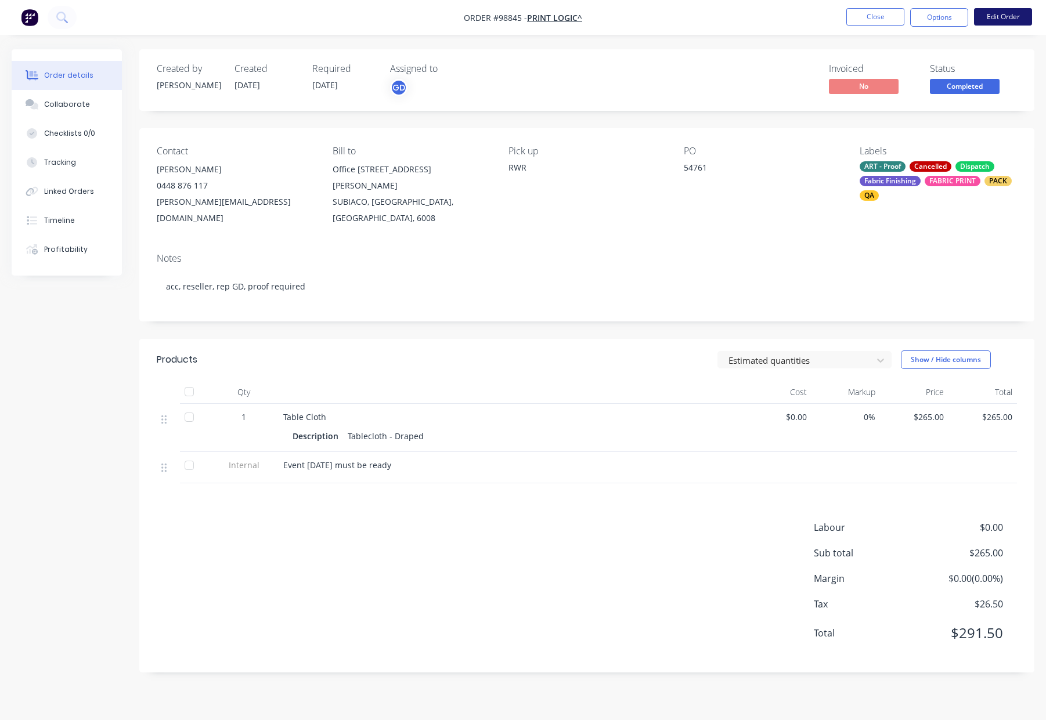
click at [1006, 17] on button "Edit Order" at bounding box center [1003, 16] width 58 height 17
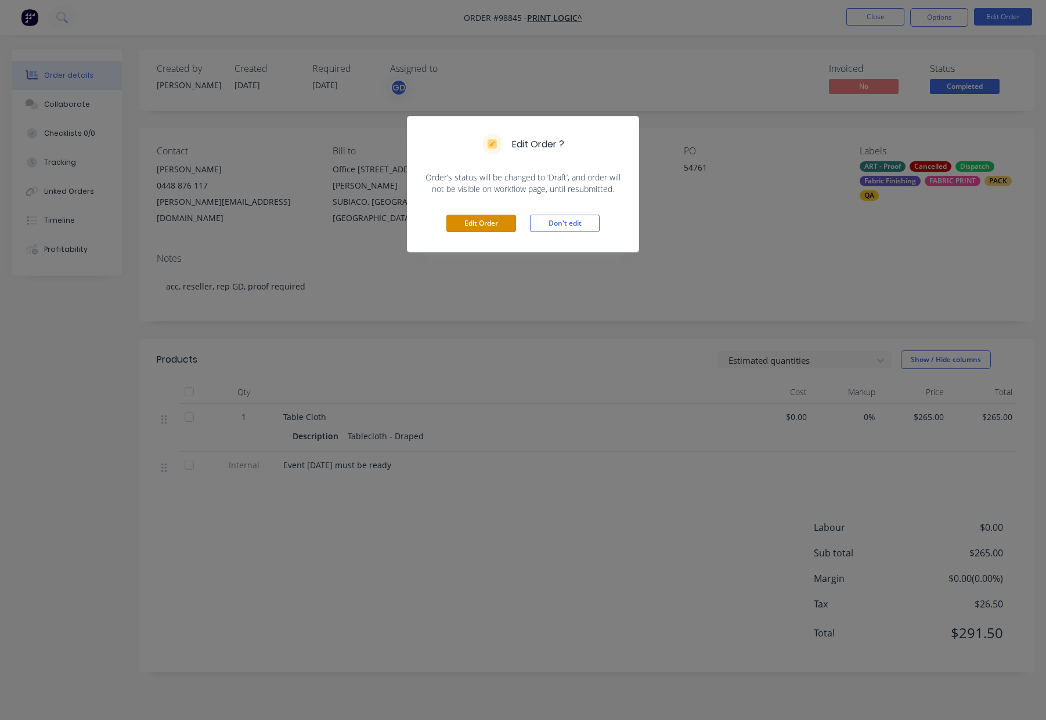
click at [477, 223] on button "Edit Order" at bounding box center [481, 223] width 70 height 17
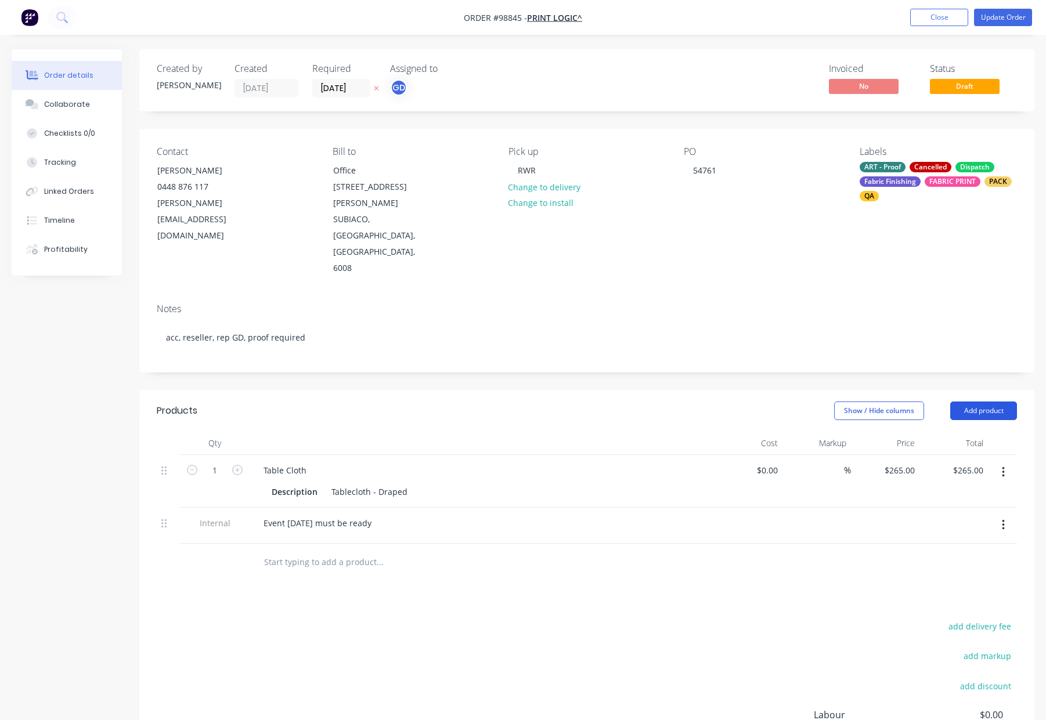
click at [992, 402] on button "Add product" at bounding box center [983, 411] width 67 height 19
click at [975, 571] on div "Notes (Internal)" at bounding box center [961, 579] width 89 height 17
drag, startPoint x: 279, startPoint y: 510, endPoint x: 305, endPoint y: 510, distance: 25.5
click at [279, 551] on div at bounding box center [296, 559] width 84 height 17
click at [991, 13] on button "Update Order" at bounding box center [1003, 17] width 58 height 17
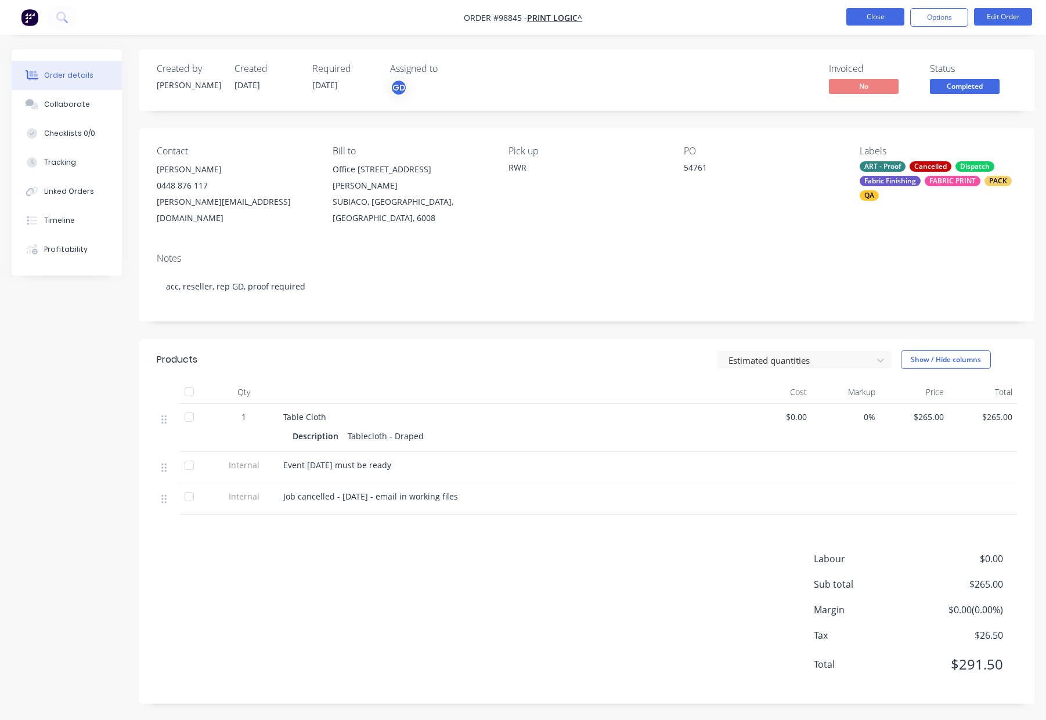
click at [877, 16] on button "Close" at bounding box center [875, 16] width 58 height 17
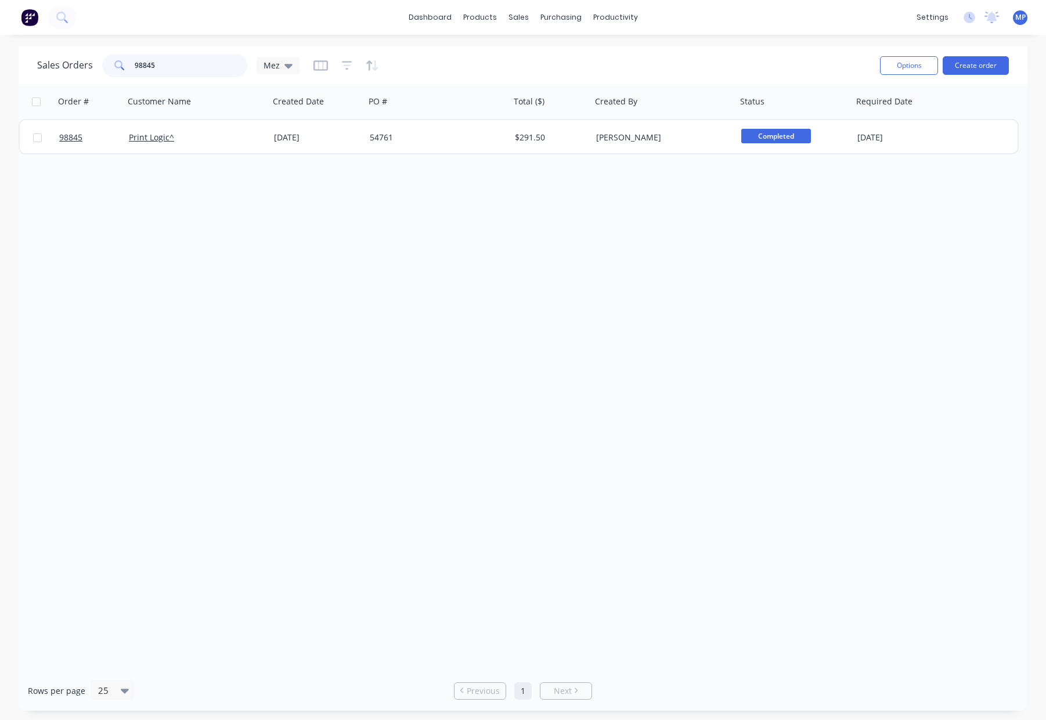
drag, startPoint x: 180, startPoint y: 68, endPoint x: 164, endPoint y: 63, distance: 17.3
click at [105, 67] on div "98845" at bounding box center [174, 65] width 145 height 23
